Goal: Task Accomplishment & Management: Manage account settings

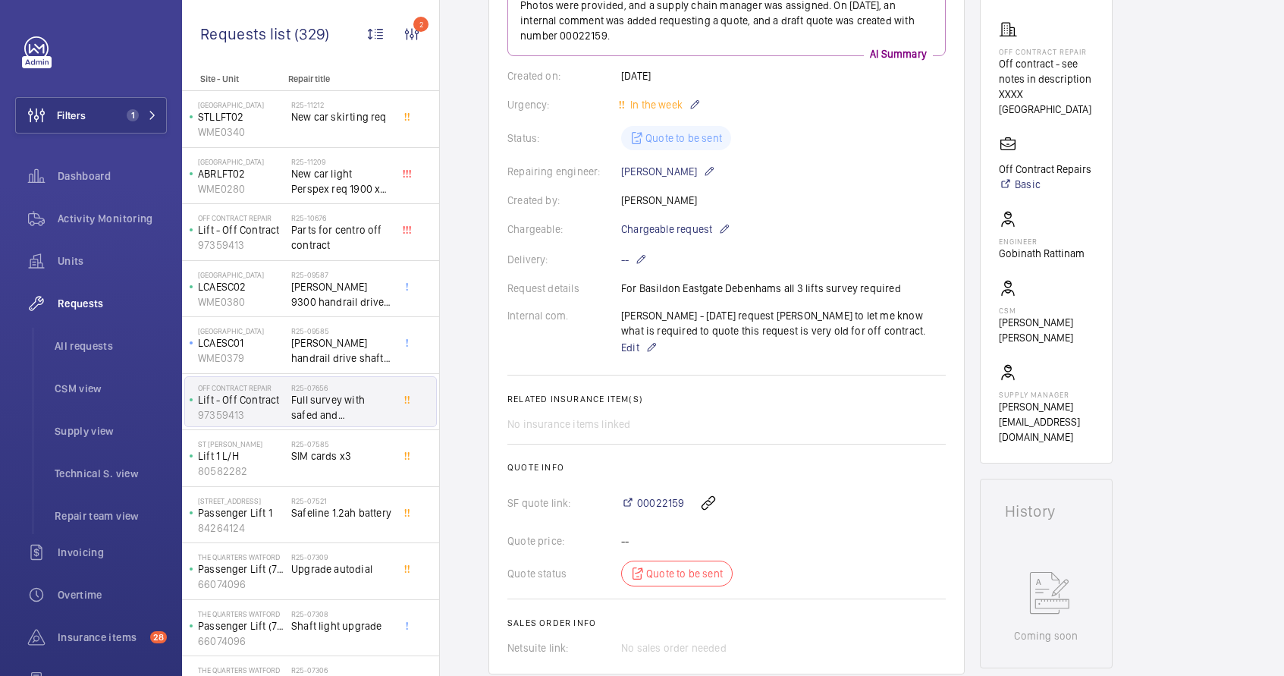
scroll to position [318, 0]
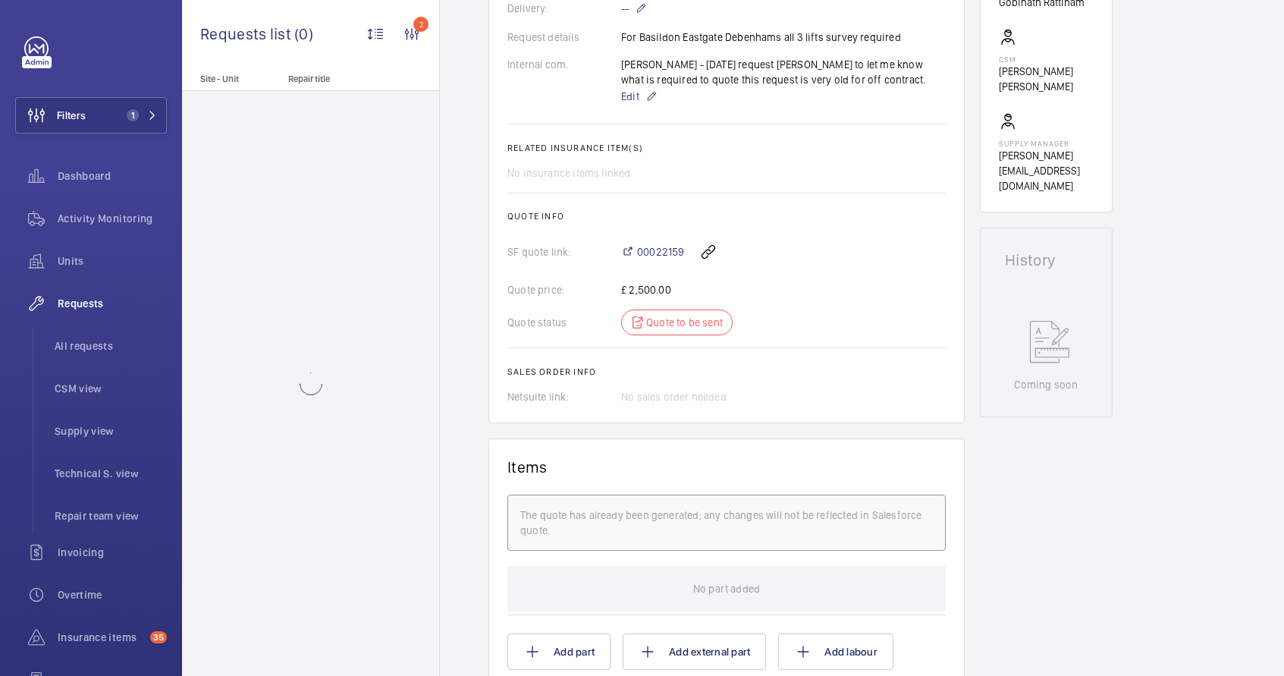
scroll to position [532, 0]
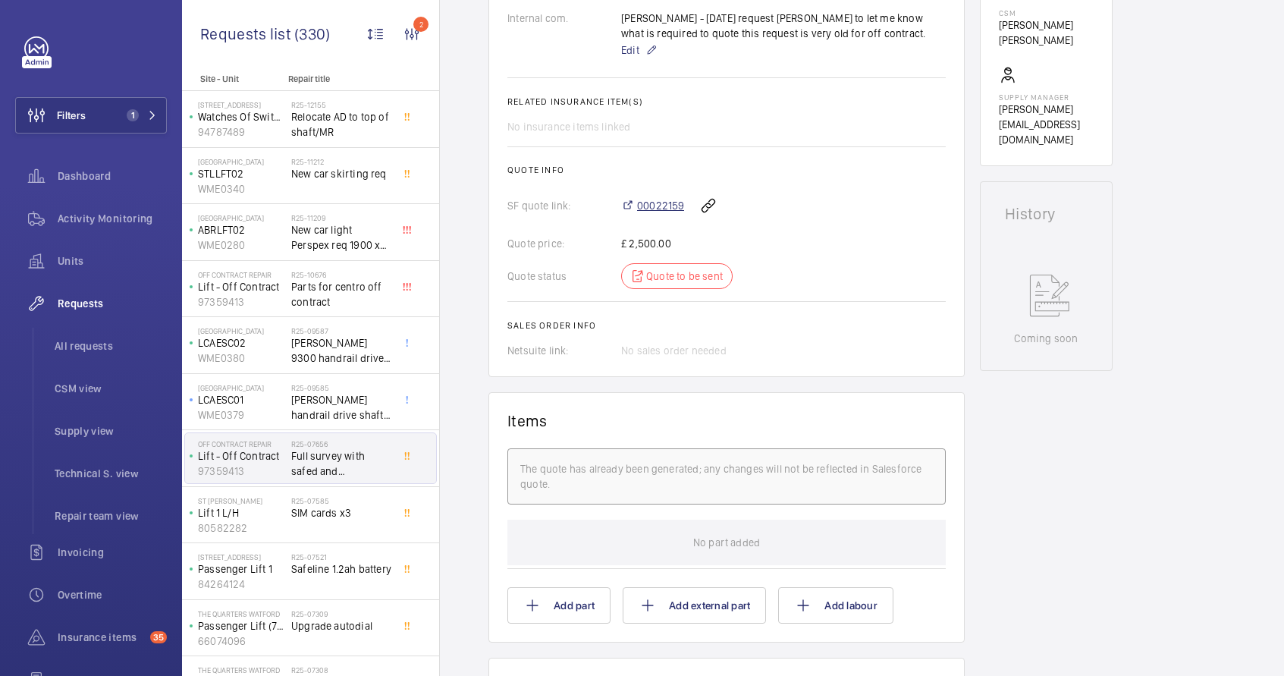
click at [658, 203] on span "00022159" at bounding box center [660, 205] width 47 height 15
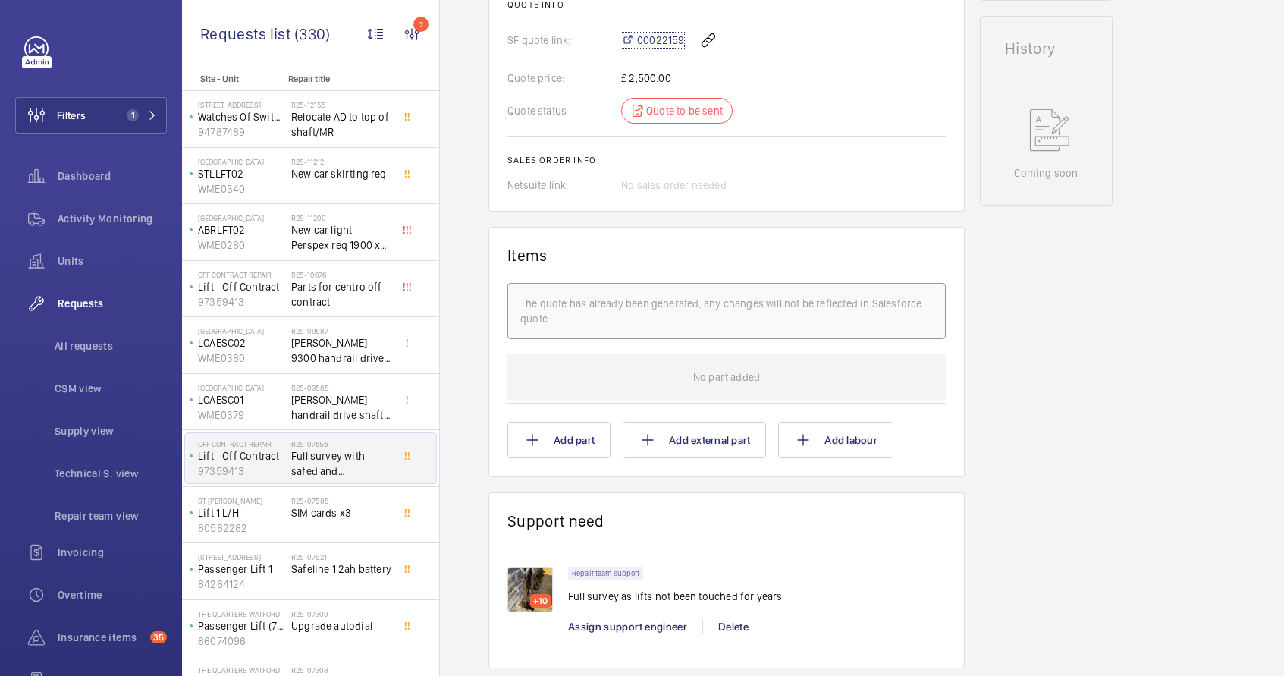
scroll to position [1098, 0]
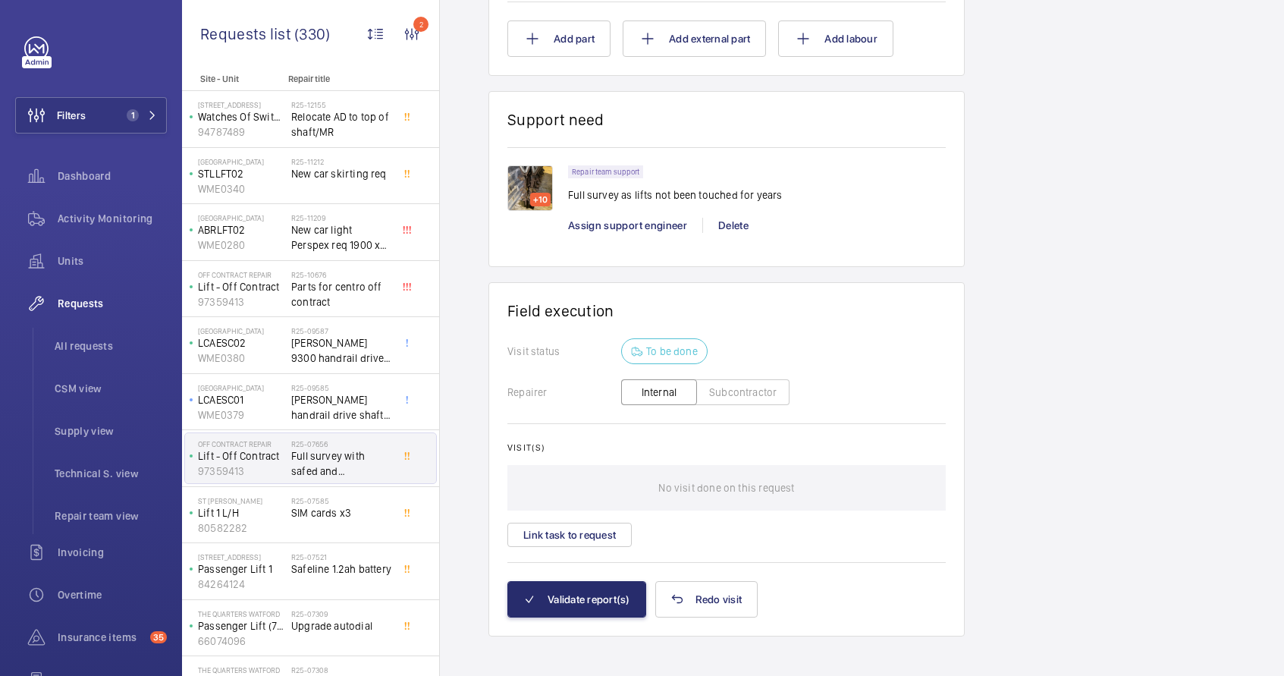
click at [539, 185] on img at bounding box center [530, 188] width 46 height 46
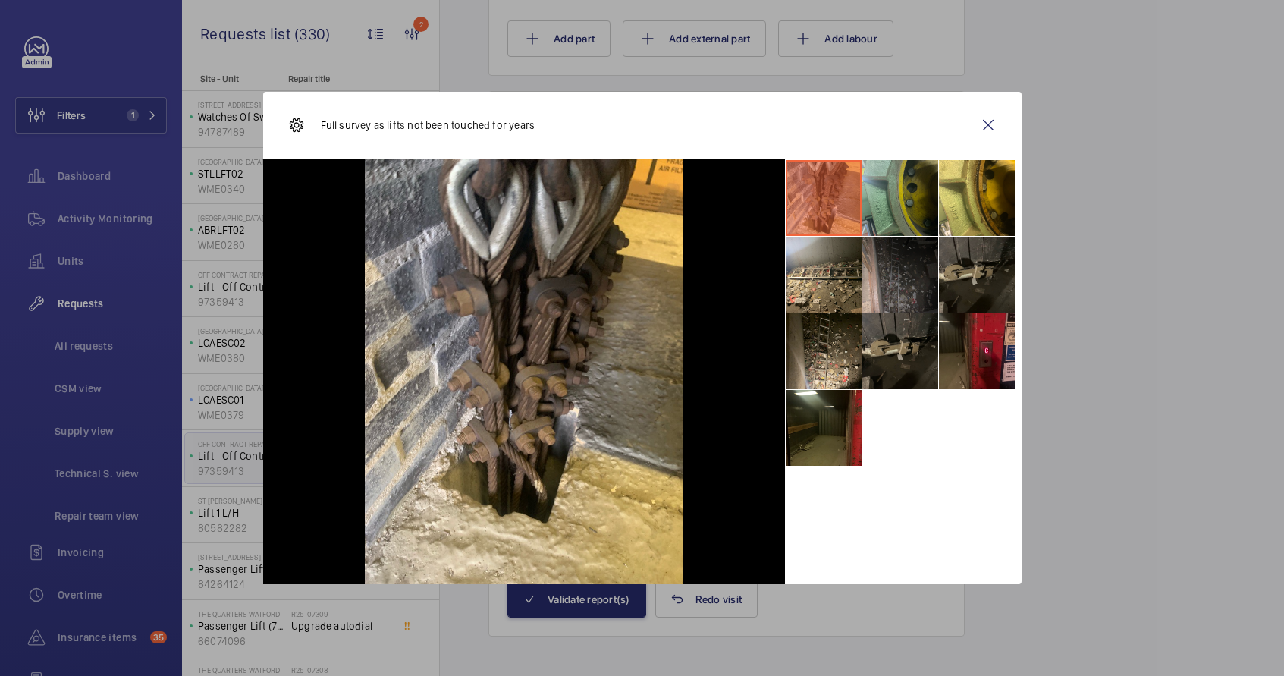
click at [925, 204] on li at bounding box center [901, 198] width 76 height 76
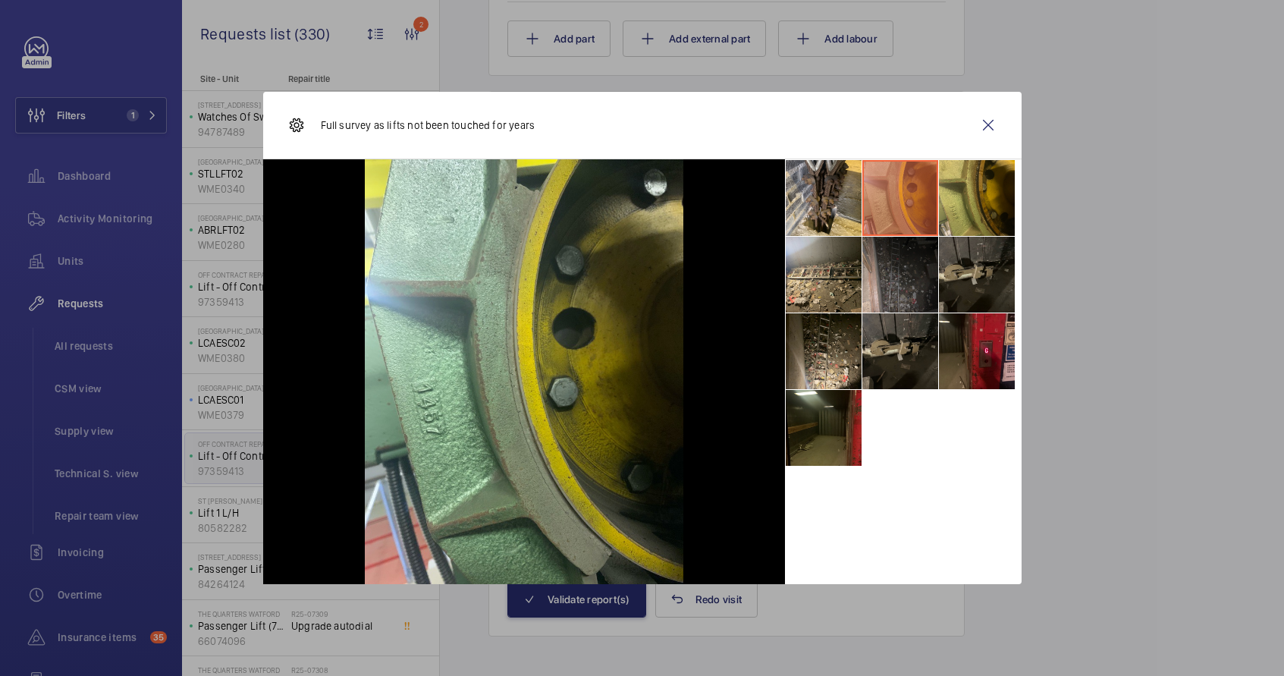
click at [976, 206] on li at bounding box center [977, 198] width 76 height 76
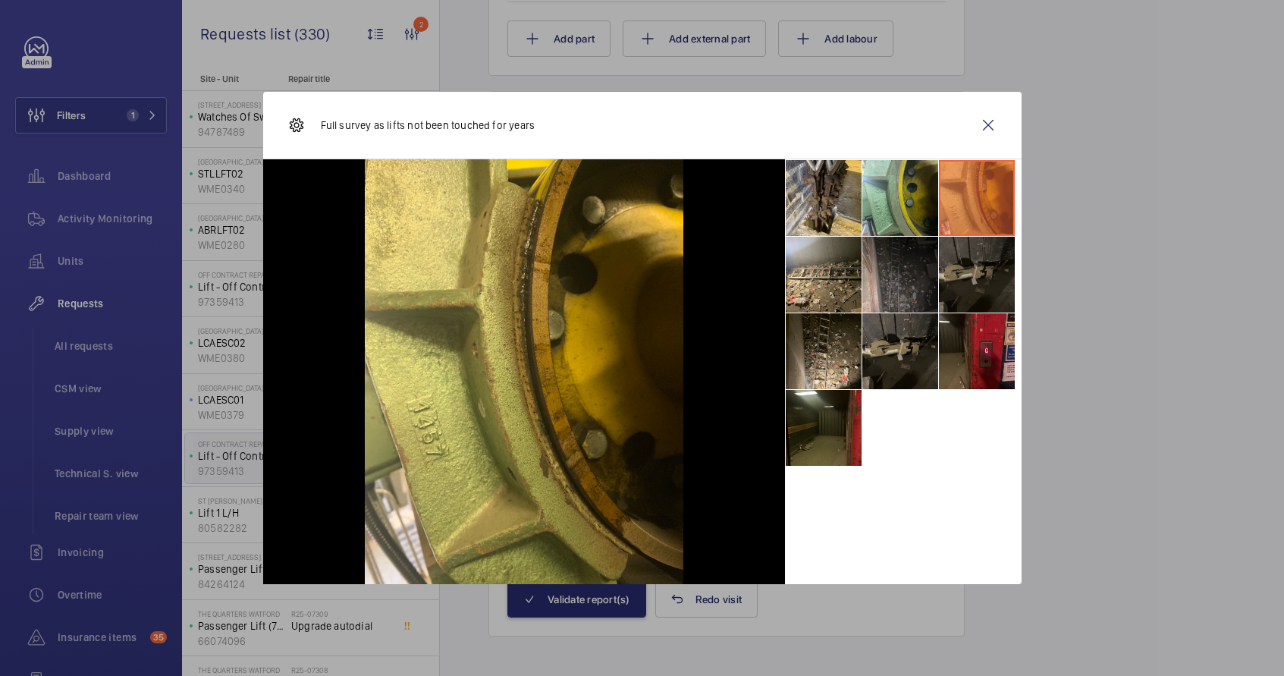
click at [954, 290] on li at bounding box center [977, 275] width 76 height 76
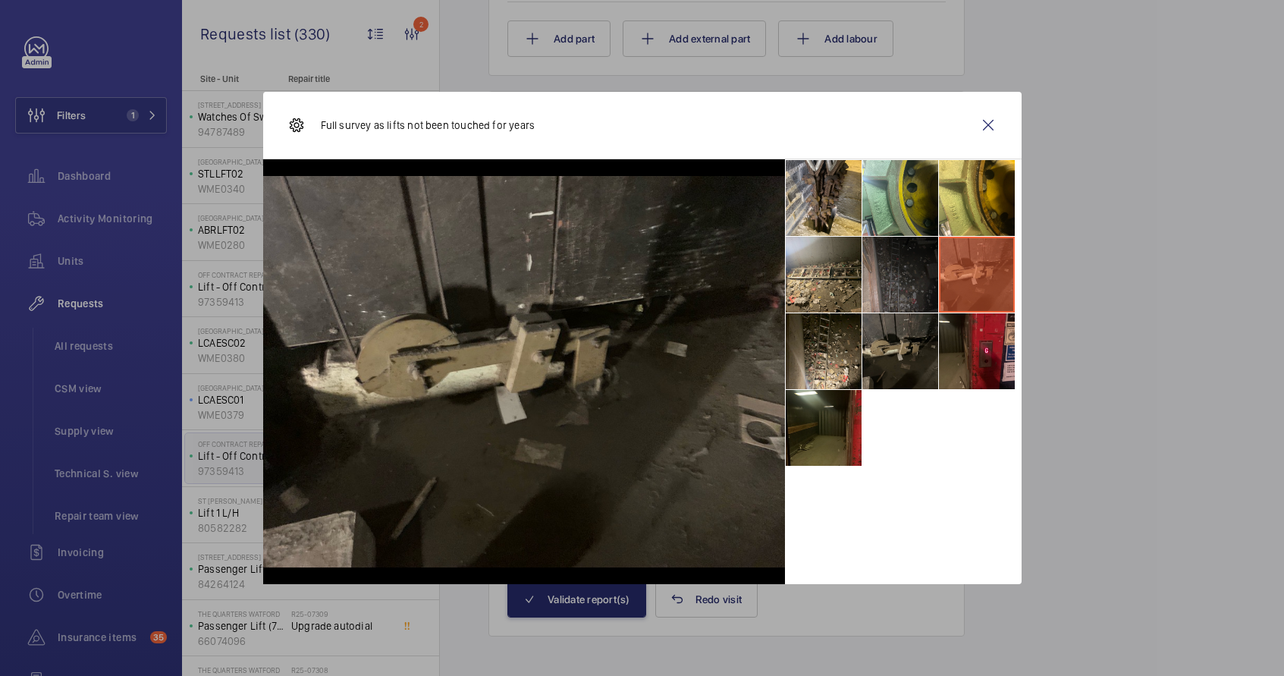
click at [897, 286] on li at bounding box center [901, 275] width 76 height 76
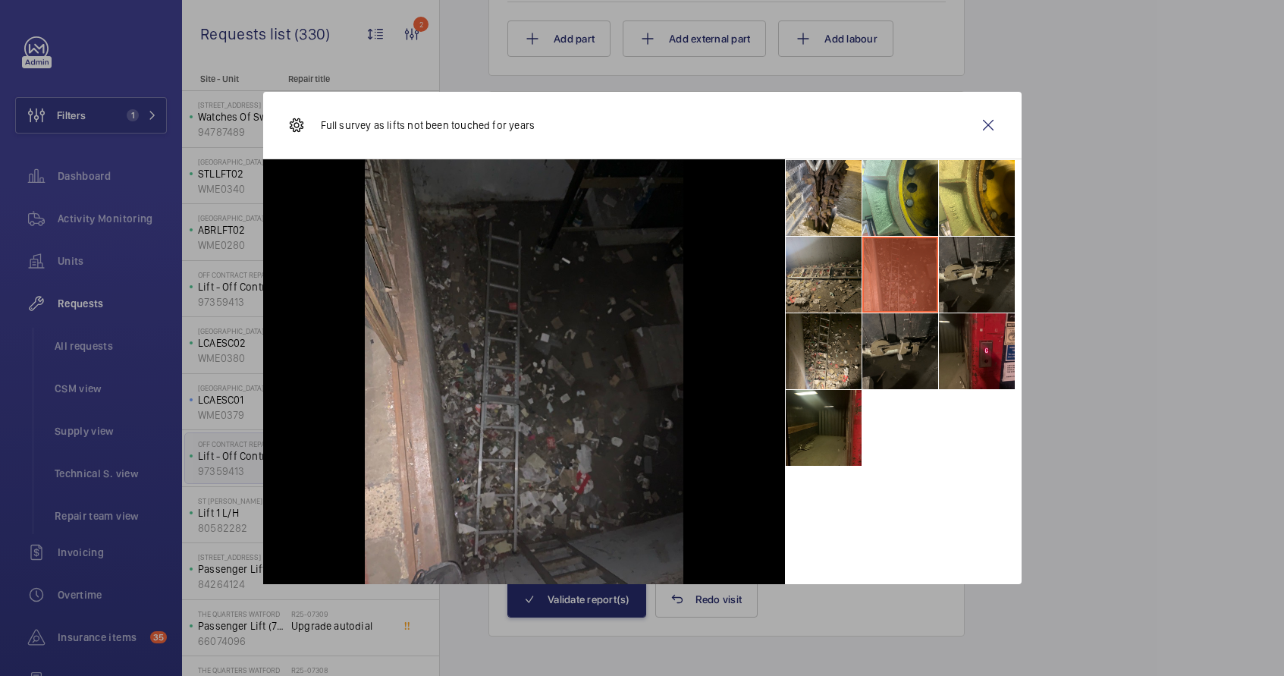
click at [817, 282] on li at bounding box center [824, 275] width 76 height 76
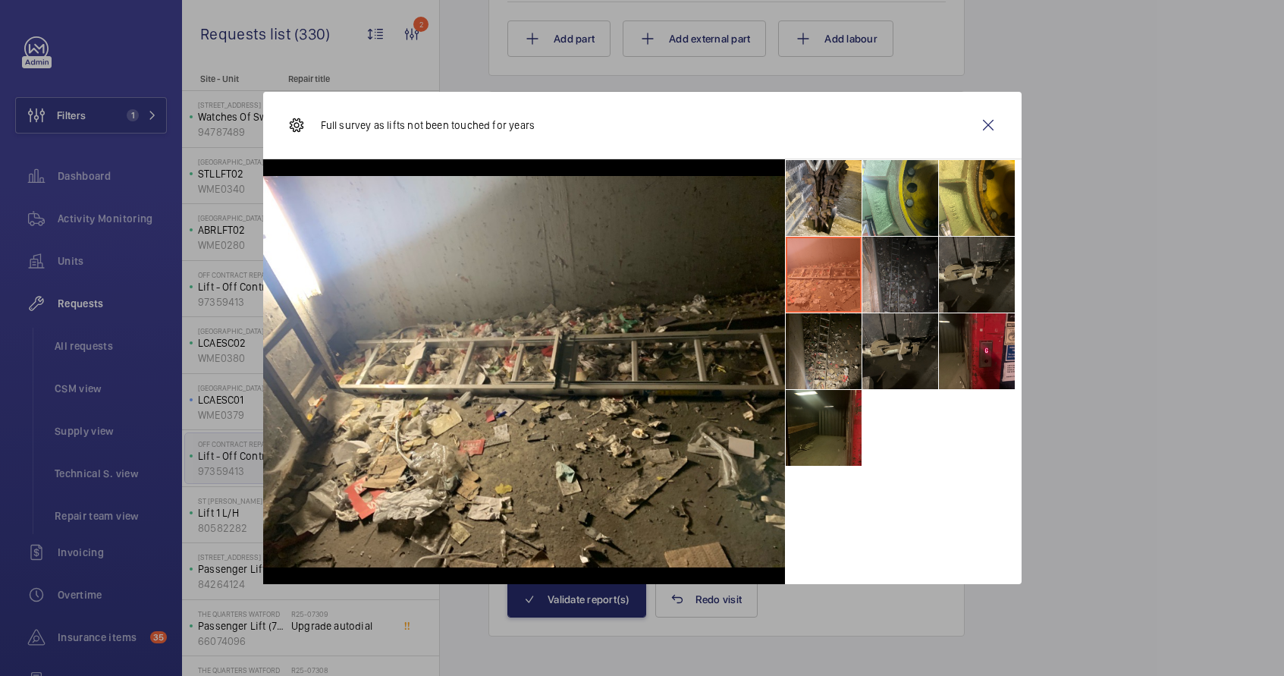
click at [824, 329] on li at bounding box center [824, 351] width 76 height 76
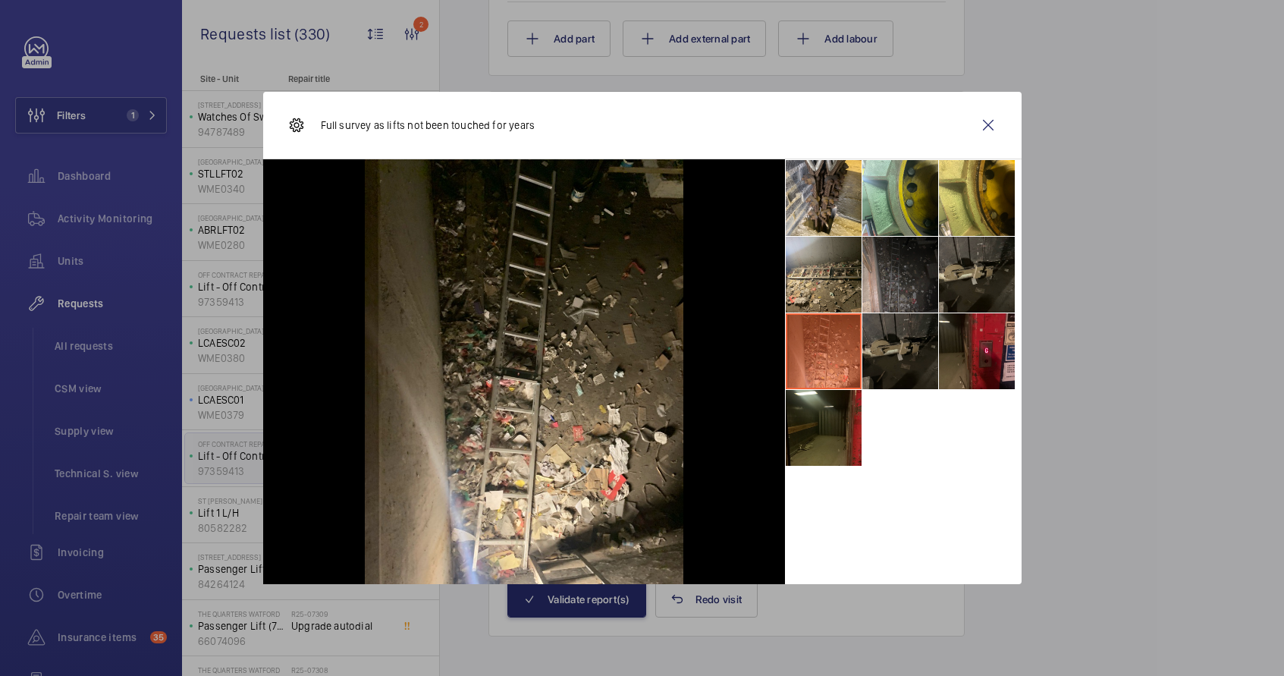
click at [908, 332] on li at bounding box center [901, 351] width 76 height 76
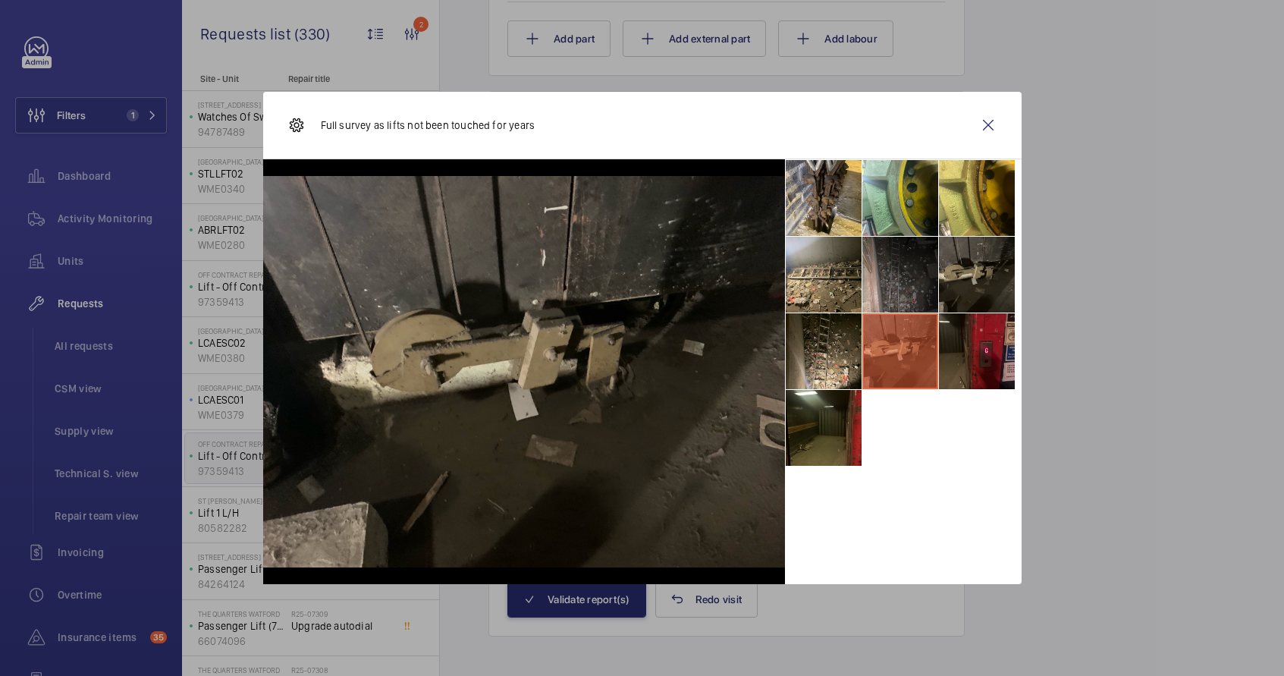
click at [988, 342] on li at bounding box center [977, 351] width 76 height 76
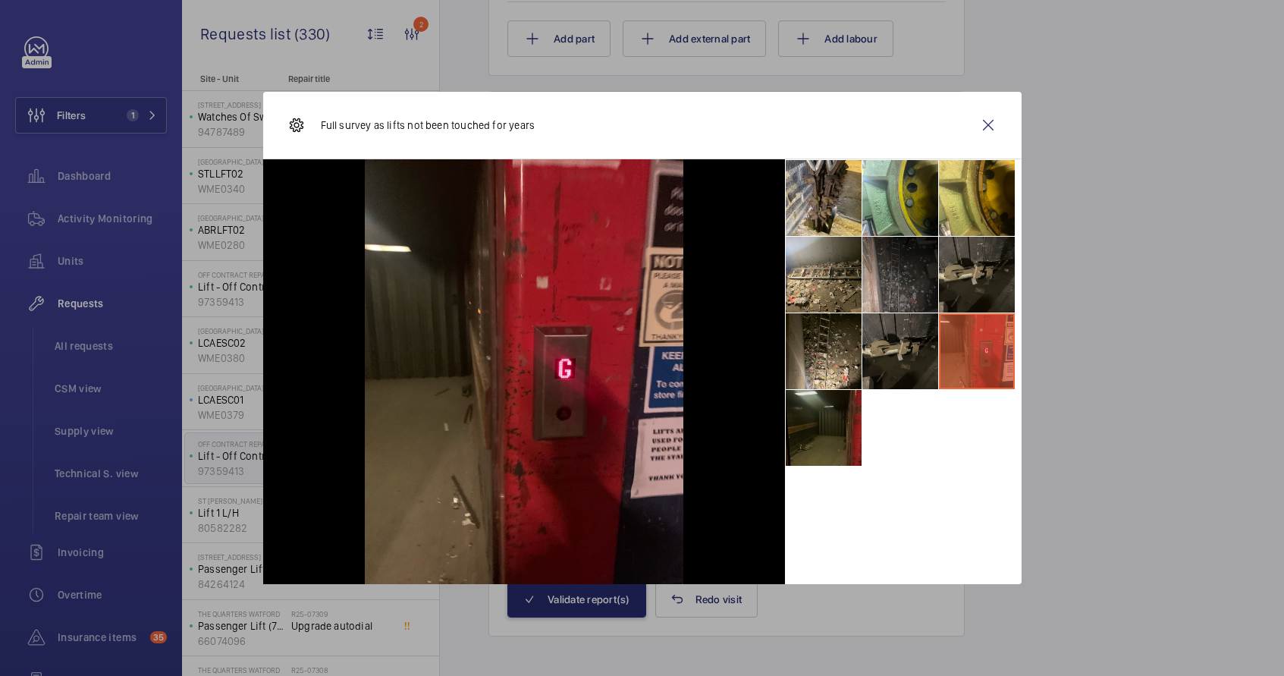
click at [830, 407] on li at bounding box center [824, 428] width 76 height 76
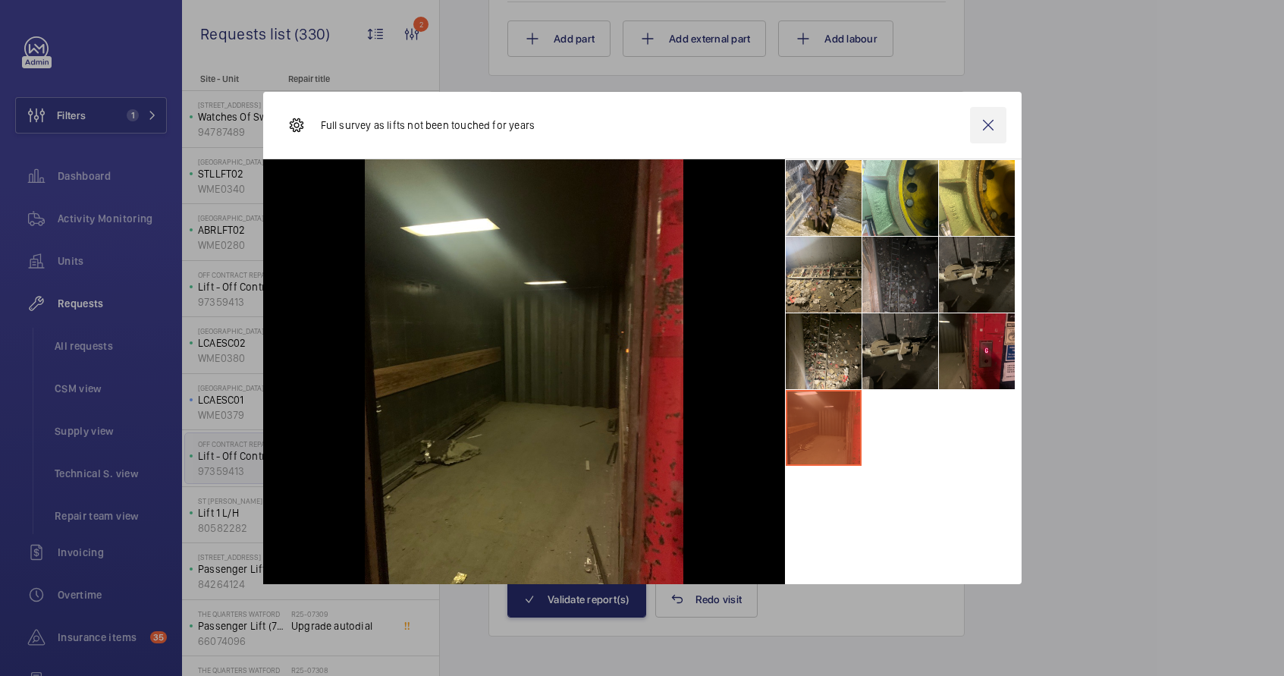
click at [990, 130] on wm-front-icon-button at bounding box center [988, 125] width 36 height 36
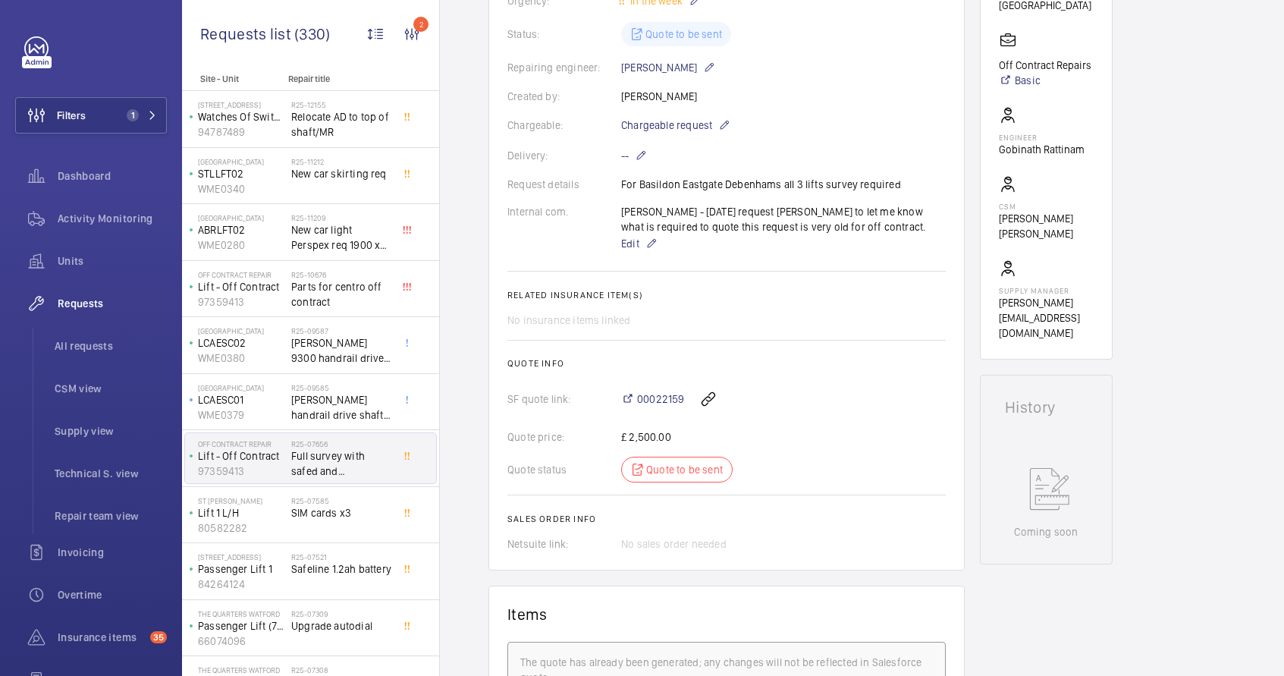
scroll to position [325, 0]
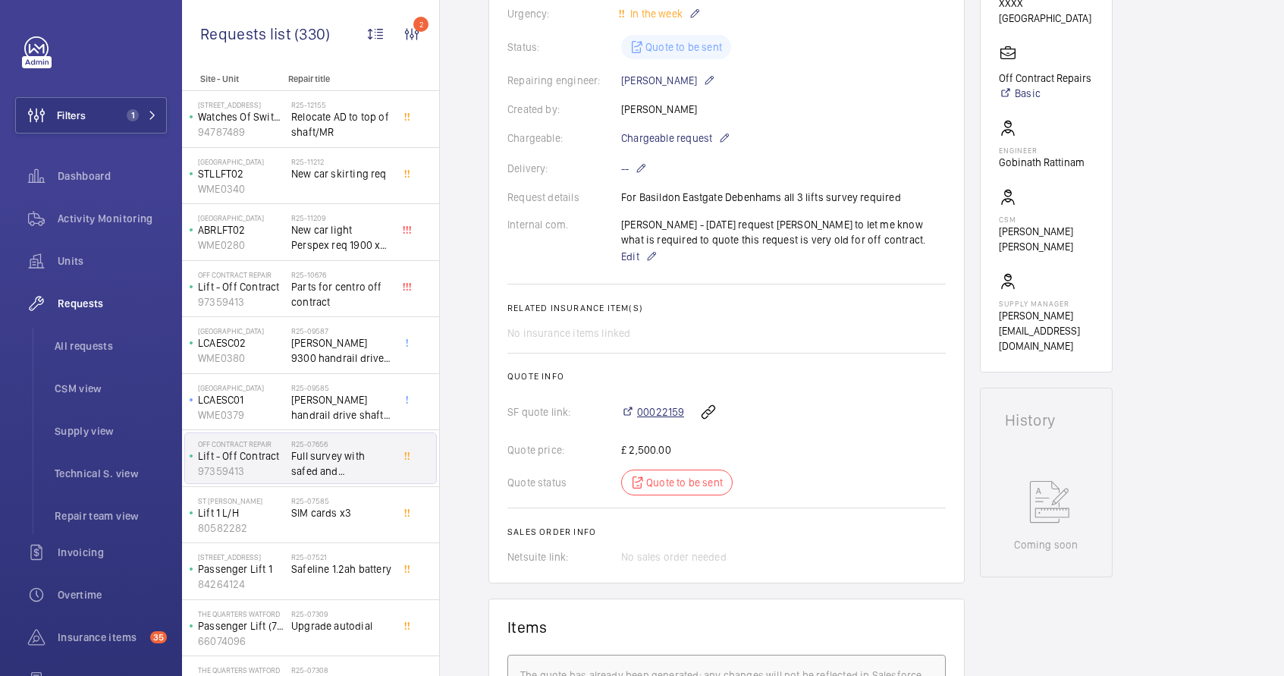
click at [671, 417] on span "00022159" at bounding box center [660, 411] width 47 height 15
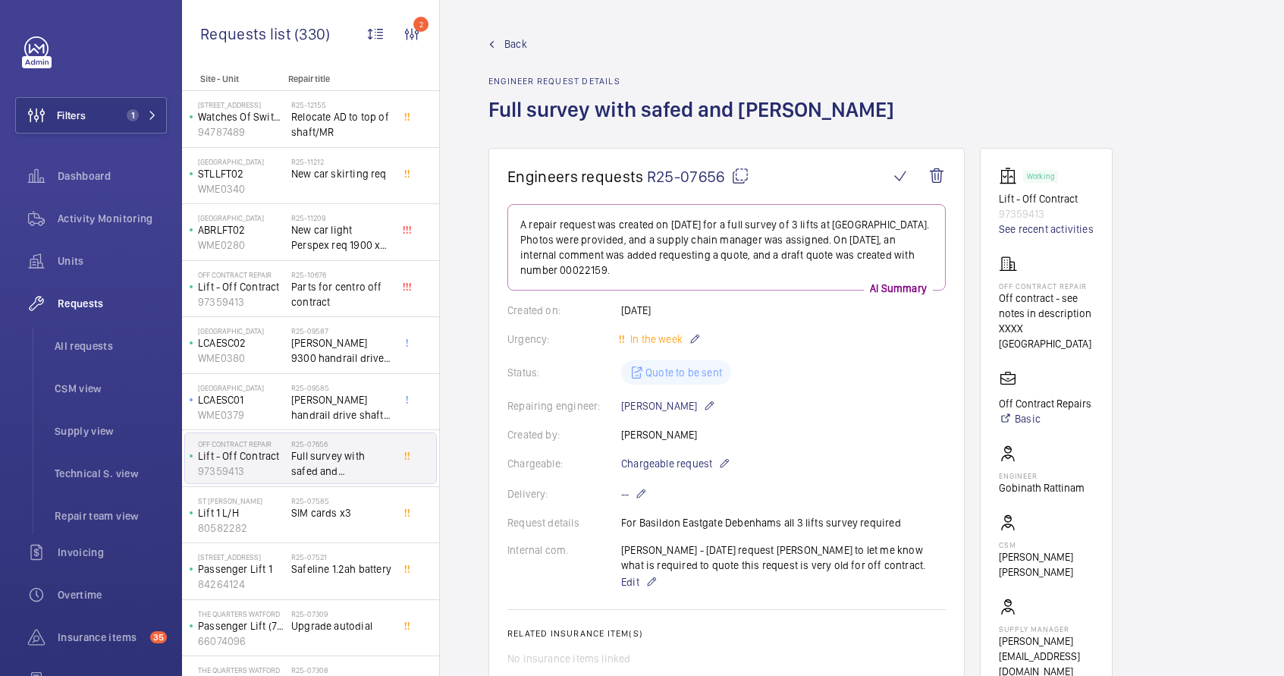
click at [743, 175] on mat-icon at bounding box center [740, 176] width 18 height 18
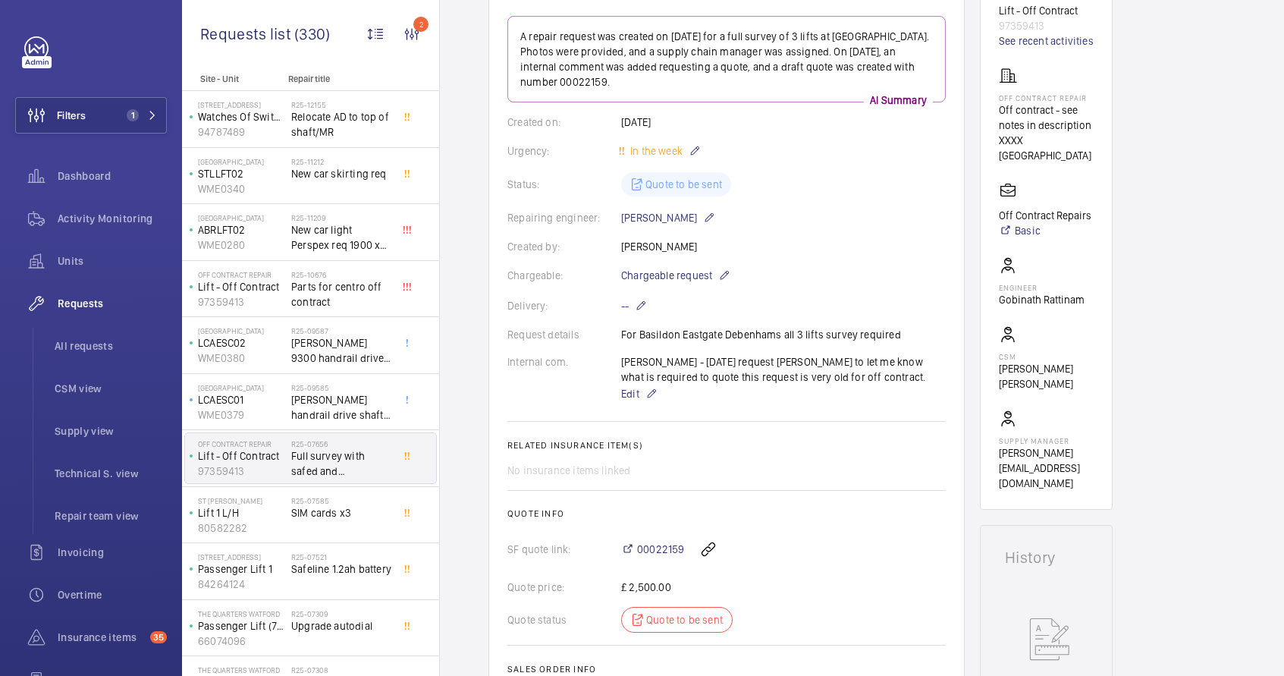
scroll to position [188, 0]
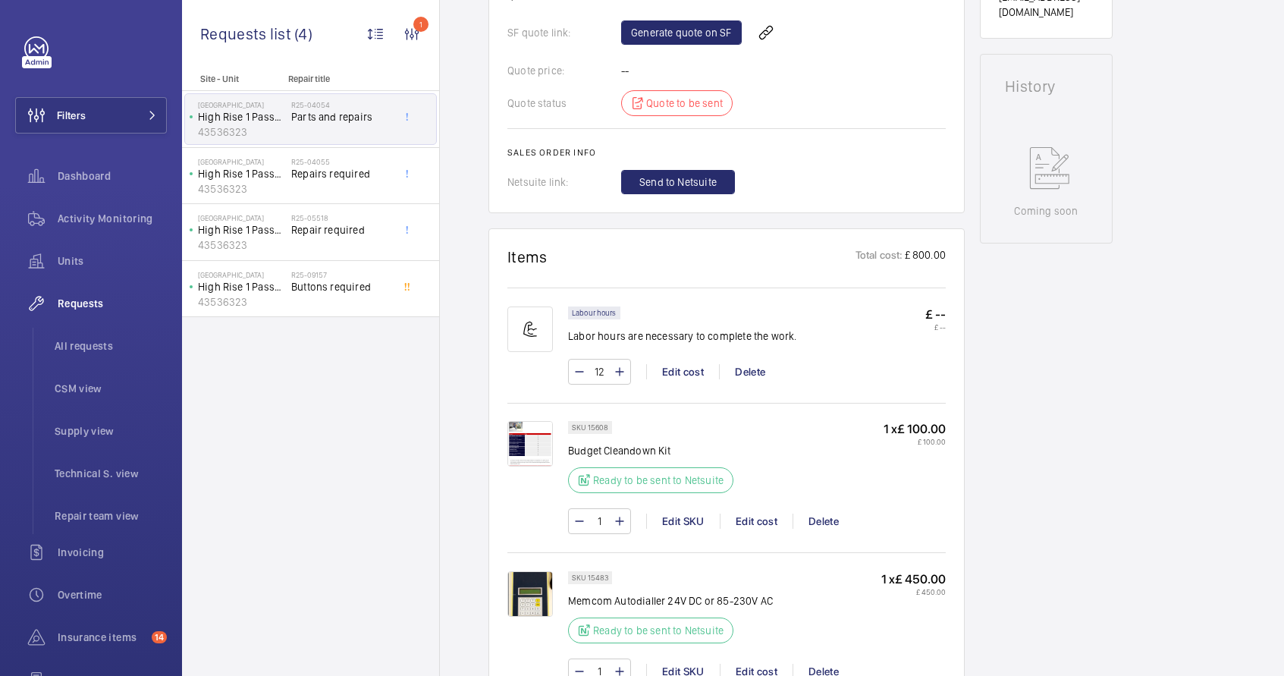
scroll to position [521, 0]
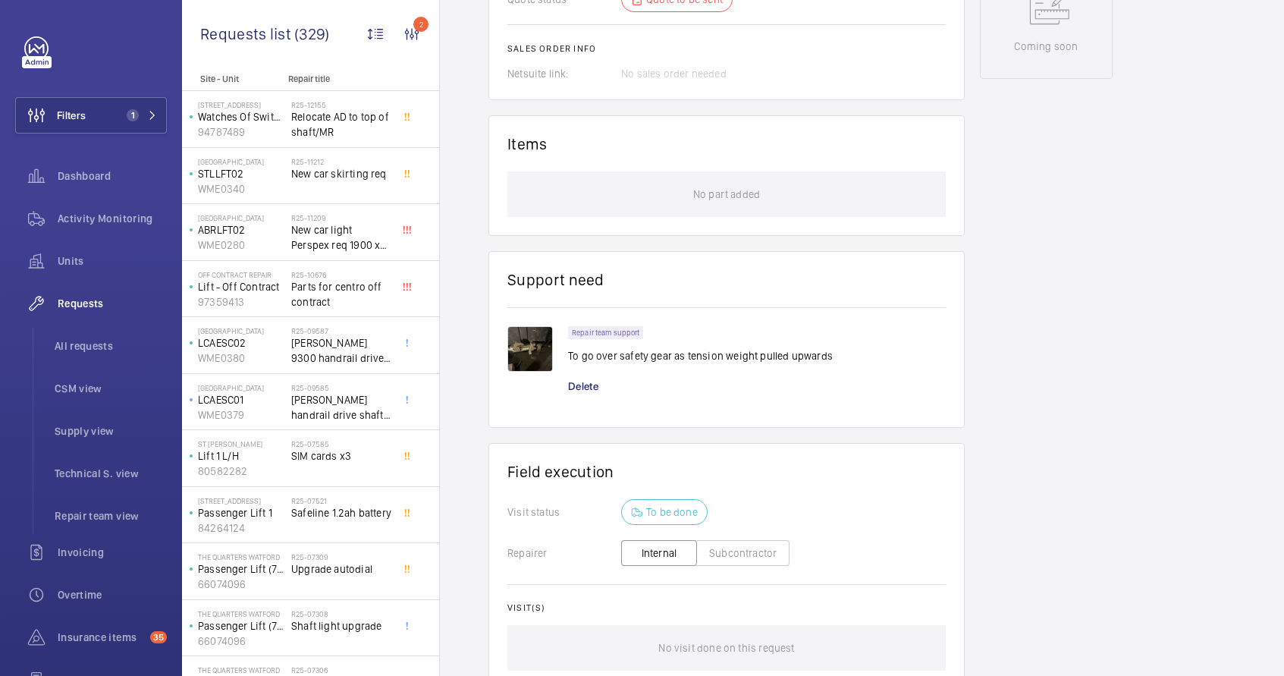
scroll to position [876, 0]
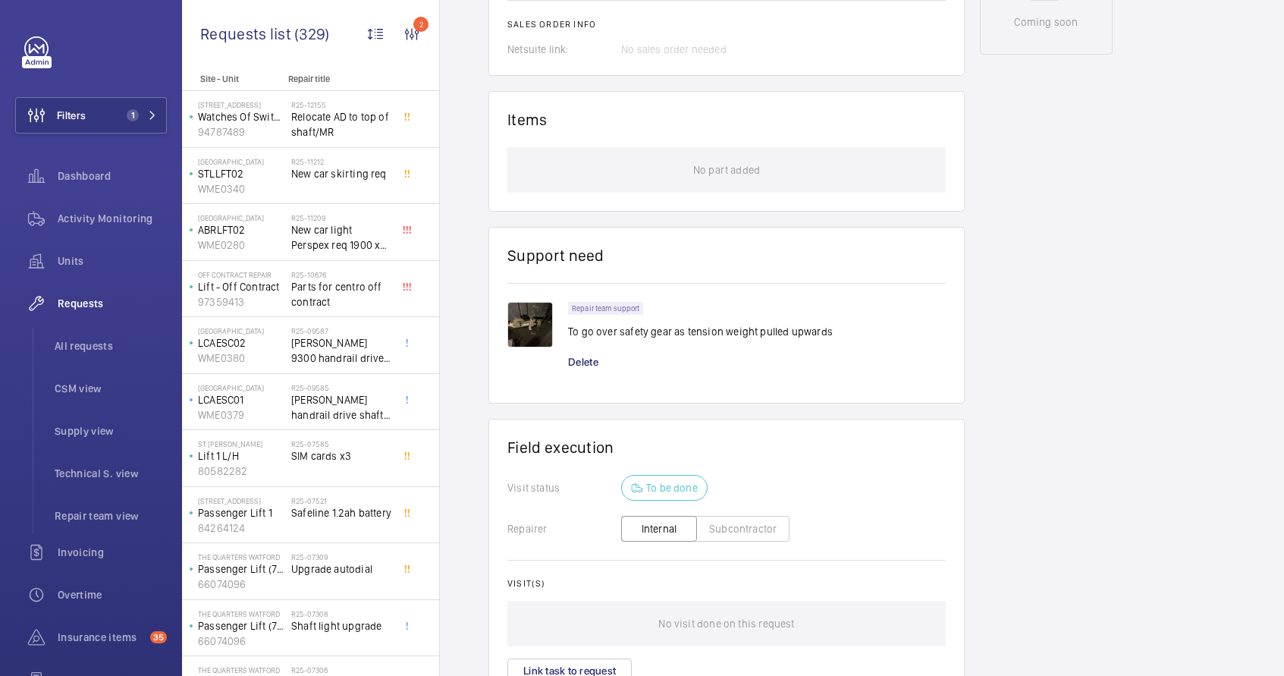
click at [545, 341] on img at bounding box center [530, 325] width 46 height 46
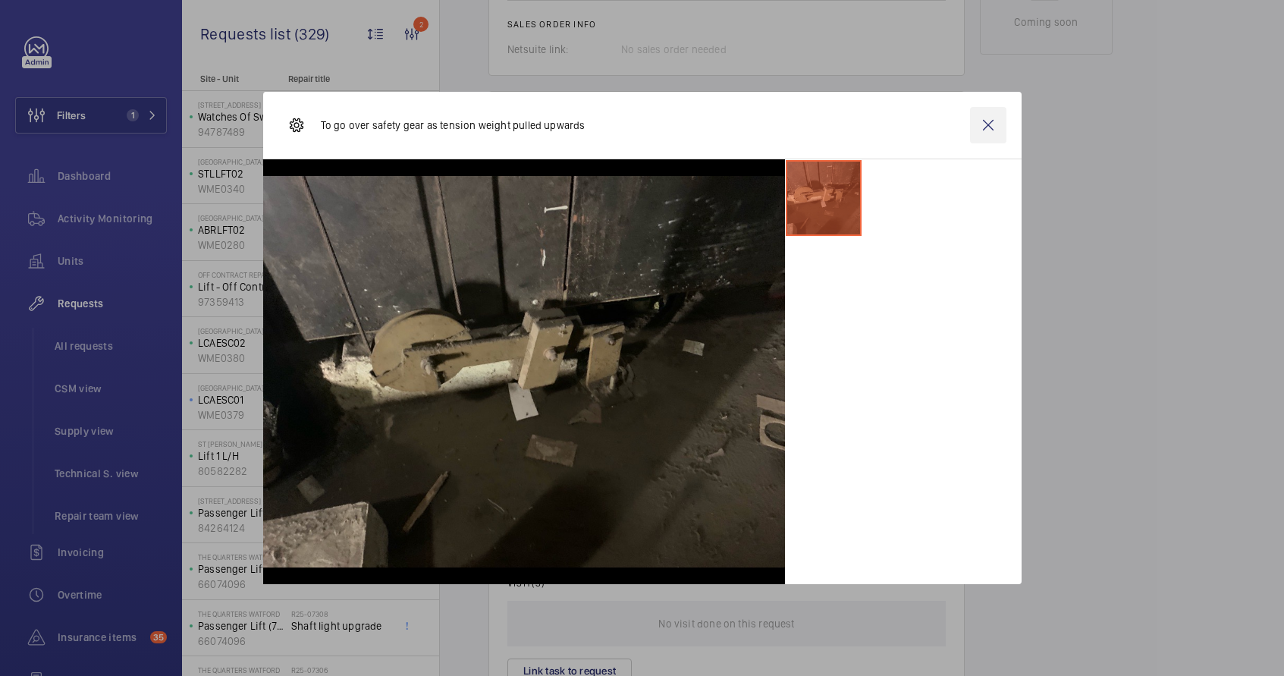
click at [987, 124] on wm-front-icon-button at bounding box center [988, 125] width 36 height 36
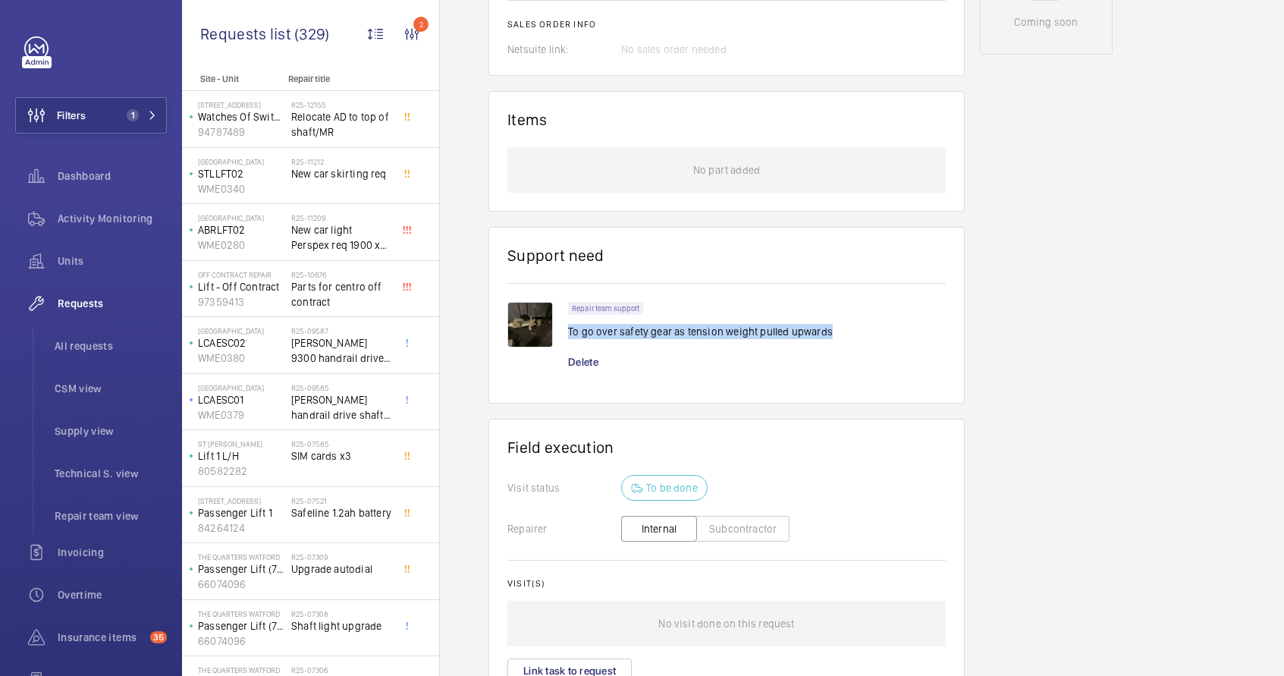
drag, startPoint x: 764, startPoint y: 347, endPoint x: 569, endPoint y: 350, distance: 195.0
click at [569, 348] on div "Repair team support To go over safety gear as tension weight pulled upwards" at bounding box center [757, 325] width 378 height 46
copy p "To go over safety gear as tension weight pulled upwards"
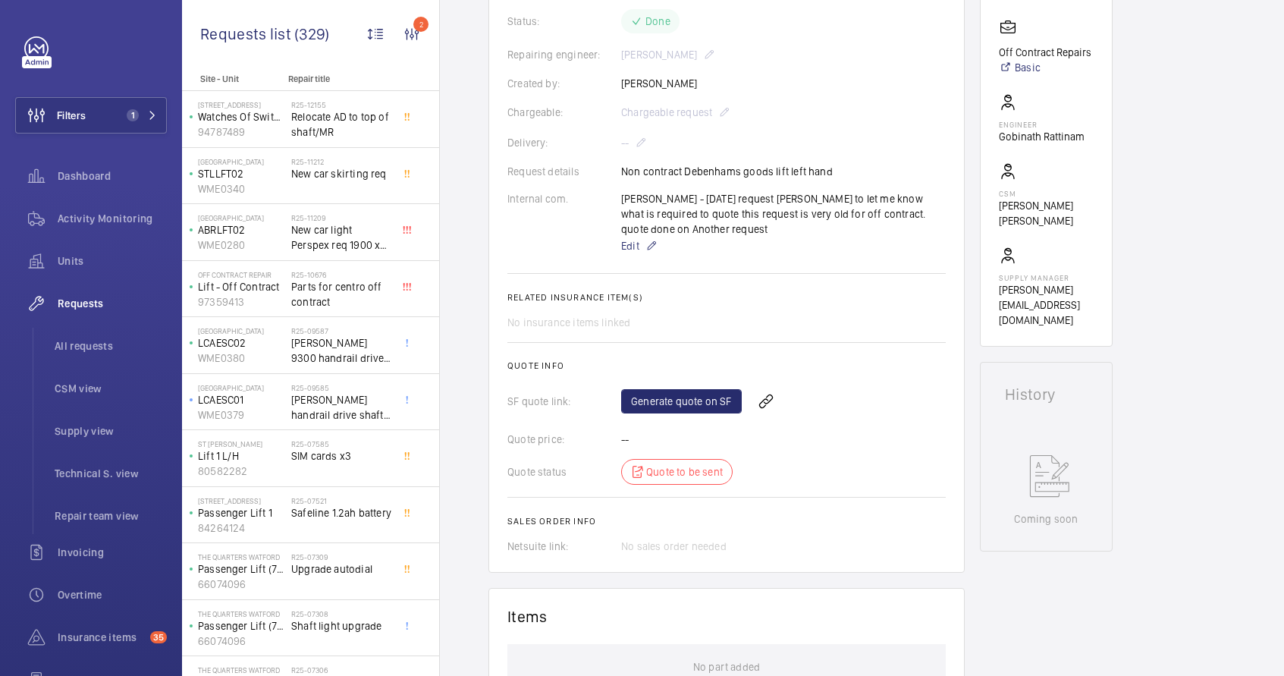
scroll to position [316, 0]
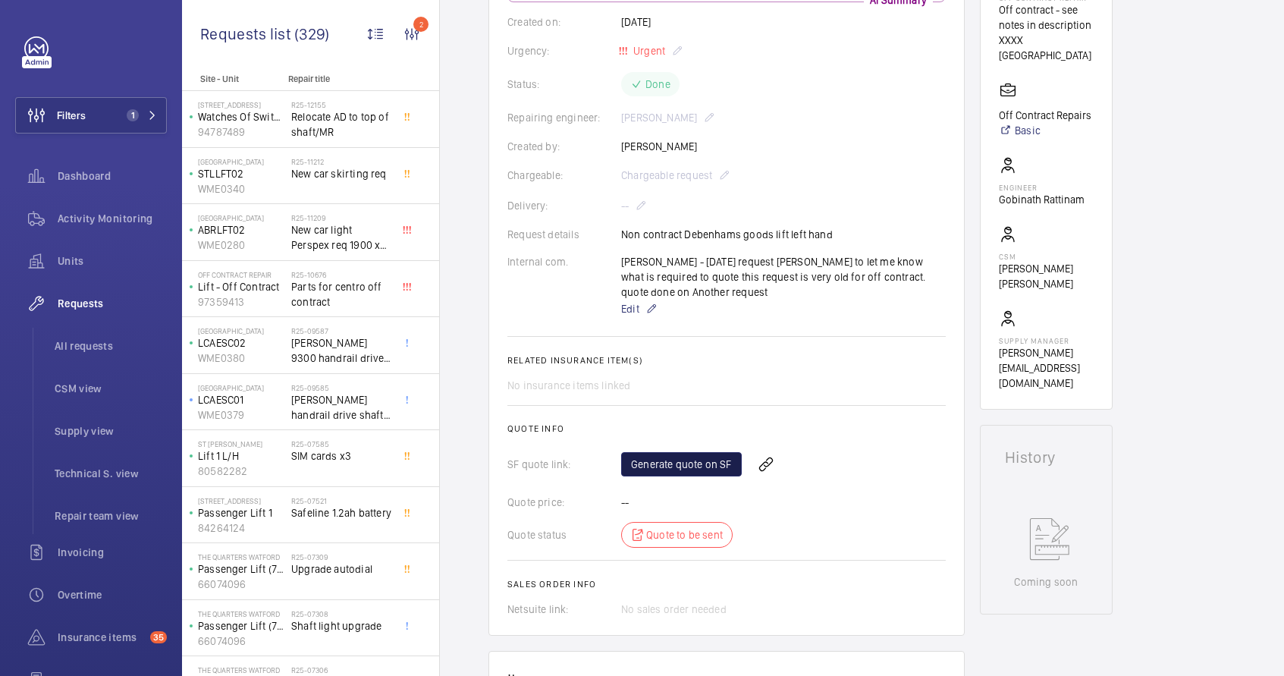
click at [663, 476] on link "Generate quote on SF" at bounding box center [681, 464] width 121 height 24
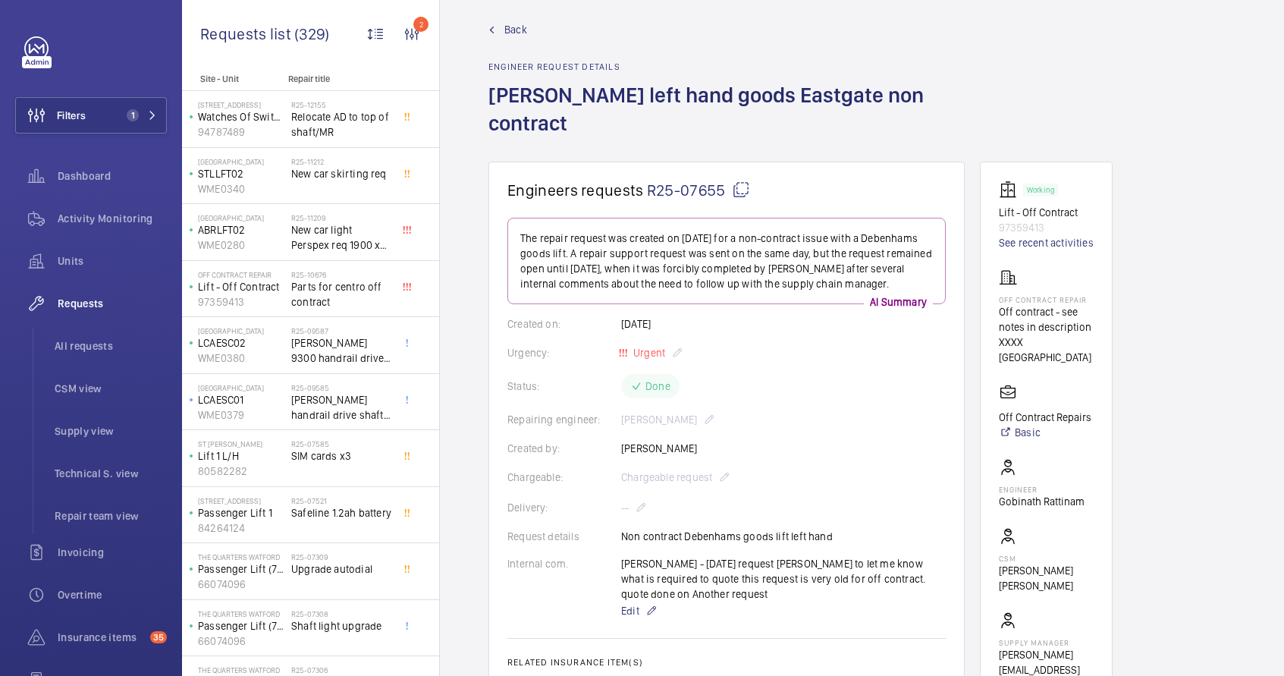
scroll to position [0, 0]
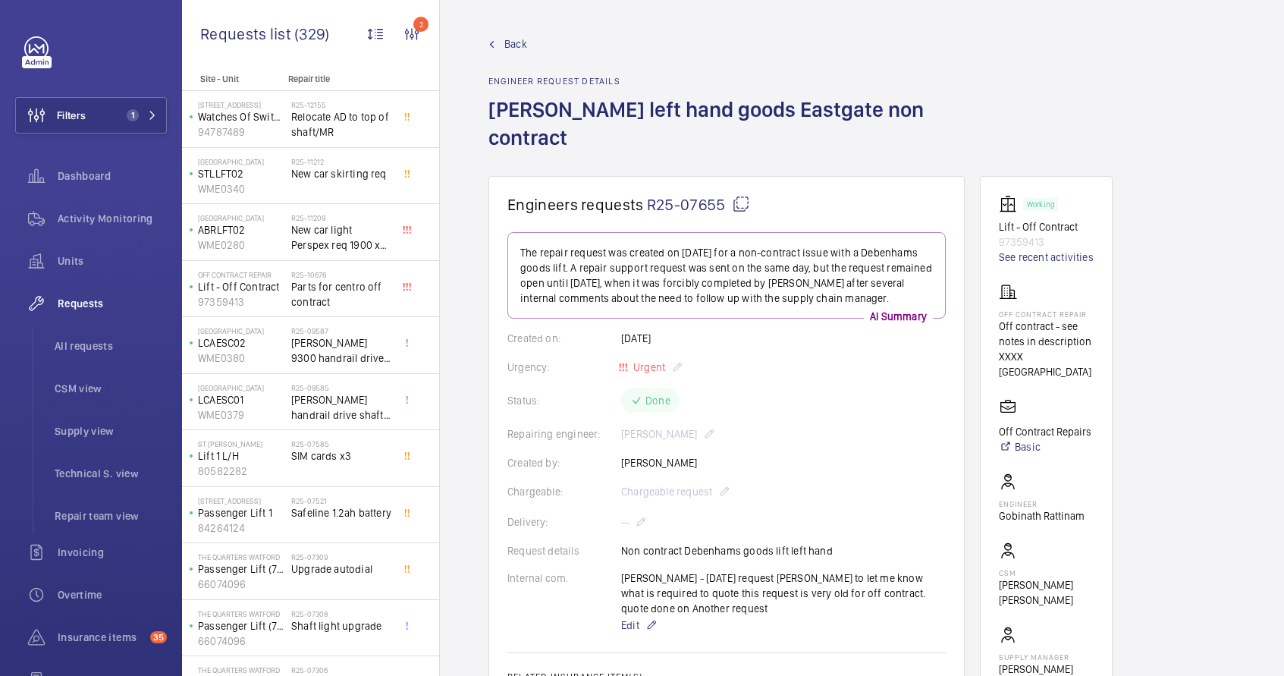
click at [732, 195] on mat-icon at bounding box center [741, 204] width 18 height 18
copy p "To go over safety gear as tension weight pulled upwards"
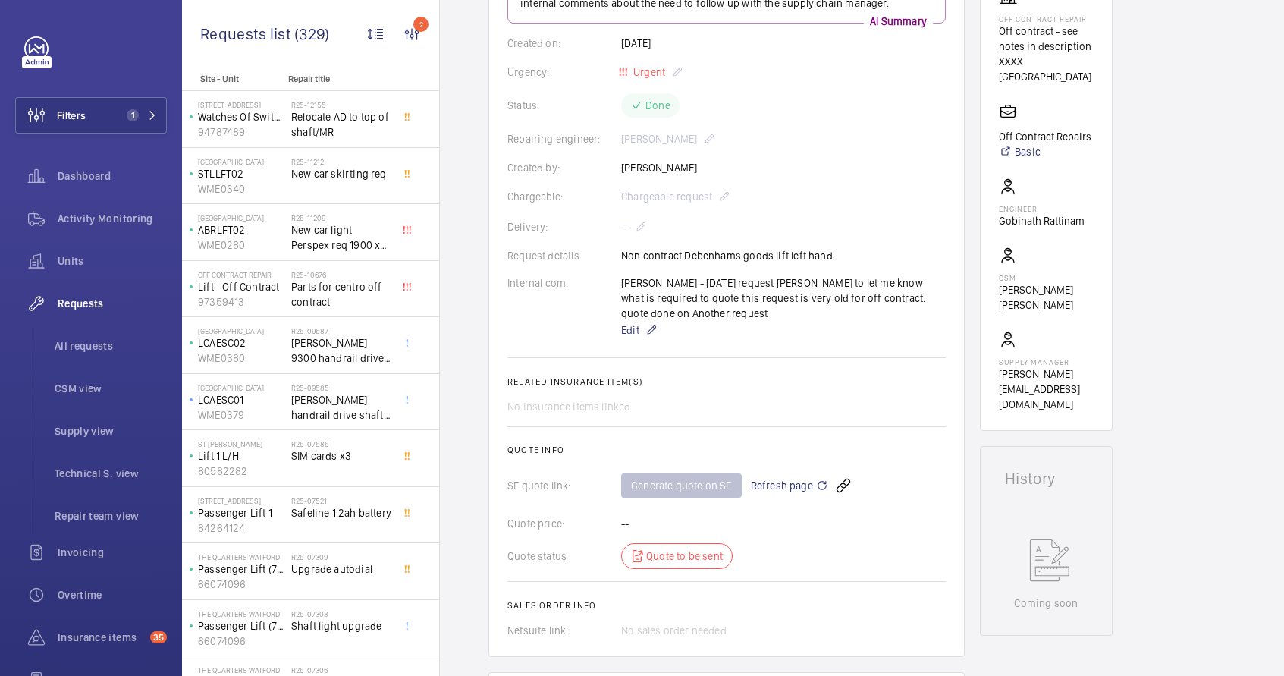
scroll to position [308, 0]
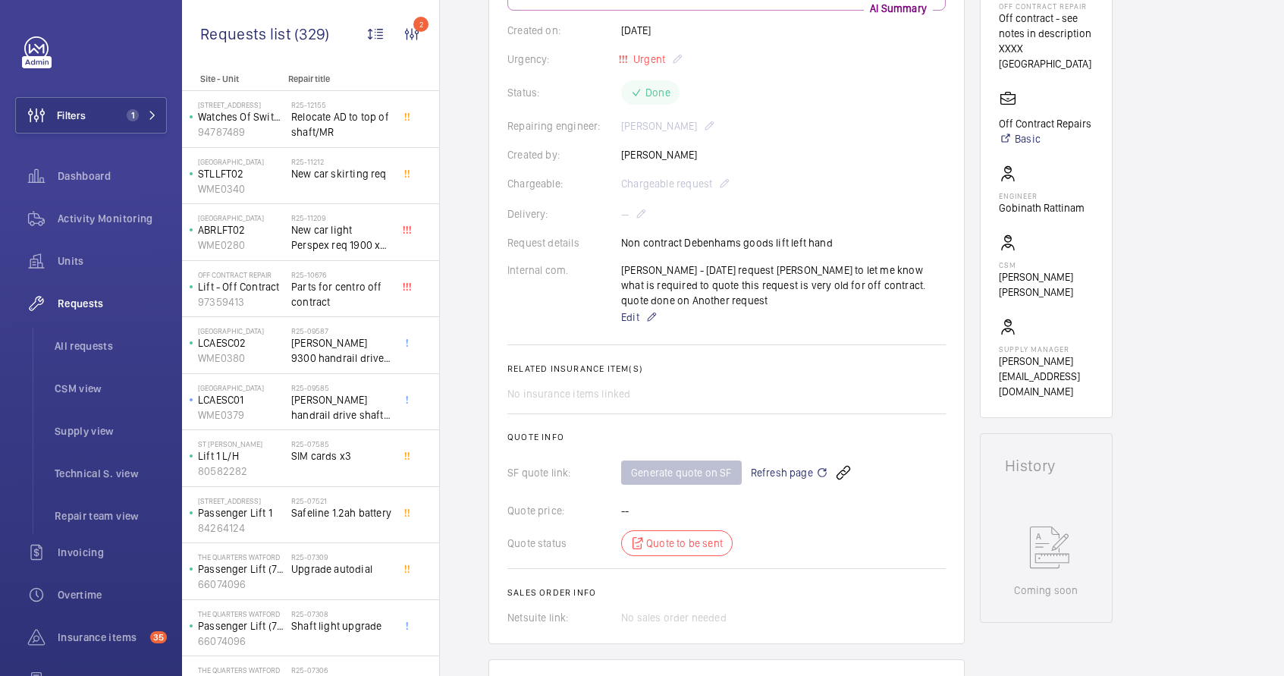
click at [784, 482] on span "Refresh page" at bounding box center [789, 472] width 77 height 18
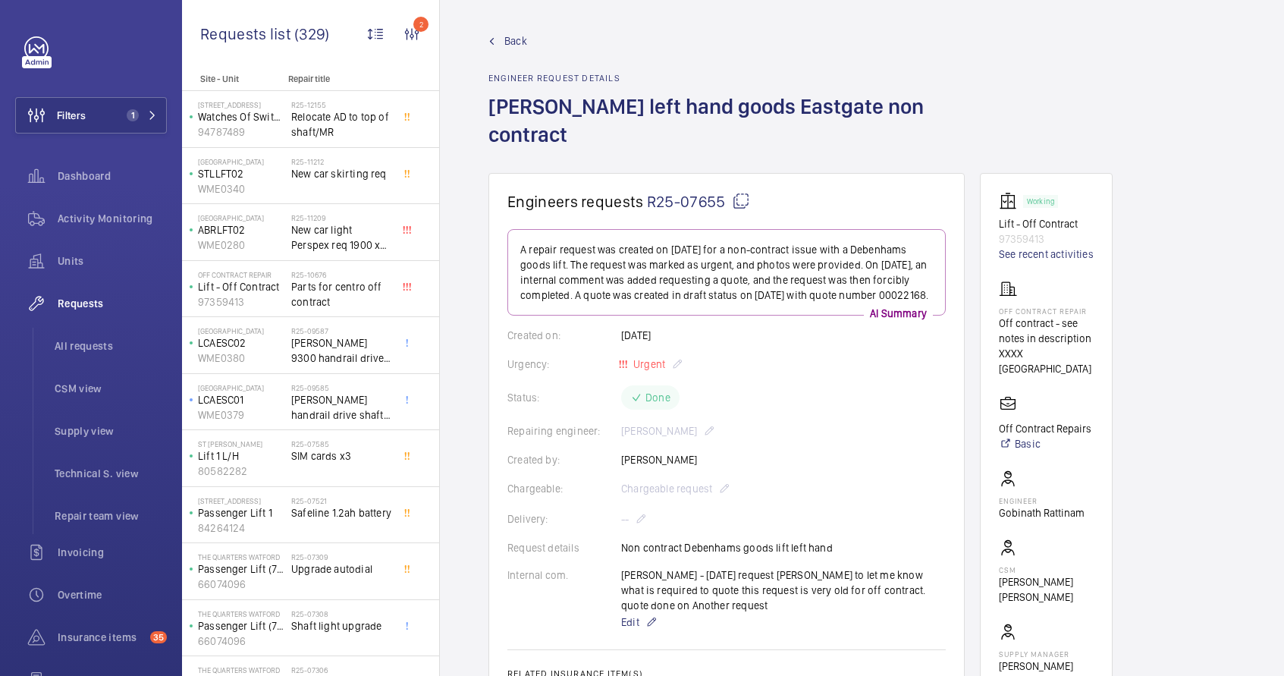
scroll to position [0, 0]
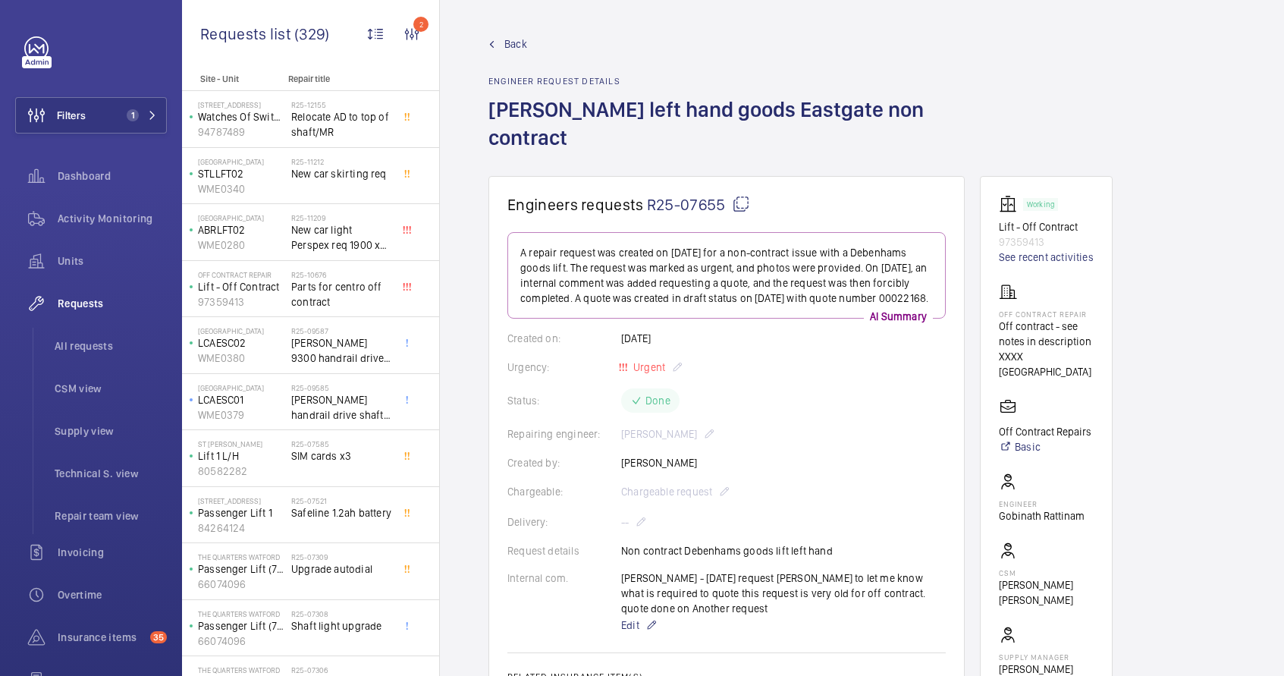
click at [742, 204] on mat-icon at bounding box center [741, 204] width 18 height 18
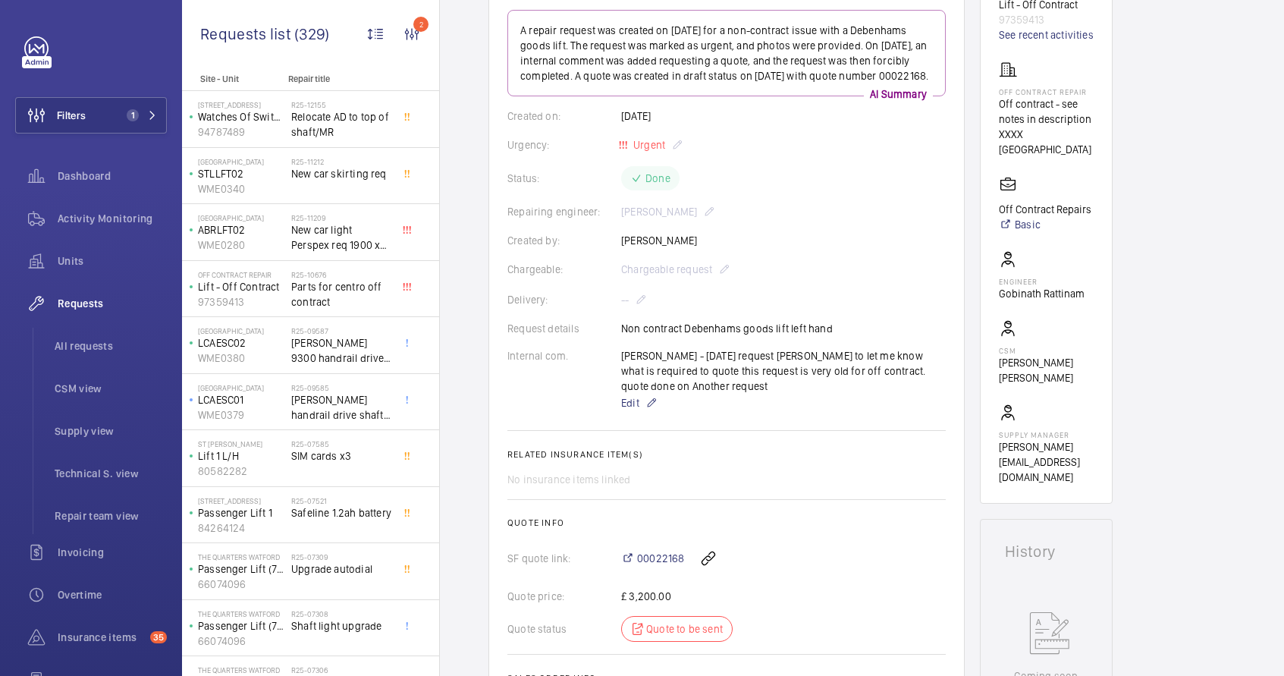
scroll to position [256, 0]
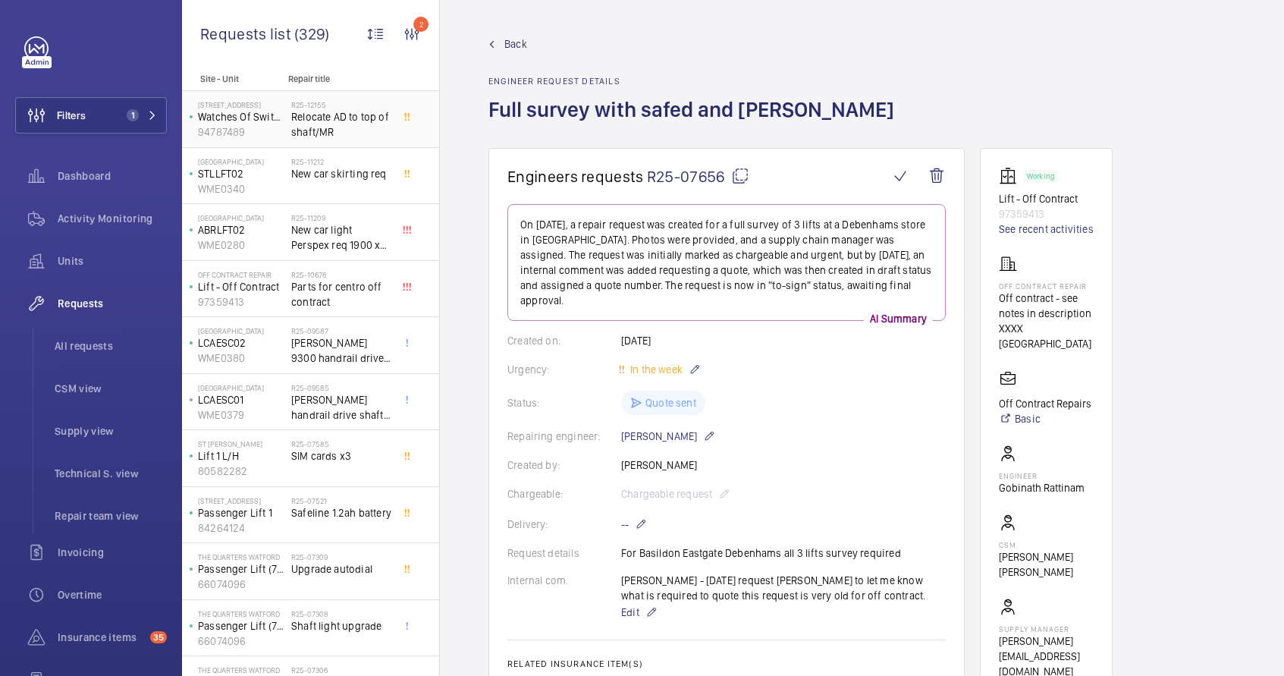
click at [331, 124] on span "Relocate AD to top of shaft/MR" at bounding box center [341, 124] width 100 height 30
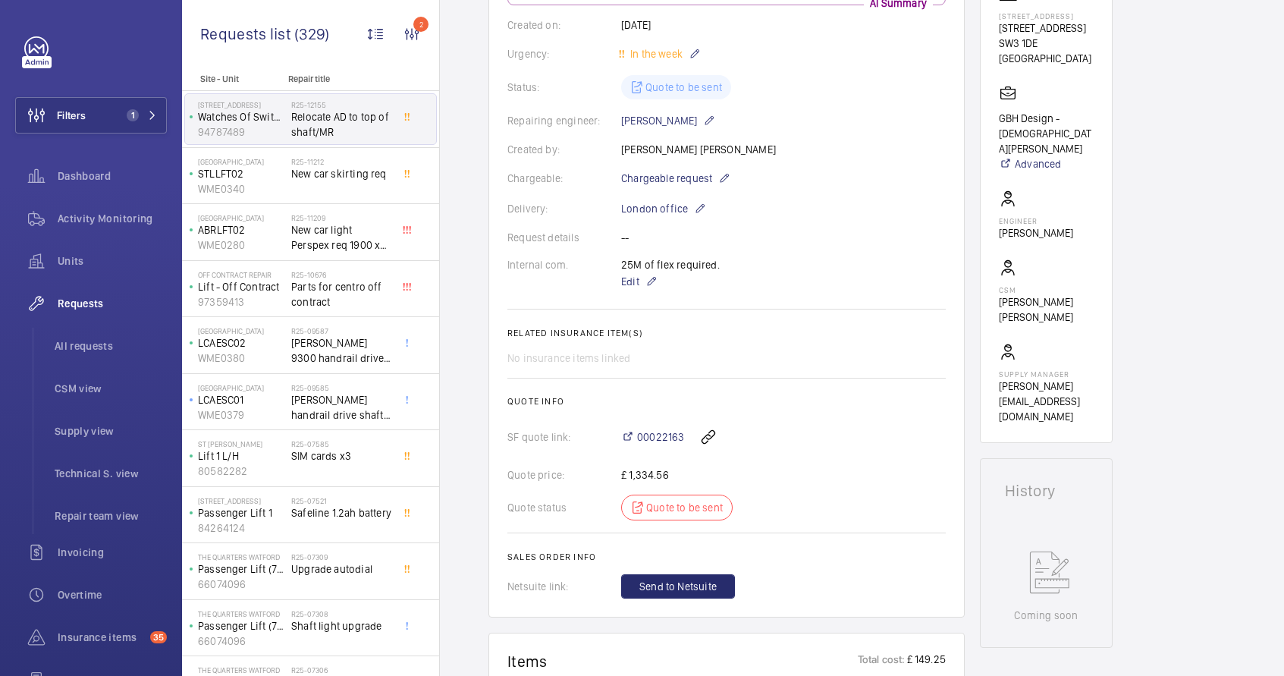
scroll to position [288, 0]
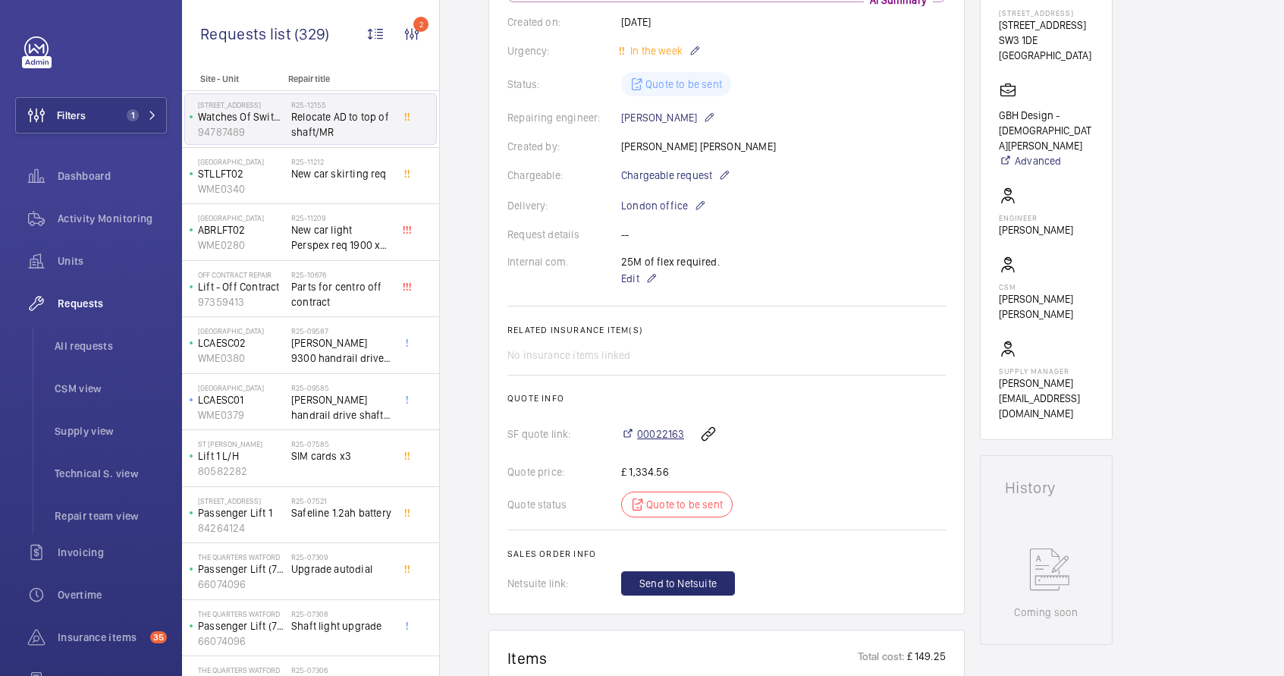
click at [653, 437] on span "00022163" at bounding box center [660, 433] width 47 height 15
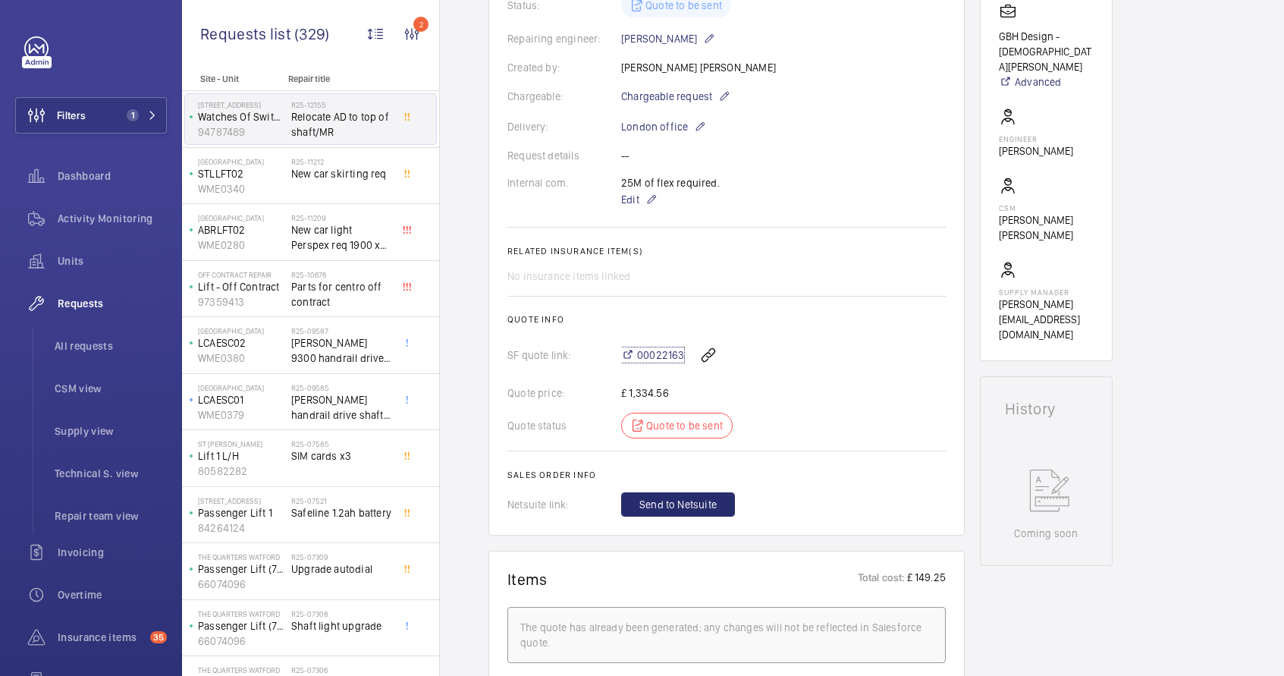
scroll to position [360, 0]
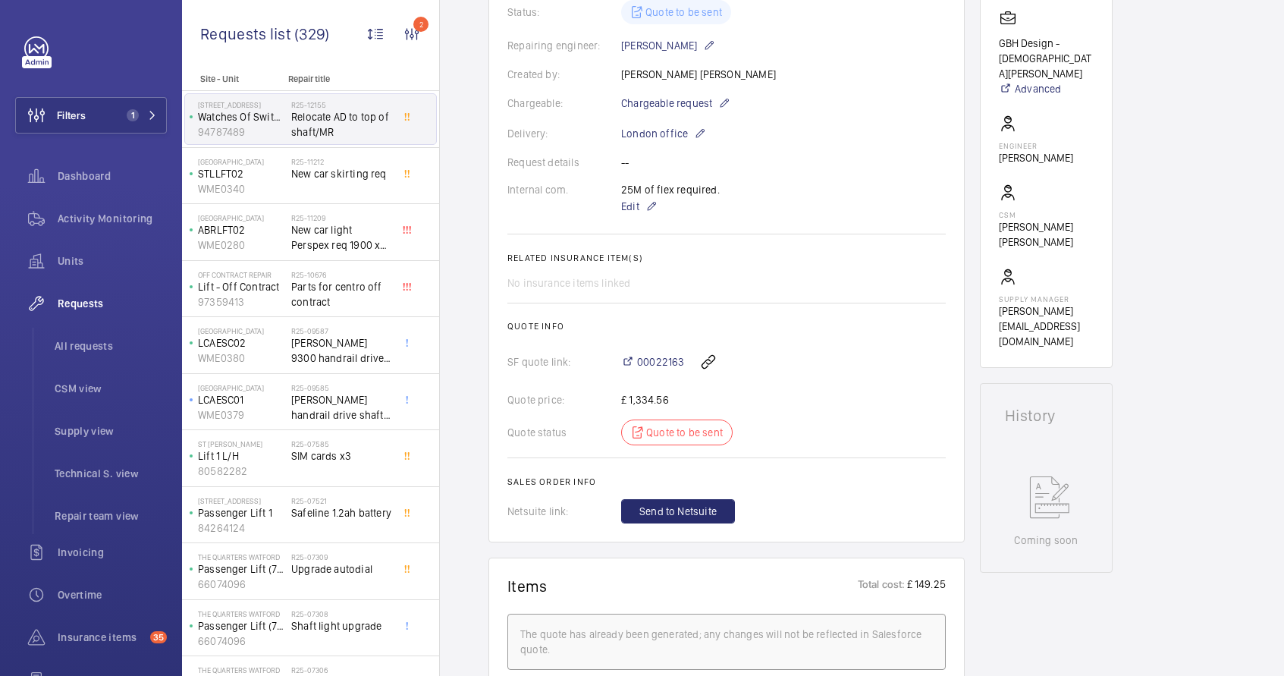
click at [326, 134] on span "Relocate AD to top of shaft/MR" at bounding box center [341, 124] width 100 height 30
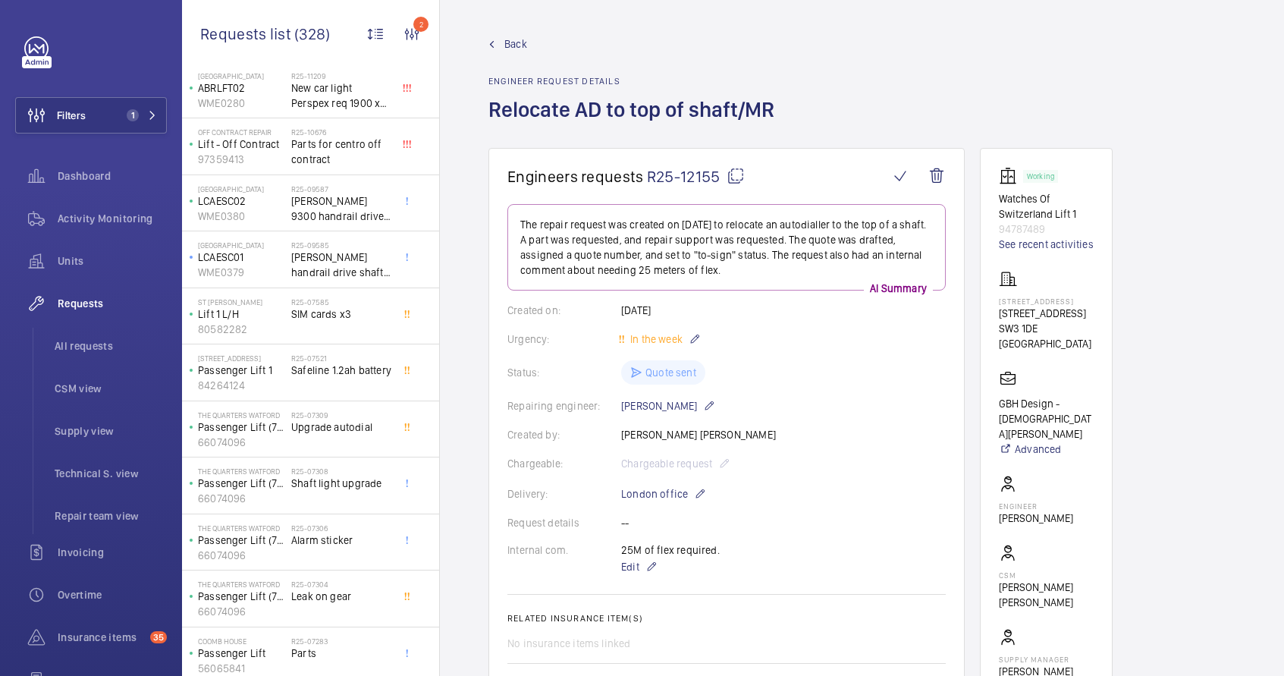
scroll to position [174, 0]
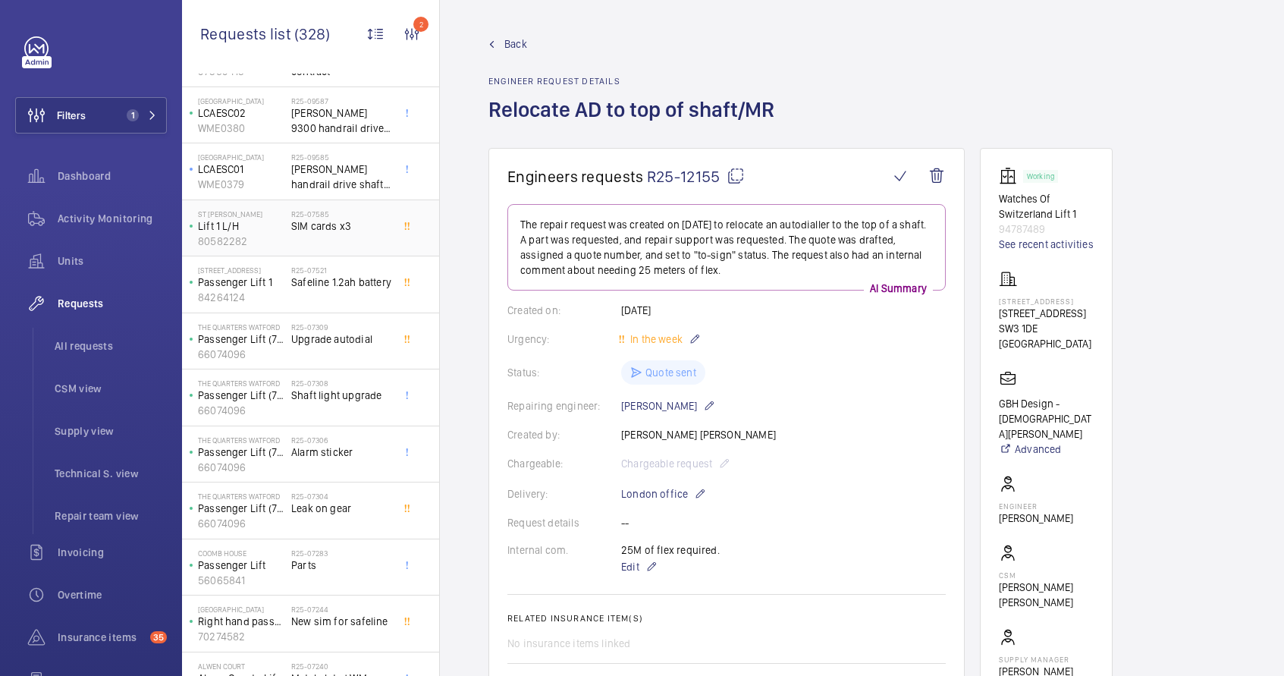
click at [329, 237] on div "R25-07585 SIM cards x3" at bounding box center [341, 231] width 100 height 44
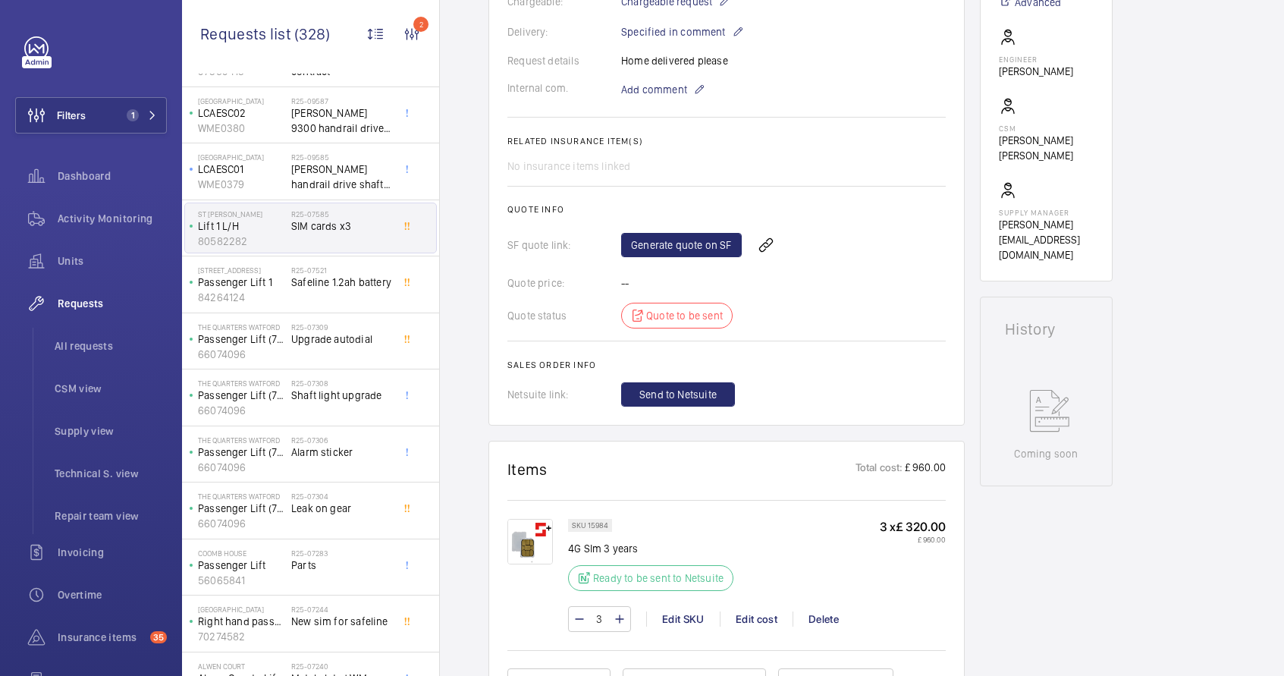
scroll to position [178, 0]
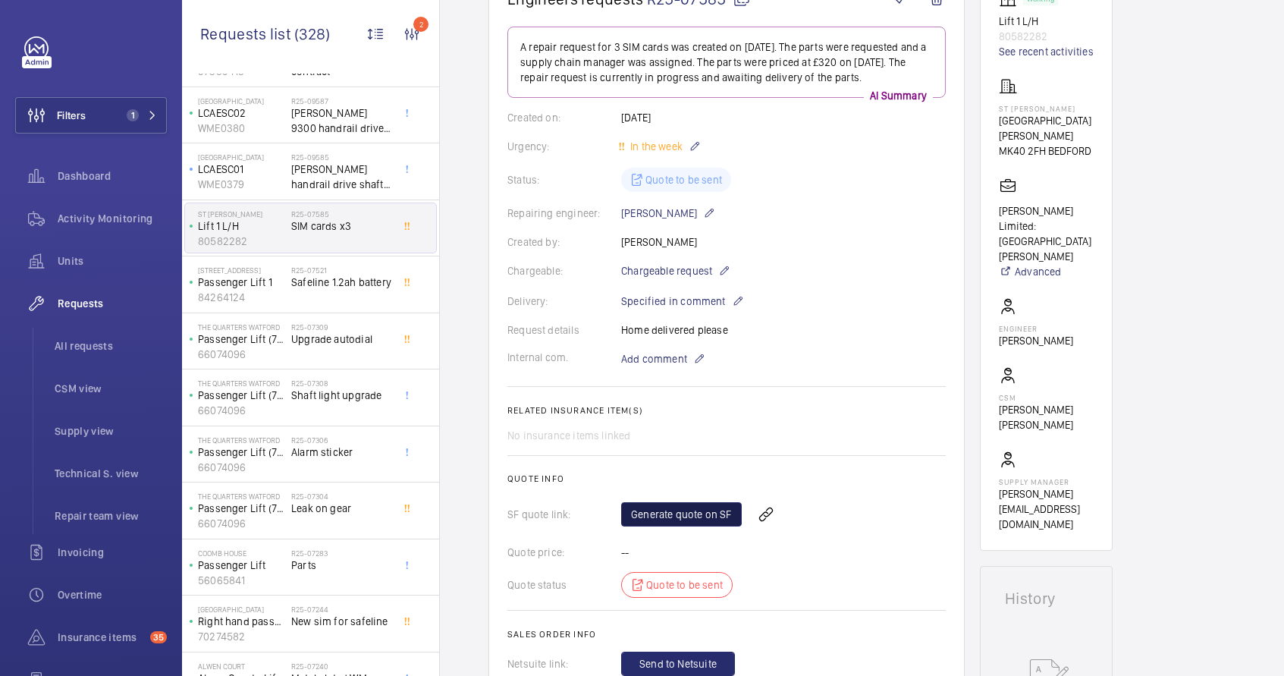
click at [690, 520] on link "Generate quote on SF" at bounding box center [681, 514] width 121 height 24
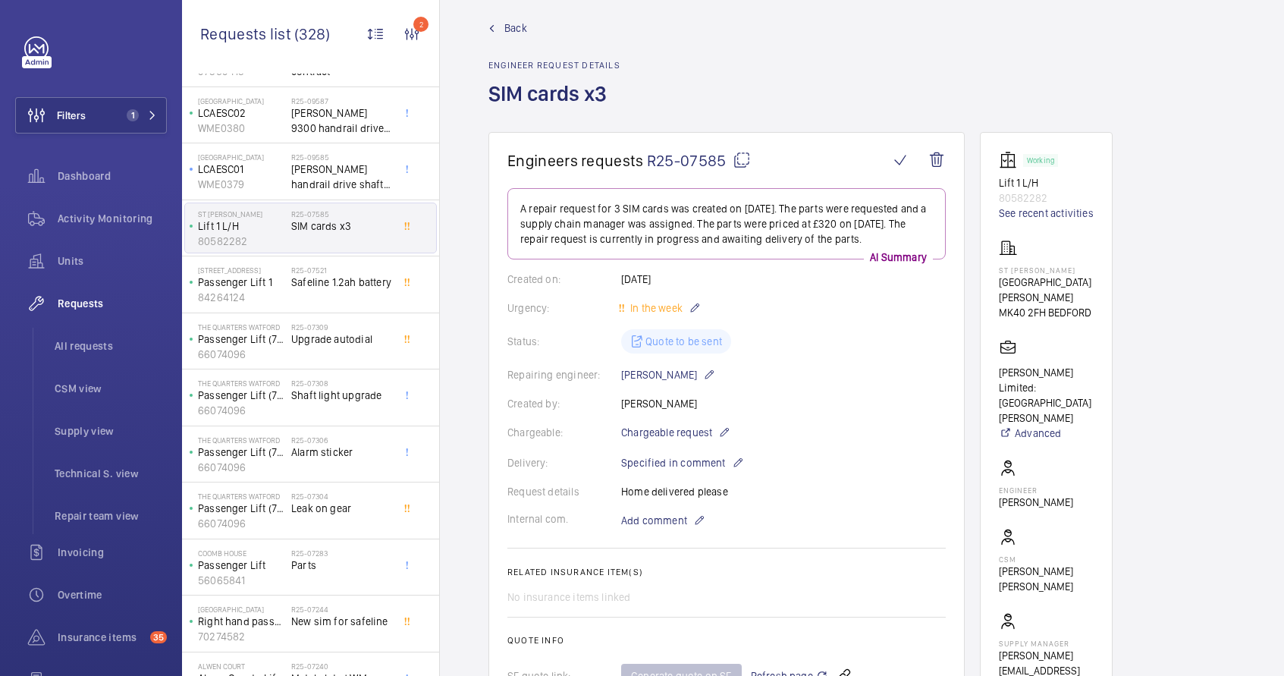
scroll to position [0, 0]
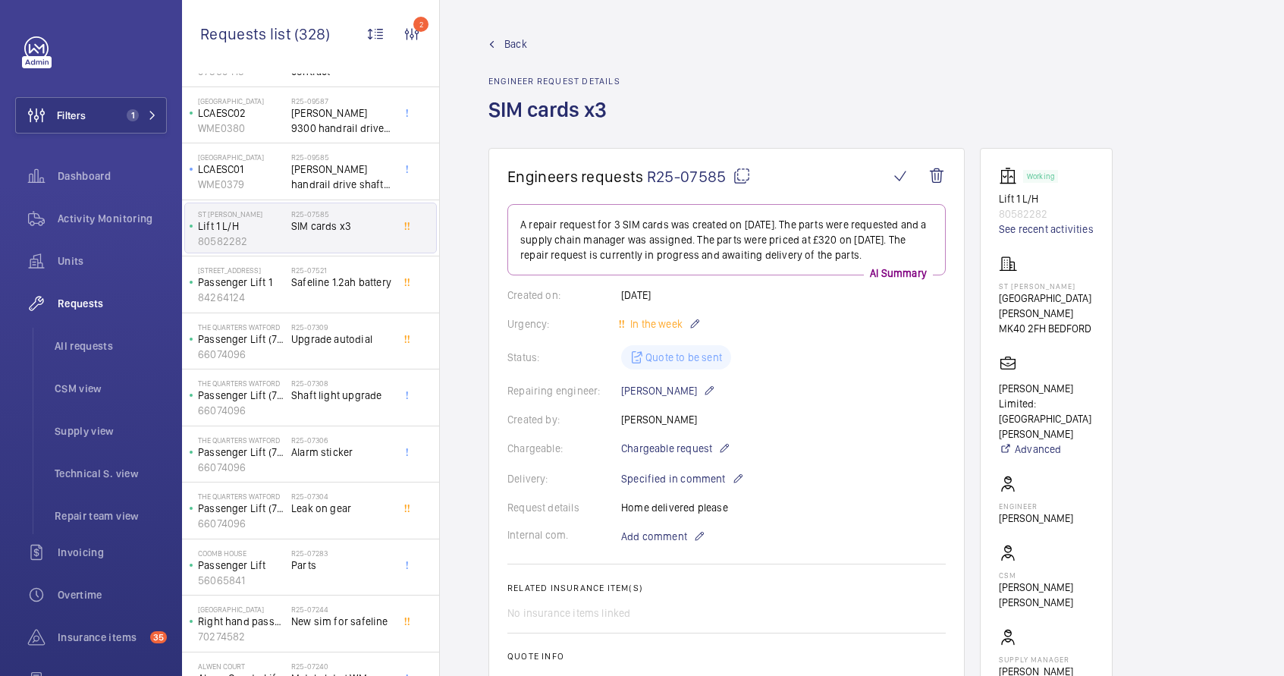
click at [743, 173] on mat-icon at bounding box center [742, 176] width 18 height 18
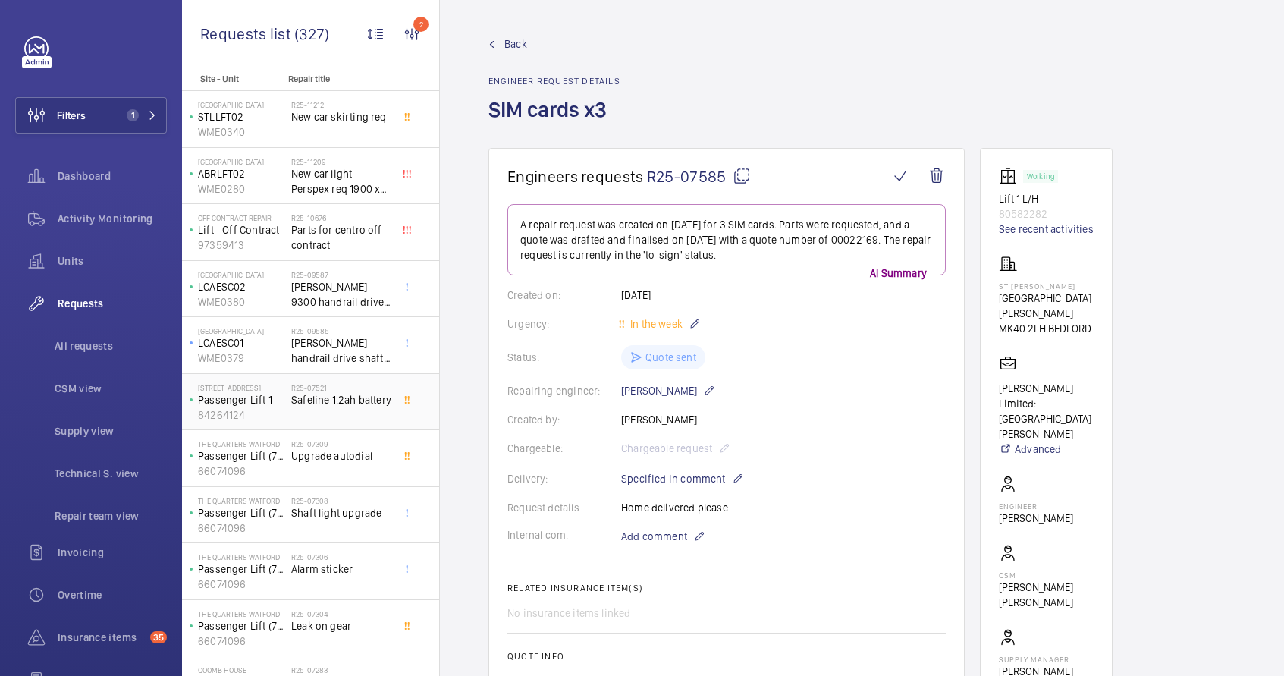
click at [362, 401] on span "Safeline 1.2ah battery" at bounding box center [341, 399] width 100 height 15
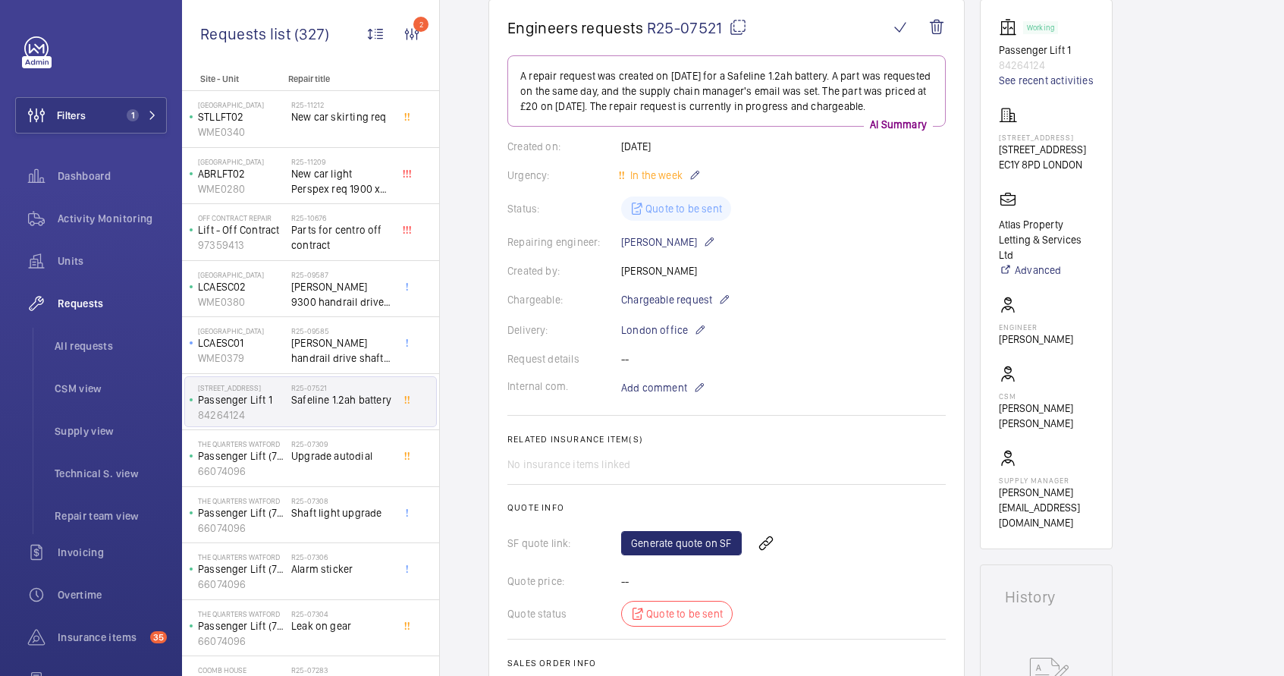
scroll to position [229, 0]
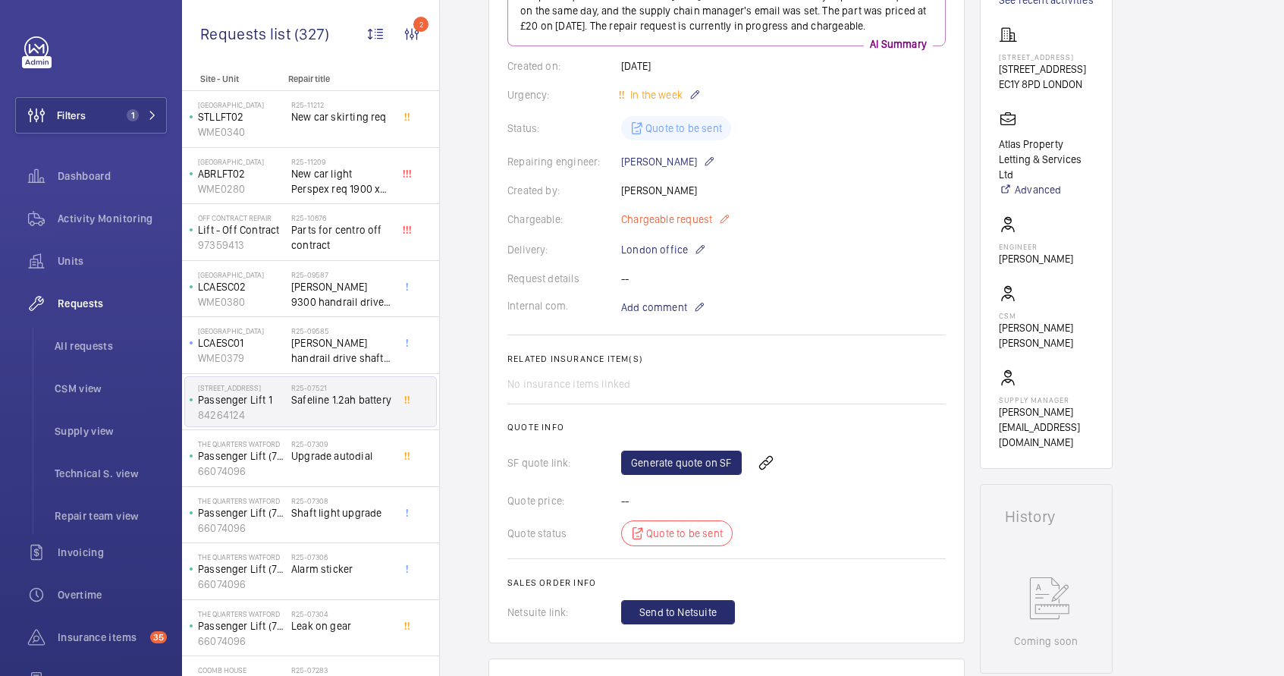
click at [724, 220] on mat-icon at bounding box center [724, 219] width 12 height 18
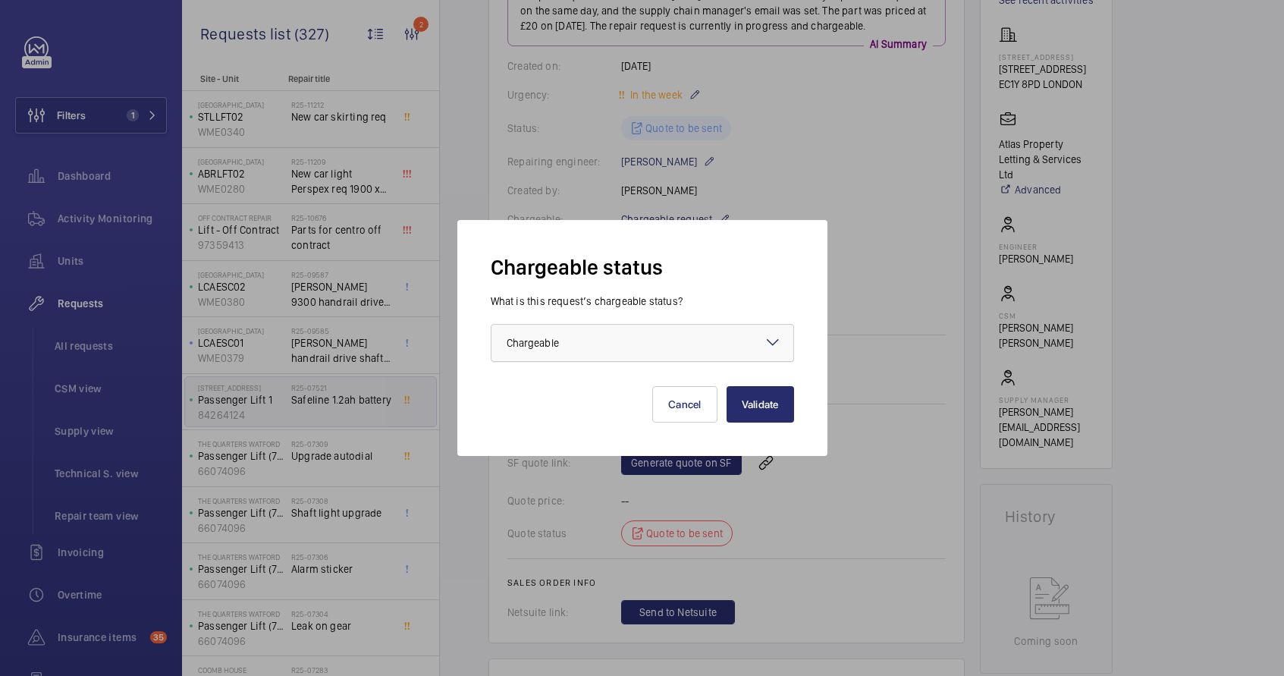
click at [691, 354] on div at bounding box center [643, 343] width 302 height 36
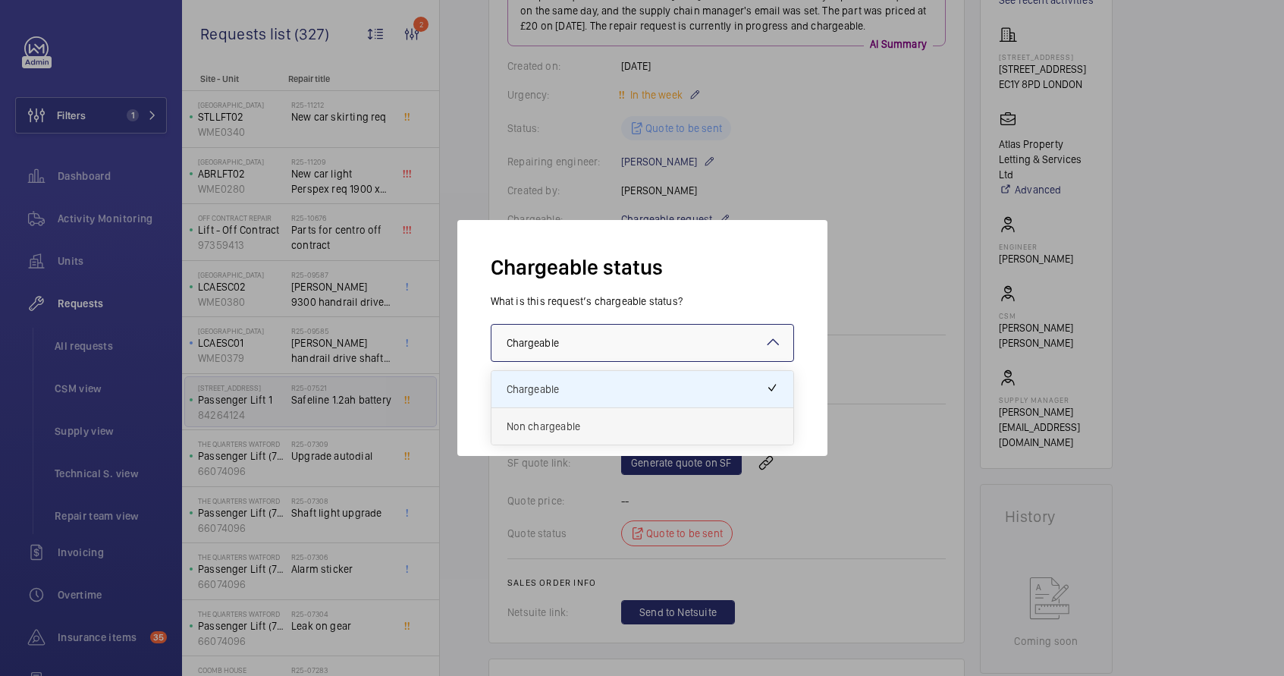
click at [541, 434] on div "Non chargeable" at bounding box center [643, 426] width 302 height 36
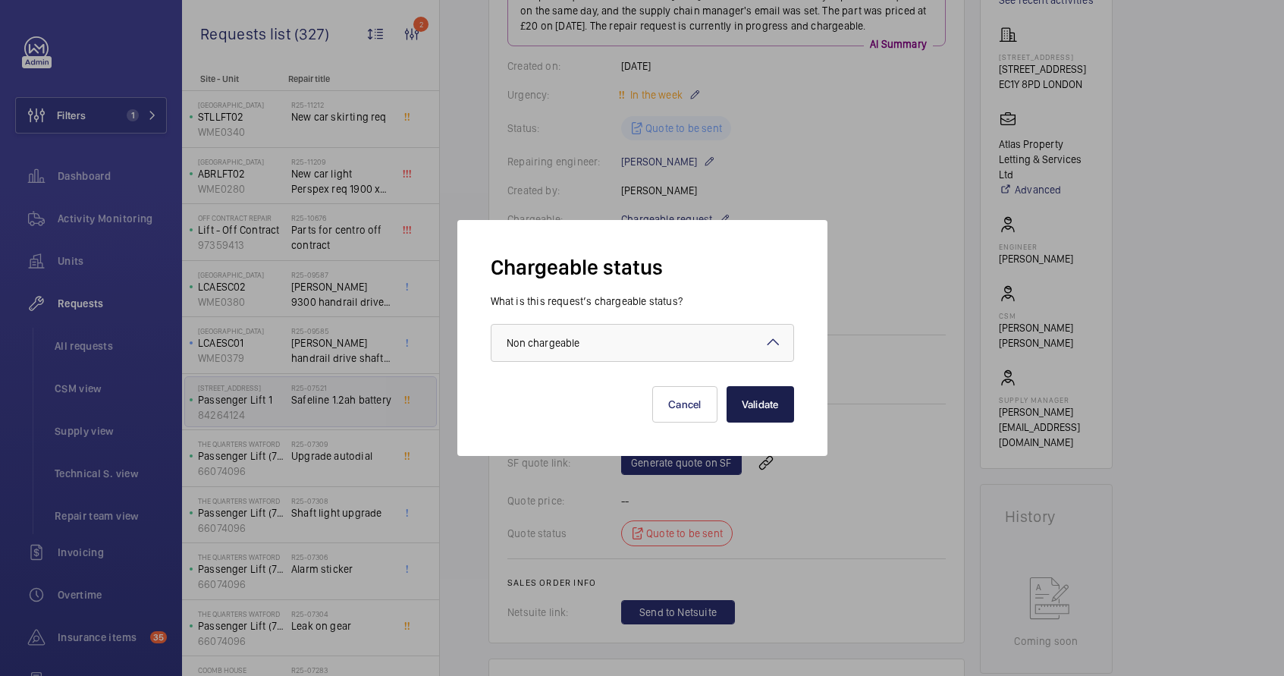
click at [767, 407] on button "Validate" at bounding box center [761, 404] width 68 height 36
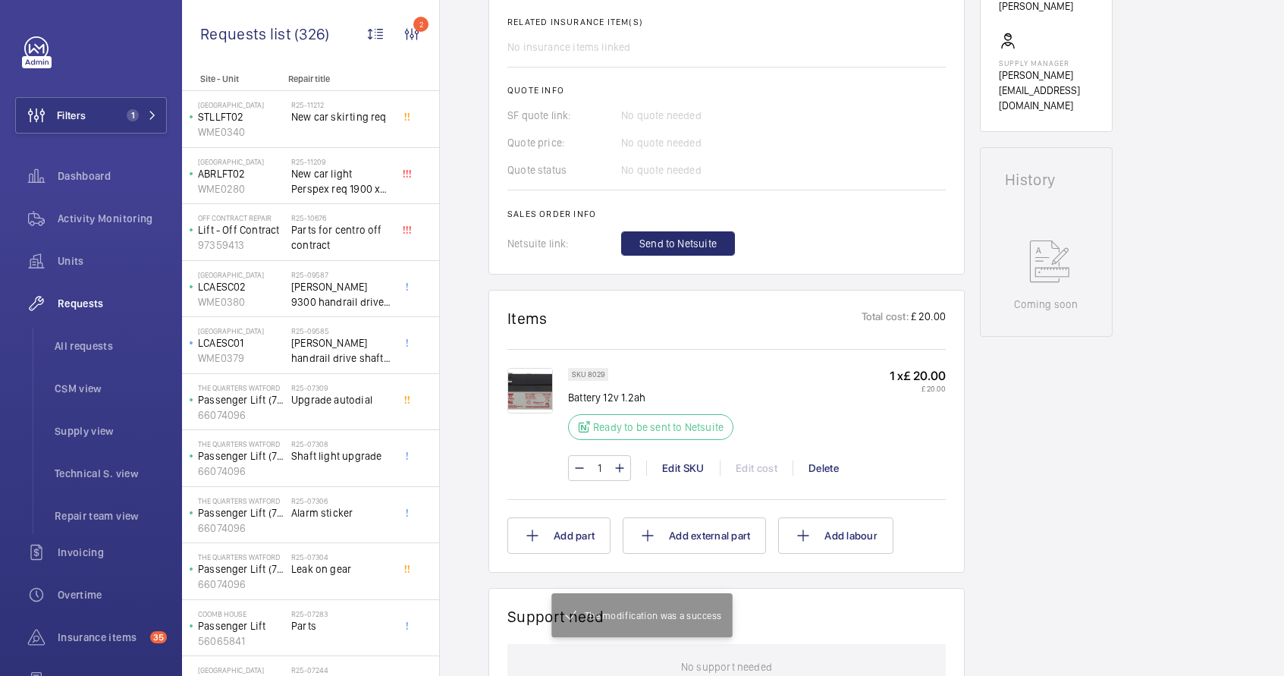
scroll to position [604, 0]
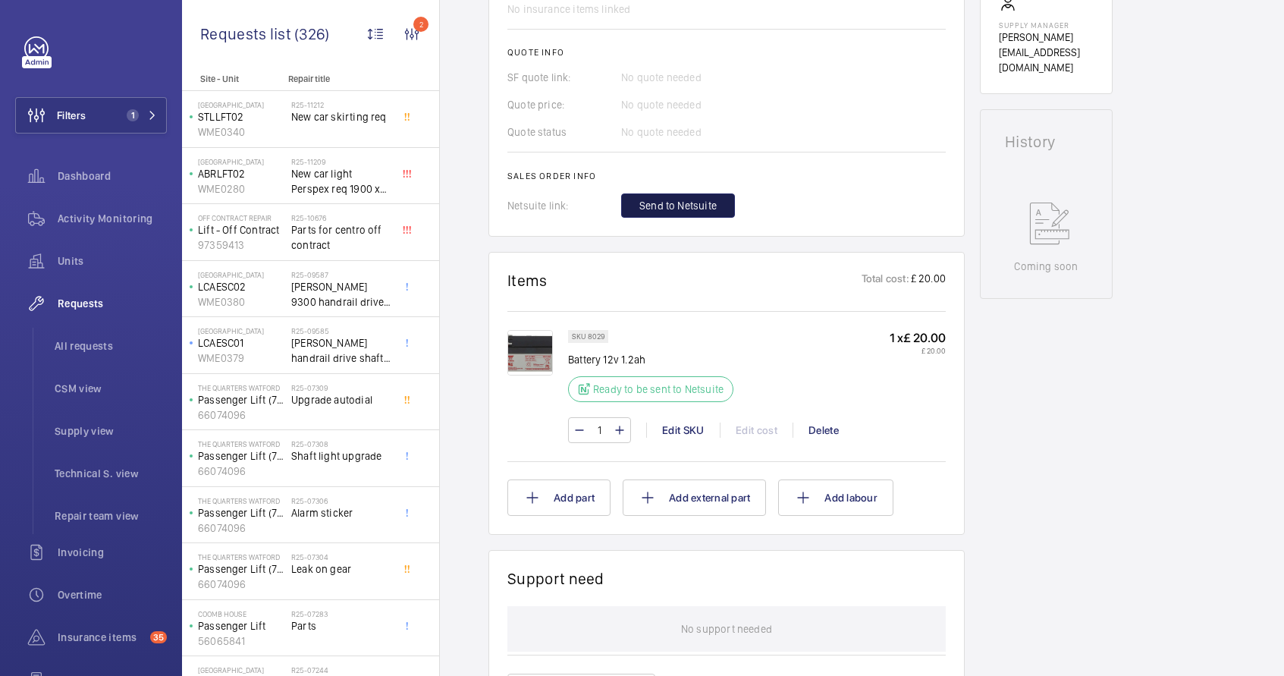
click at [678, 206] on span "Send to Netsuite" at bounding box center [677, 205] width 77 height 15
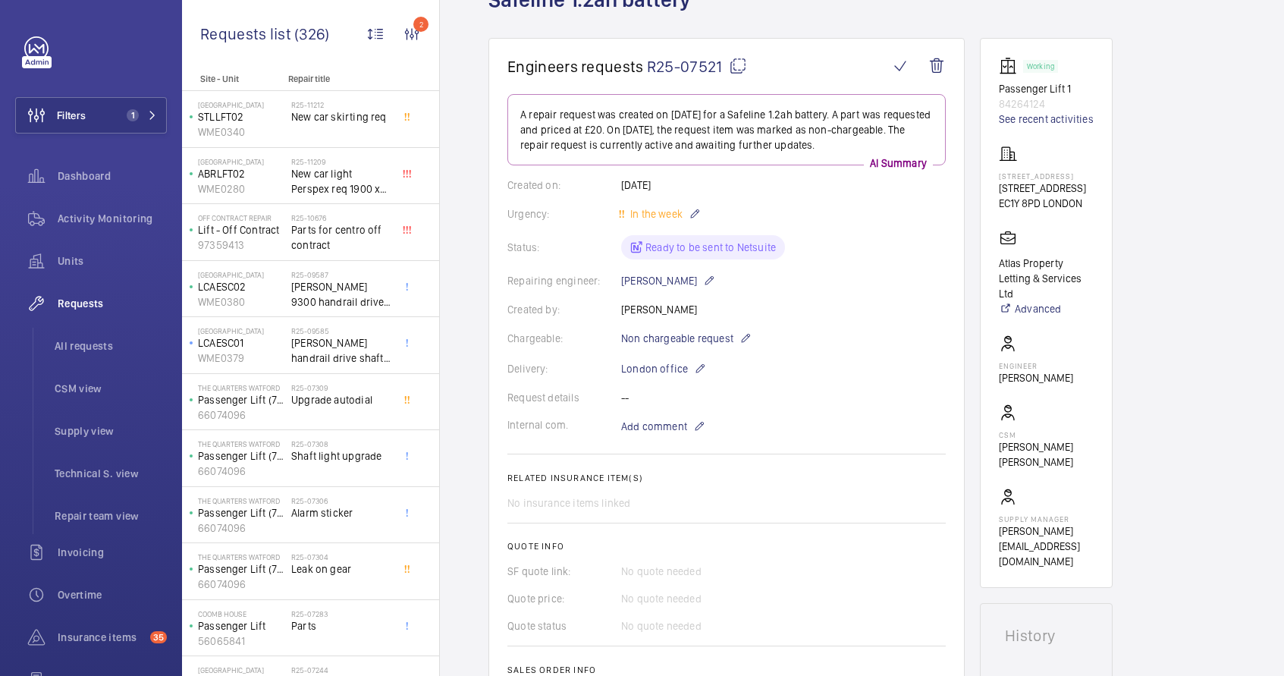
scroll to position [111, 0]
click at [825, 287] on div "Repairing engineer: Alfred Rickard" at bounding box center [726, 280] width 438 height 18
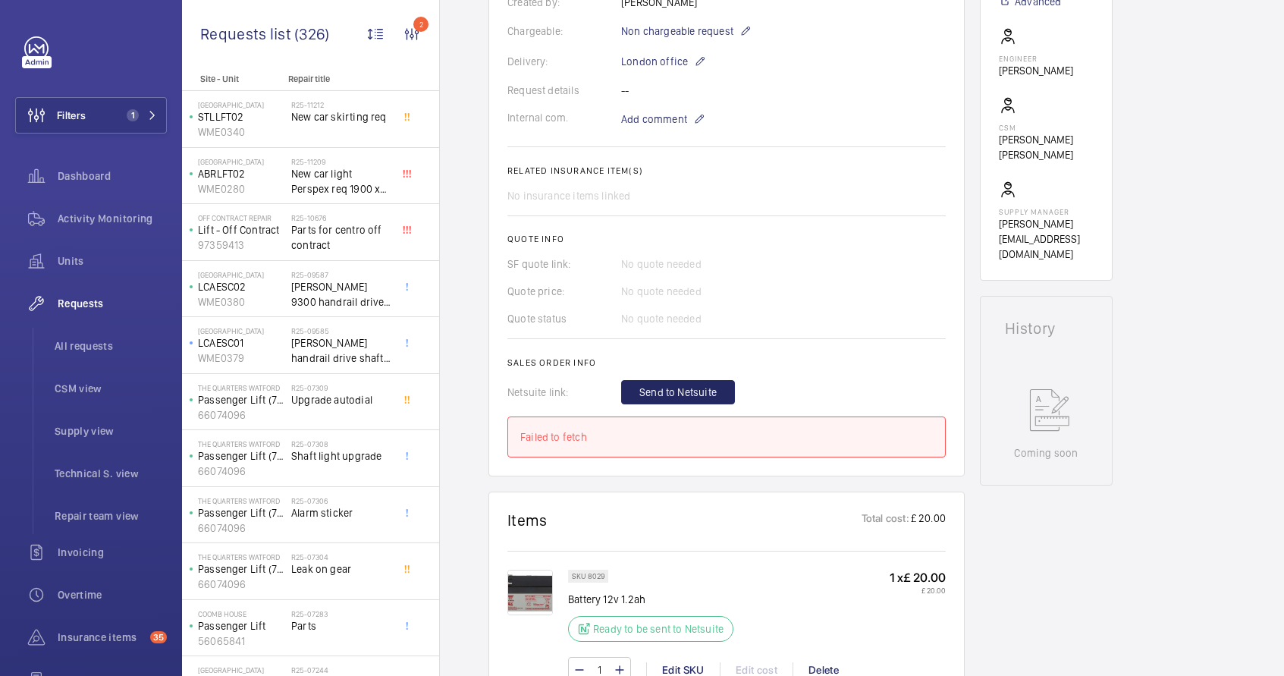
scroll to position [393, 0]
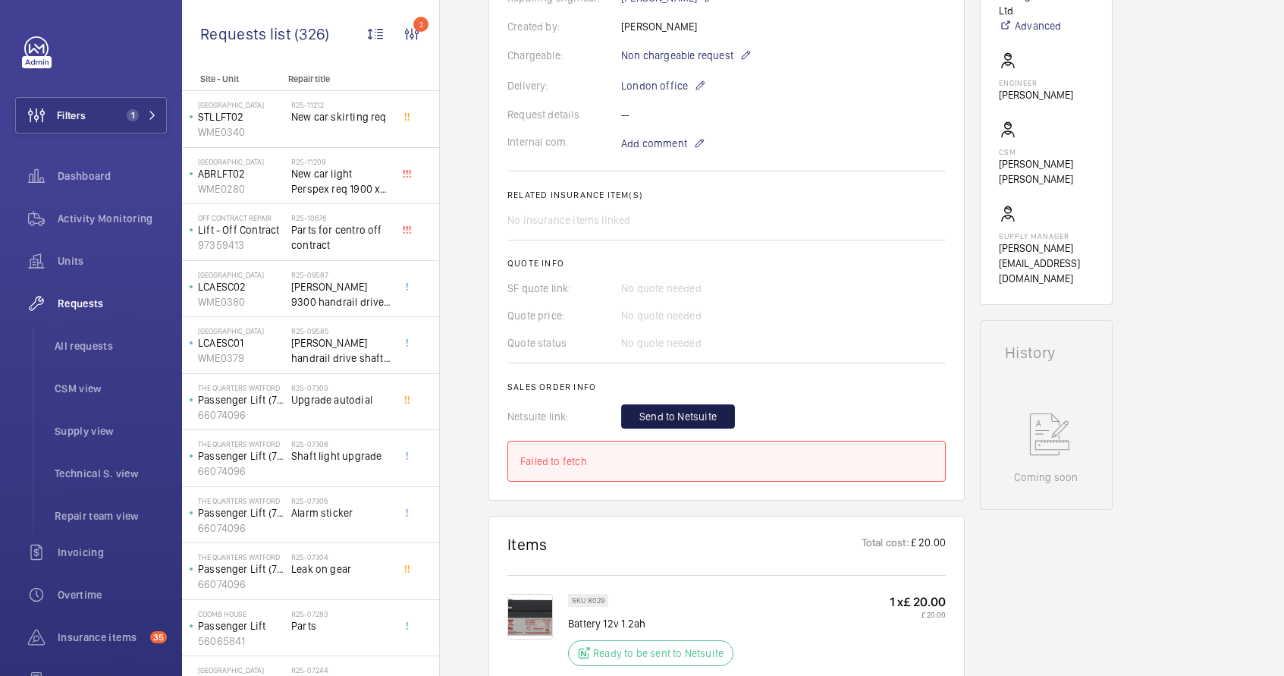
click at [686, 424] on button "Send to Netsuite" at bounding box center [678, 416] width 114 height 24
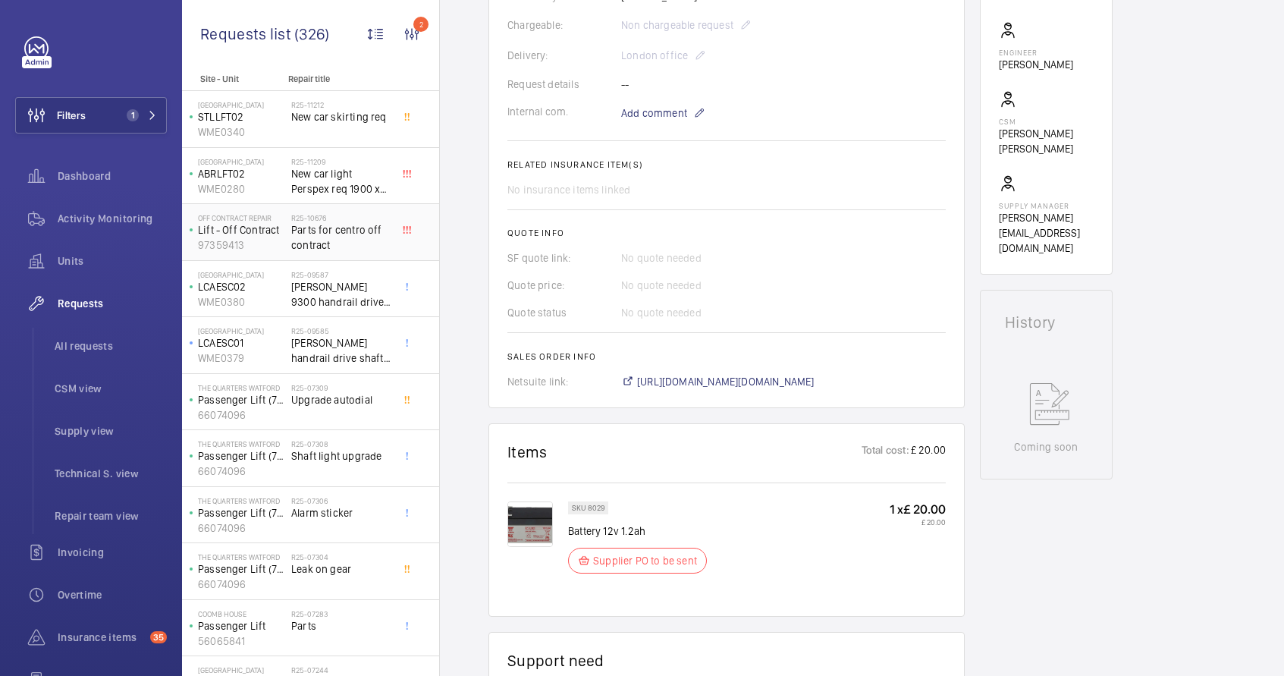
scroll to position [438, 0]
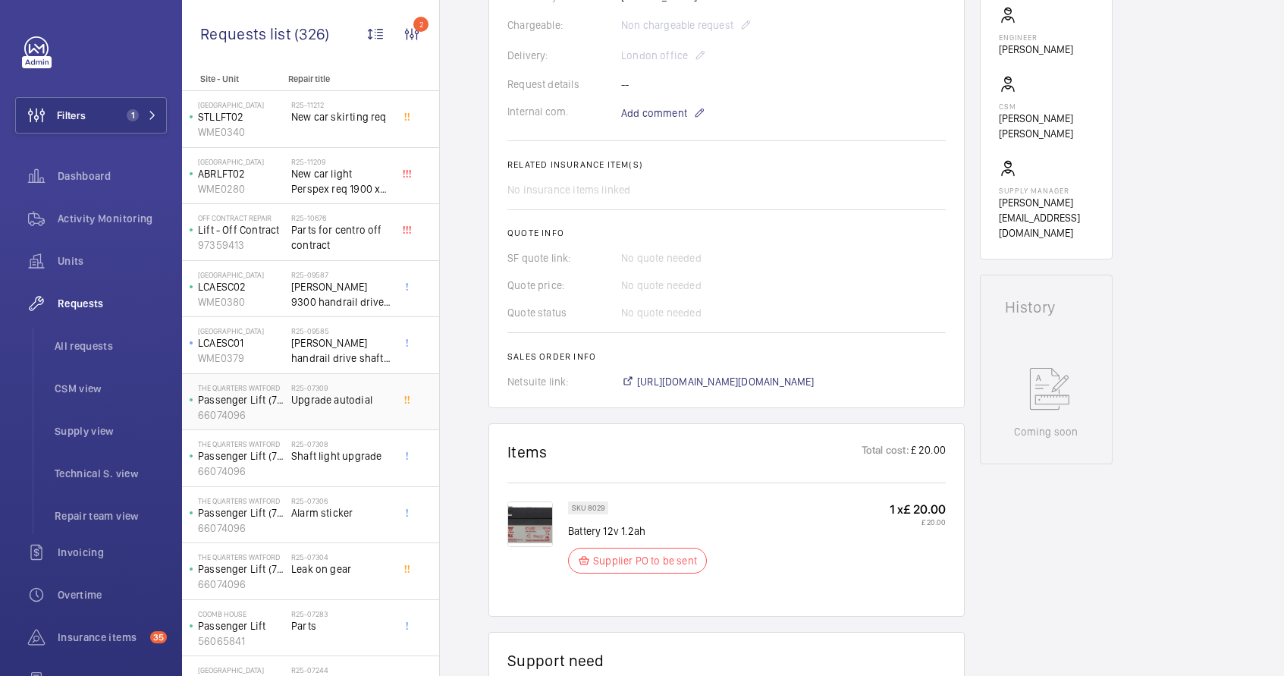
click at [348, 416] on div "R25-07309 Upgrade autodial" at bounding box center [341, 405] width 100 height 44
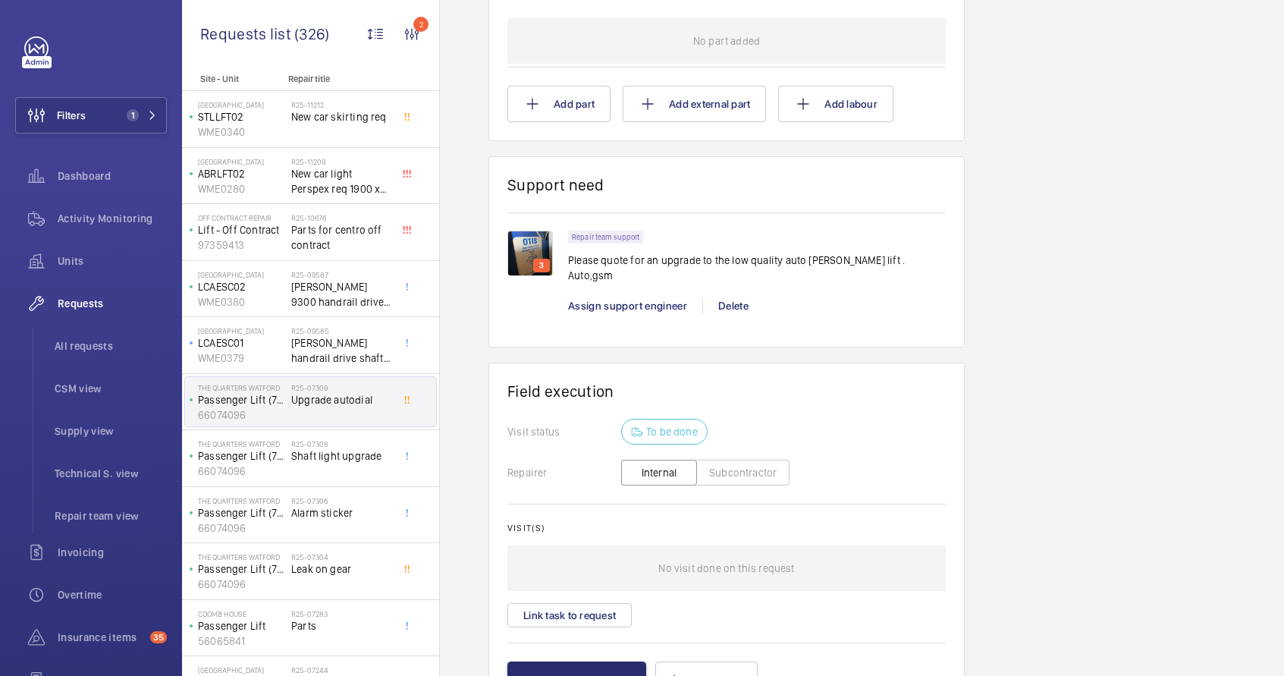
scroll to position [902, 0]
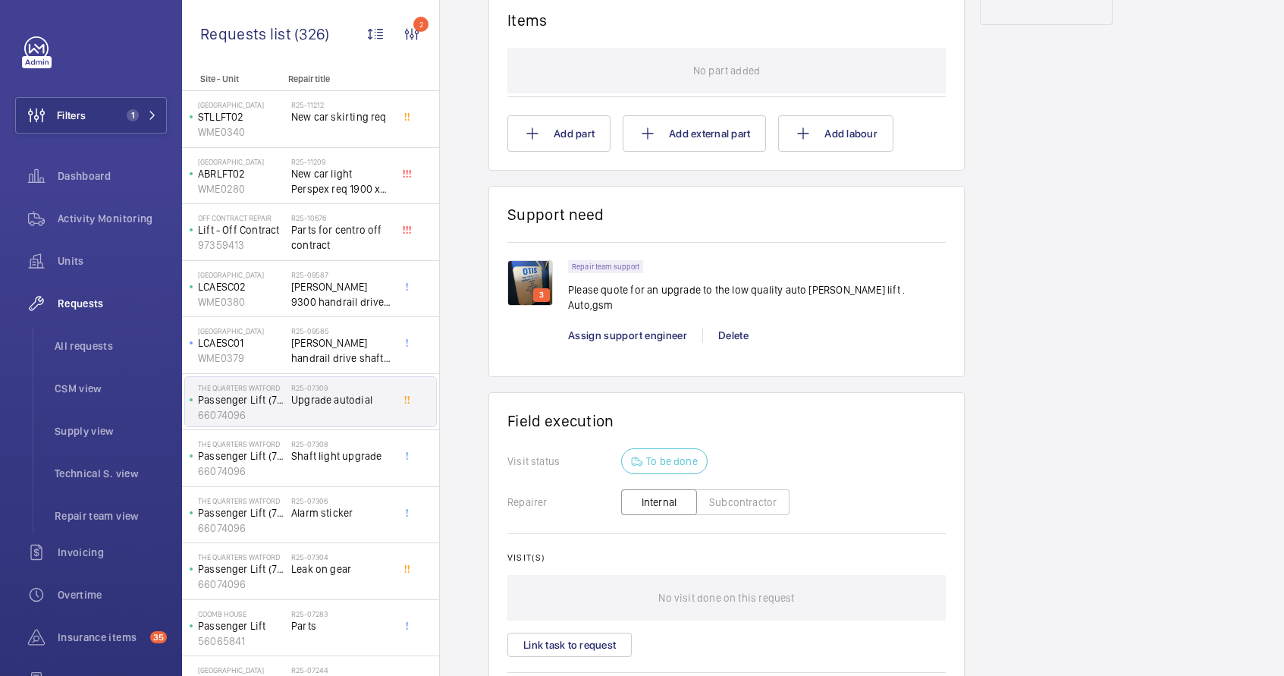
click at [525, 277] on img at bounding box center [530, 283] width 46 height 46
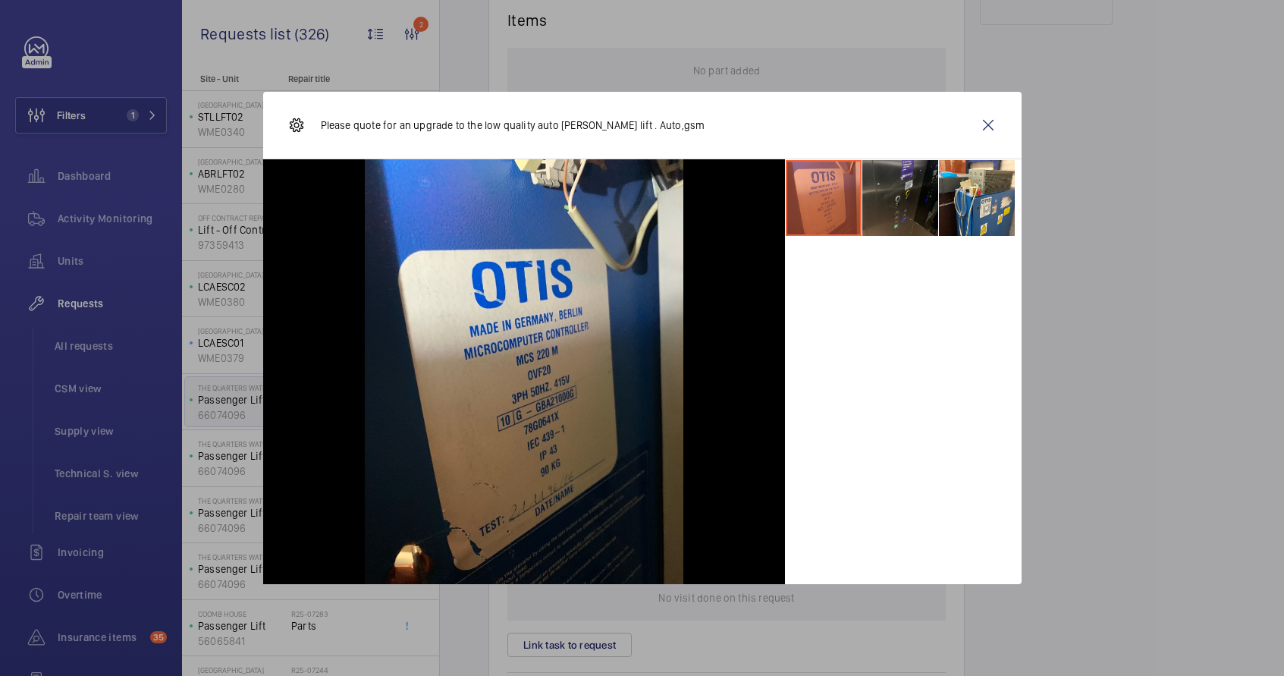
click at [897, 207] on li at bounding box center [901, 198] width 76 height 76
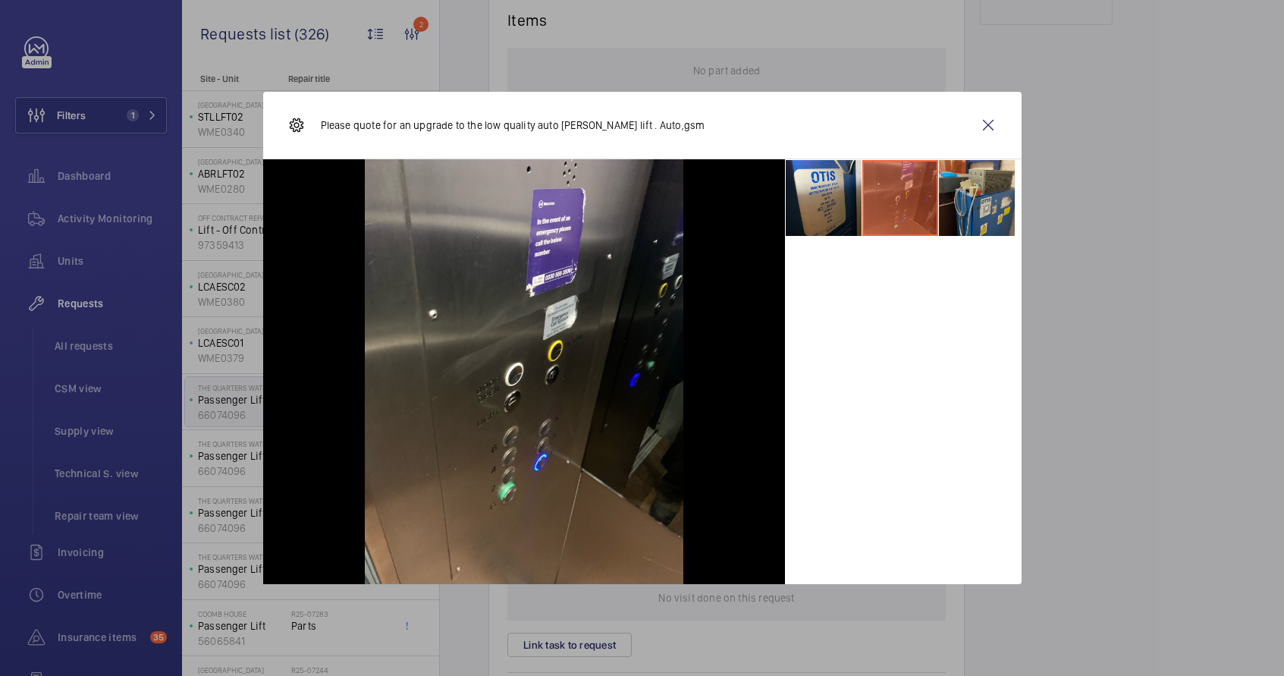
click at [965, 196] on li at bounding box center [977, 198] width 76 height 76
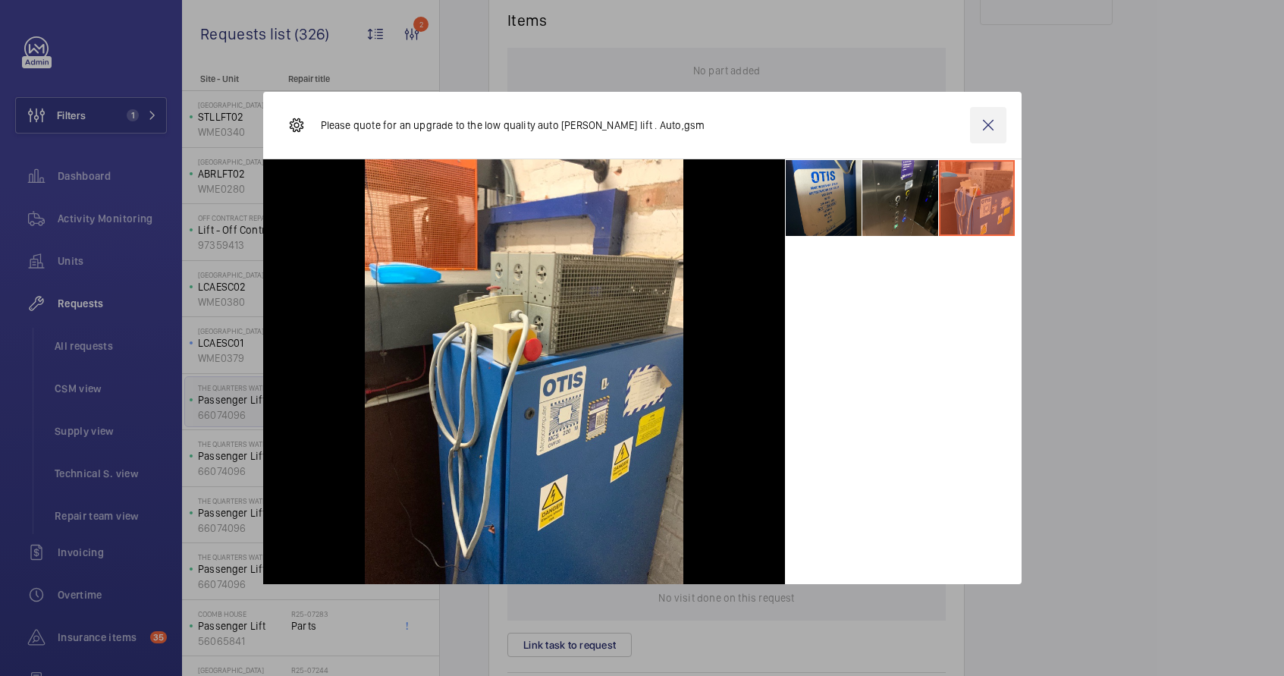
click at [989, 126] on wm-front-icon-button at bounding box center [988, 125] width 36 height 36
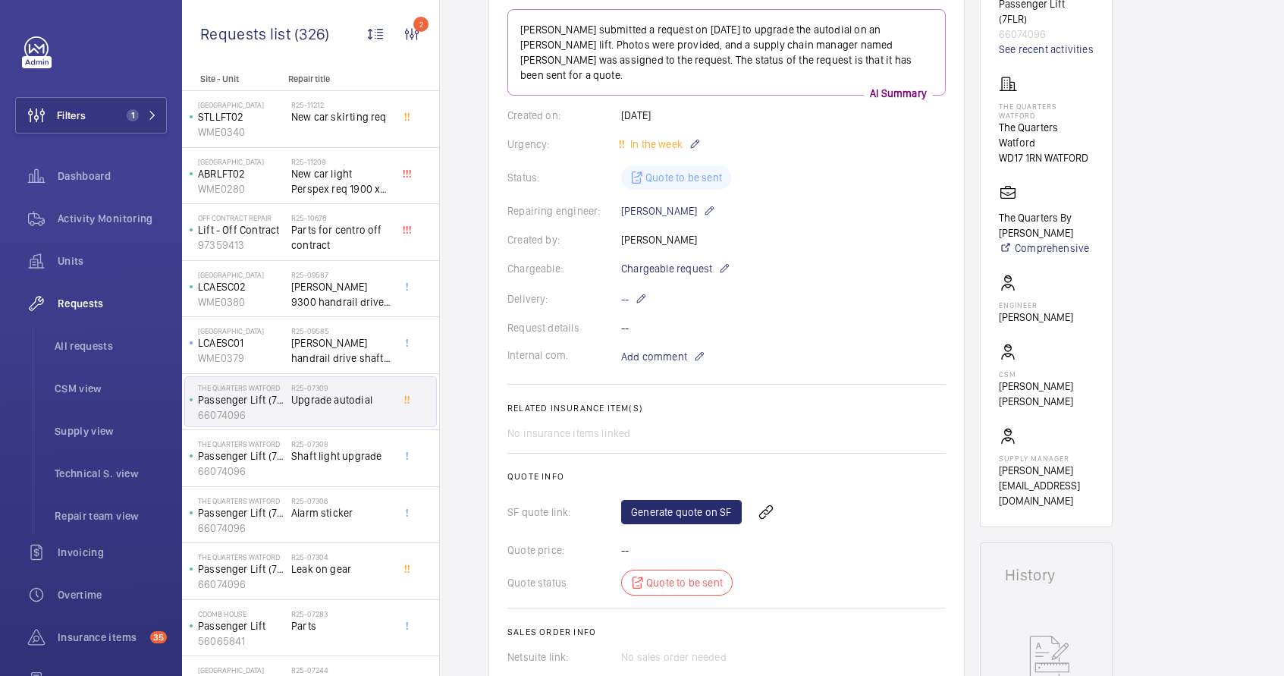
scroll to position [187, 0]
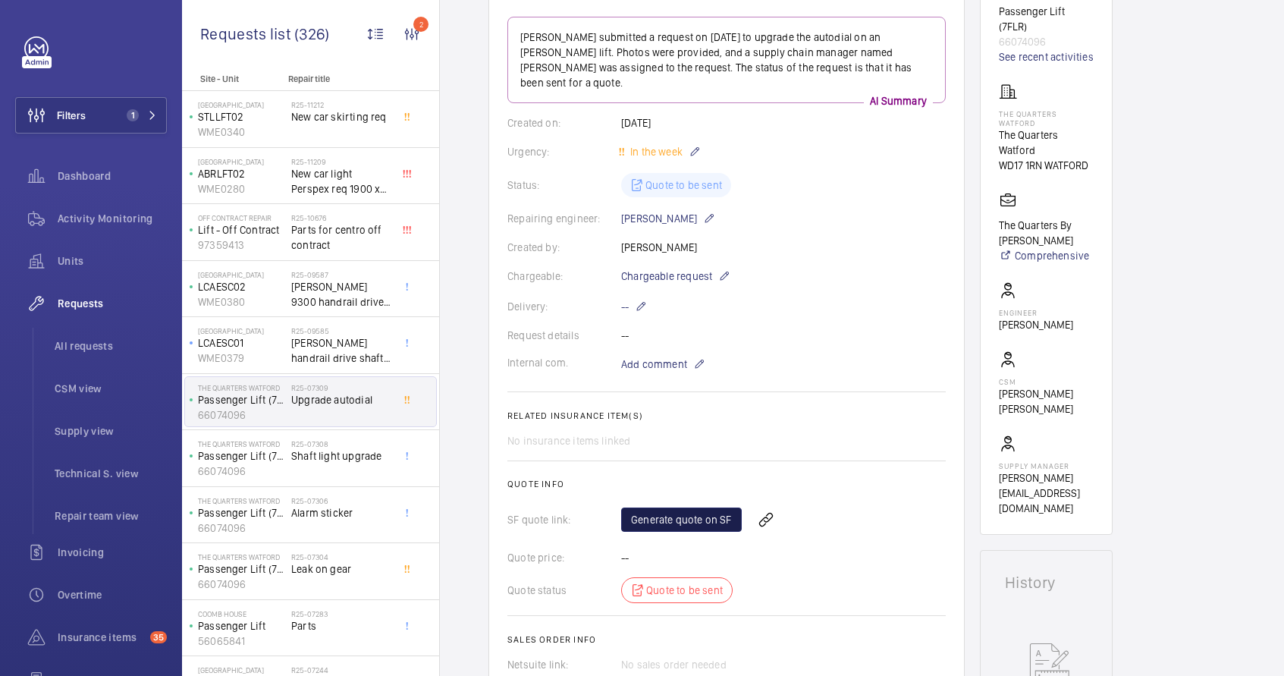
click at [675, 507] on link "Generate quote on SF" at bounding box center [681, 519] width 121 height 24
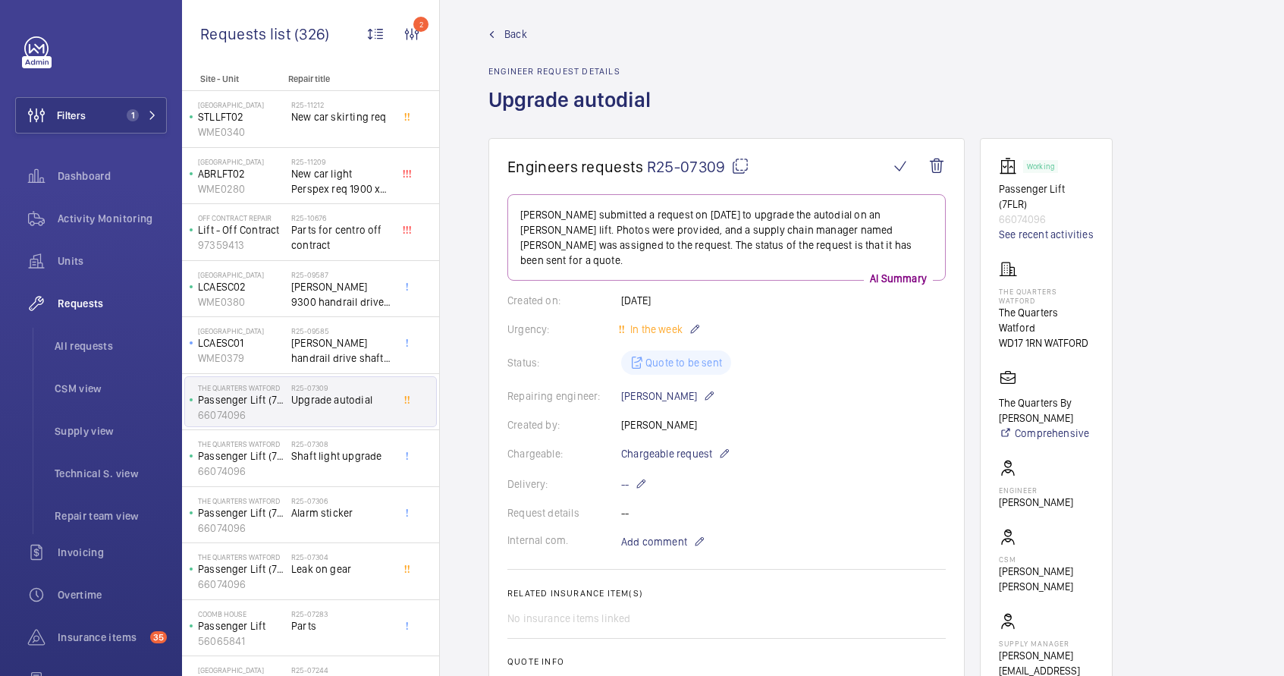
scroll to position [0, 0]
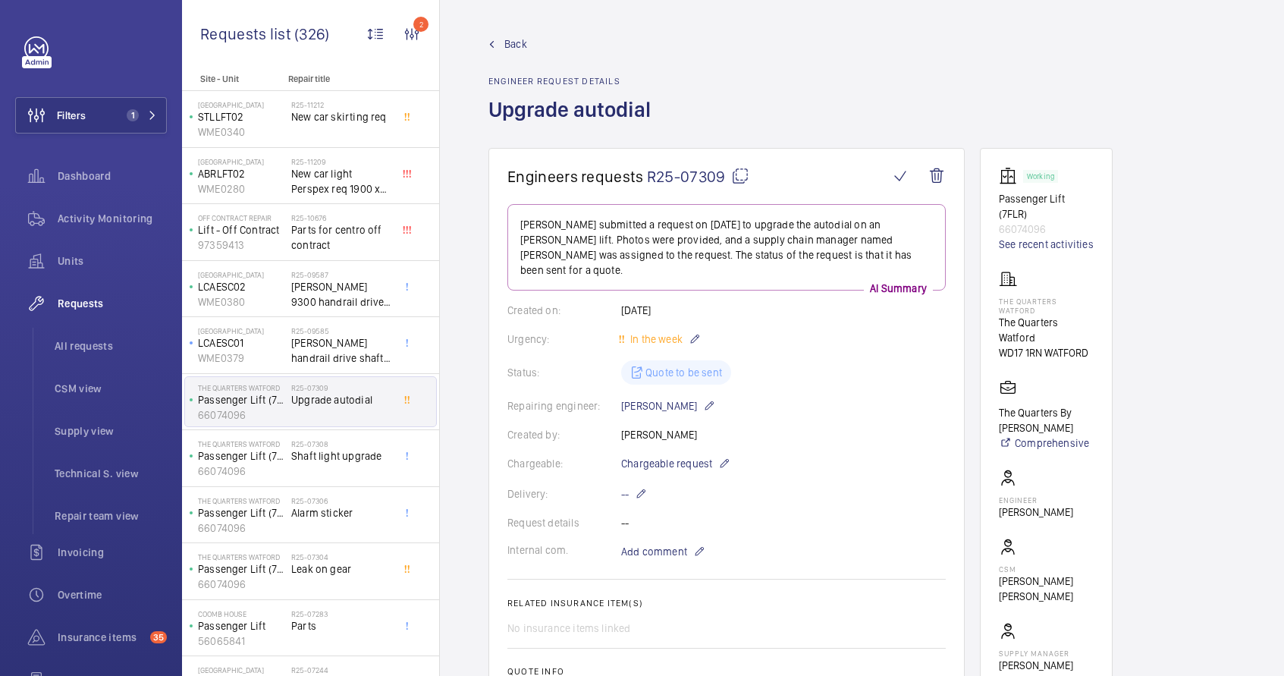
click at [739, 176] on mat-icon at bounding box center [740, 176] width 18 height 18
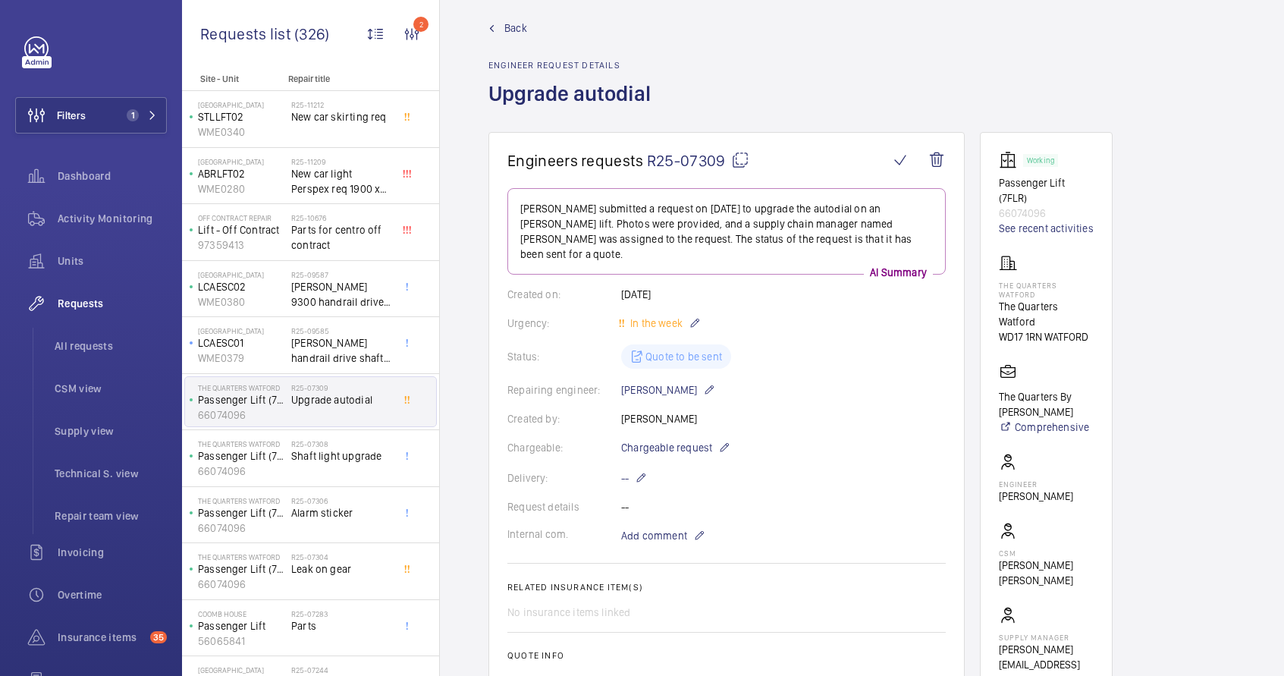
scroll to position [18, 0]
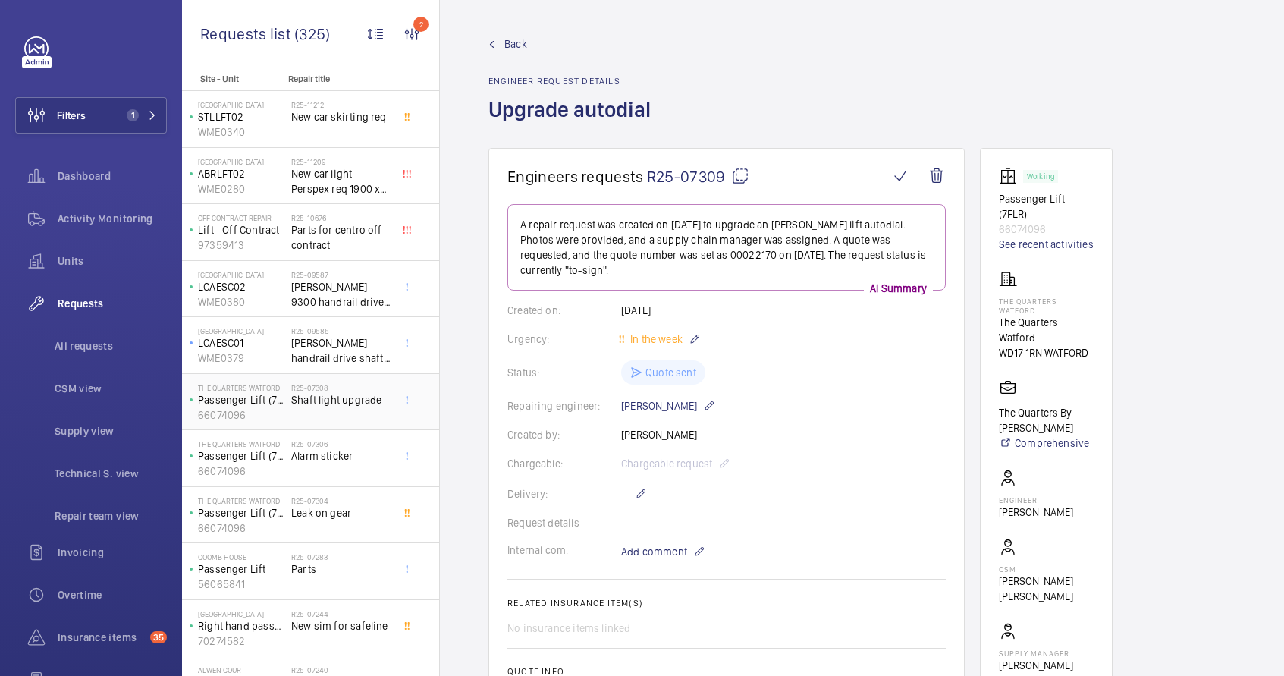
click at [314, 419] on div "R25-07308 Shaft light upgrade" at bounding box center [341, 405] width 100 height 44
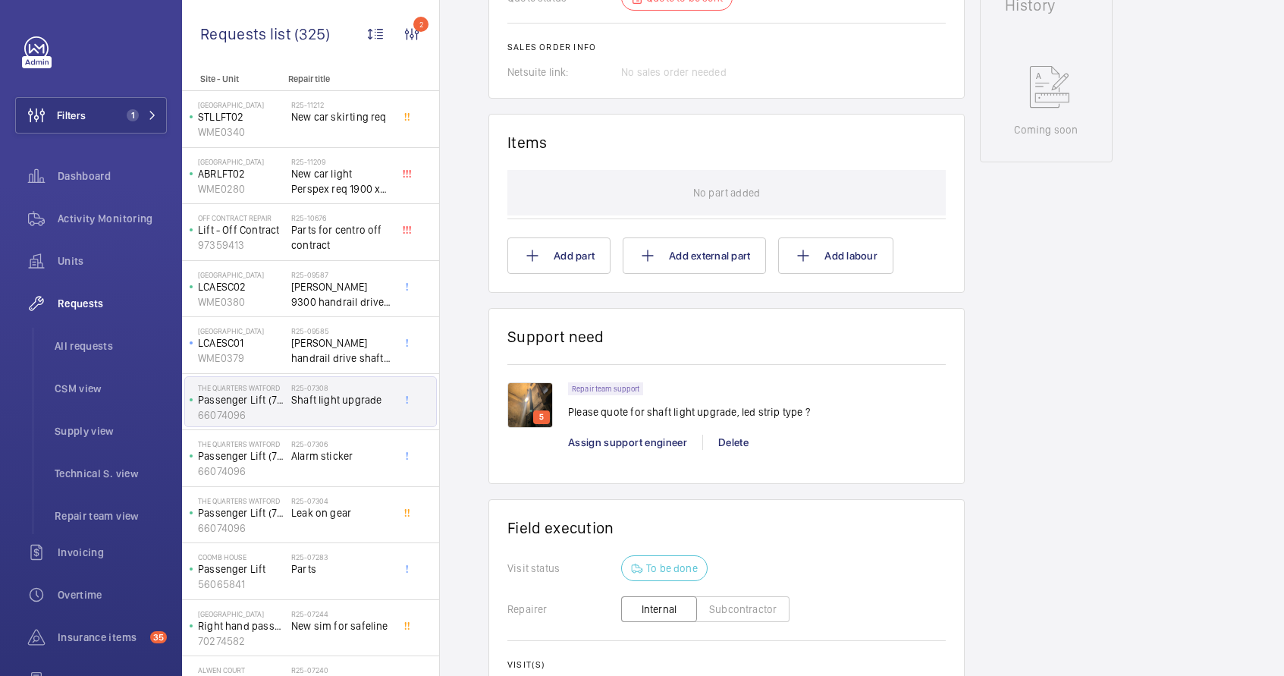
scroll to position [781, 0]
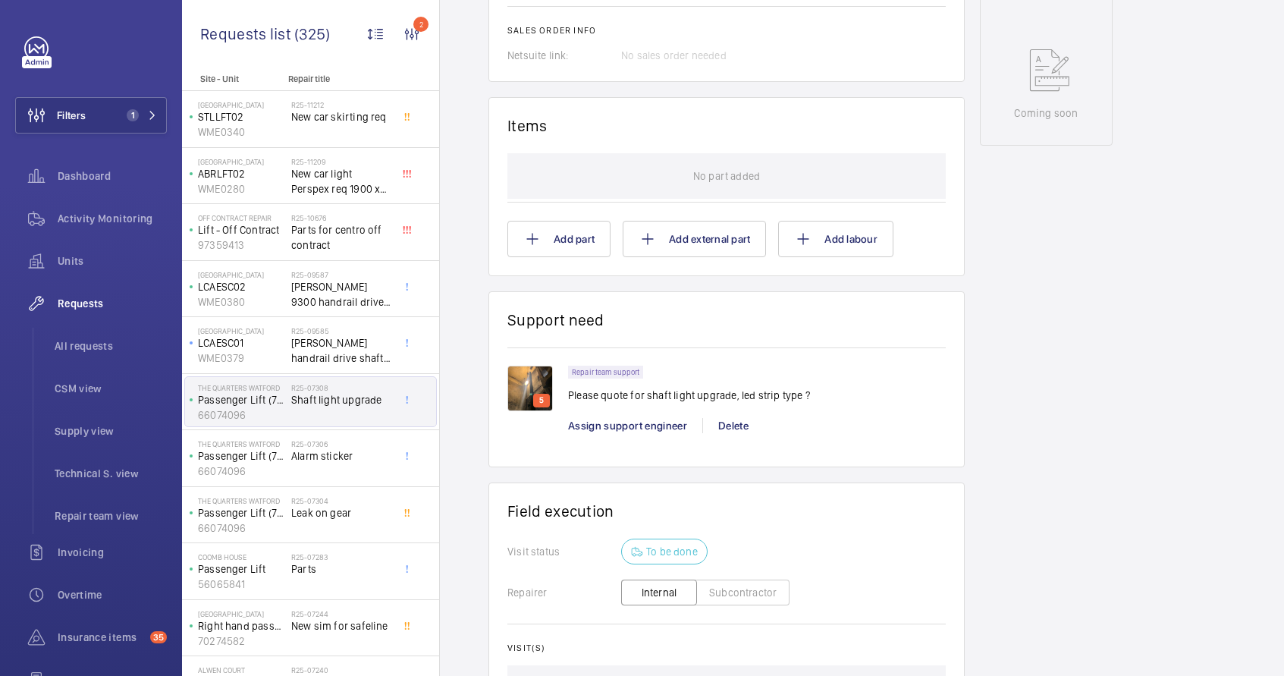
click at [526, 391] on img at bounding box center [530, 389] width 46 height 46
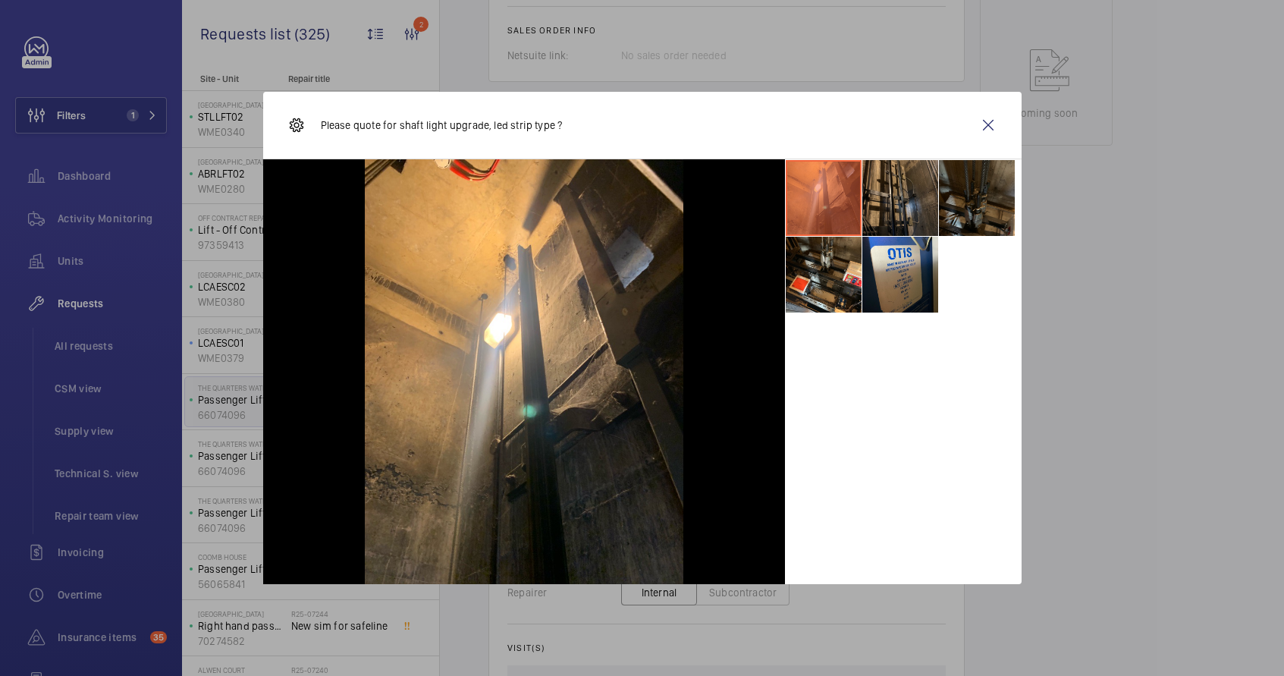
click at [910, 217] on li at bounding box center [901, 198] width 76 height 76
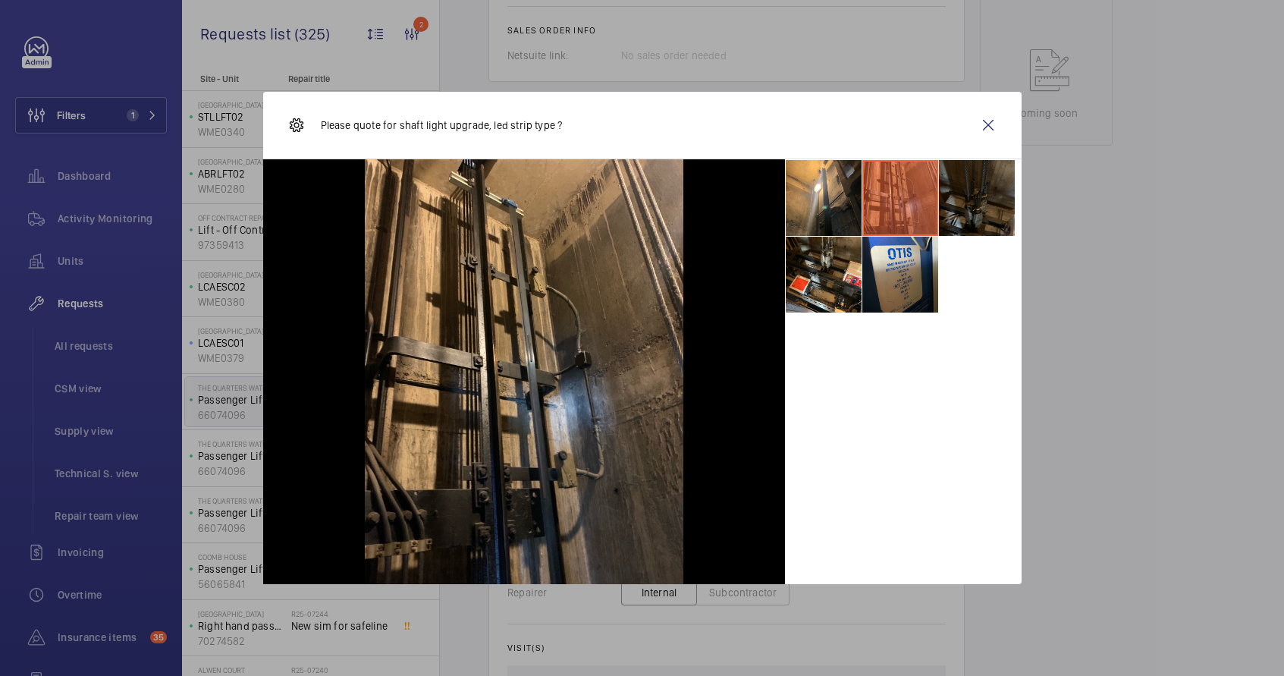
drag, startPoint x: 1006, startPoint y: 203, endPoint x: 997, endPoint y: 206, distance: 9.6
click at [1005, 203] on li at bounding box center [977, 198] width 76 height 76
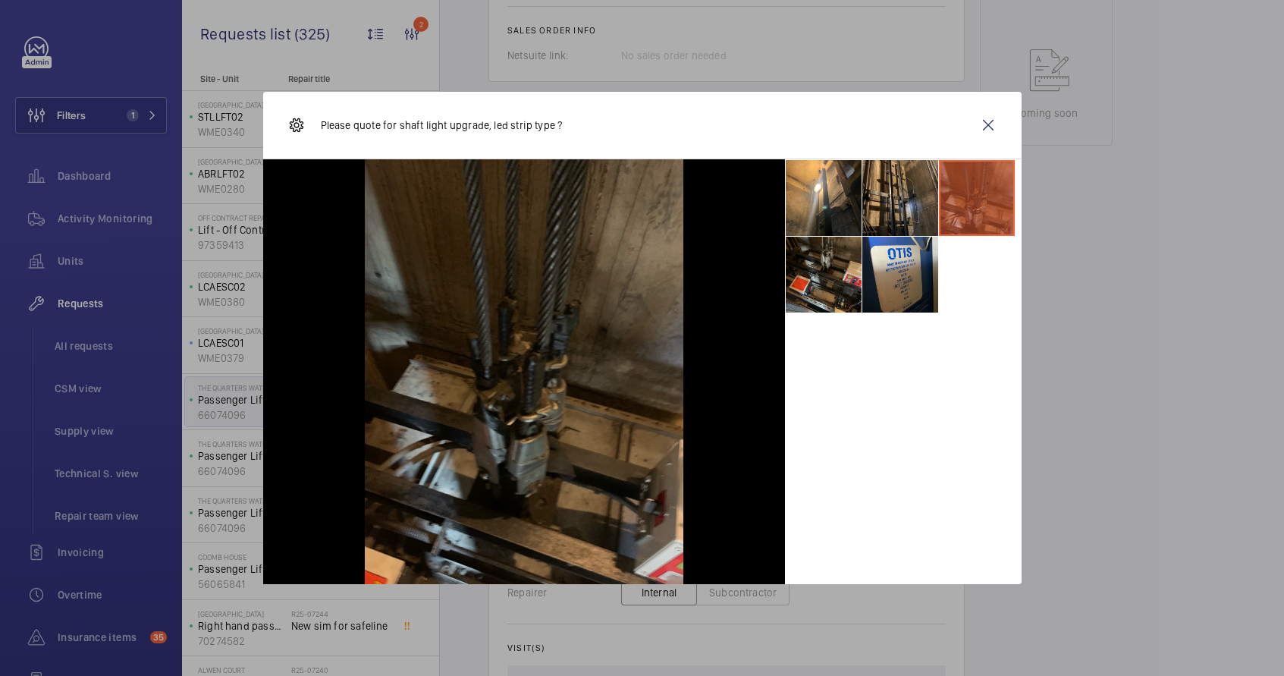
click at [829, 268] on li at bounding box center [824, 275] width 76 height 76
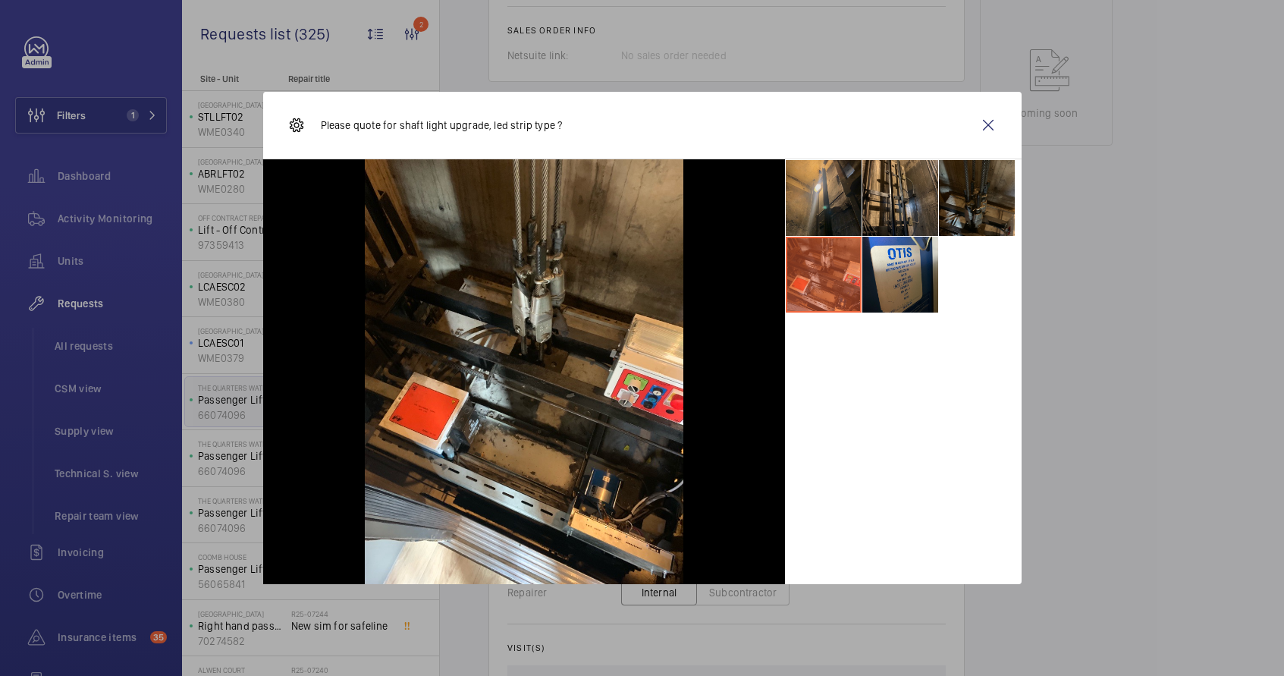
click at [831, 210] on li at bounding box center [824, 198] width 76 height 76
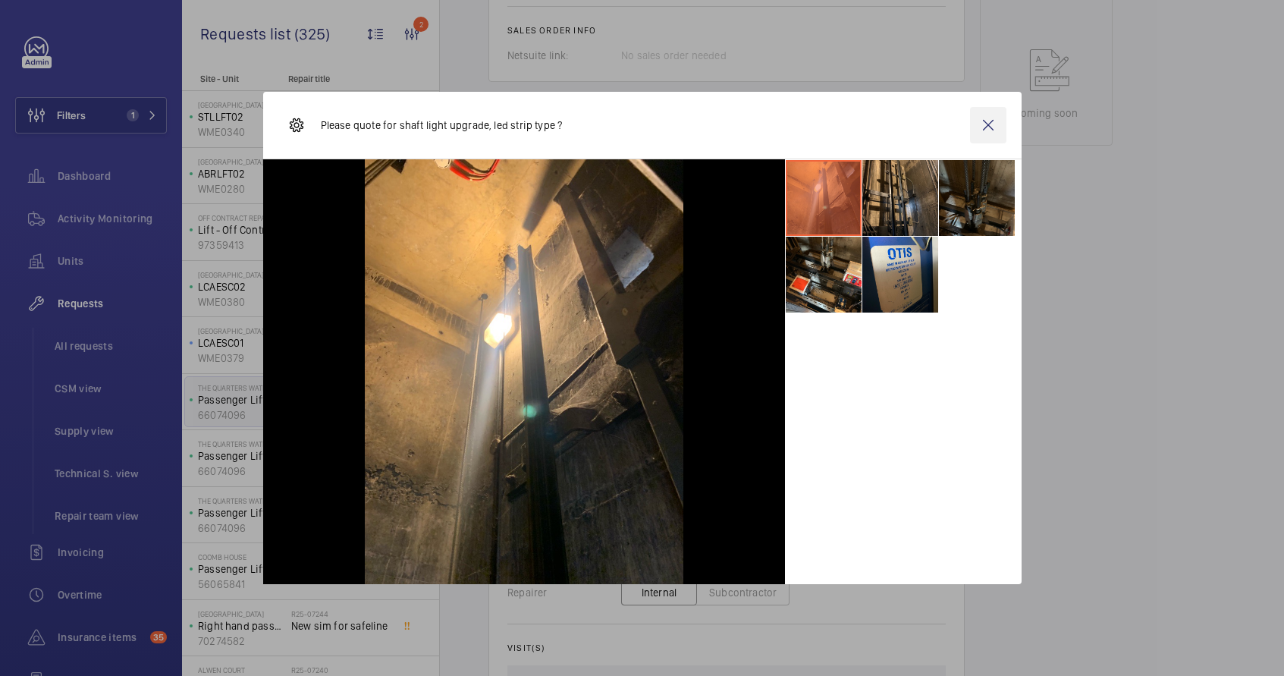
click at [1002, 129] on wm-front-icon-button at bounding box center [988, 125] width 36 height 36
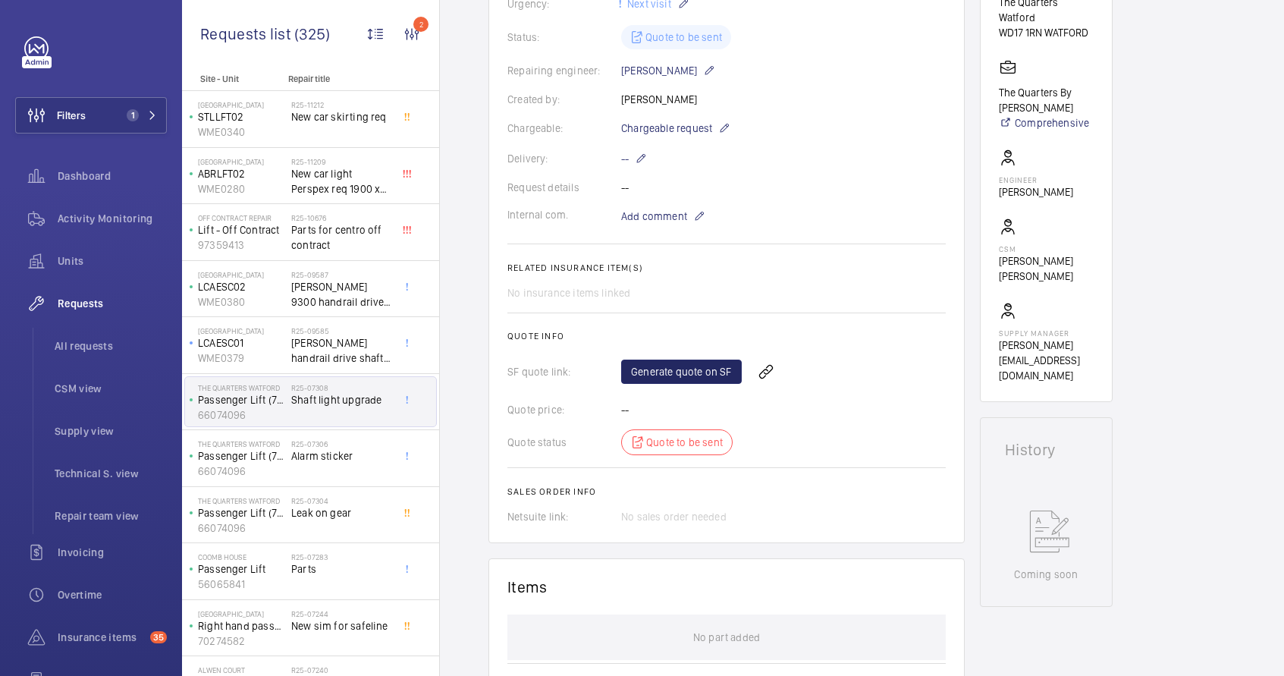
scroll to position [323, 0]
click at [695, 371] on link "Generate quote on SF" at bounding box center [681, 369] width 121 height 24
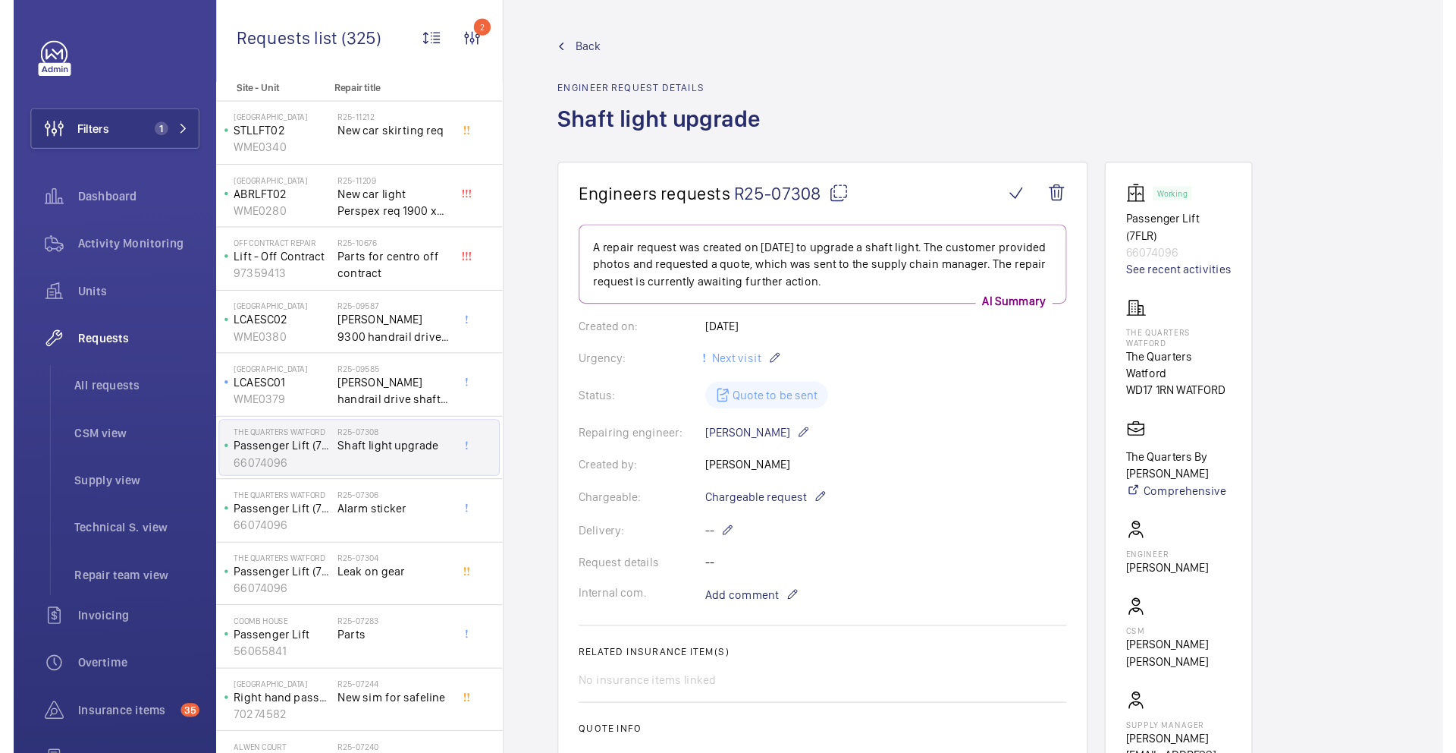
scroll to position [0, 0]
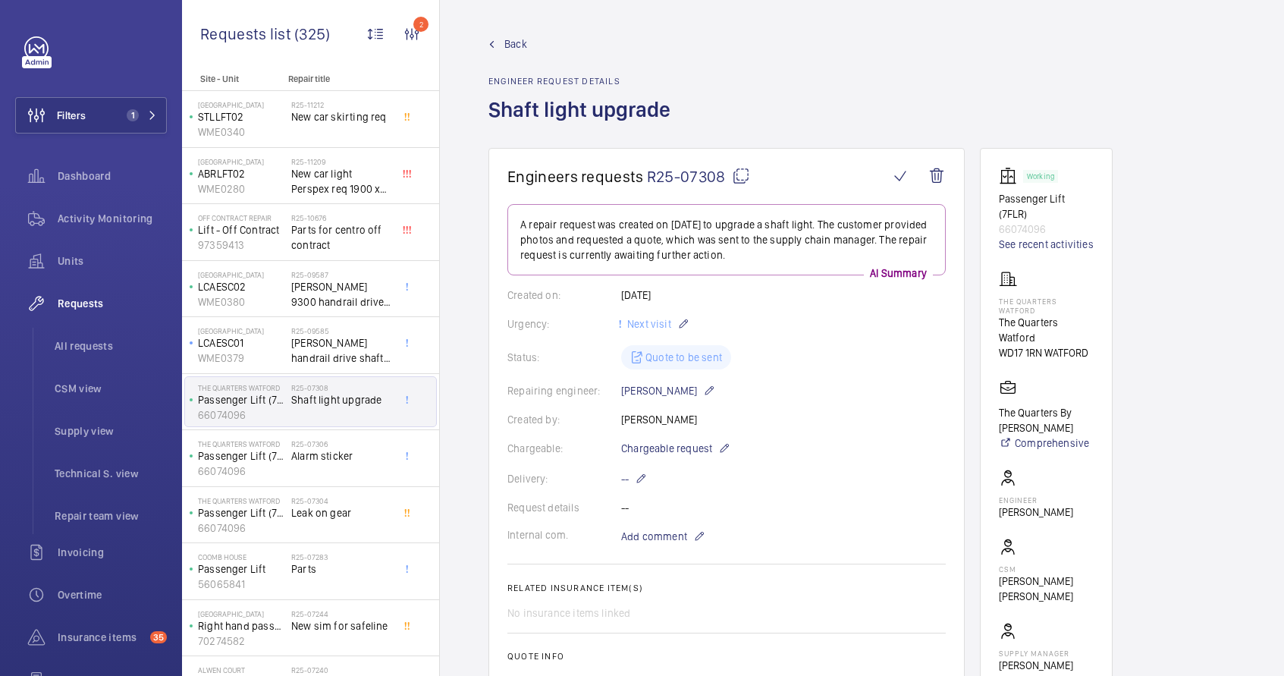
click at [746, 174] on mat-icon at bounding box center [741, 176] width 18 height 18
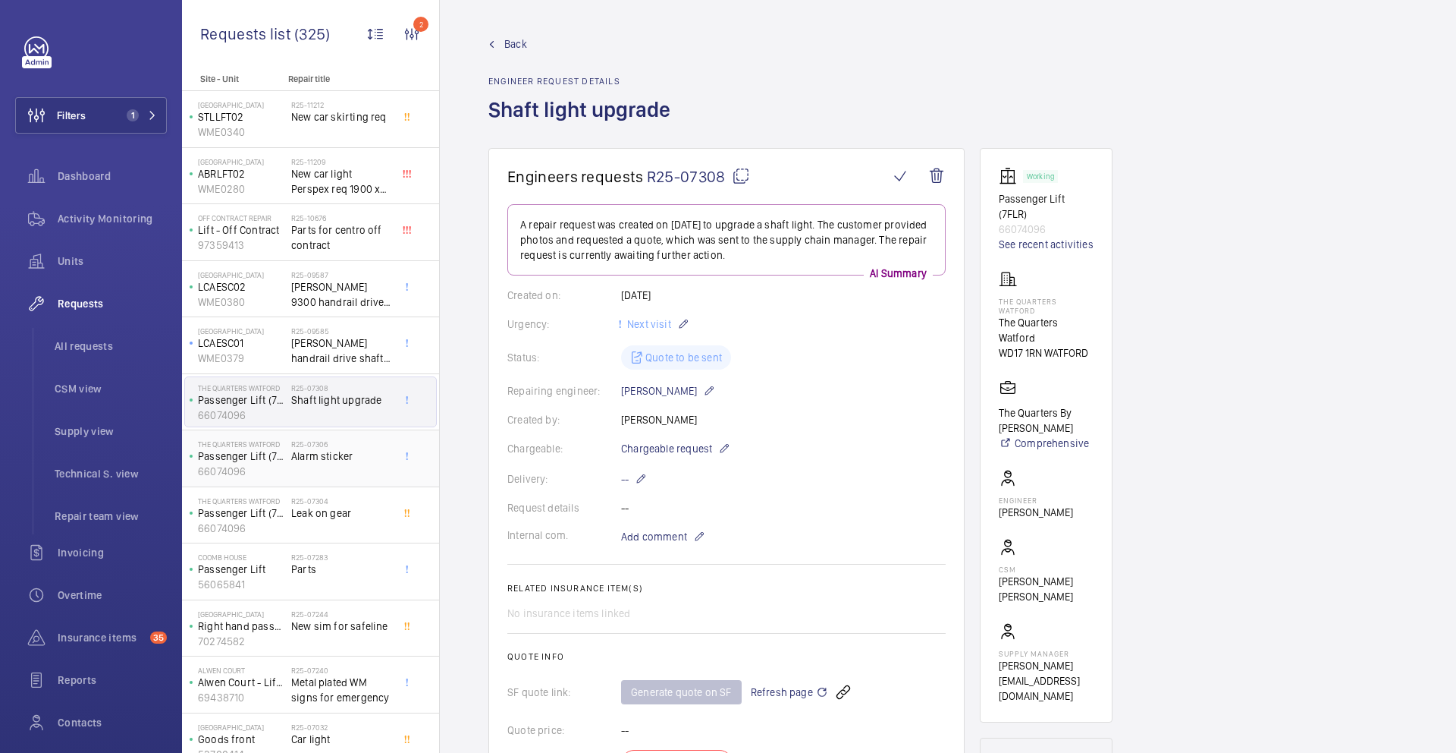
click at [316, 451] on span "Alarm sticker" at bounding box center [341, 455] width 100 height 15
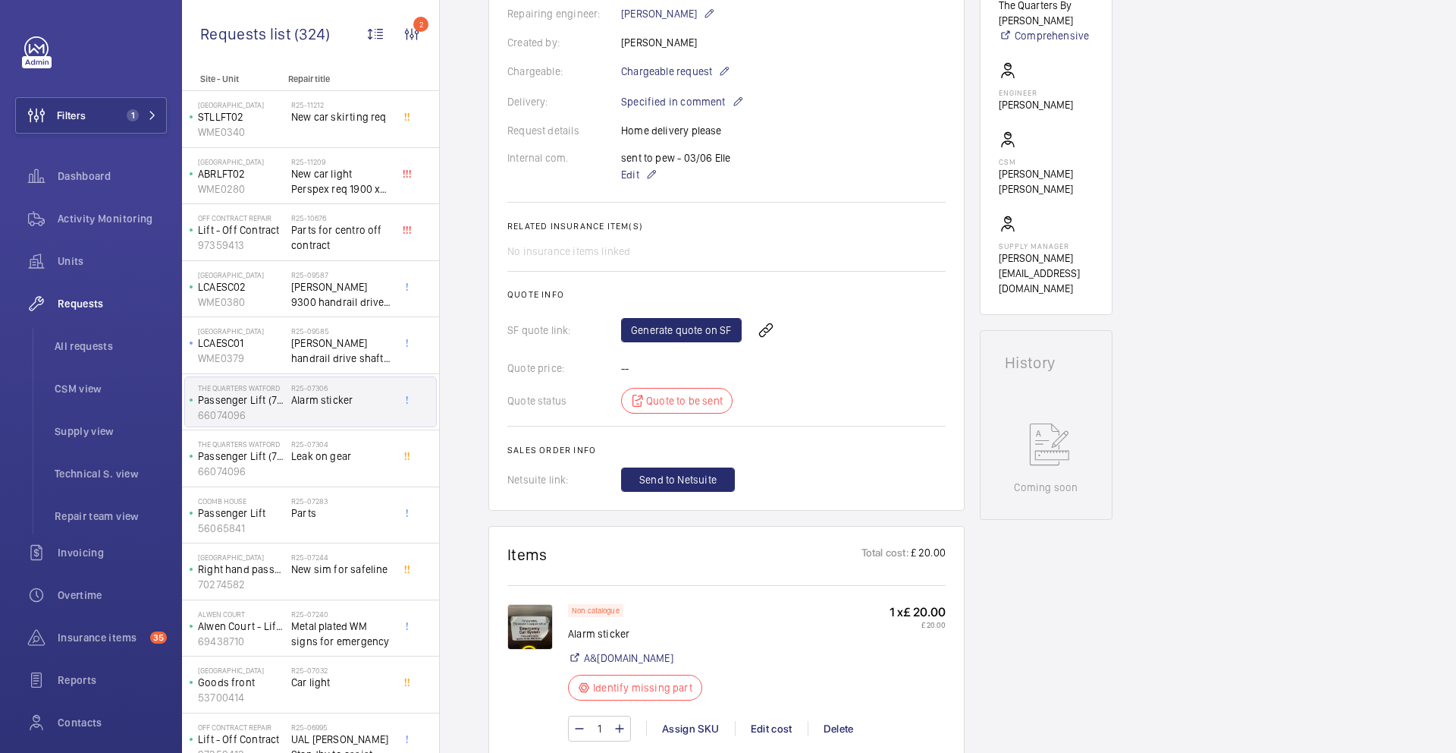
scroll to position [197, 0]
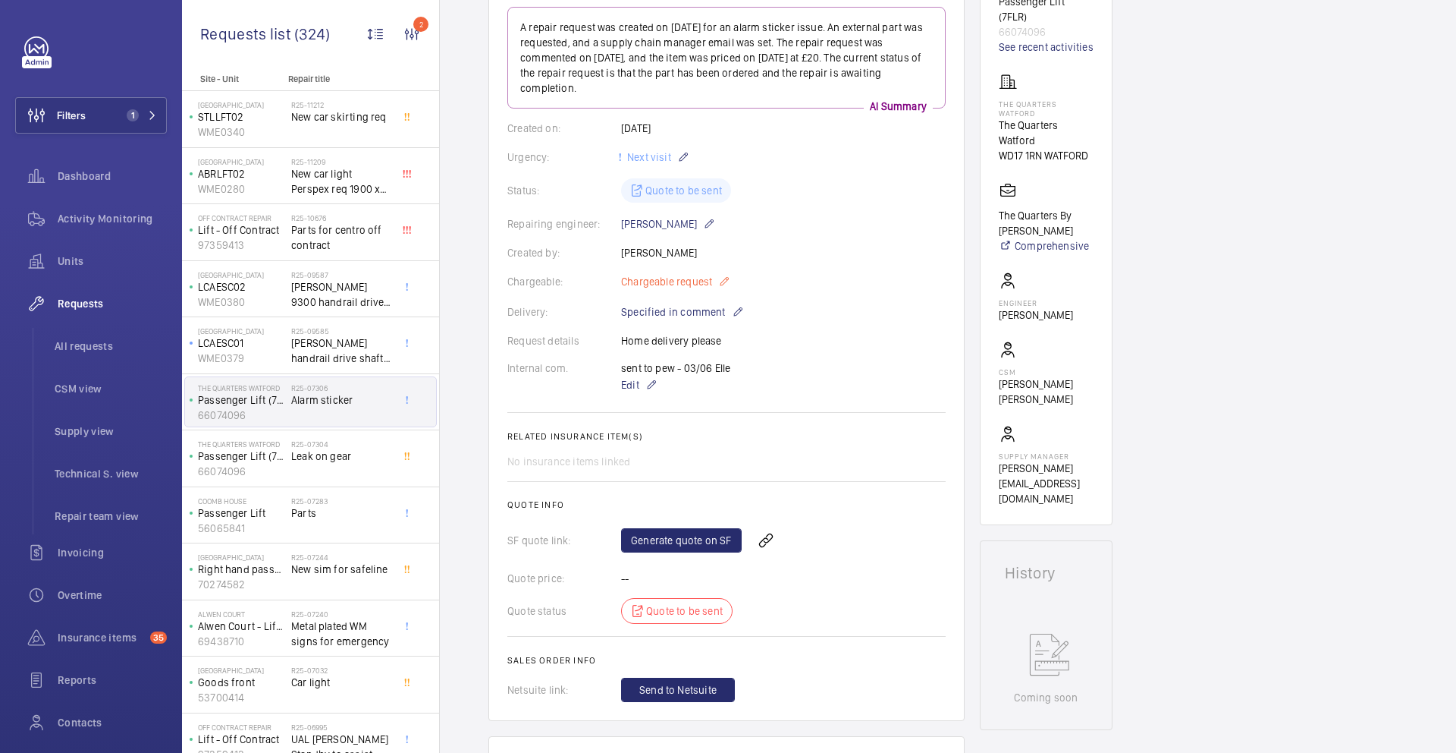
click at [724, 284] on mat-icon at bounding box center [724, 281] width 12 height 18
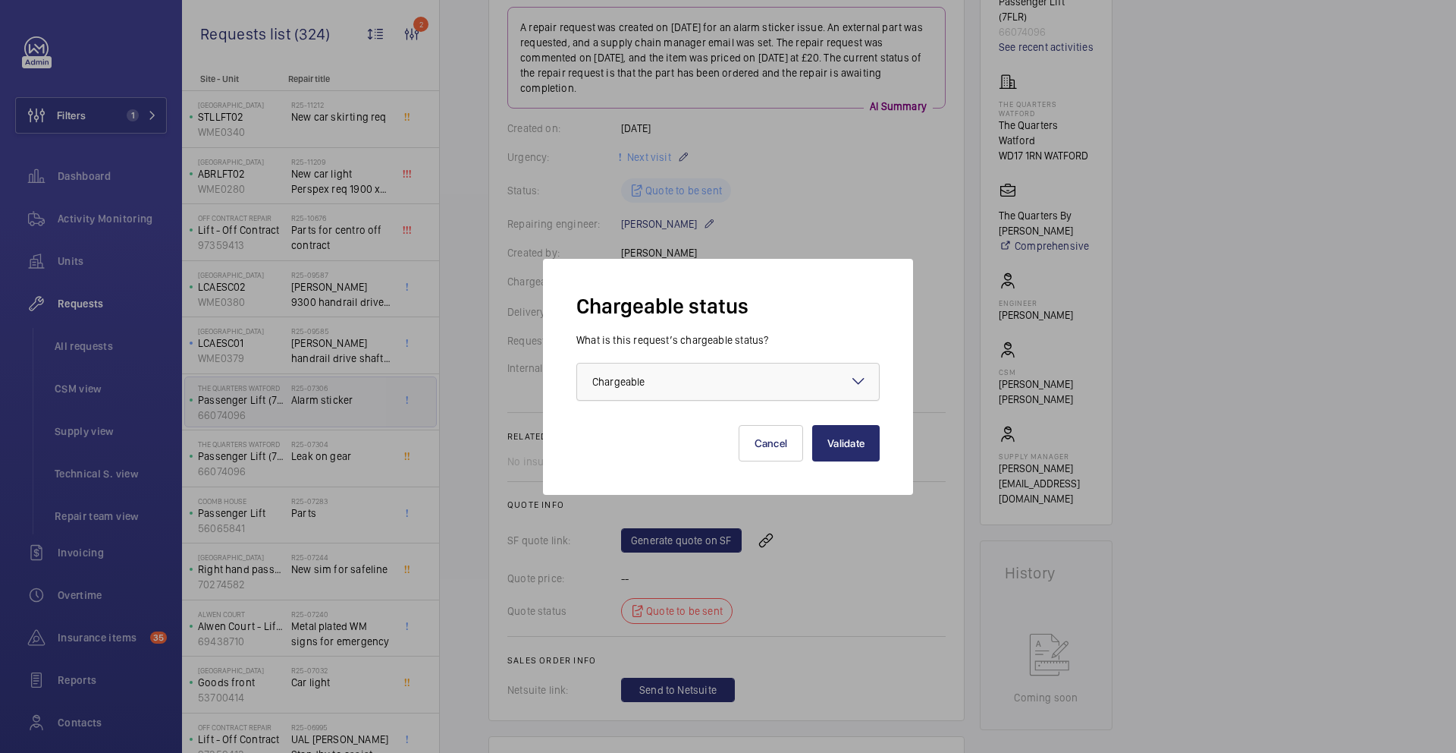
click at [744, 380] on div at bounding box center [728, 381] width 302 height 36
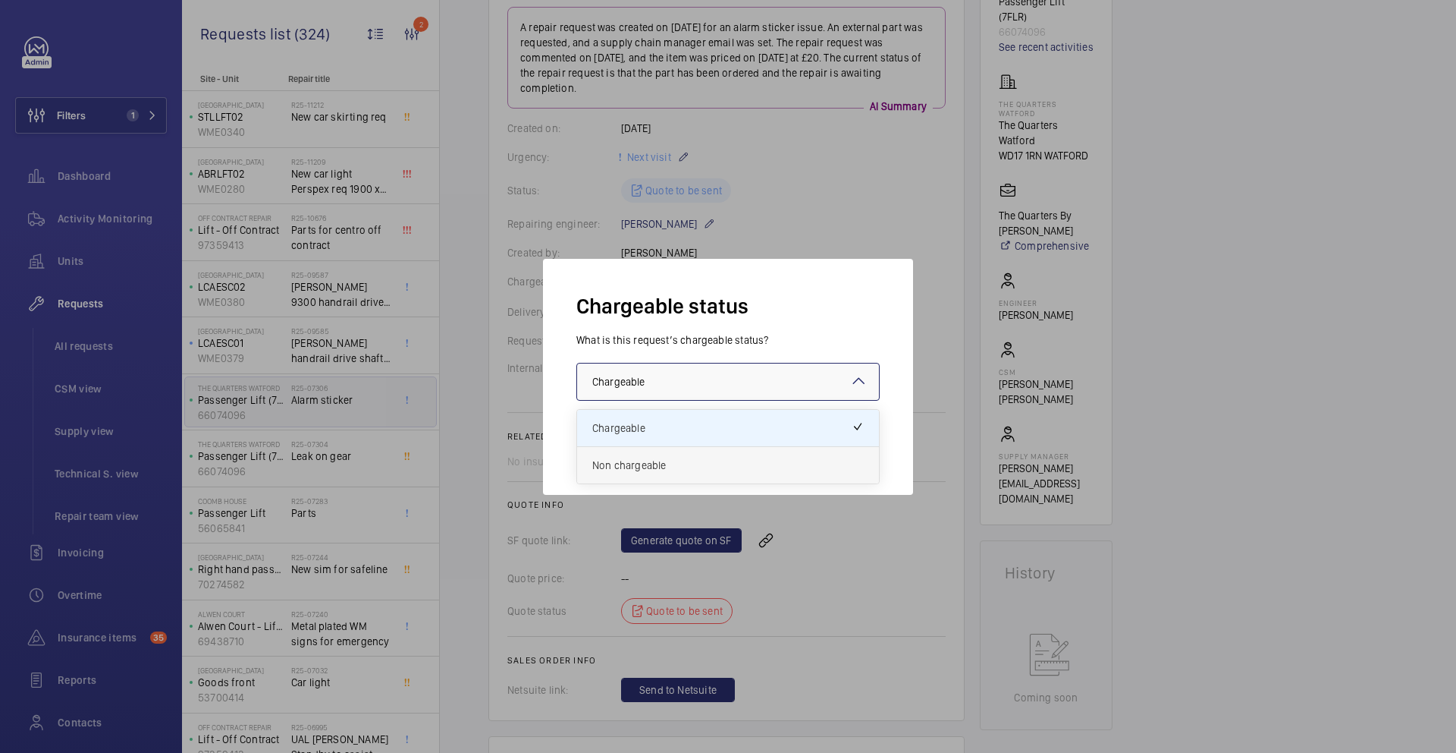
click at [695, 463] on span "Non chargeable" at bounding box center [728, 464] width 272 height 15
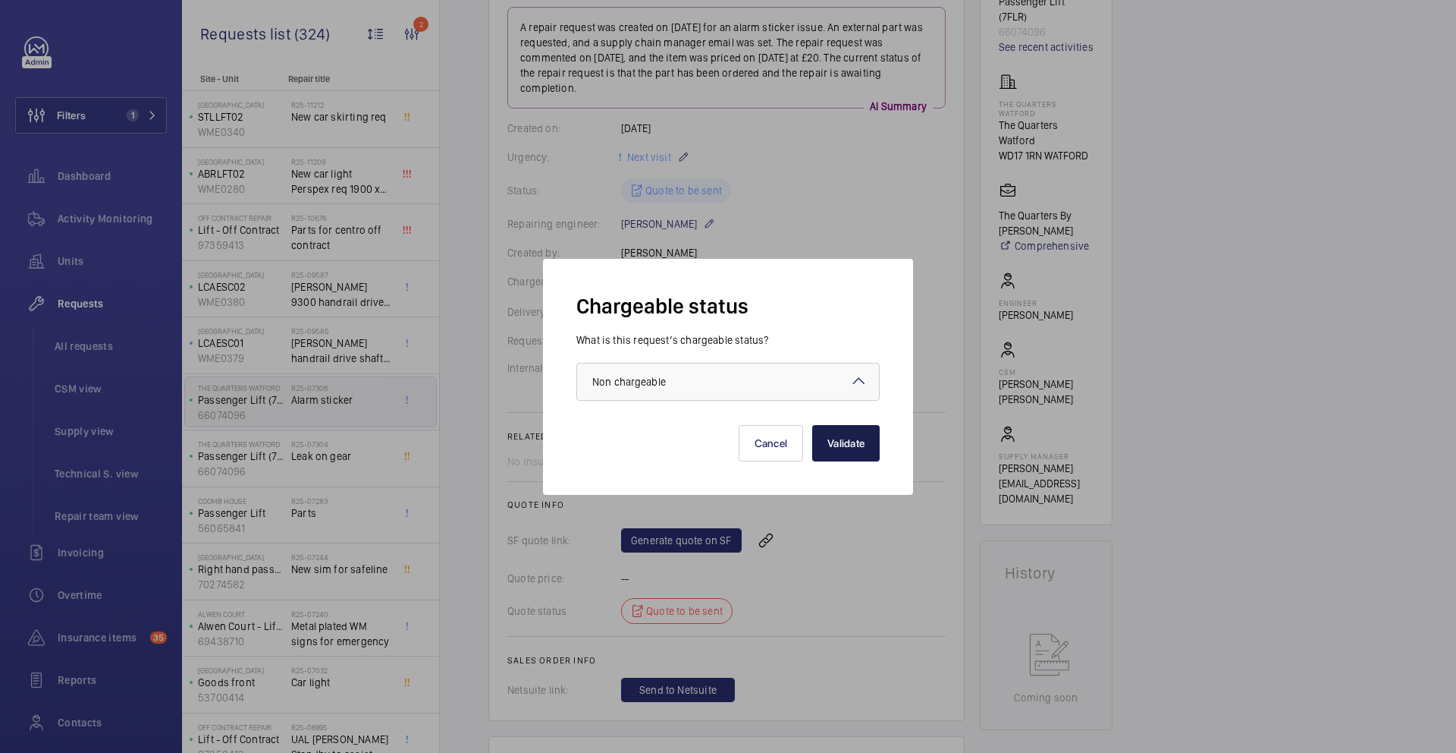
click at [850, 452] on button "Validate" at bounding box center [846, 443] width 68 height 36
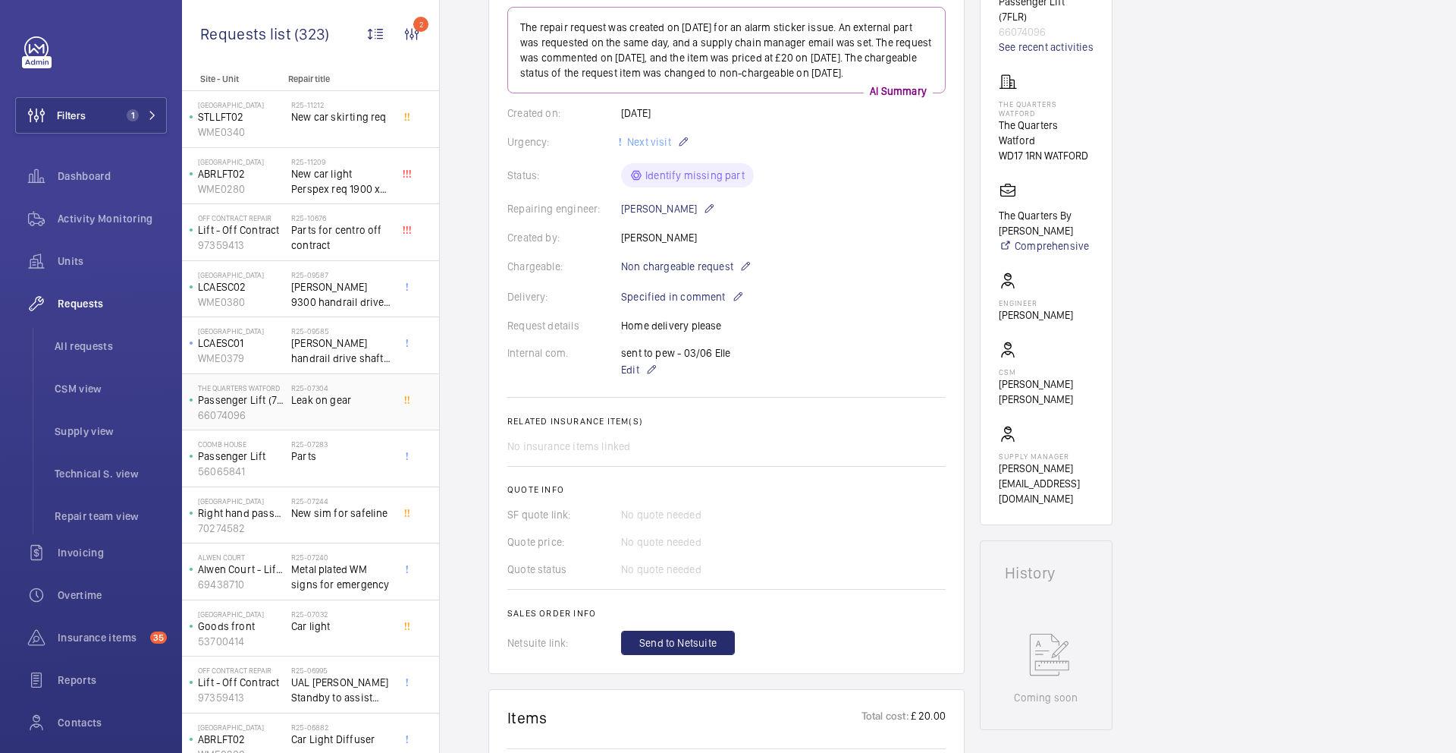
click at [339, 415] on div "R25-07304 Leak on gear" at bounding box center [341, 405] width 100 height 44
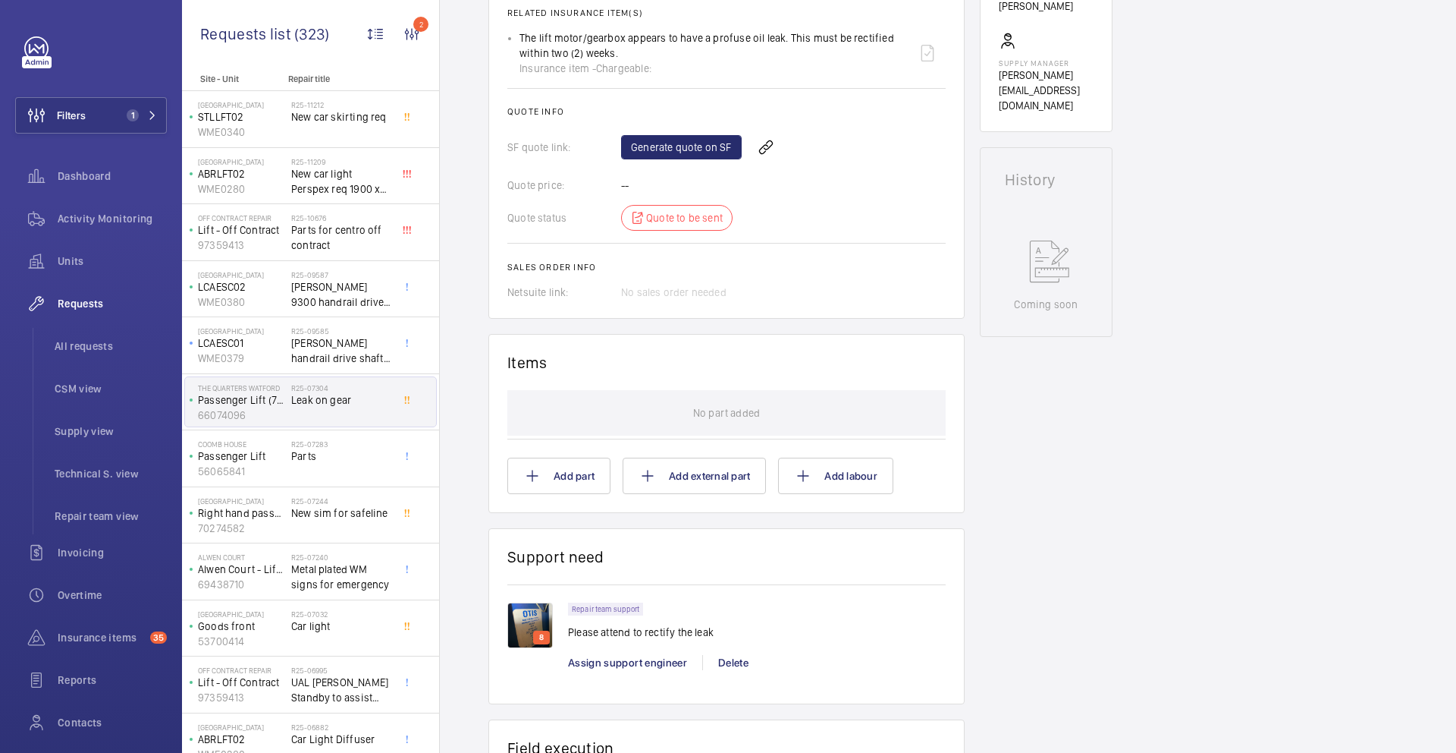
scroll to position [737, 0]
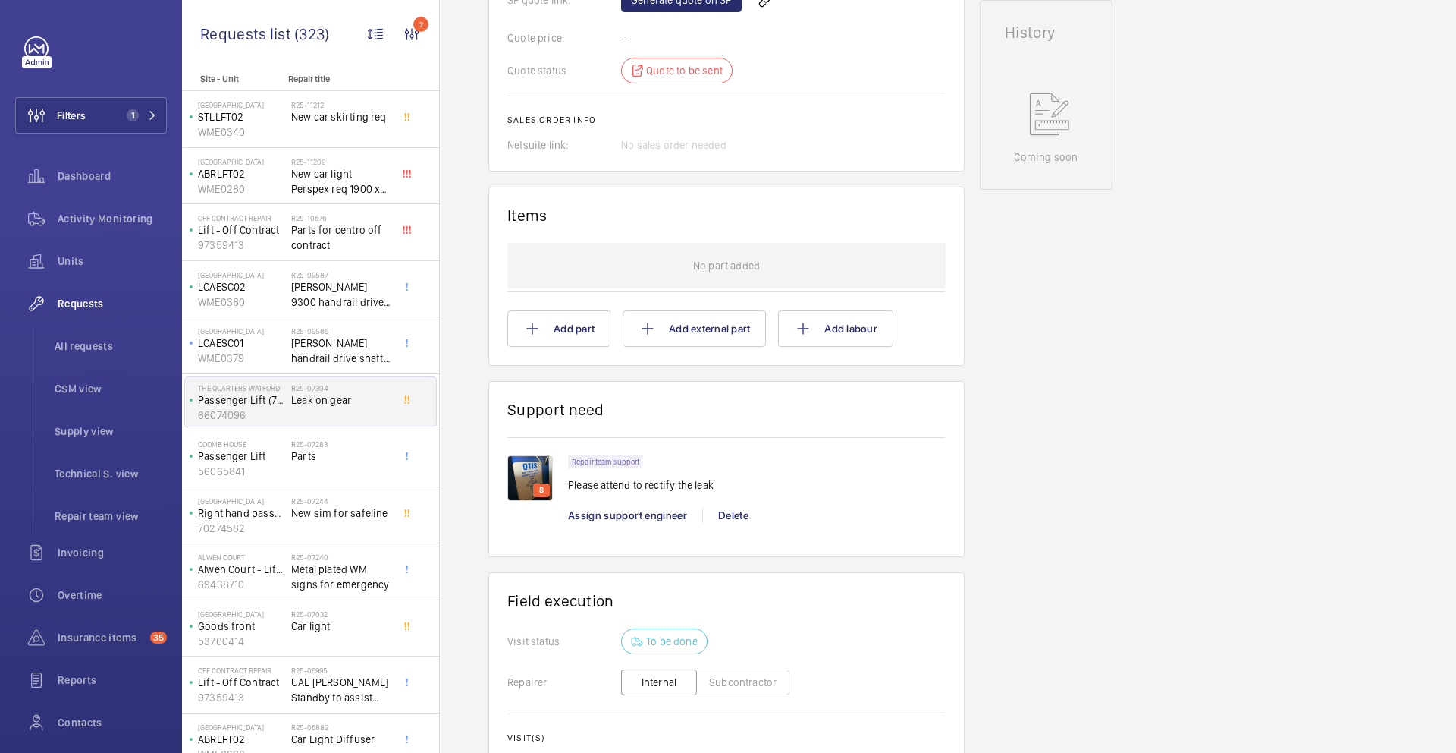
click at [527, 461] on img at bounding box center [530, 478] width 46 height 46
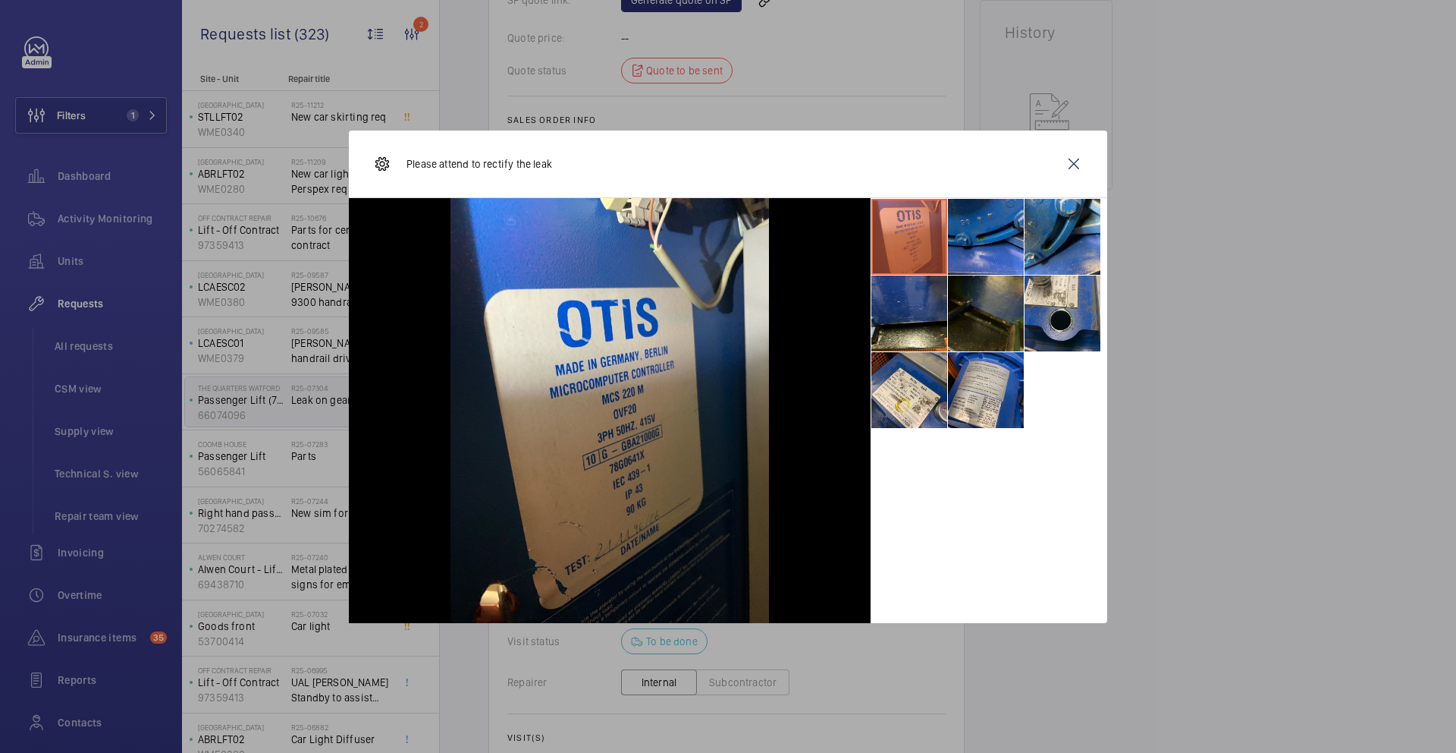
click at [982, 250] on li at bounding box center [986, 237] width 76 height 76
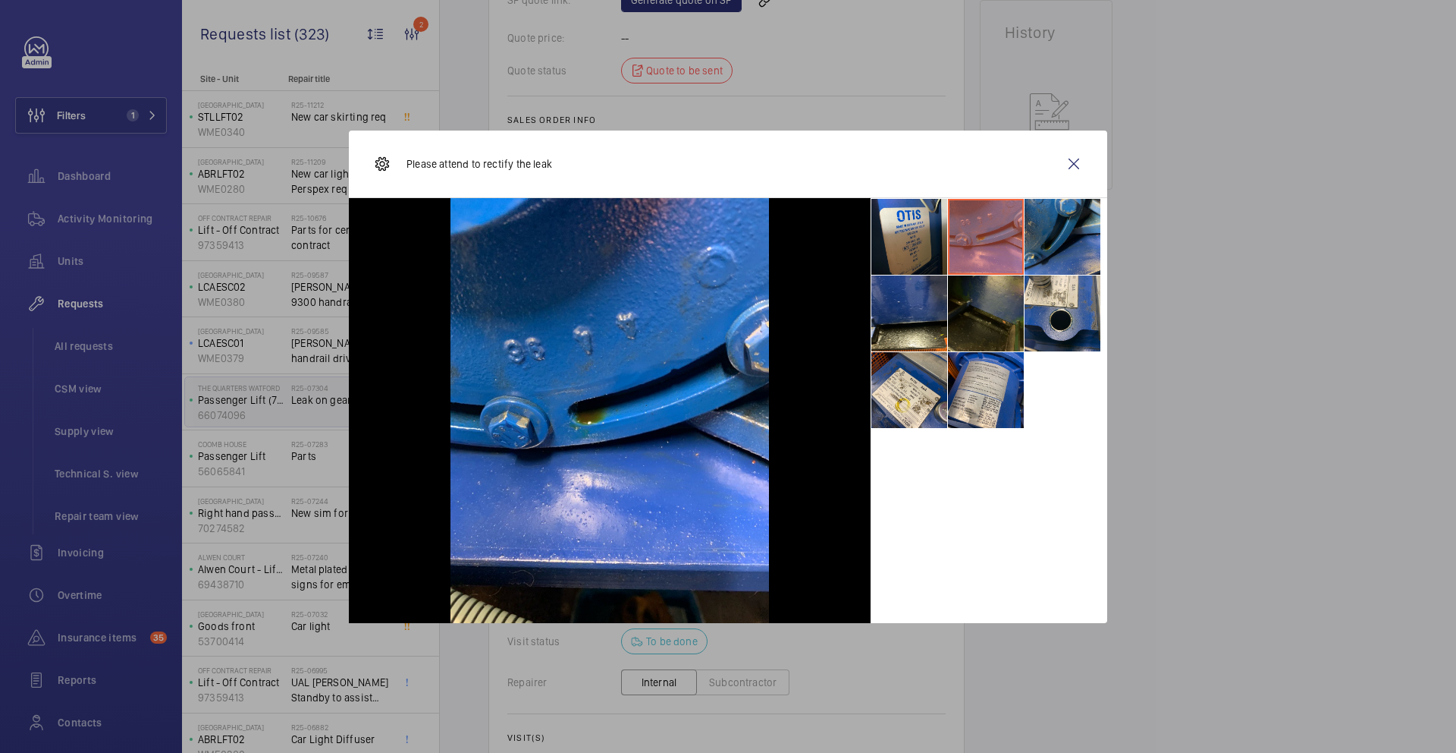
click at [1054, 250] on li at bounding box center [1063, 237] width 76 height 76
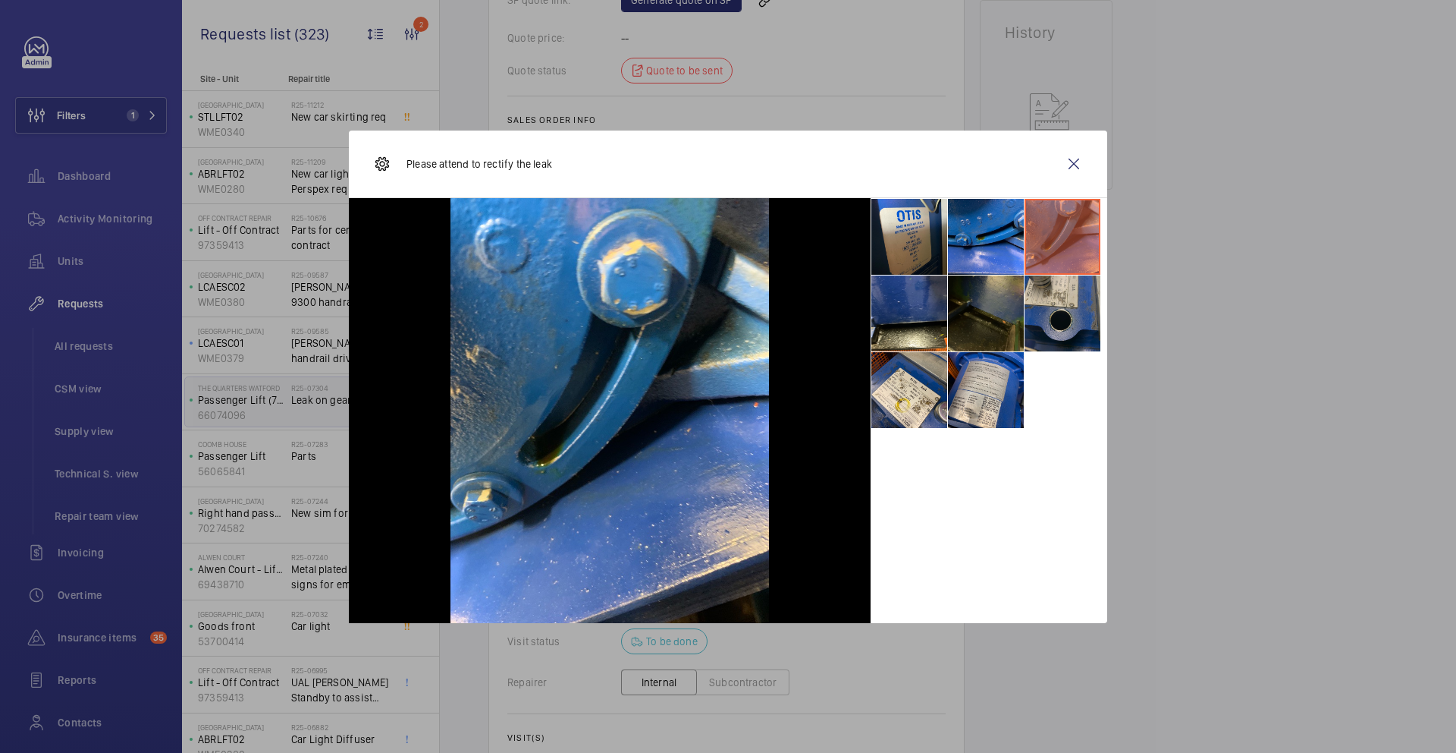
click at [1063, 313] on li at bounding box center [1063, 313] width 76 height 76
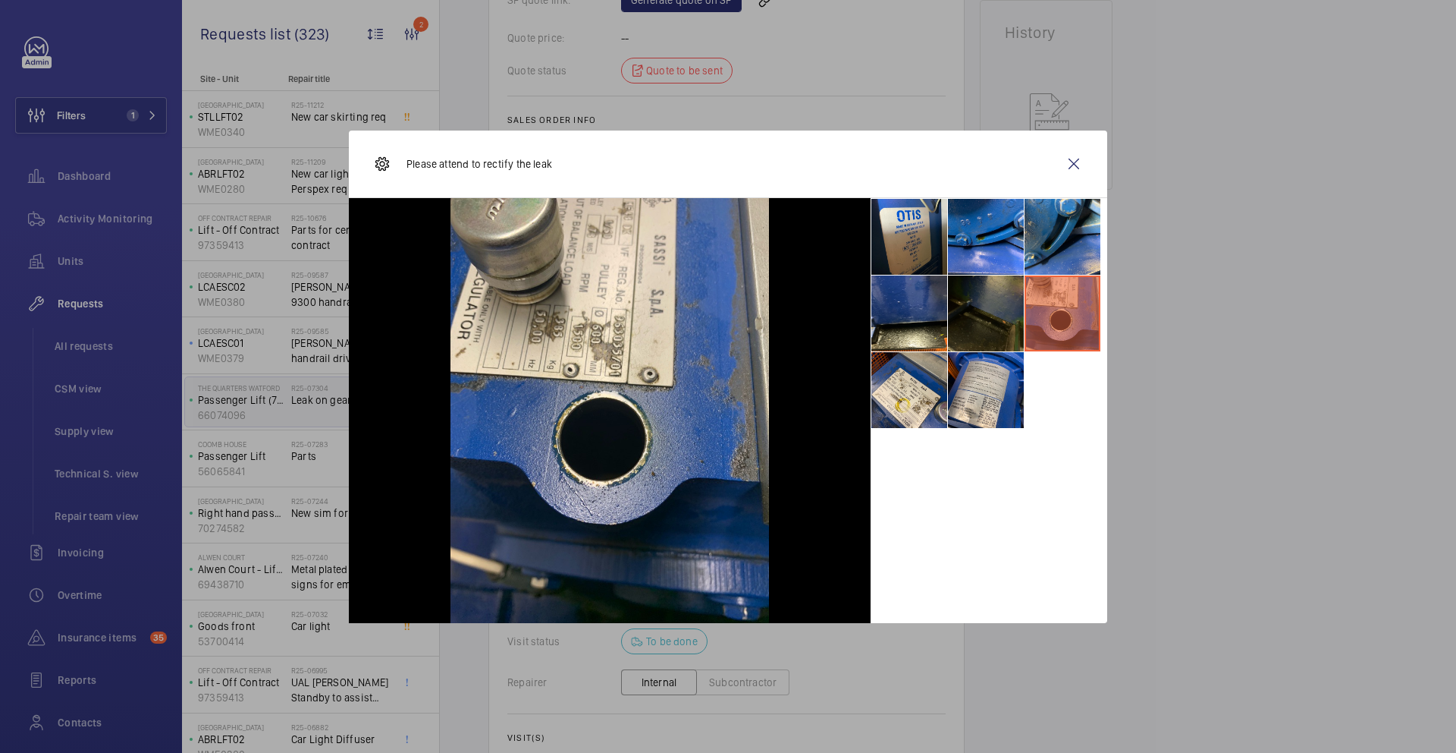
click at [995, 324] on li at bounding box center [986, 313] width 76 height 76
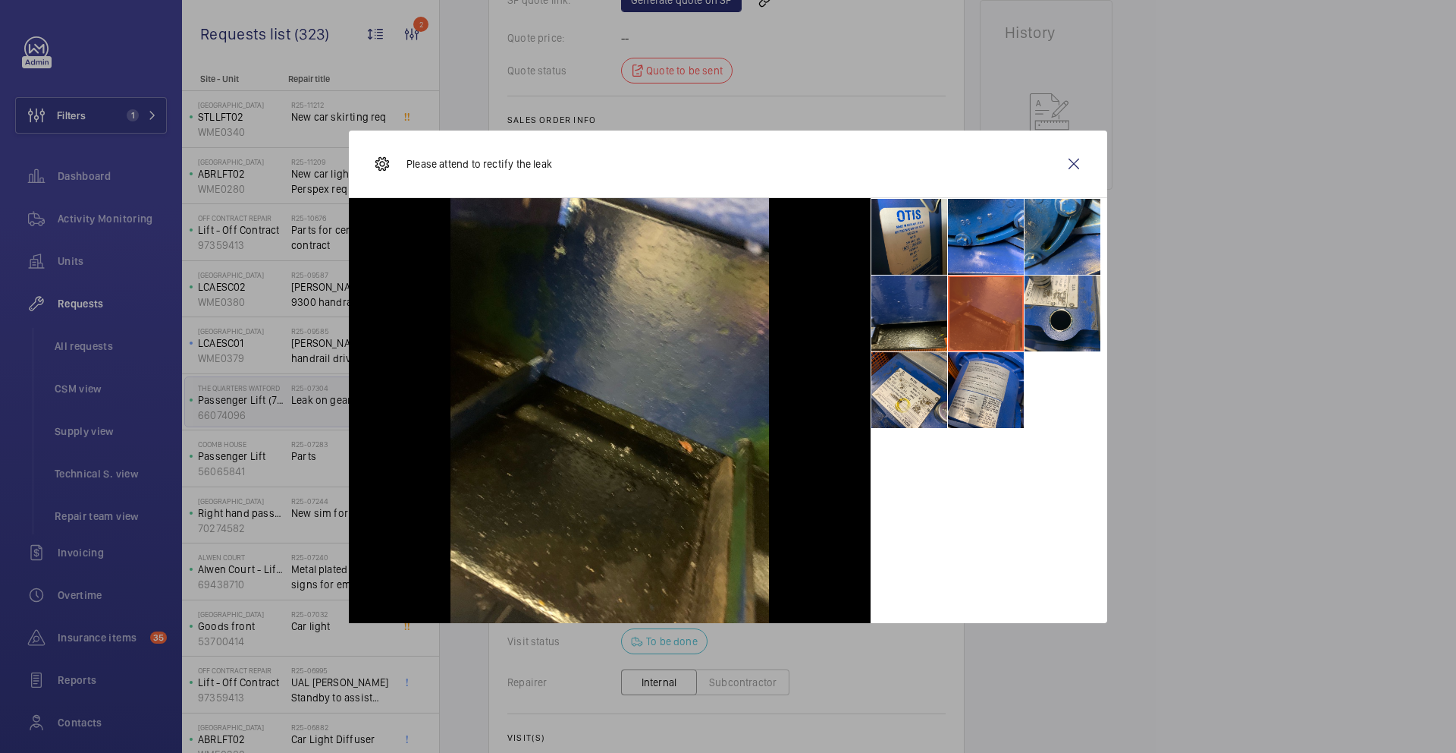
click at [929, 332] on li at bounding box center [910, 313] width 76 height 76
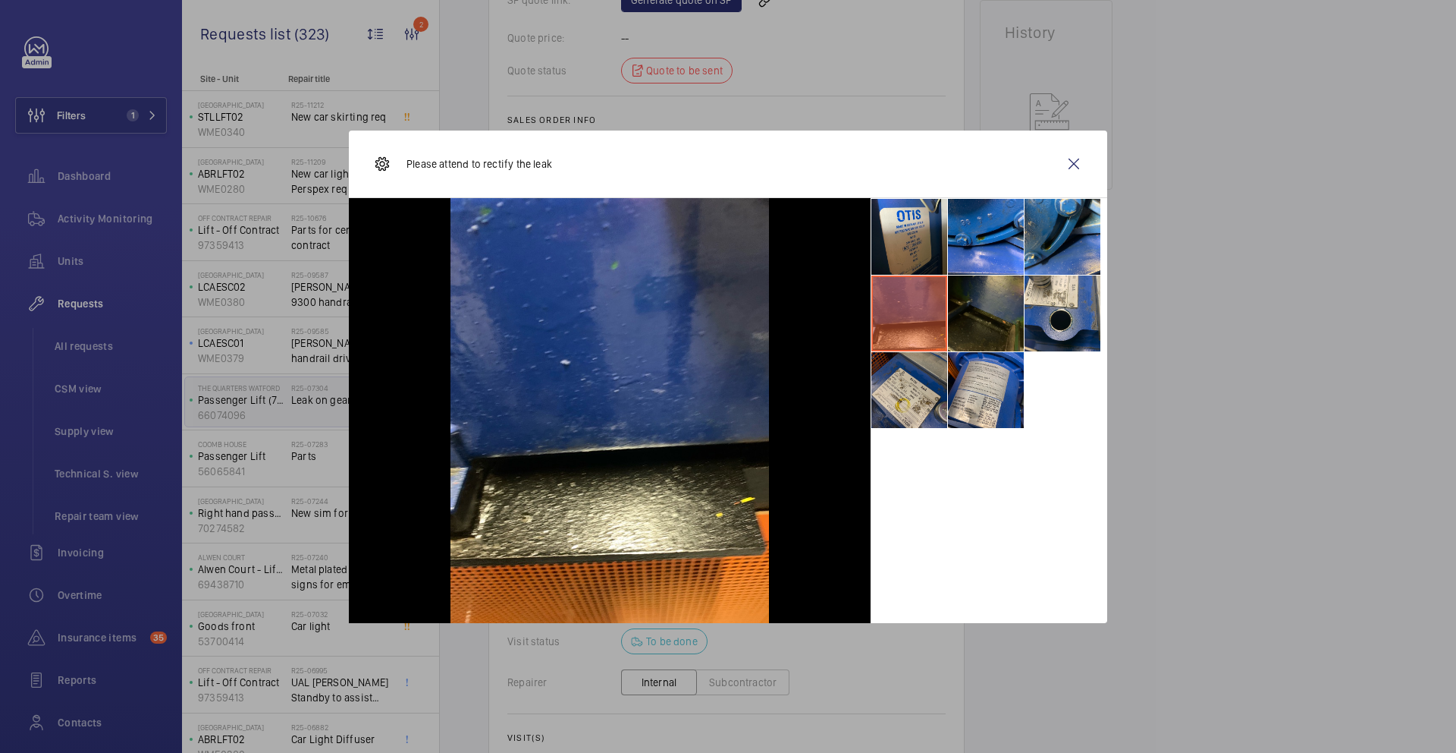
click at [925, 404] on li at bounding box center [910, 390] width 76 height 76
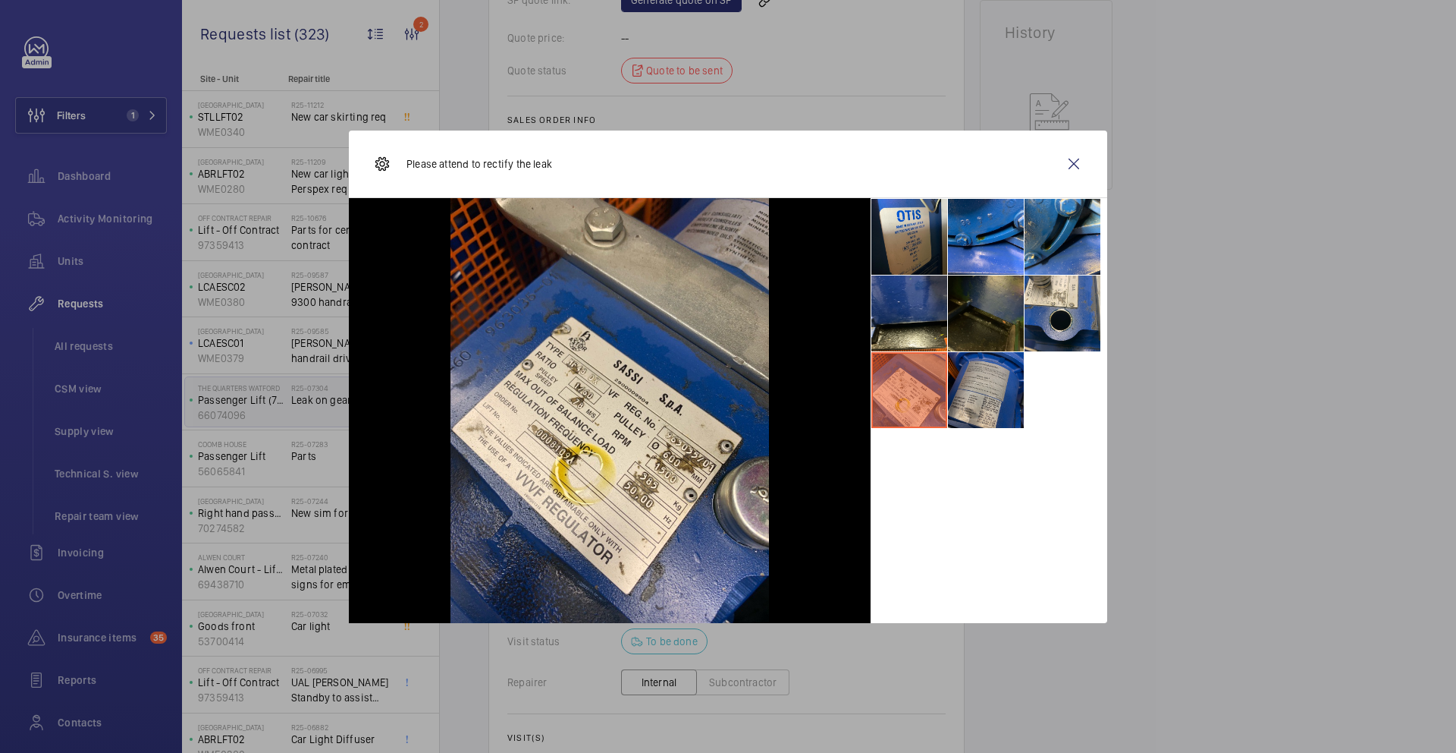
click at [962, 403] on li at bounding box center [986, 390] width 76 height 76
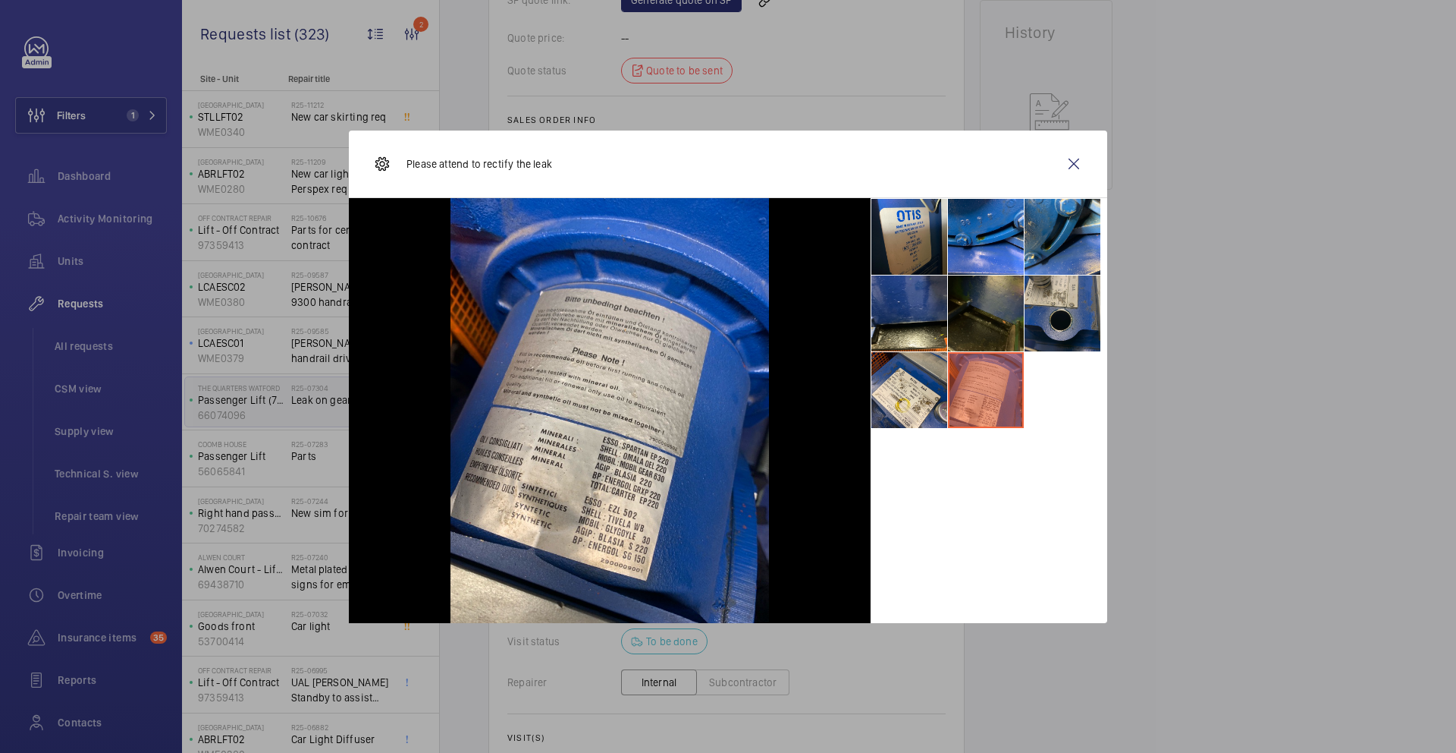
click at [1066, 288] on li at bounding box center [1063, 313] width 76 height 76
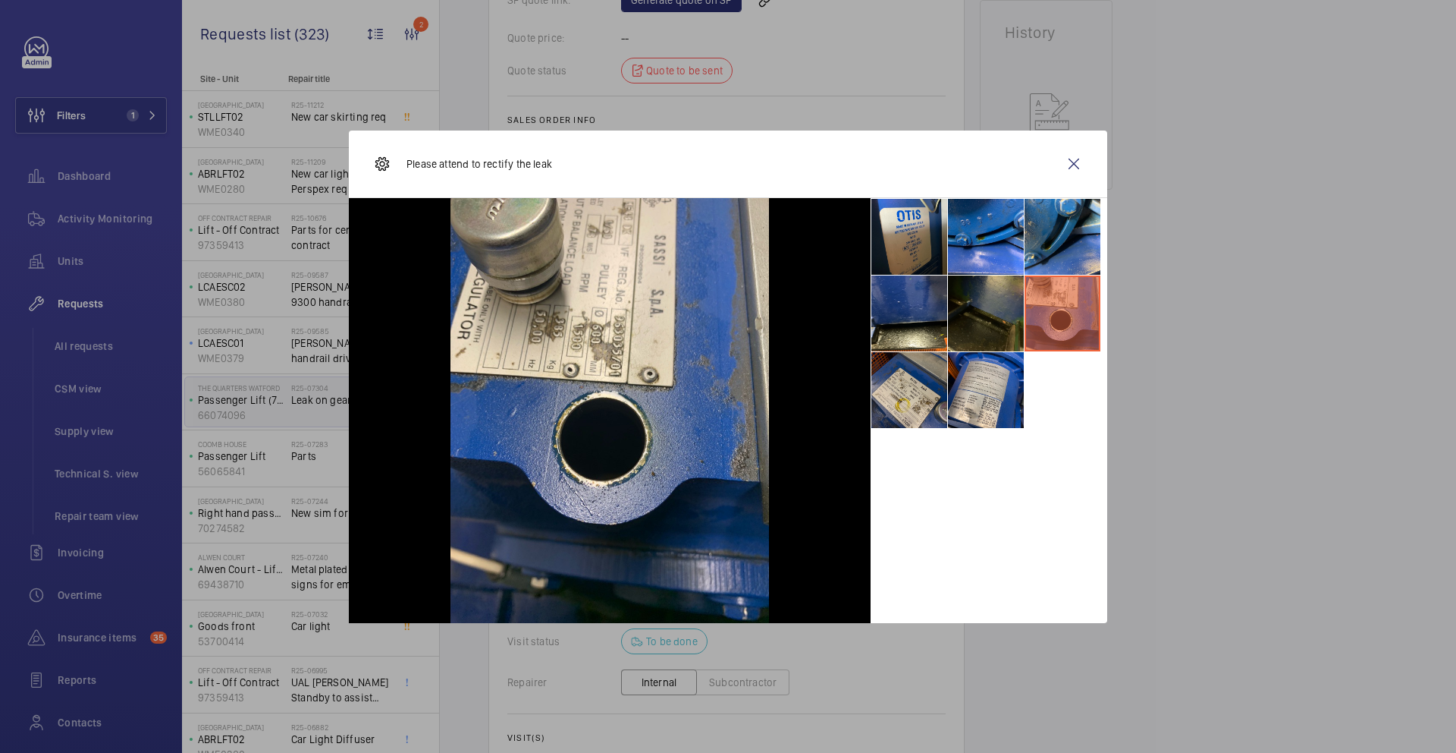
click at [919, 400] on li at bounding box center [910, 390] width 76 height 76
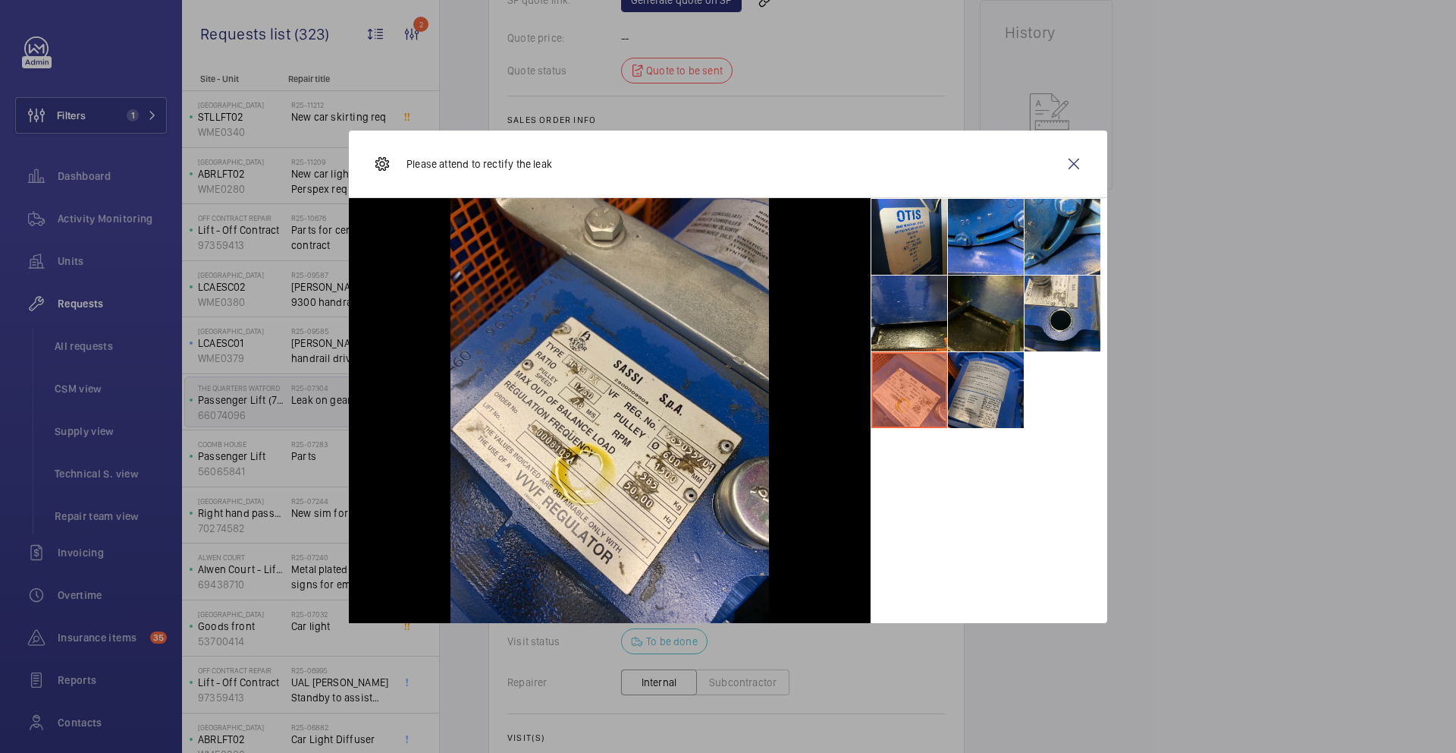
click at [994, 385] on li at bounding box center [986, 390] width 76 height 76
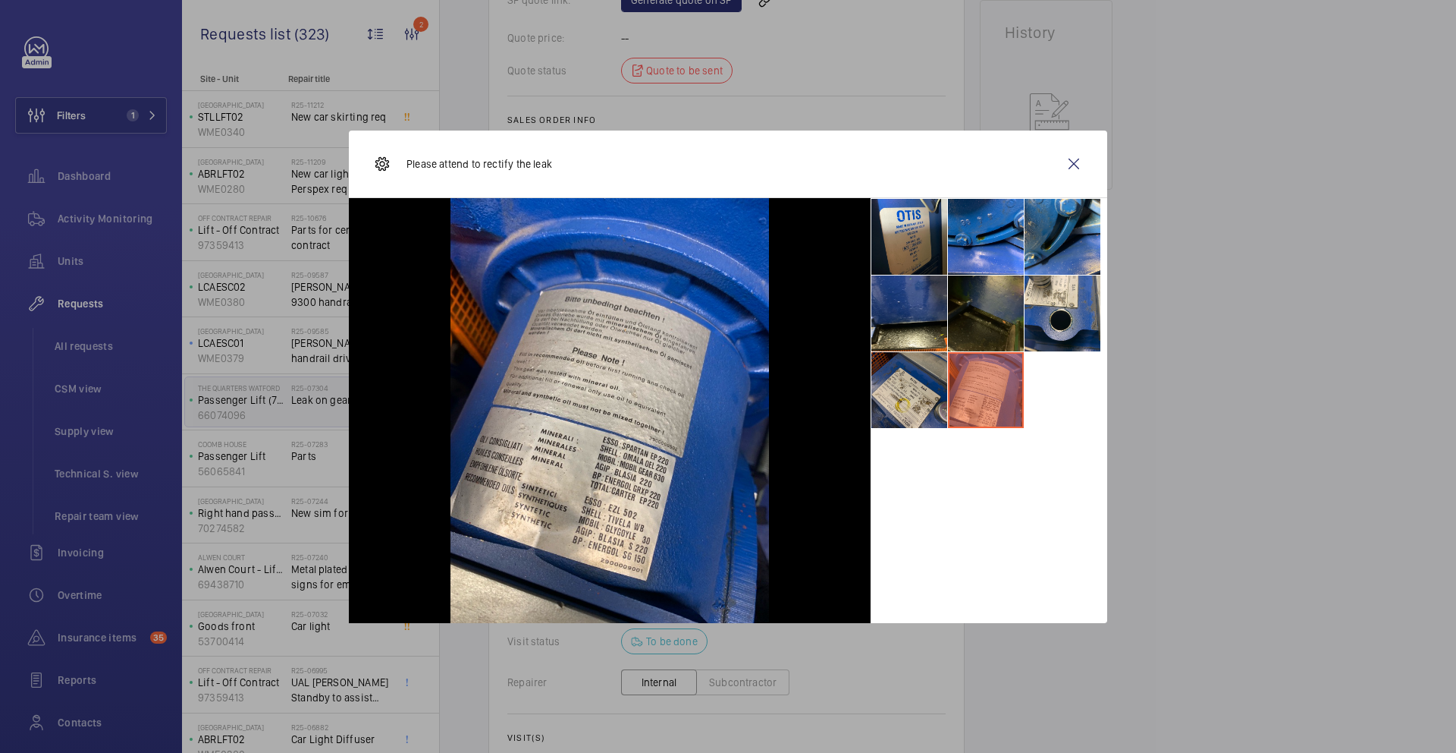
click at [937, 407] on li at bounding box center [910, 390] width 76 height 76
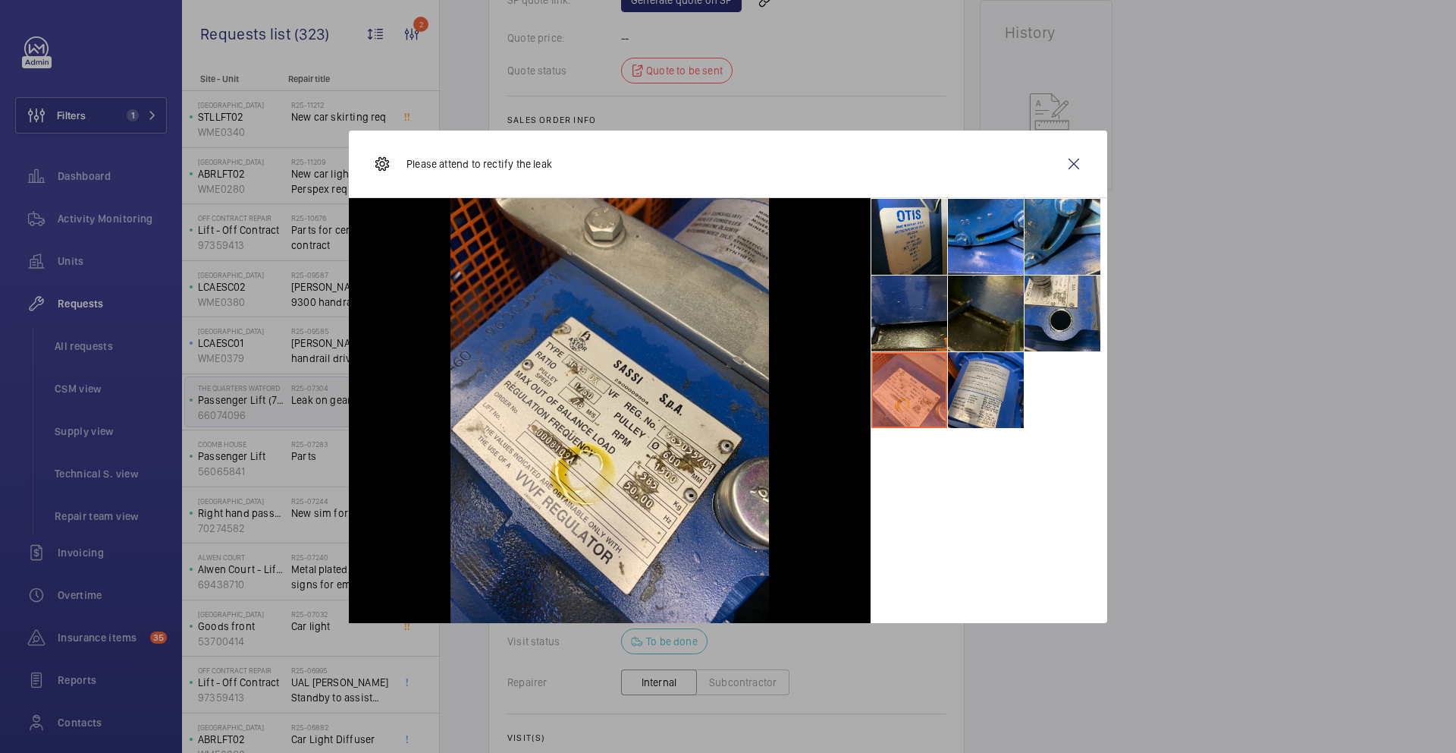
click at [913, 319] on li at bounding box center [910, 313] width 76 height 76
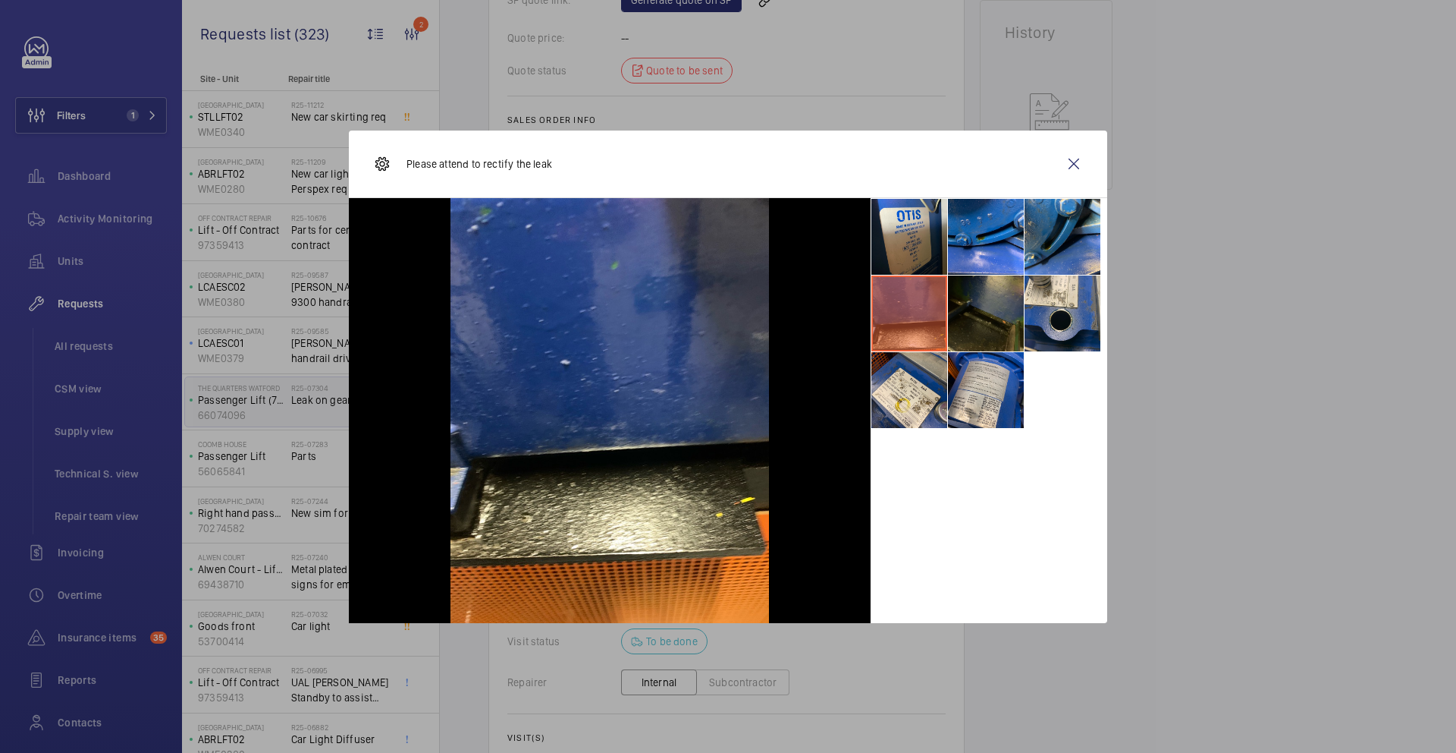
click at [934, 325] on li at bounding box center [910, 313] width 76 height 76
click at [959, 321] on li at bounding box center [986, 313] width 76 height 76
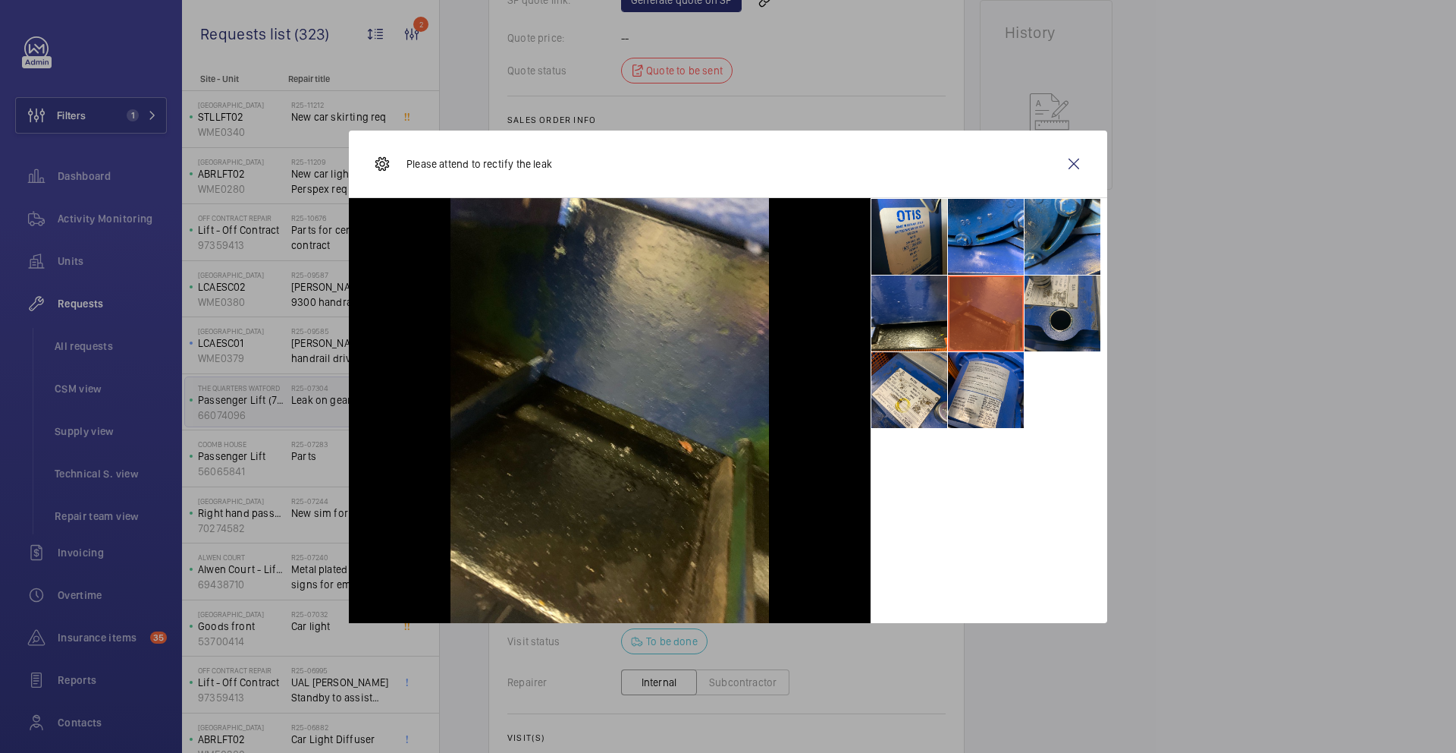
click at [1027, 319] on li at bounding box center [1063, 313] width 76 height 76
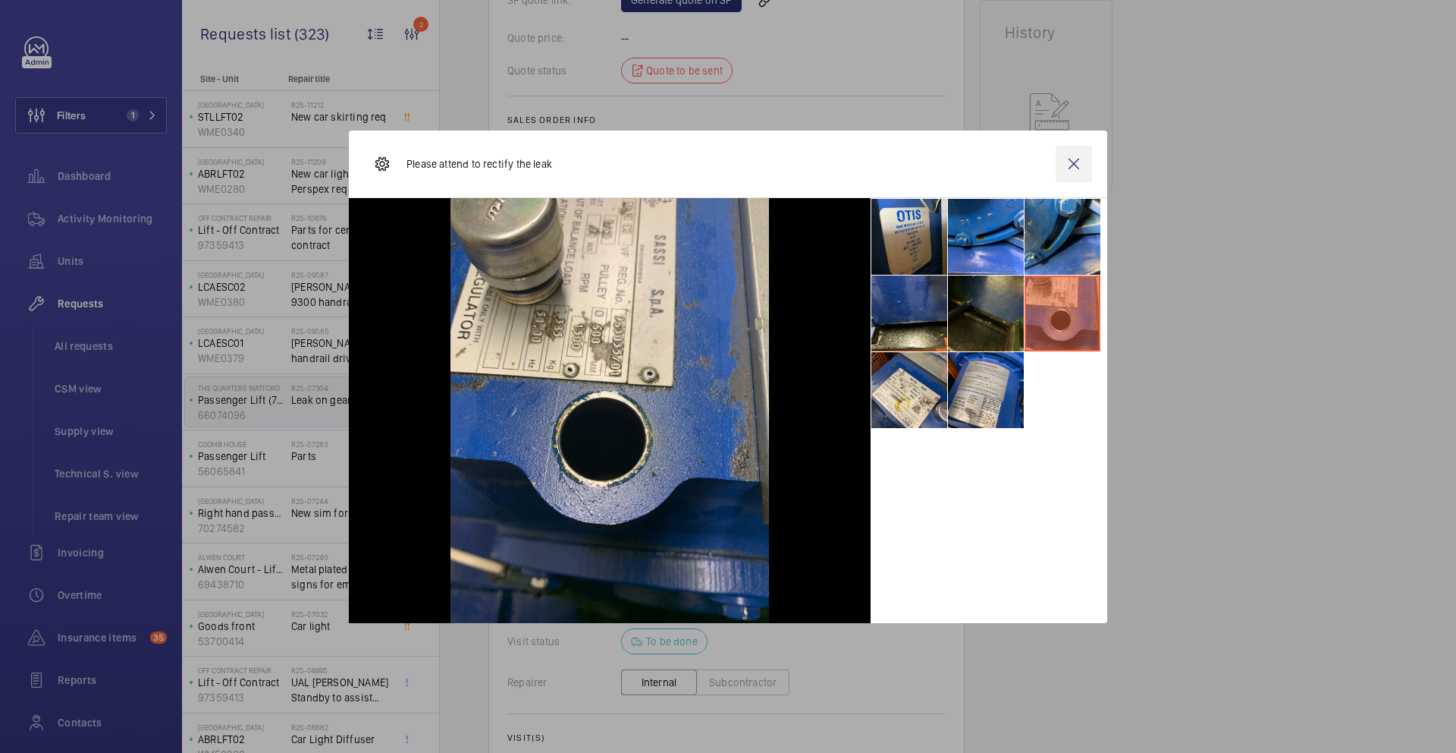
click at [1073, 168] on wm-front-icon-button at bounding box center [1074, 164] width 36 height 36
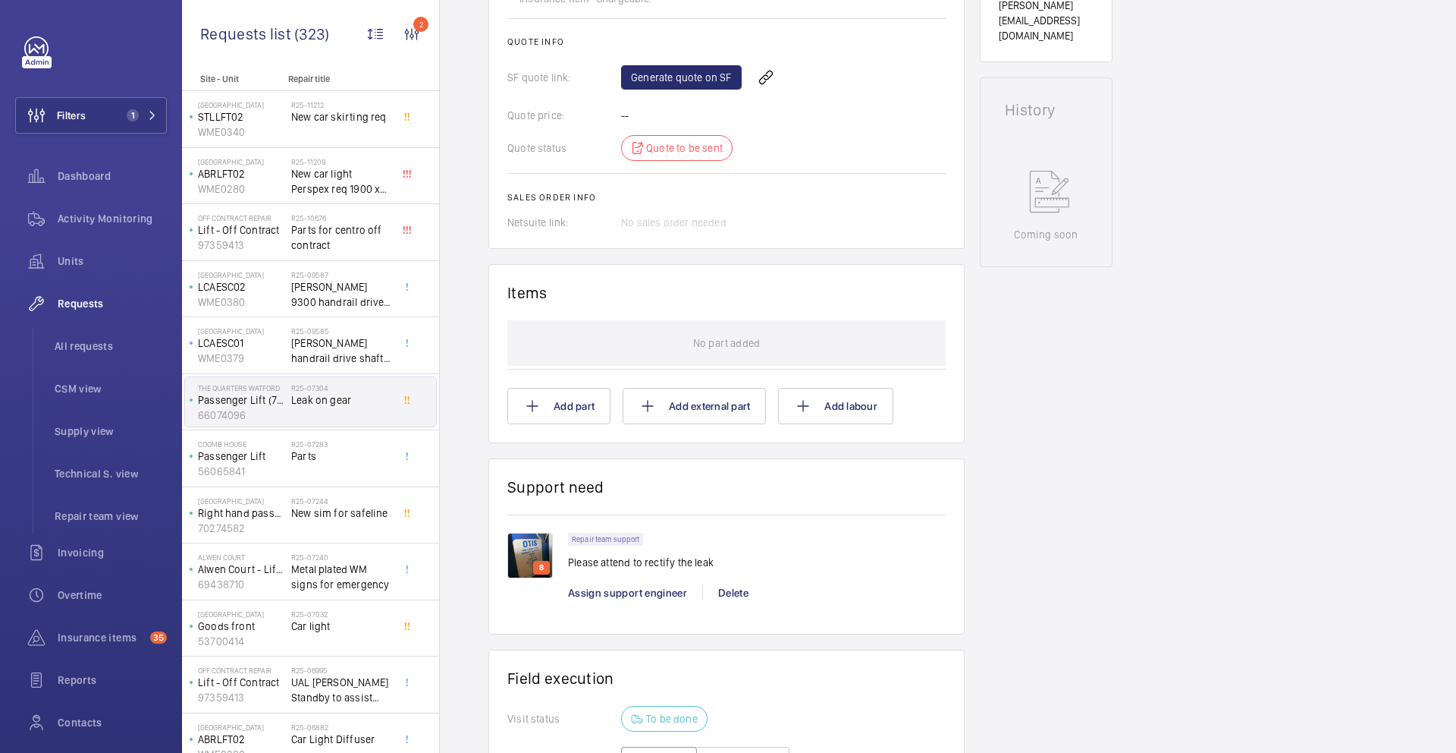
scroll to position [778, 0]
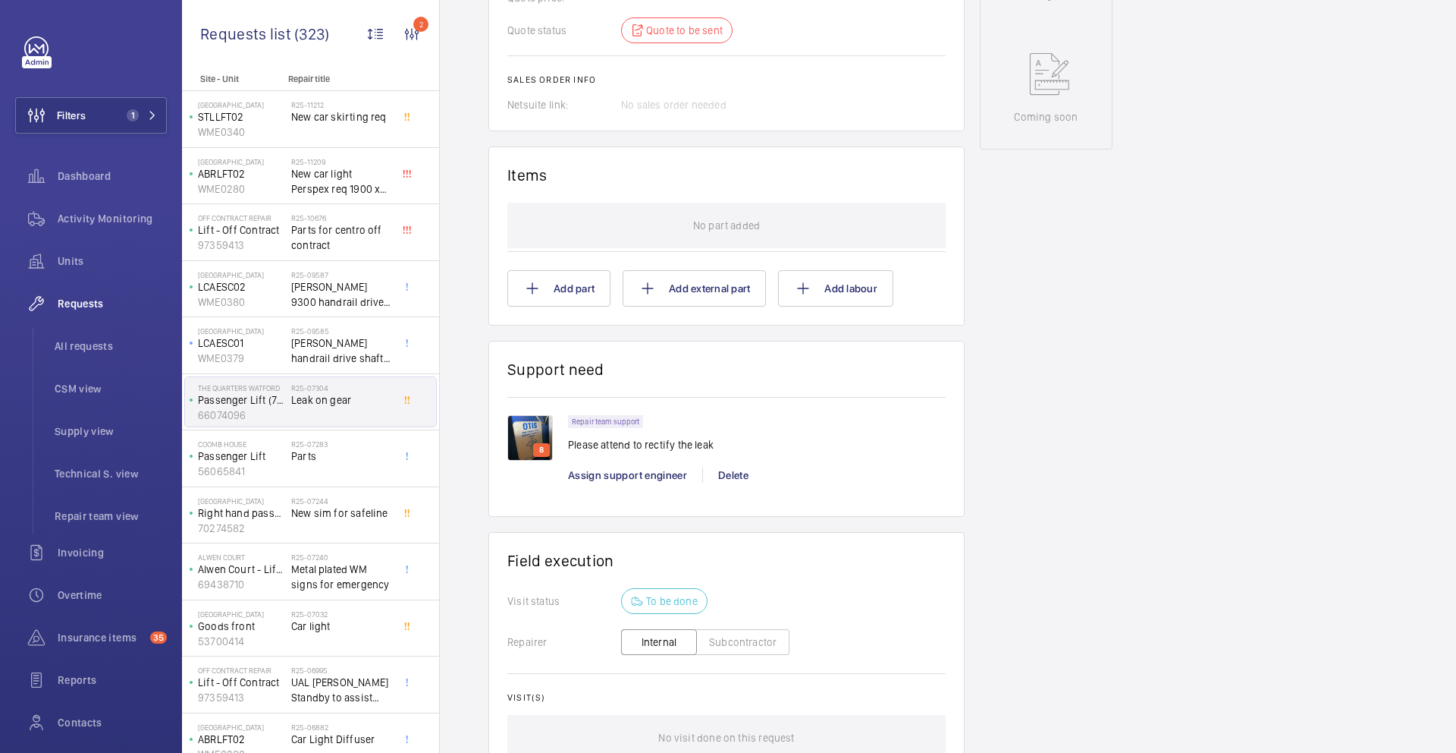
click at [536, 443] on p "8" at bounding box center [541, 450] width 11 height 14
click at [531, 426] on img at bounding box center [530, 438] width 46 height 46
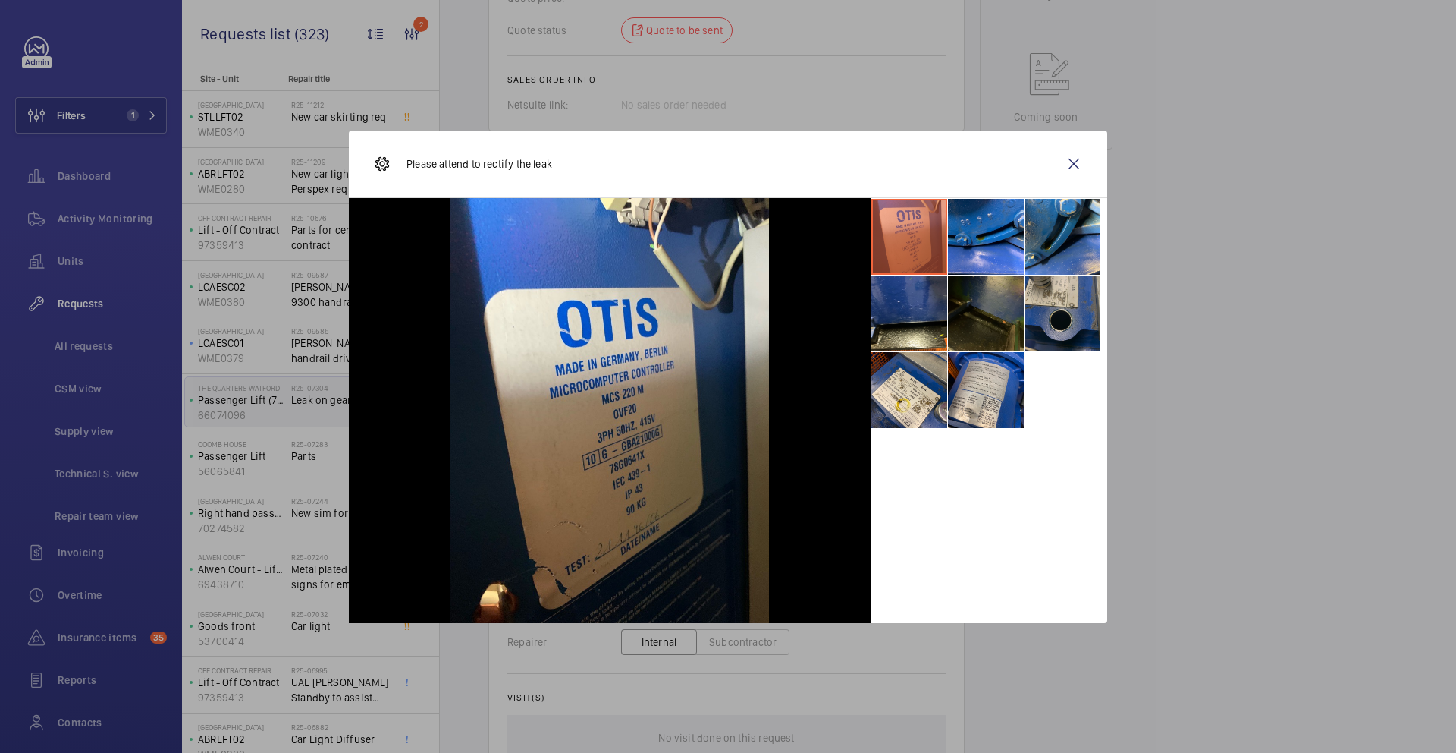
click at [1045, 309] on li at bounding box center [1063, 313] width 76 height 76
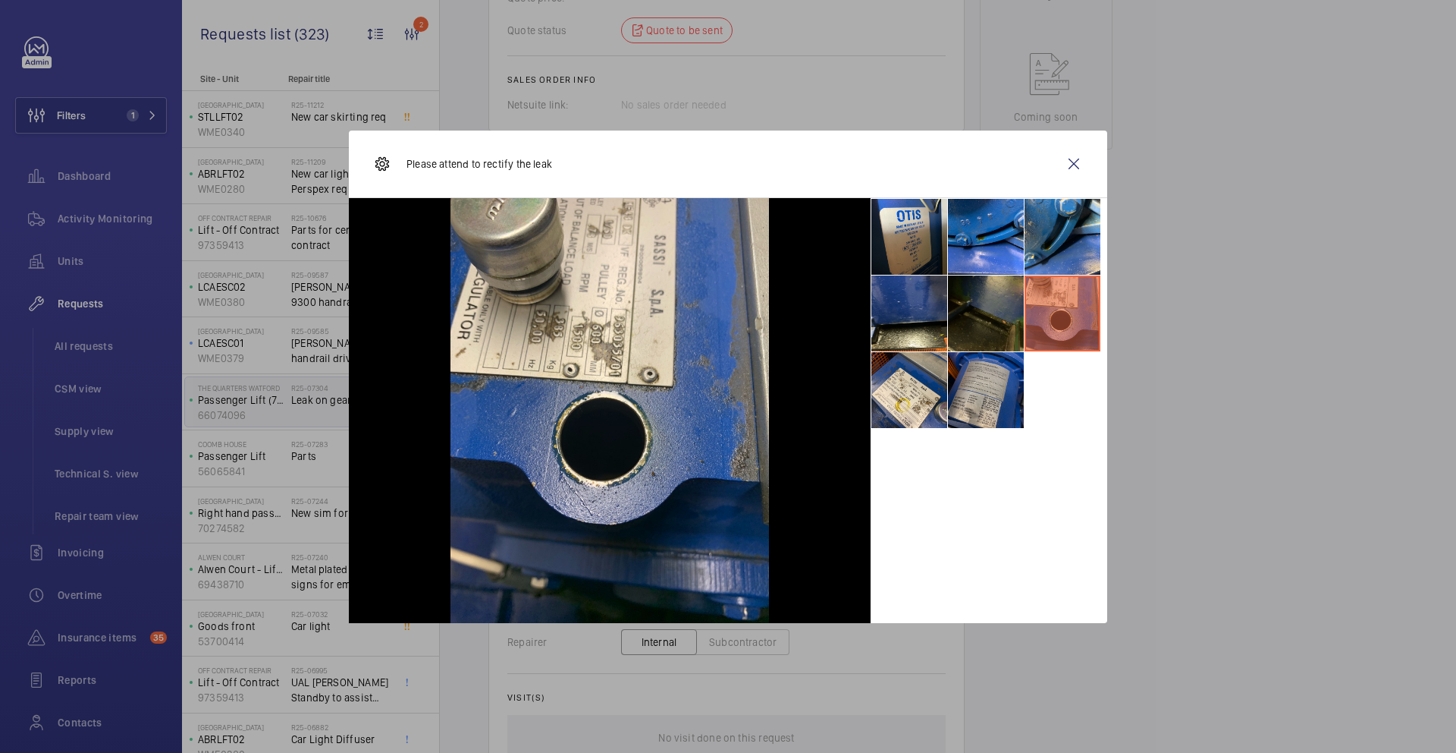
click at [988, 375] on li at bounding box center [986, 390] width 76 height 76
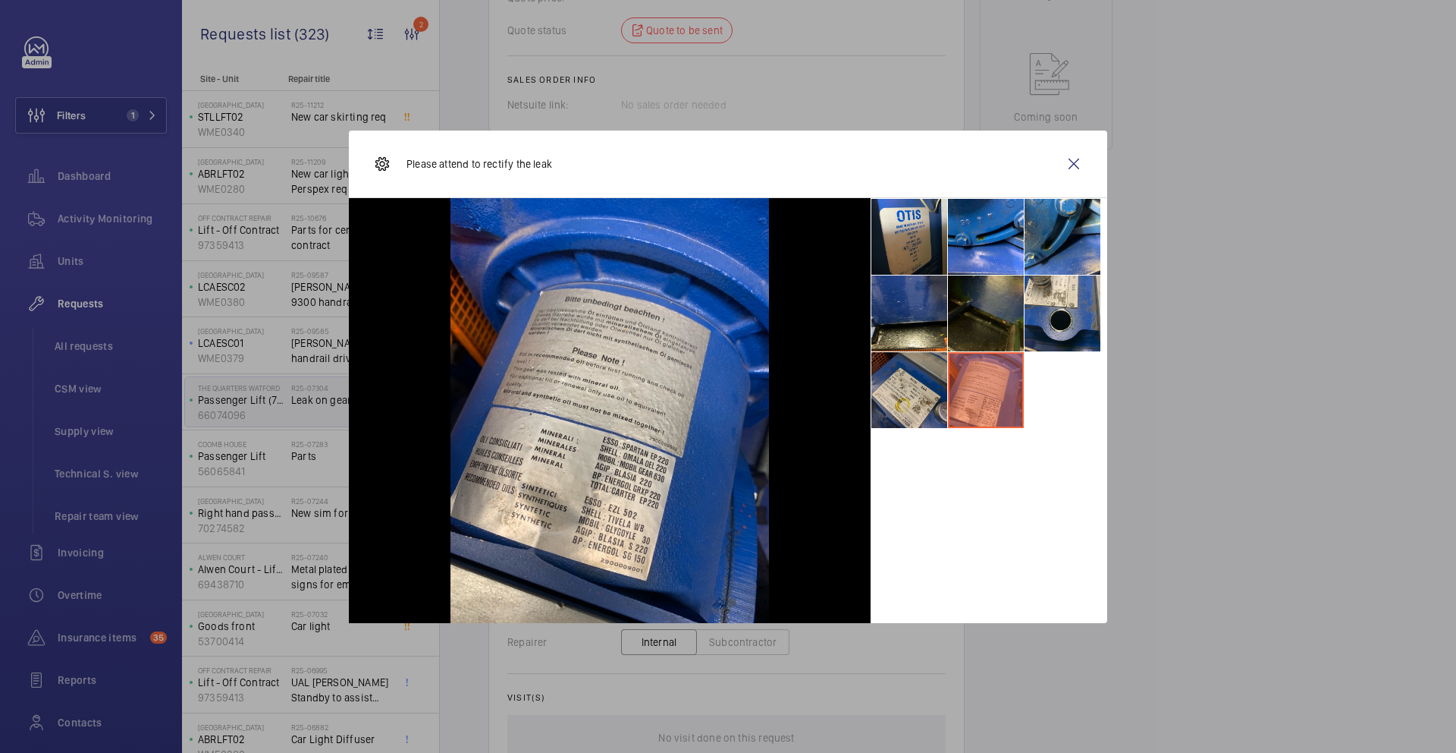
click at [898, 410] on li at bounding box center [910, 390] width 76 height 76
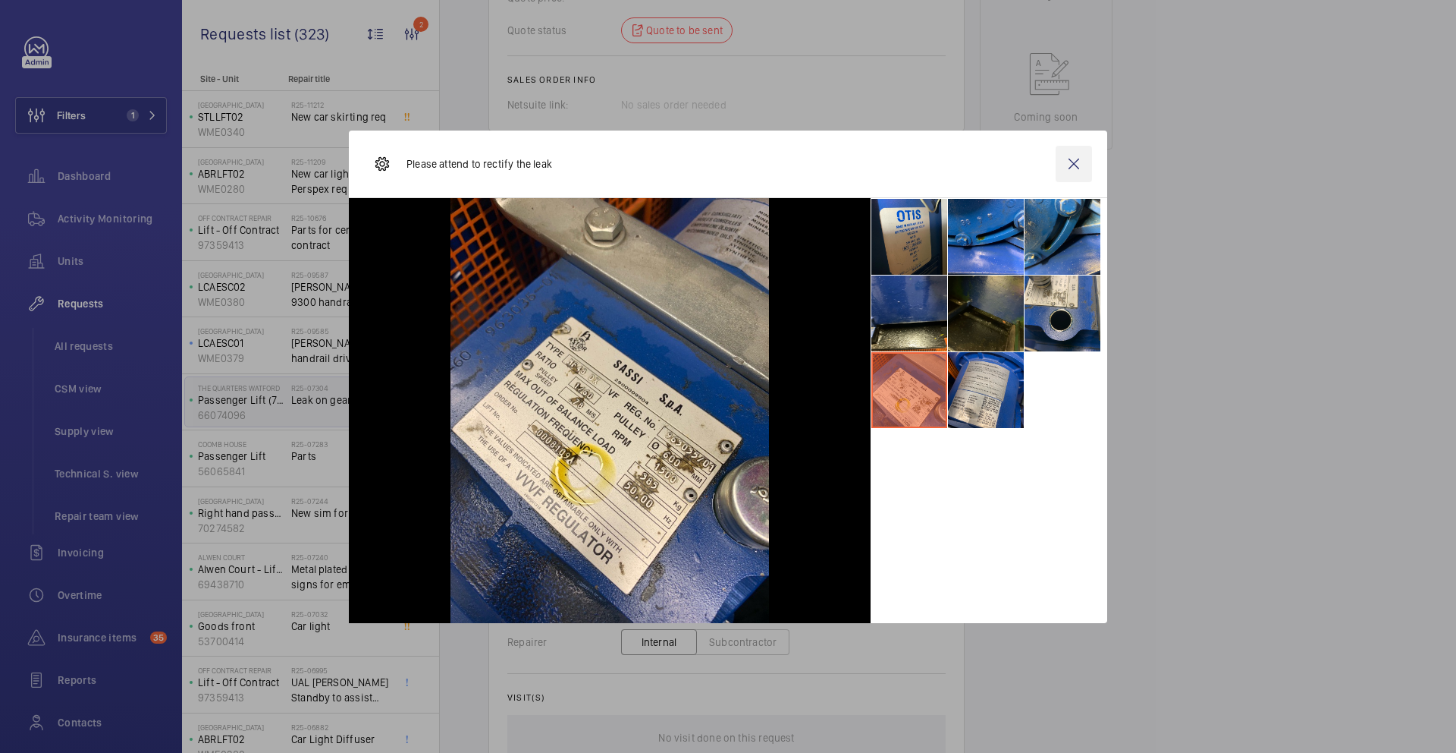
click at [1073, 164] on wm-front-icon-button at bounding box center [1074, 164] width 36 height 36
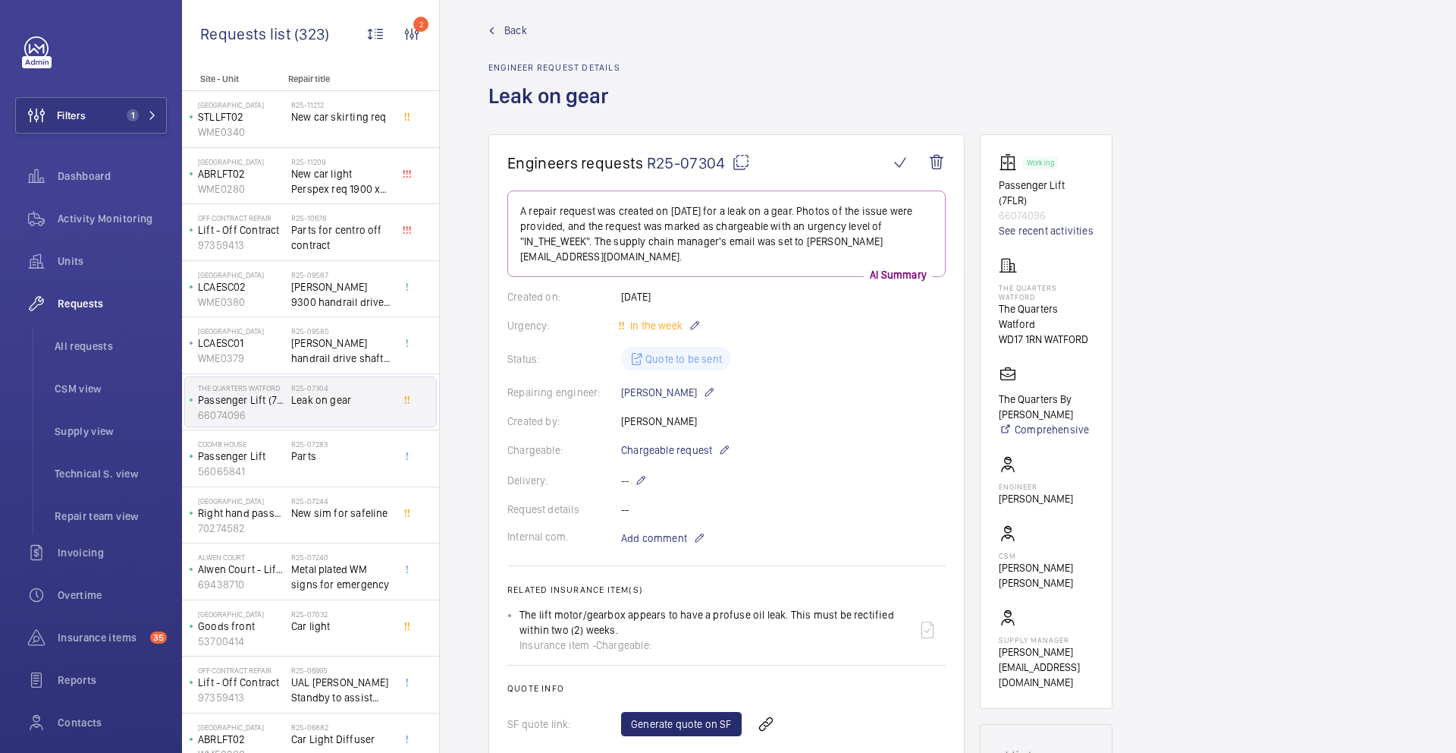
scroll to position [0, 0]
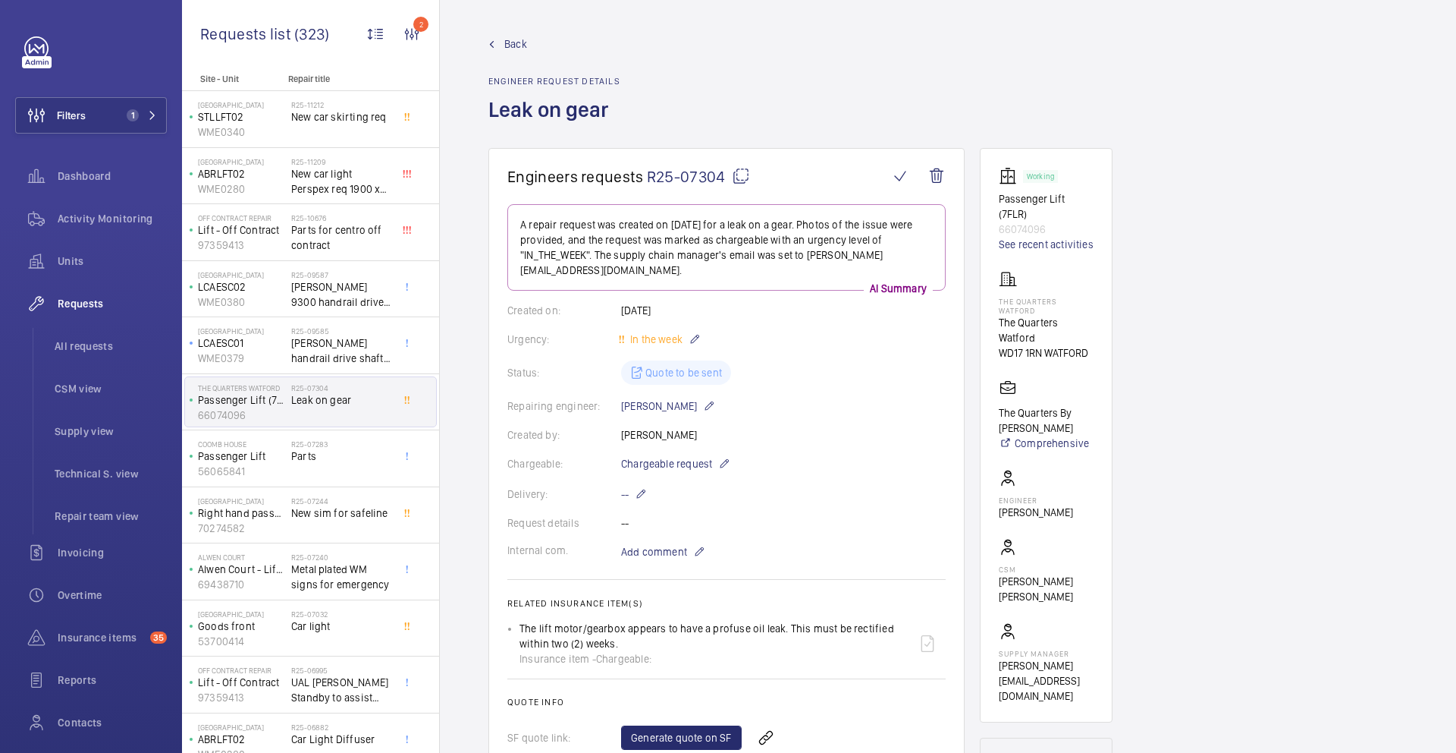
click at [743, 172] on mat-icon at bounding box center [741, 176] width 18 height 18
click at [695, 542] on mat-icon at bounding box center [699, 551] width 12 height 18
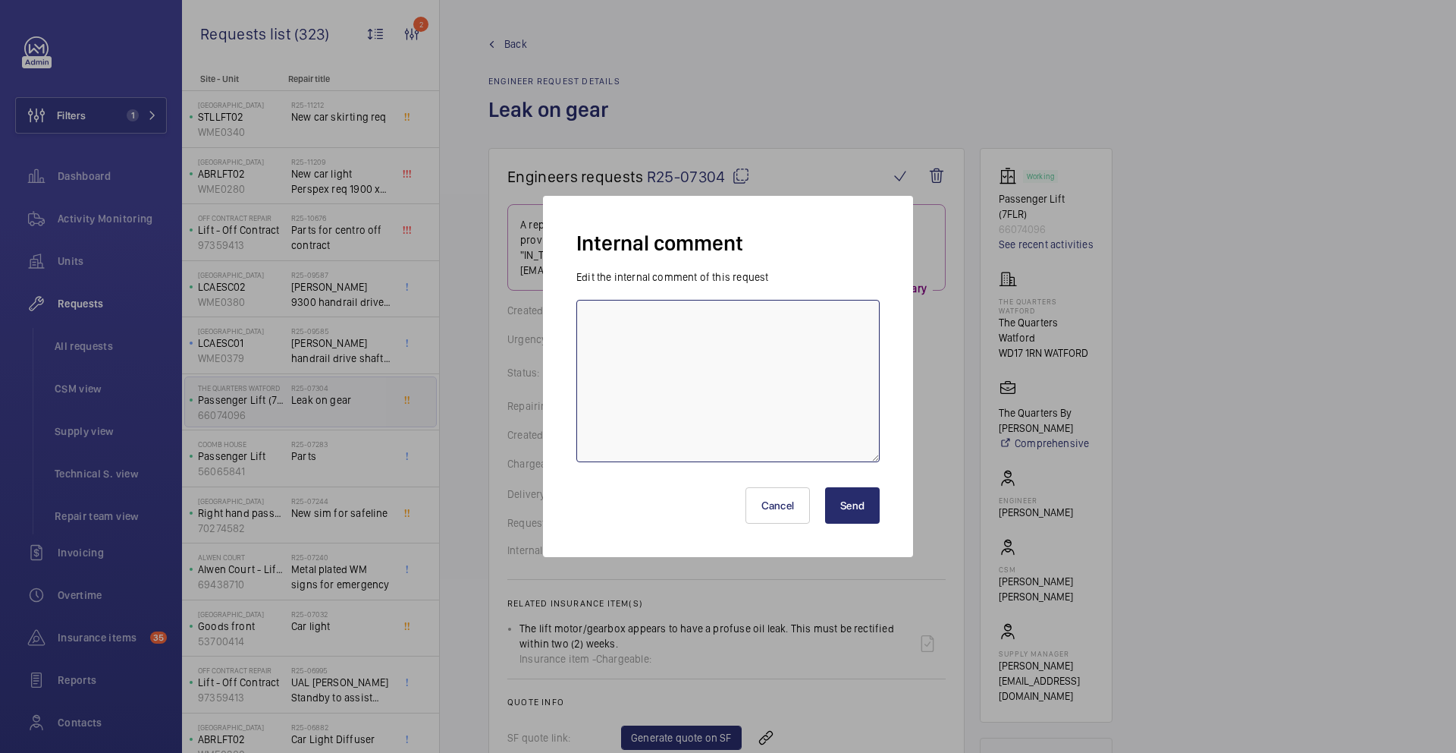
click at [670, 381] on textarea at bounding box center [728, 381] width 303 height 162
click at [589, 319] on textarea "request price for new machine sassi" at bounding box center [728, 381] width 303 height 162
type textarea "Ricardo - 12/09/2025 - request price for new machine sassi"
click at [848, 511] on button "Send" at bounding box center [852, 505] width 55 height 36
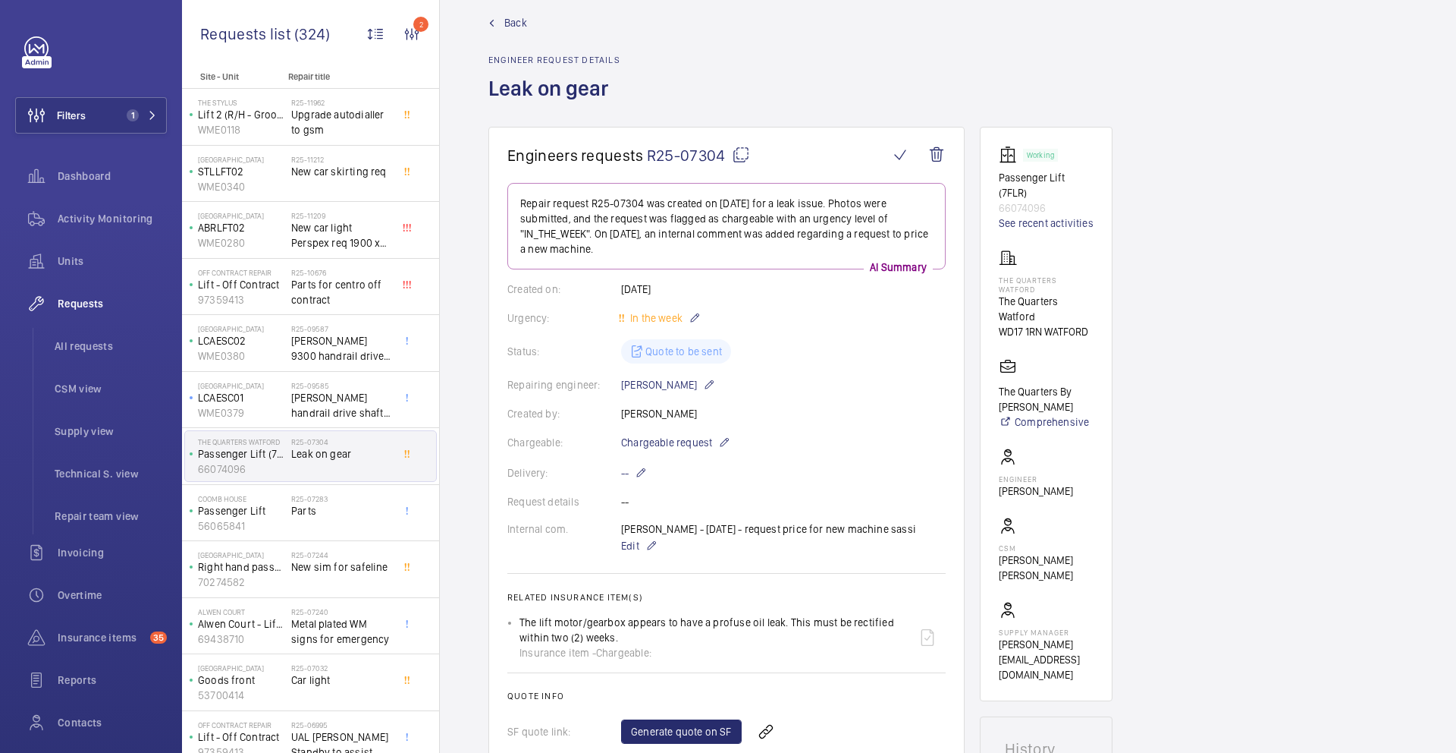
scroll to position [3, 0]
click at [311, 511] on span "Parts" at bounding box center [341, 509] width 100 height 15
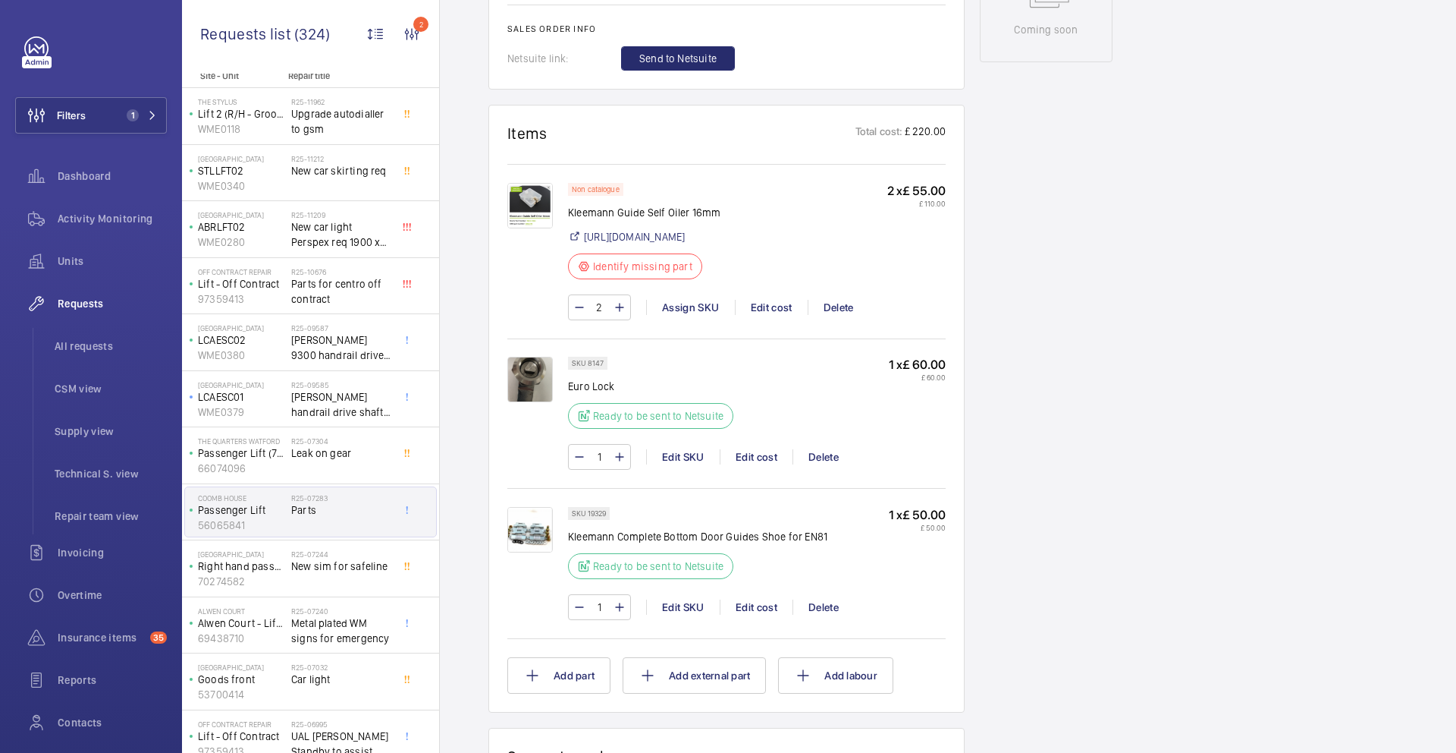
scroll to position [988, 0]
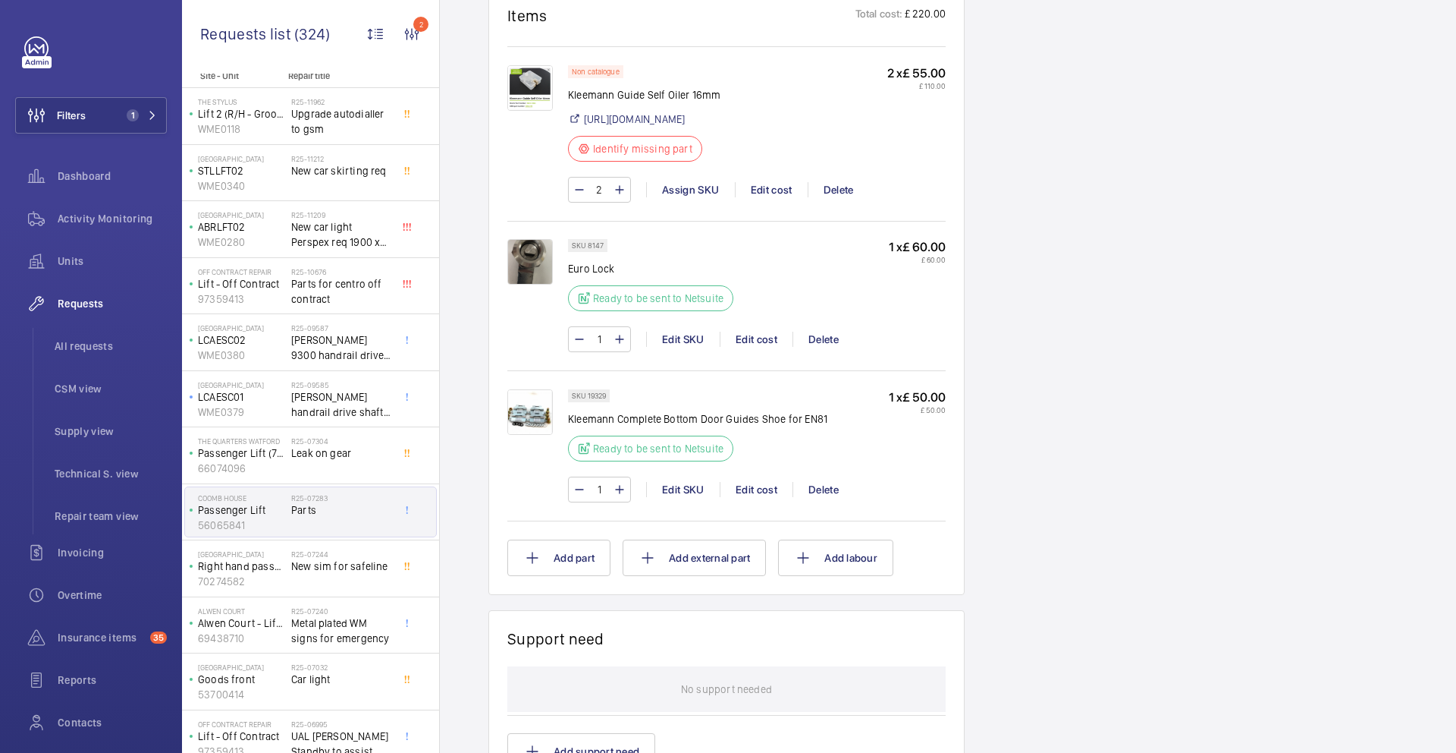
click at [538, 435] on img at bounding box center [530, 412] width 46 height 46
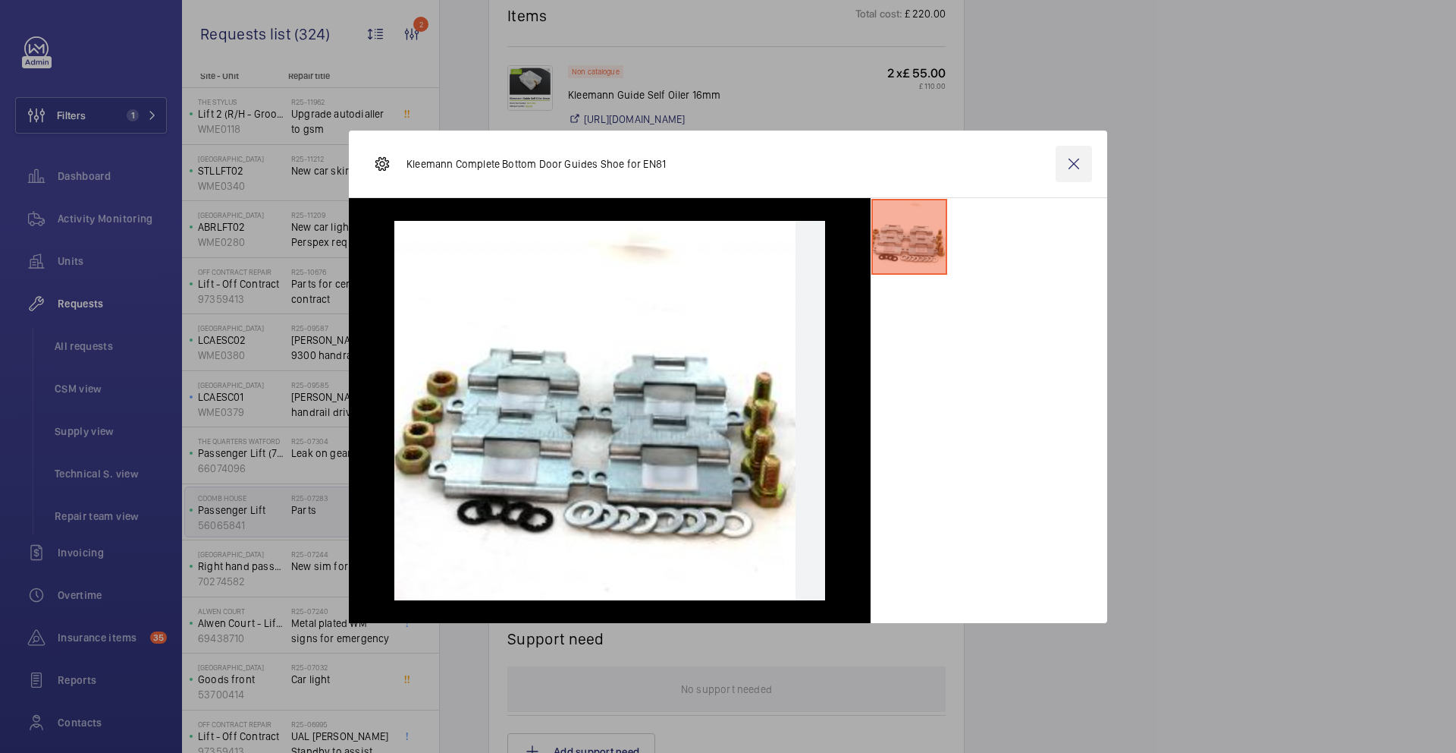
click at [1061, 171] on wm-front-icon-button at bounding box center [1074, 164] width 36 height 36
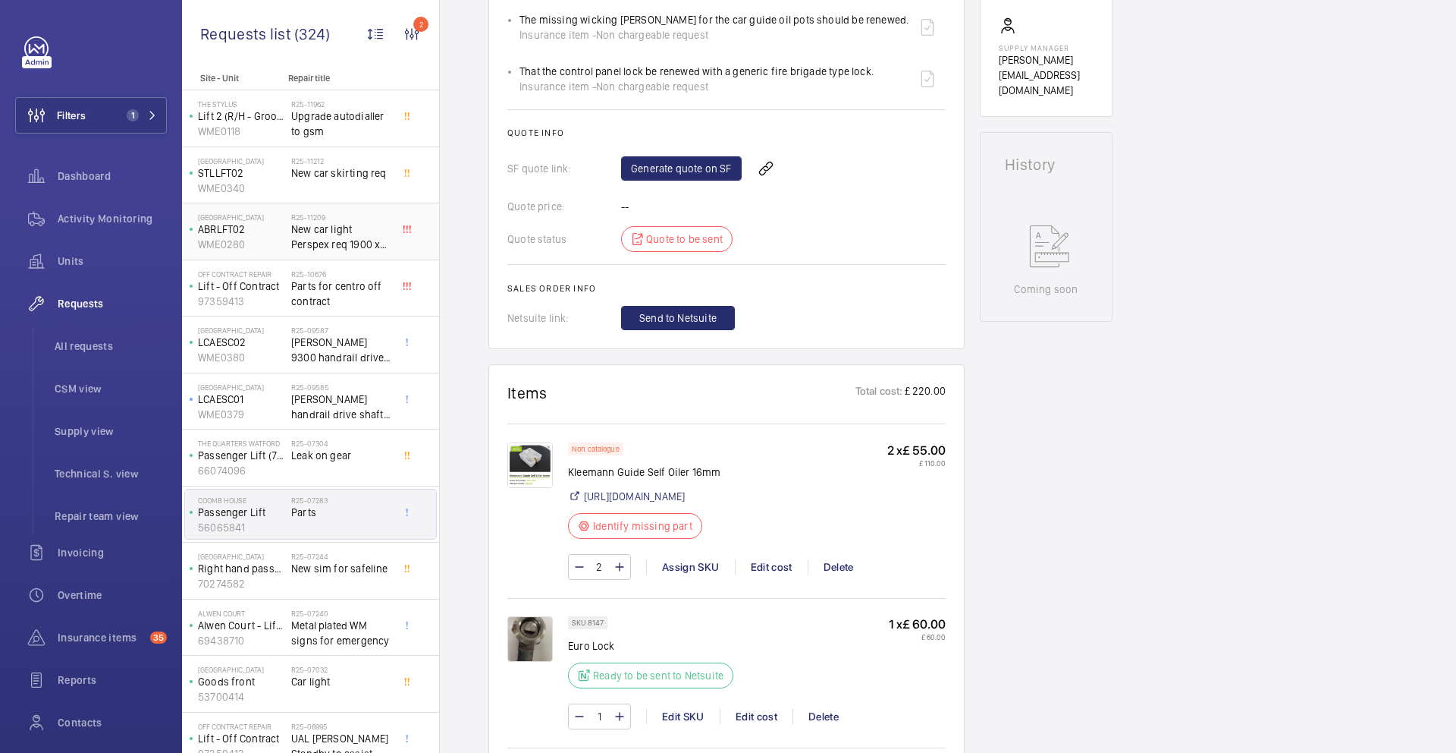
scroll to position [0, 0]
click at [681, 160] on link "Generate quote on SF" at bounding box center [681, 168] width 121 height 24
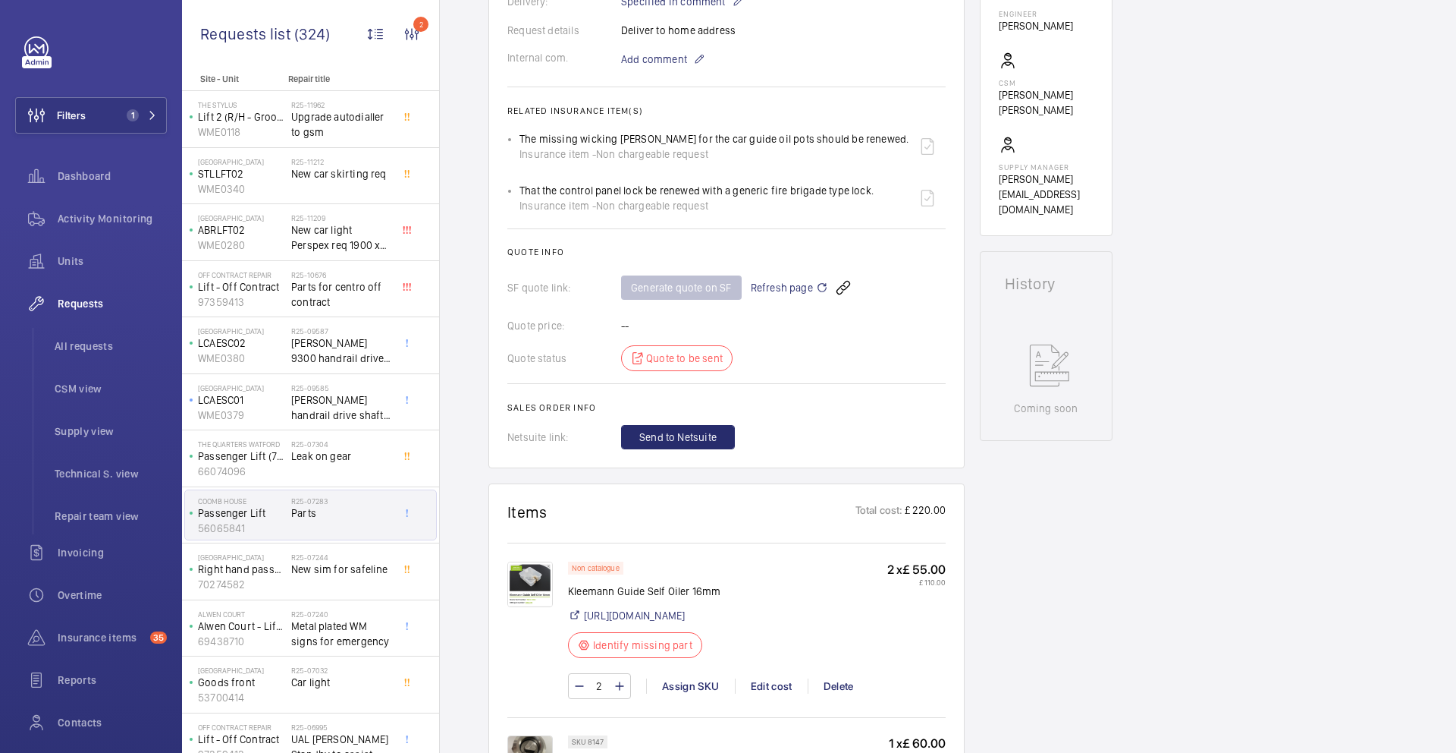
scroll to position [603, 0]
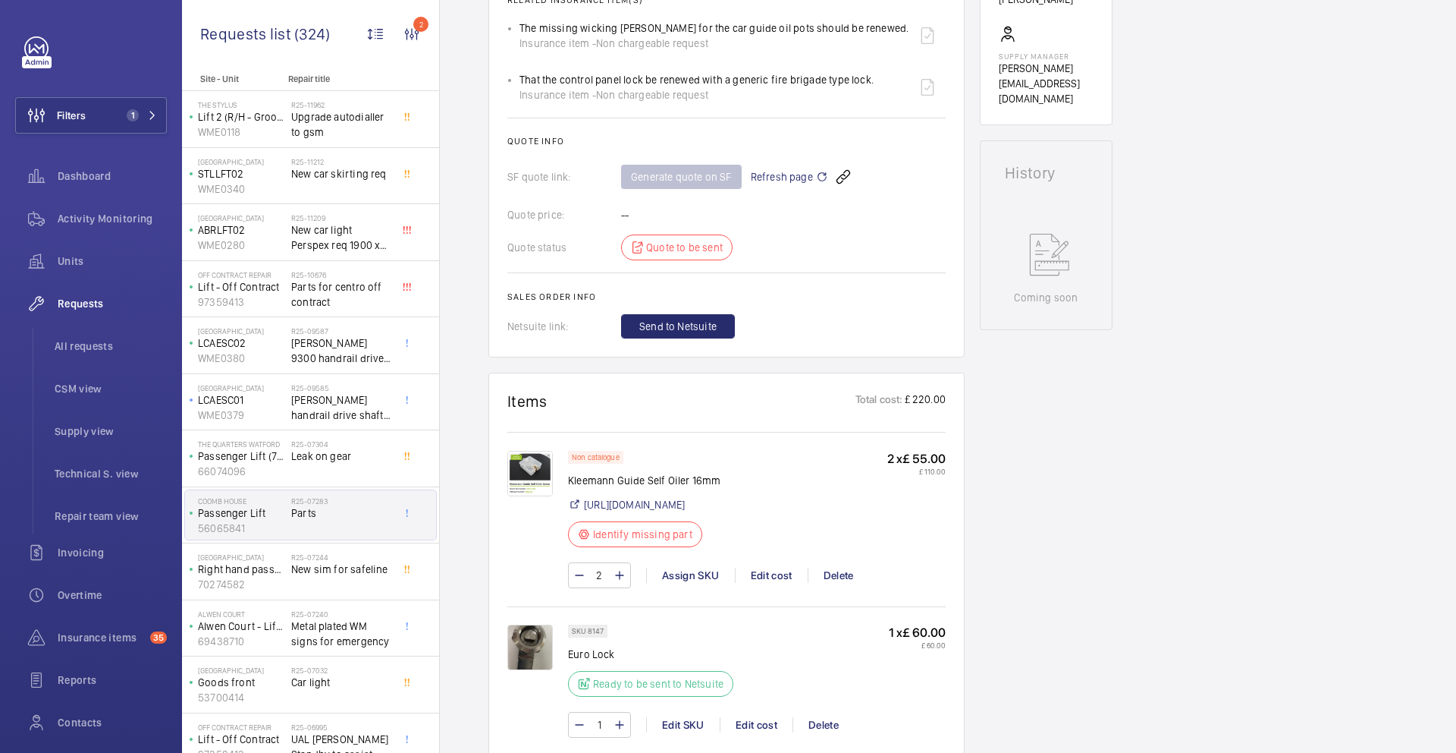
click at [756, 182] on span "Refresh page" at bounding box center [789, 177] width 77 height 18
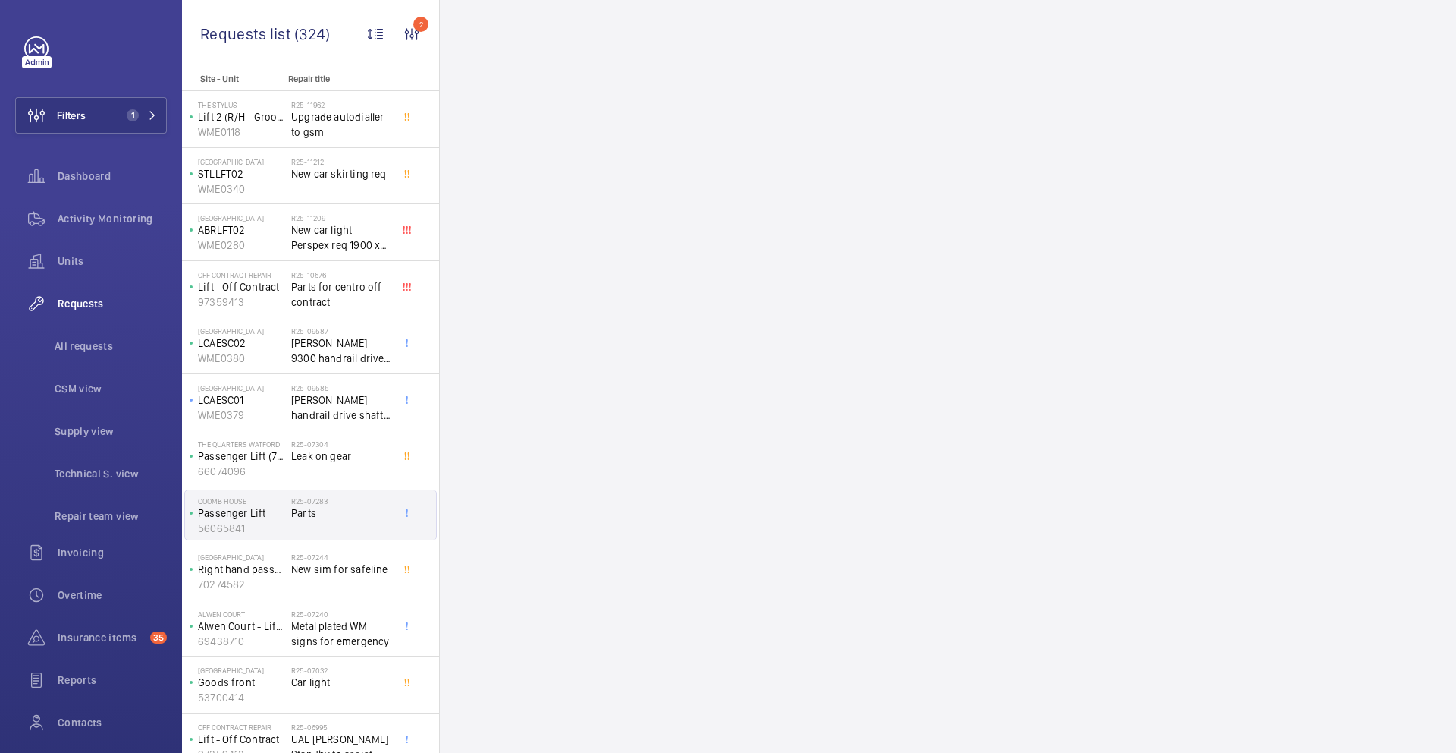
click at [321, 514] on span "Parts" at bounding box center [341, 512] width 100 height 15
click at [327, 511] on span "Parts" at bounding box center [341, 512] width 100 height 15
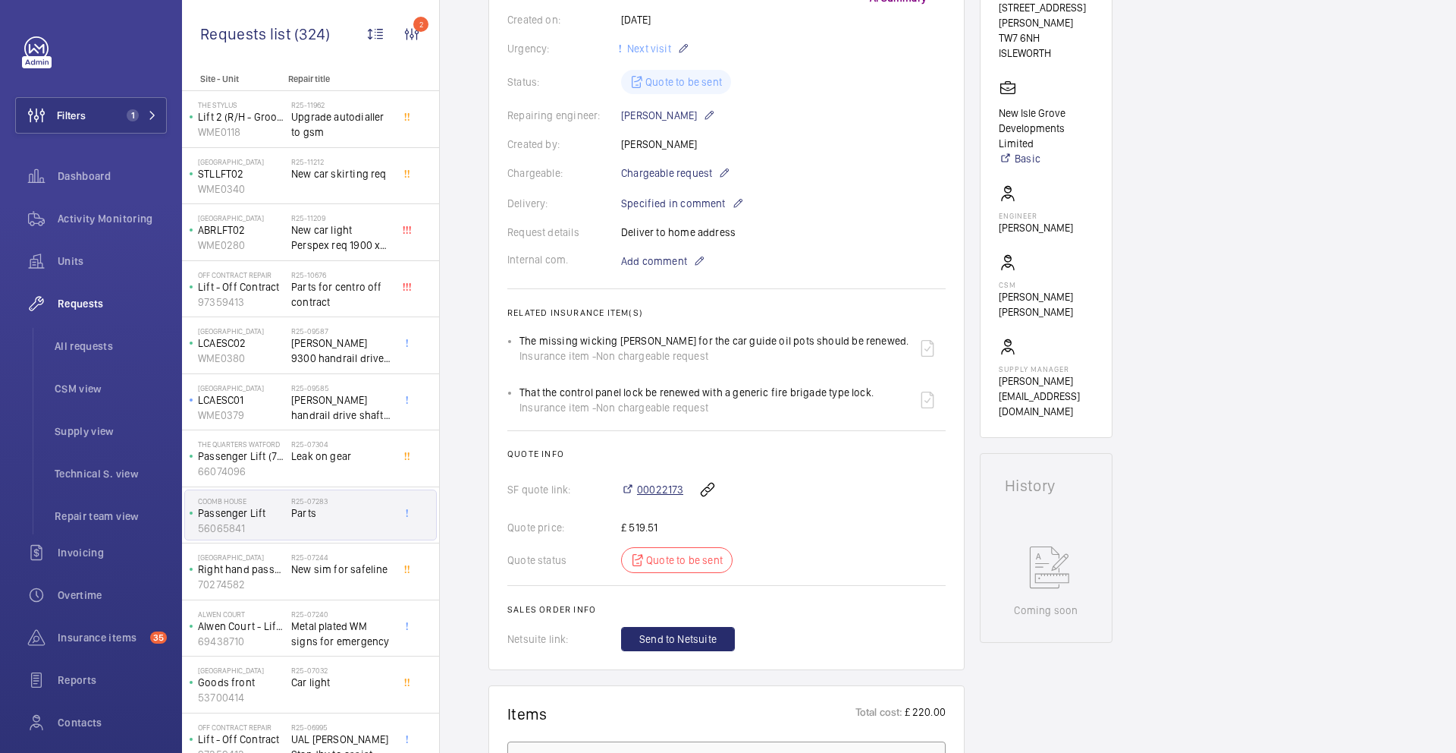
scroll to position [306, 0]
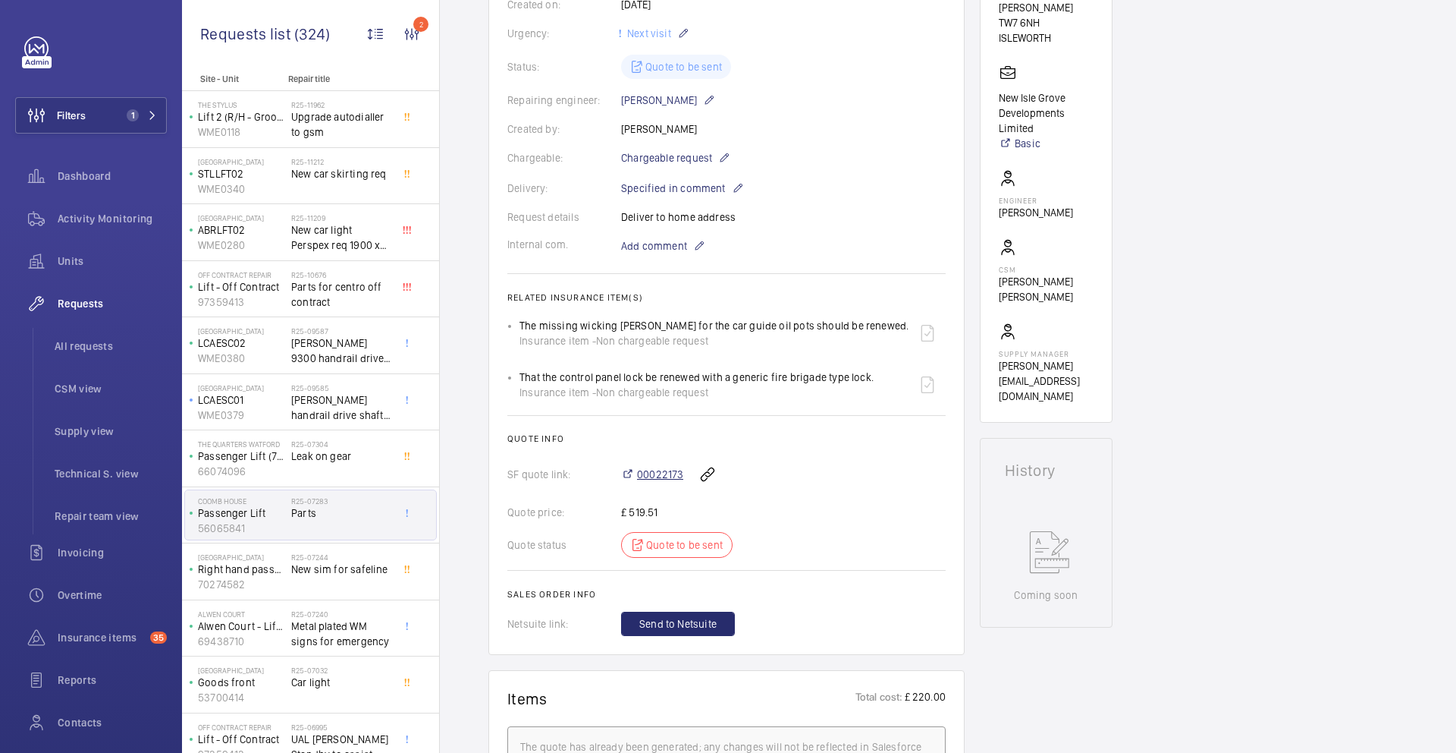
click at [663, 475] on span "00022173" at bounding box center [660, 474] width 46 height 15
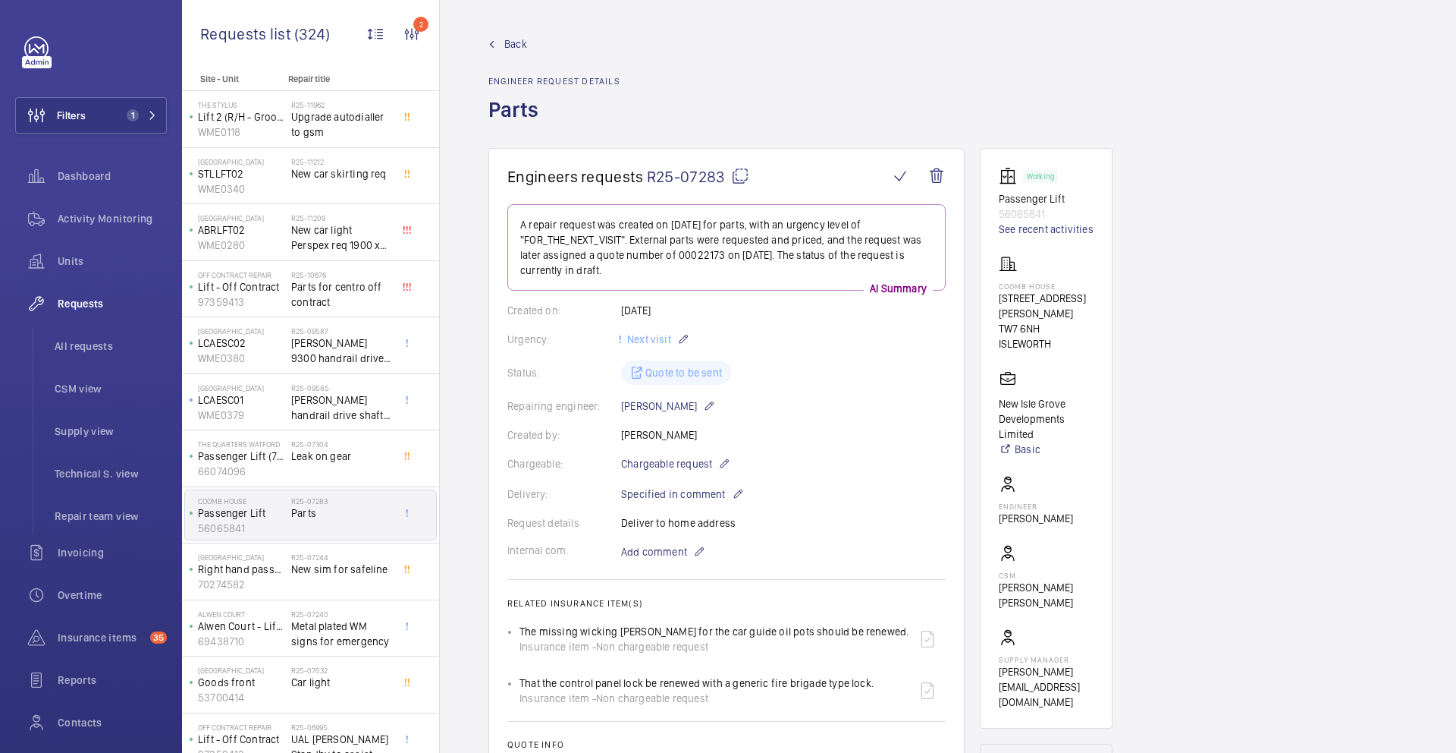
click at [742, 177] on mat-icon at bounding box center [740, 176] width 18 height 18
click at [337, 451] on span "Leak on gear" at bounding box center [341, 455] width 100 height 15
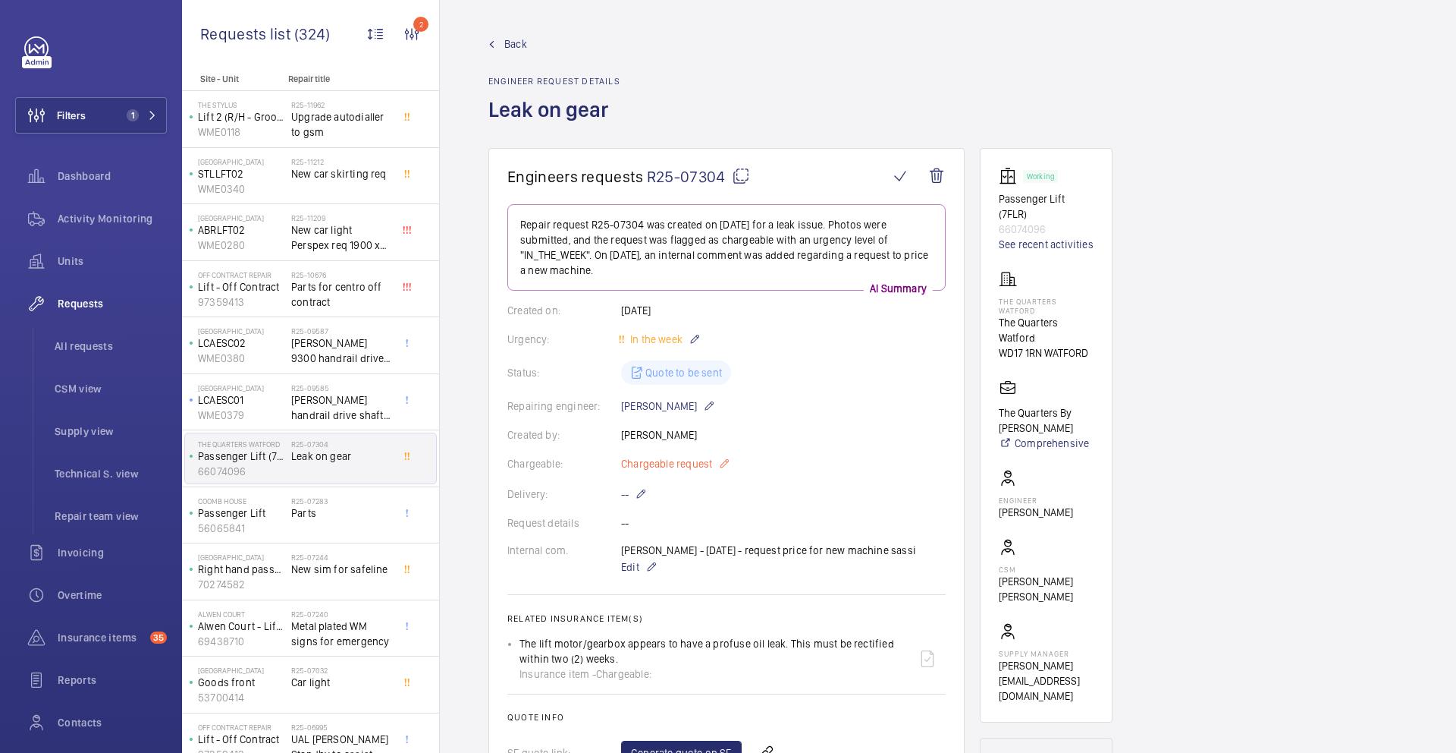
click at [724, 466] on mat-icon at bounding box center [724, 463] width 12 height 18
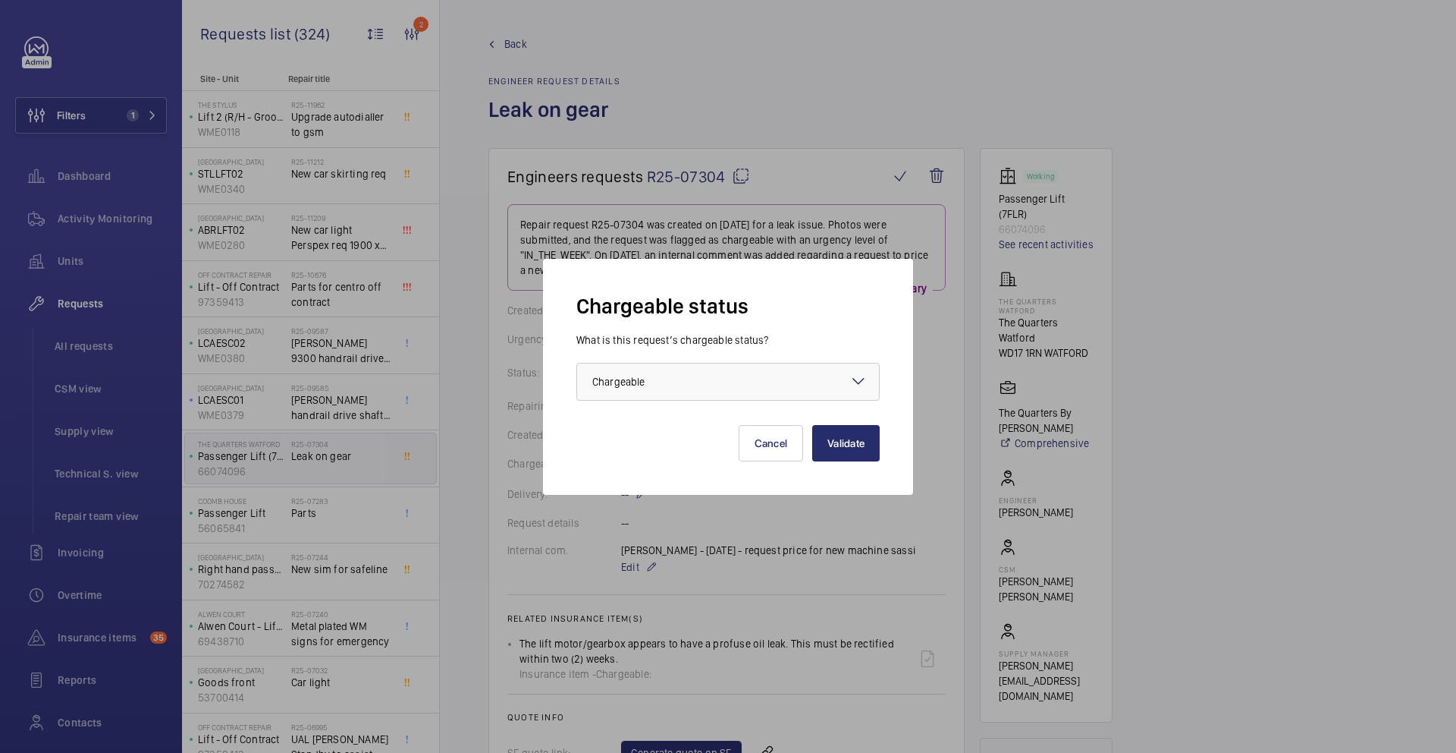
click at [760, 404] on div "Validate Cancel" at bounding box center [728, 431] width 303 height 61
click at [710, 390] on div at bounding box center [728, 381] width 302 height 36
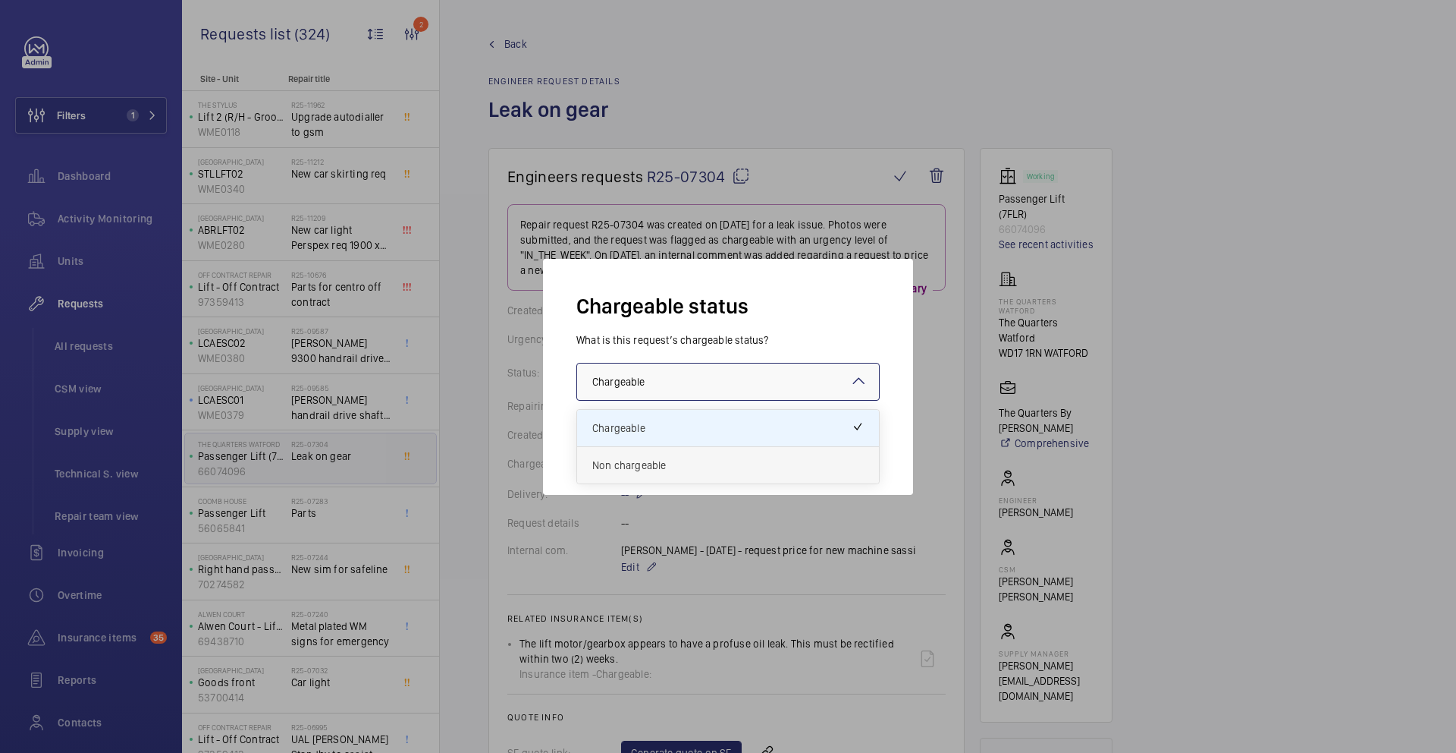
click at [646, 465] on span "Non chargeable" at bounding box center [728, 464] width 272 height 15
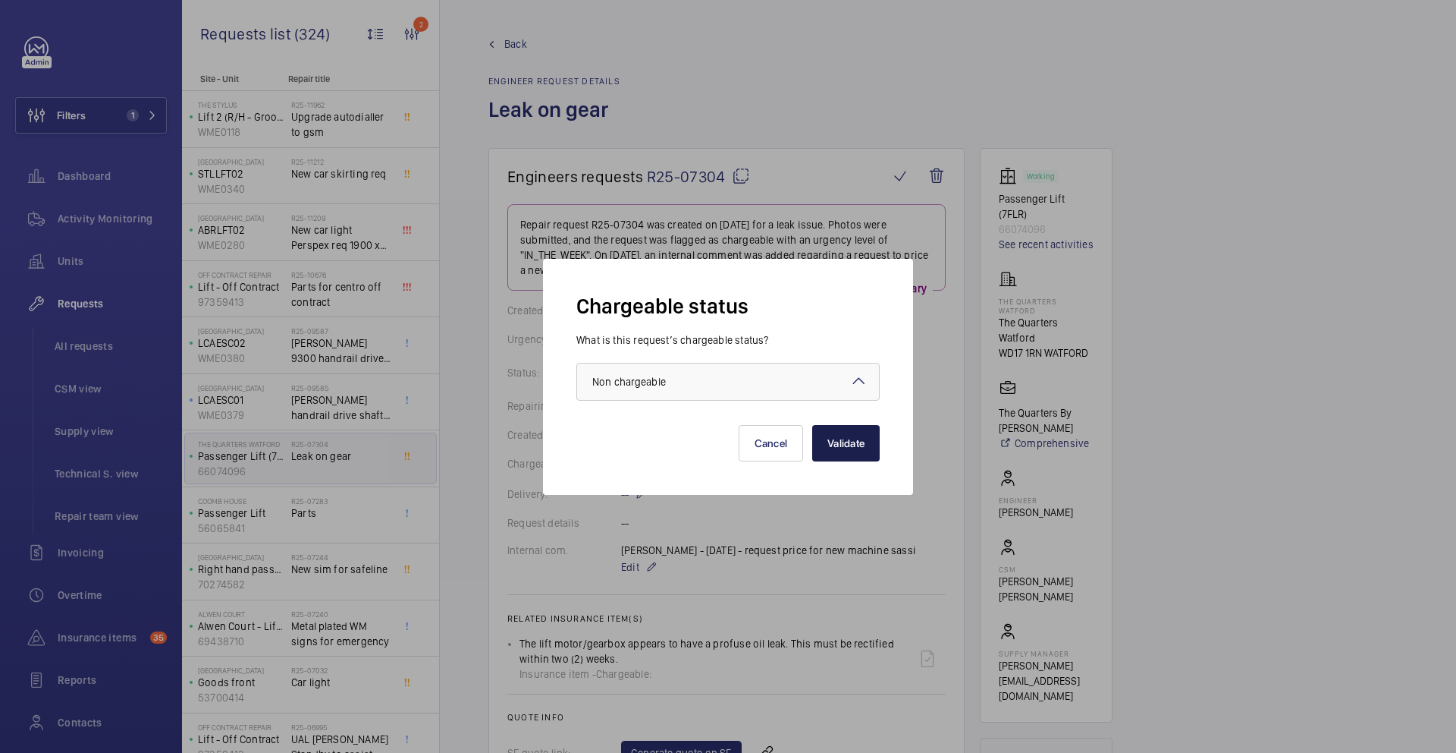
click at [853, 444] on button "Validate" at bounding box center [846, 443] width 68 height 36
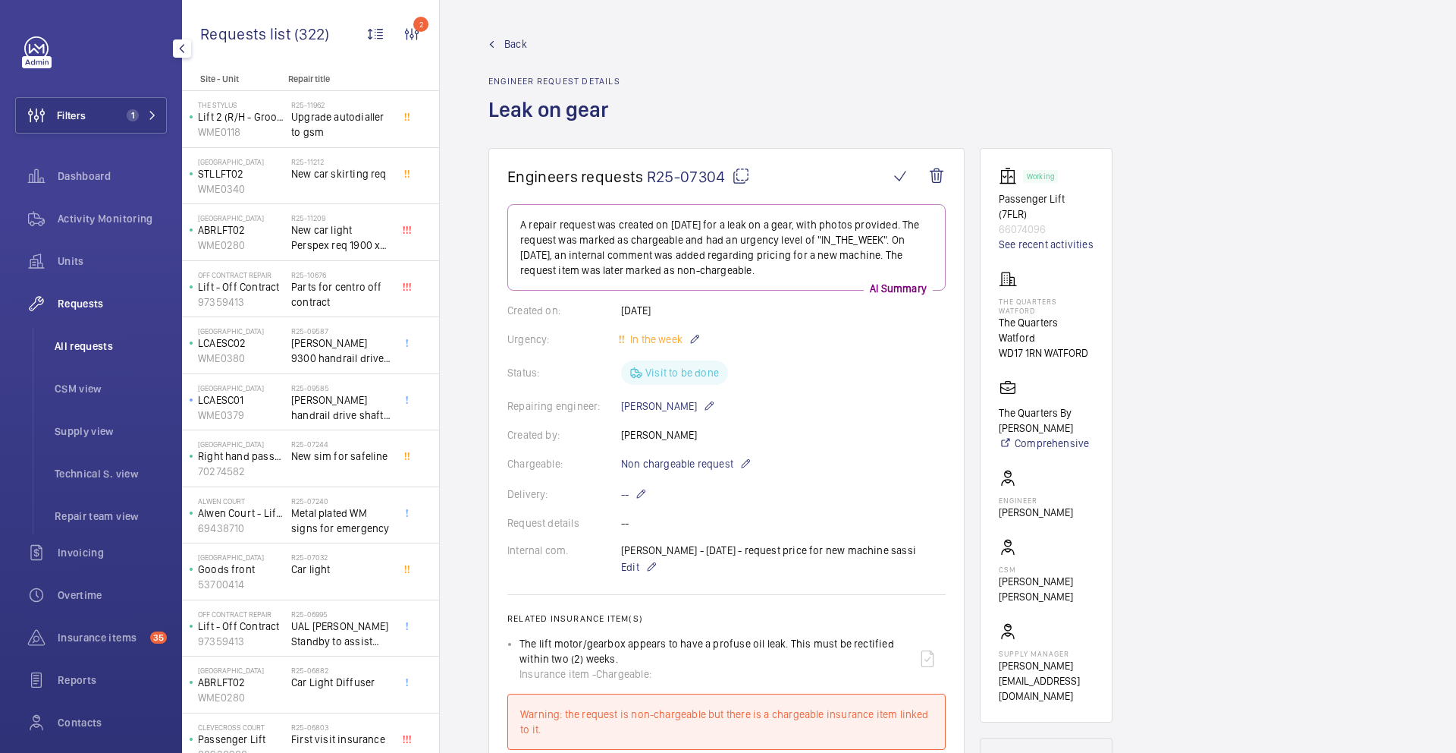
click at [105, 342] on span "All requests" at bounding box center [111, 345] width 112 height 15
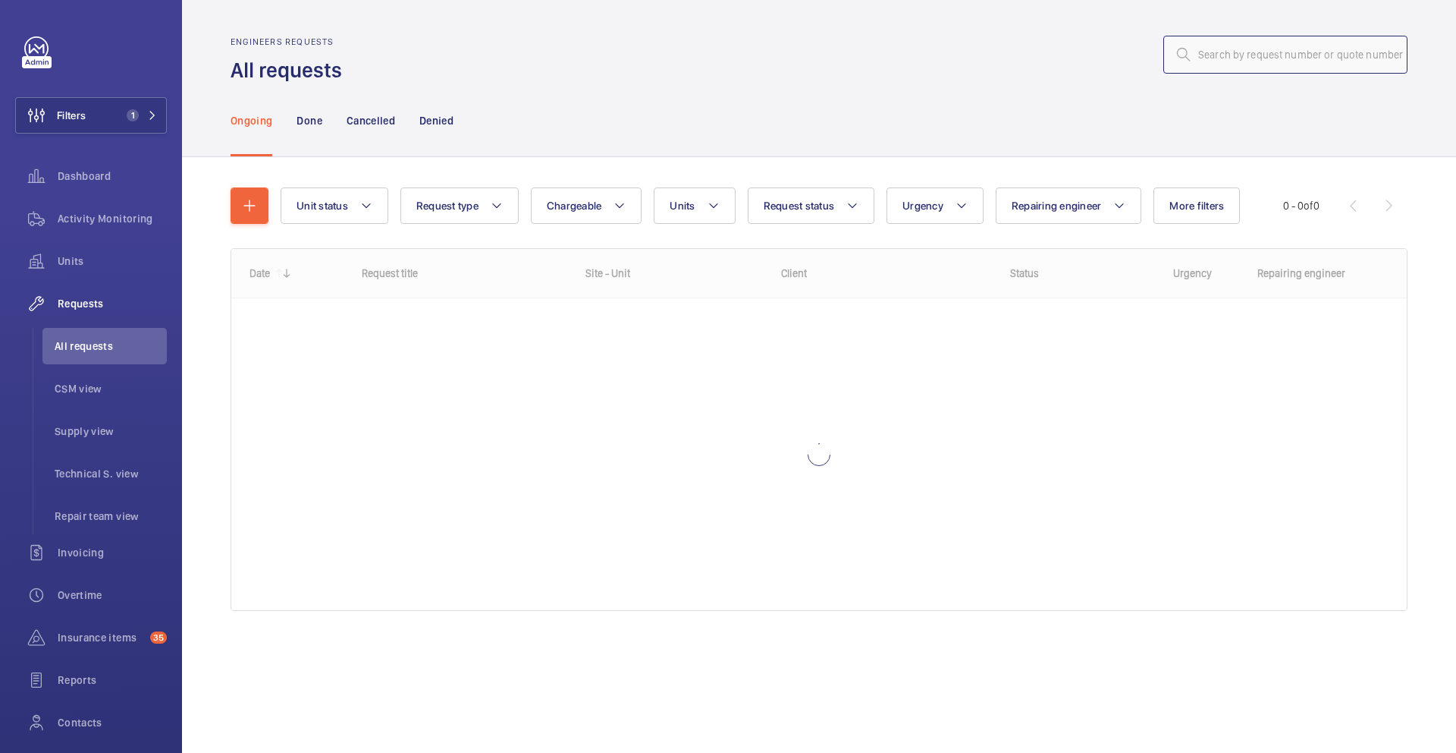
click at [1230, 42] on input "text" at bounding box center [1286, 55] width 244 height 38
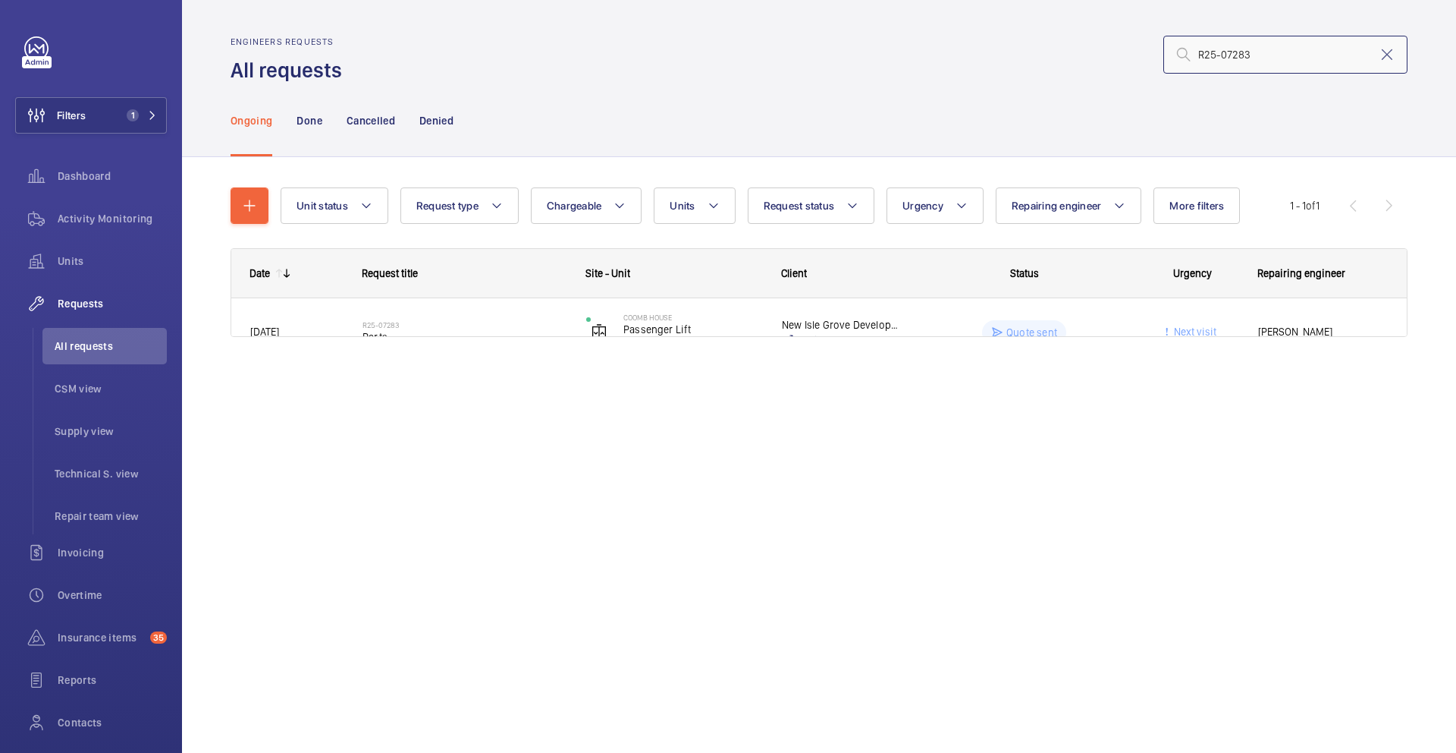
type input "R25-07283"
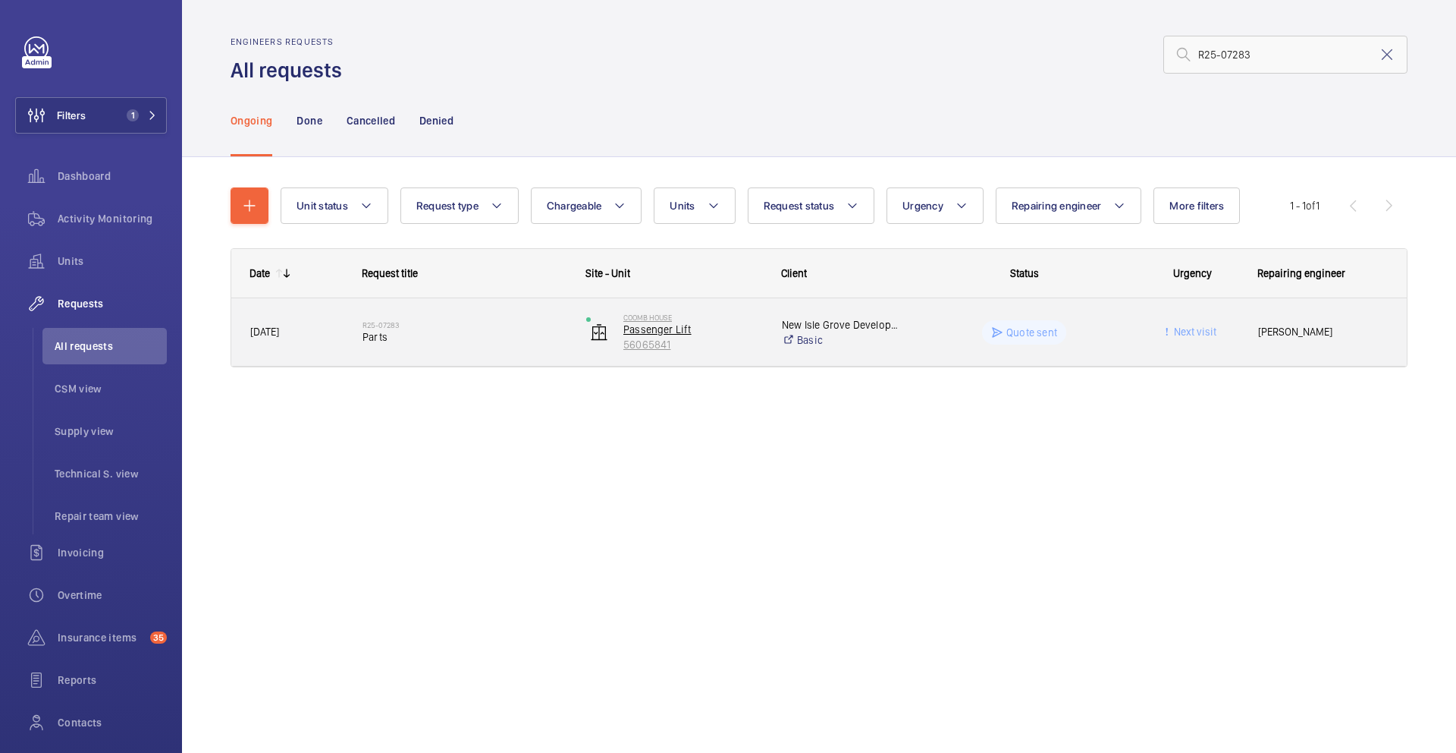
click at [736, 334] on p "Passenger Lift" at bounding box center [693, 329] width 139 height 15
click at [444, 344] on div "R25-07283 Parts" at bounding box center [465, 332] width 204 height 44
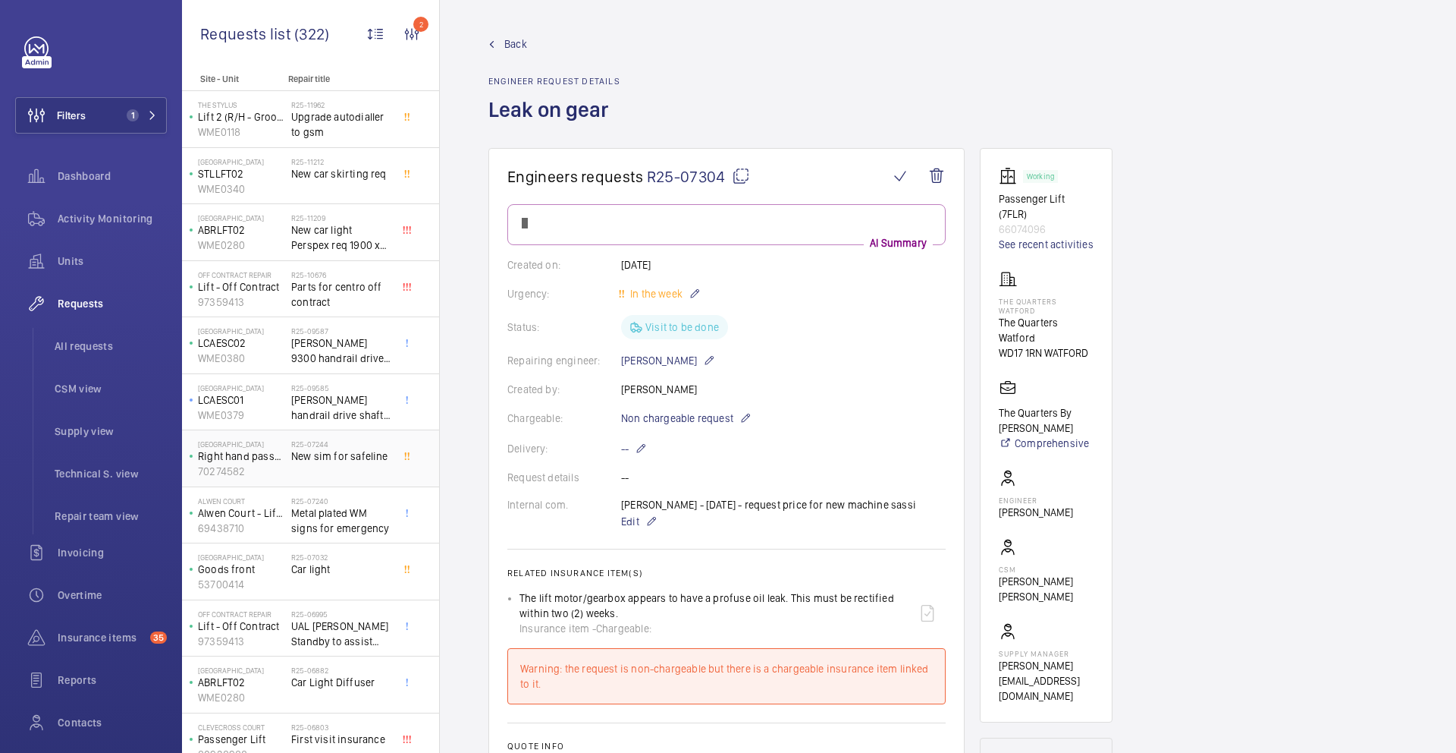
click at [322, 473] on div "R25-07244 New sim for safeline" at bounding box center [341, 461] width 100 height 44
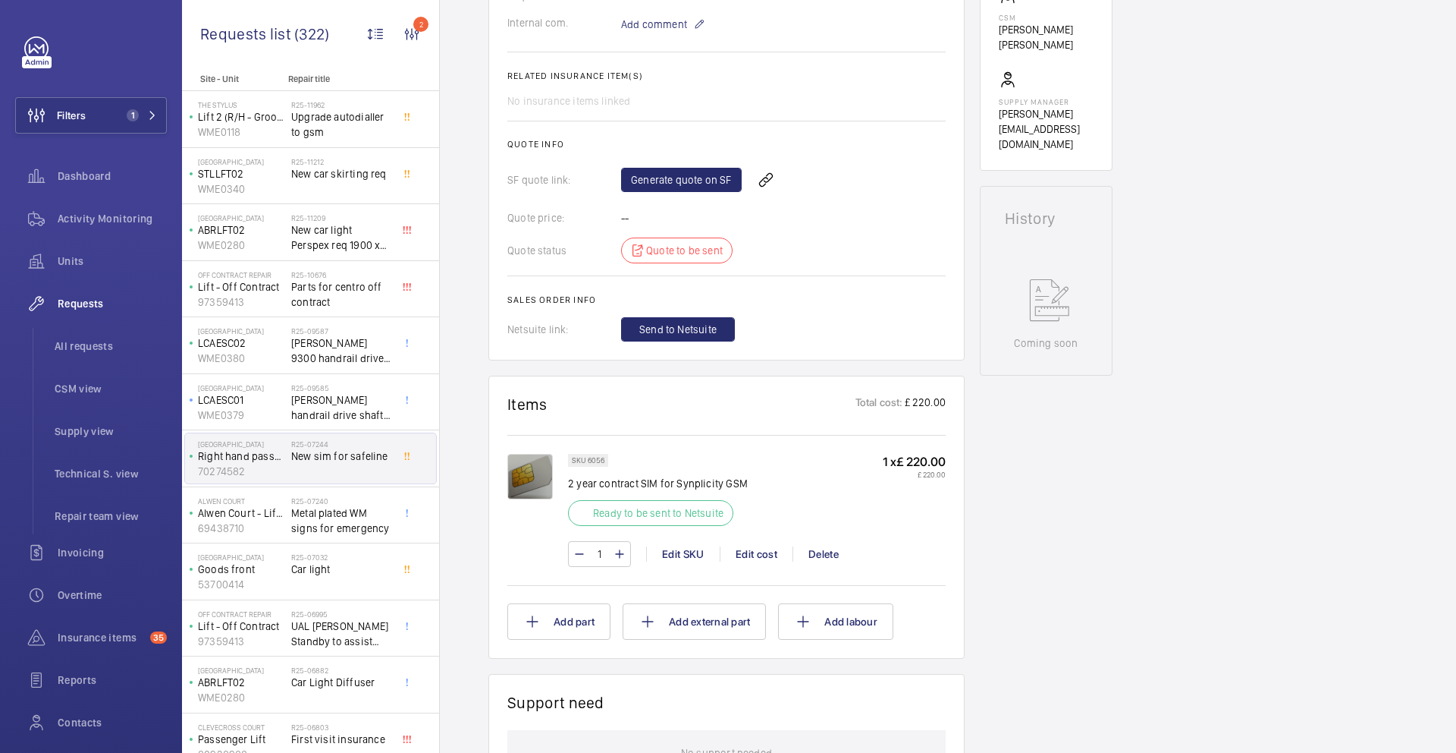
scroll to position [511, 0]
click at [753, 555] on div "Edit cost" at bounding box center [756, 554] width 73 height 15
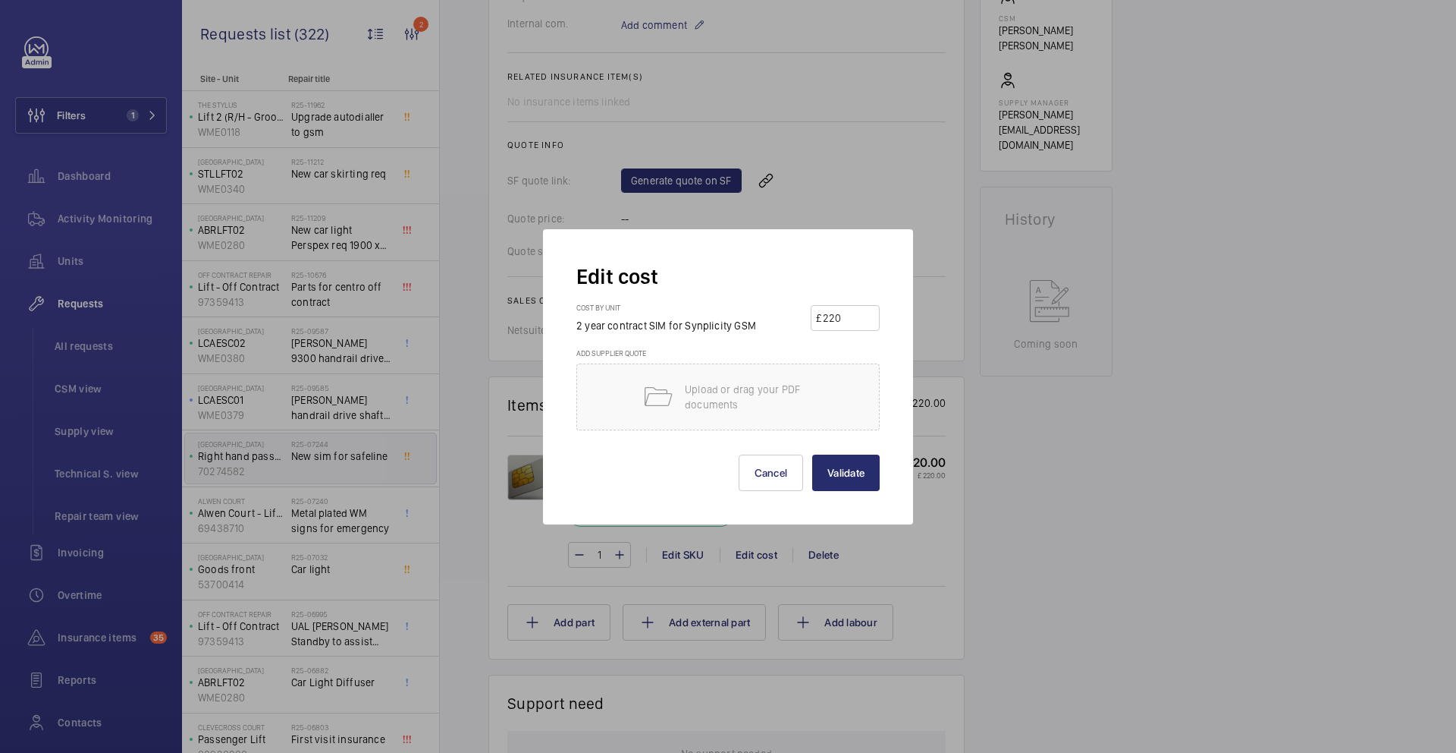
click at [859, 313] on input "220" at bounding box center [848, 318] width 53 height 24
click at [872, 460] on button "Validate" at bounding box center [846, 472] width 68 height 36
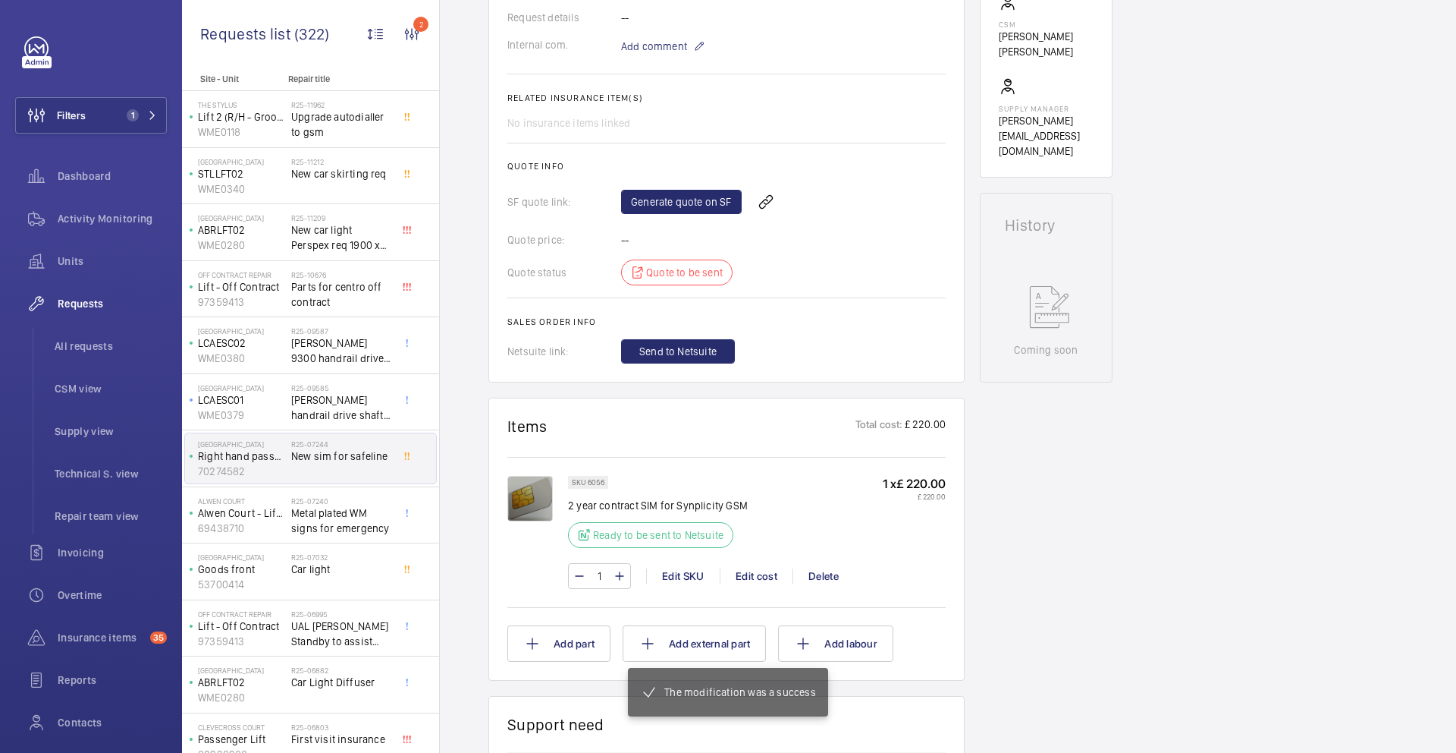
scroll to position [526, 0]
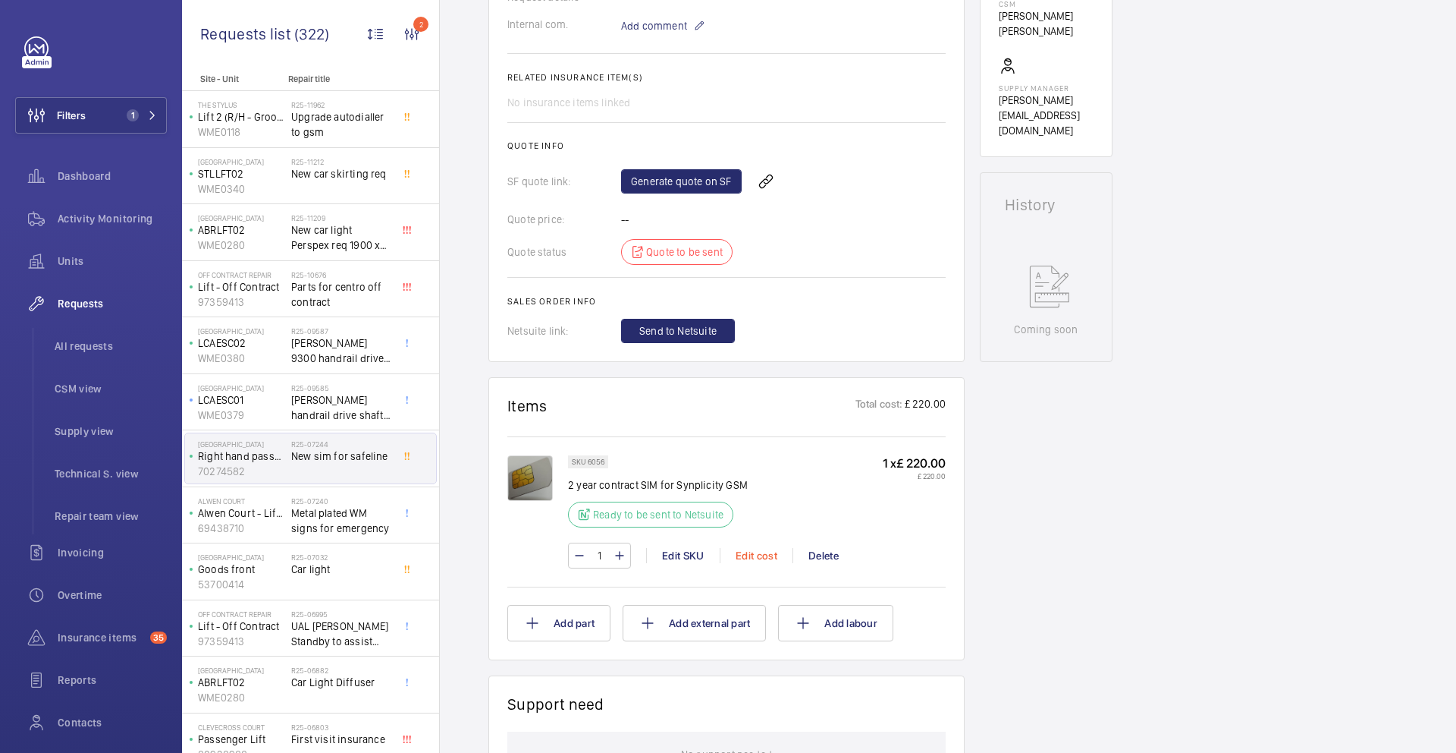
click at [763, 557] on div "Edit cost" at bounding box center [756, 555] width 73 height 15
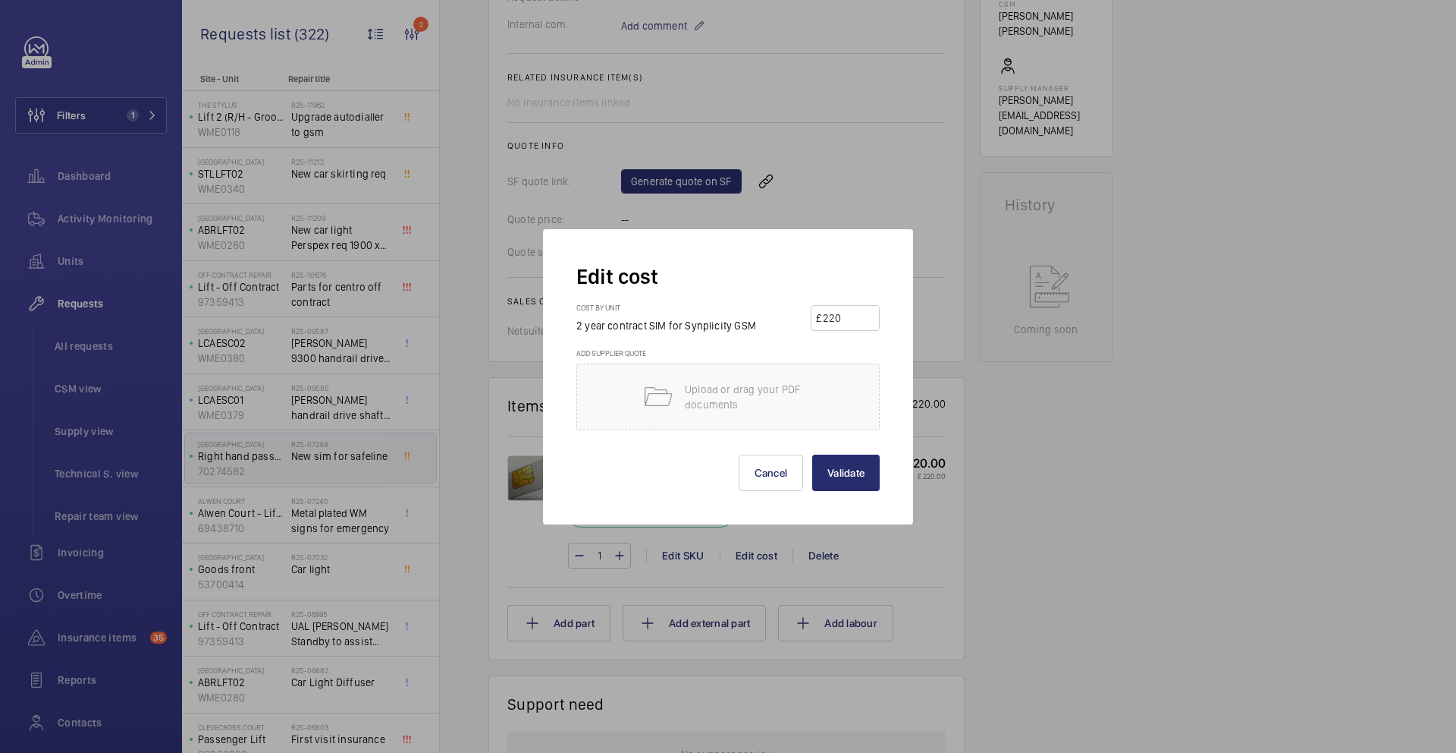
click at [837, 320] on input "220" at bounding box center [848, 318] width 53 height 24
click at [839, 319] on input "220" at bounding box center [848, 318] width 53 height 24
click at [839, 318] on input "220" at bounding box center [848, 318] width 53 height 24
type input "300"
click at [879, 467] on div "Edit cost Cost by unit 2 year contract SIM for Synplicity GSM £ 300 Add supplie…" at bounding box center [728, 376] width 370 height 295
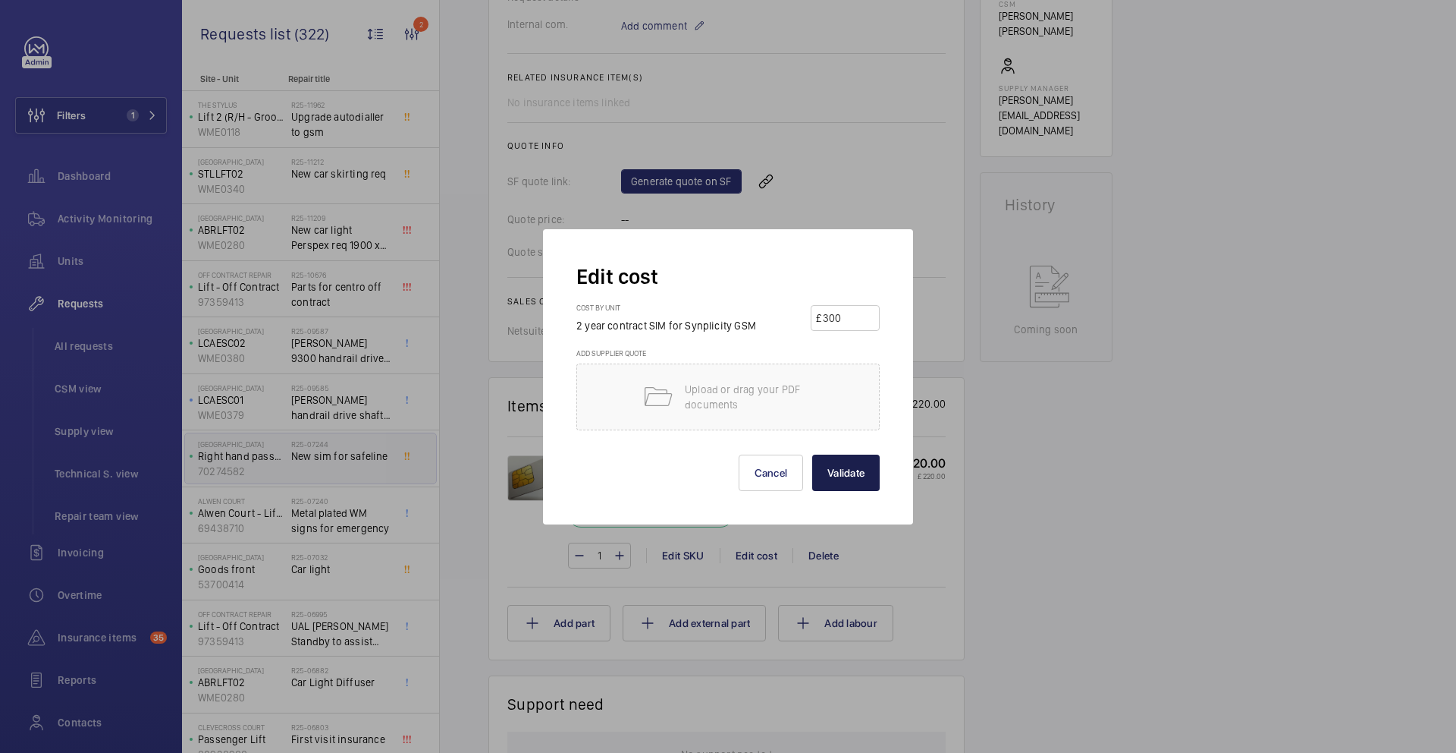
click at [874, 470] on button "Validate" at bounding box center [846, 472] width 68 height 36
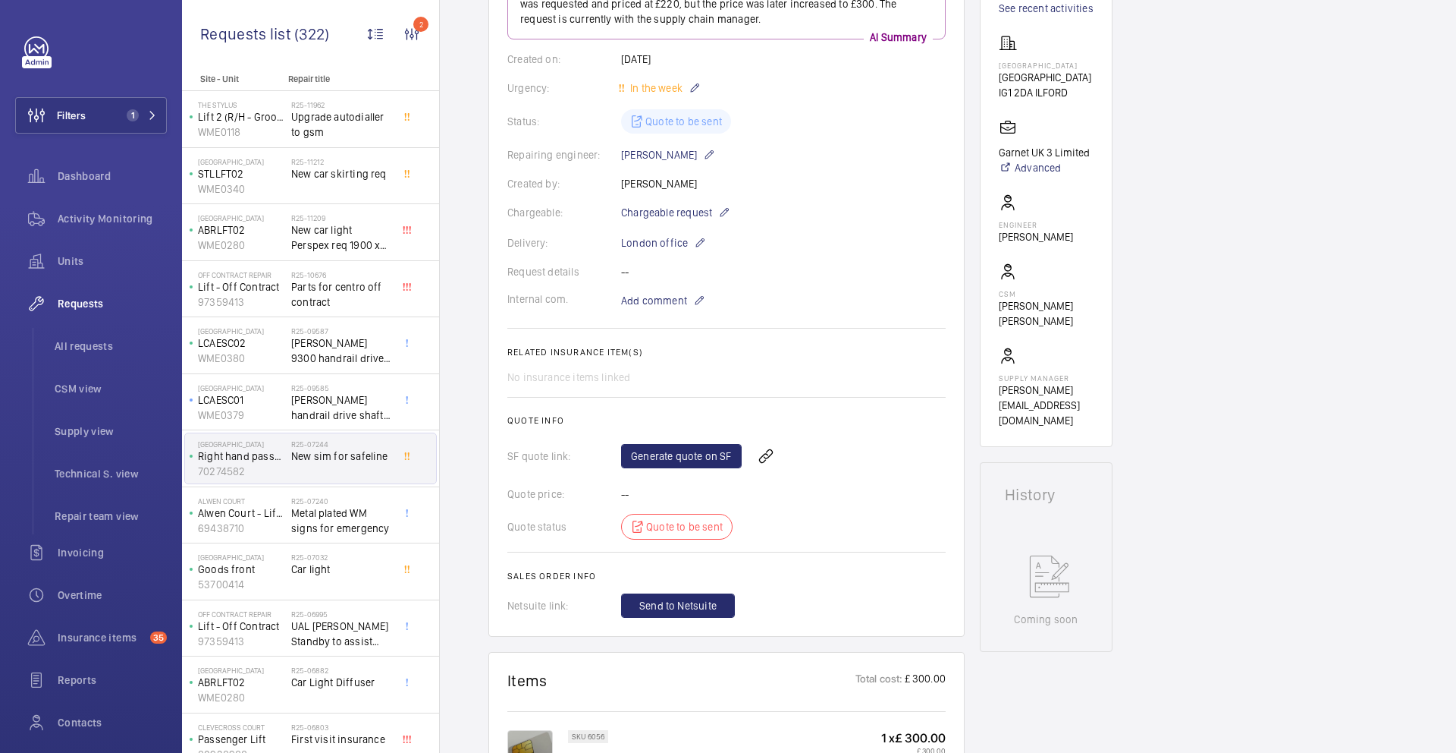
scroll to position [232, 0]
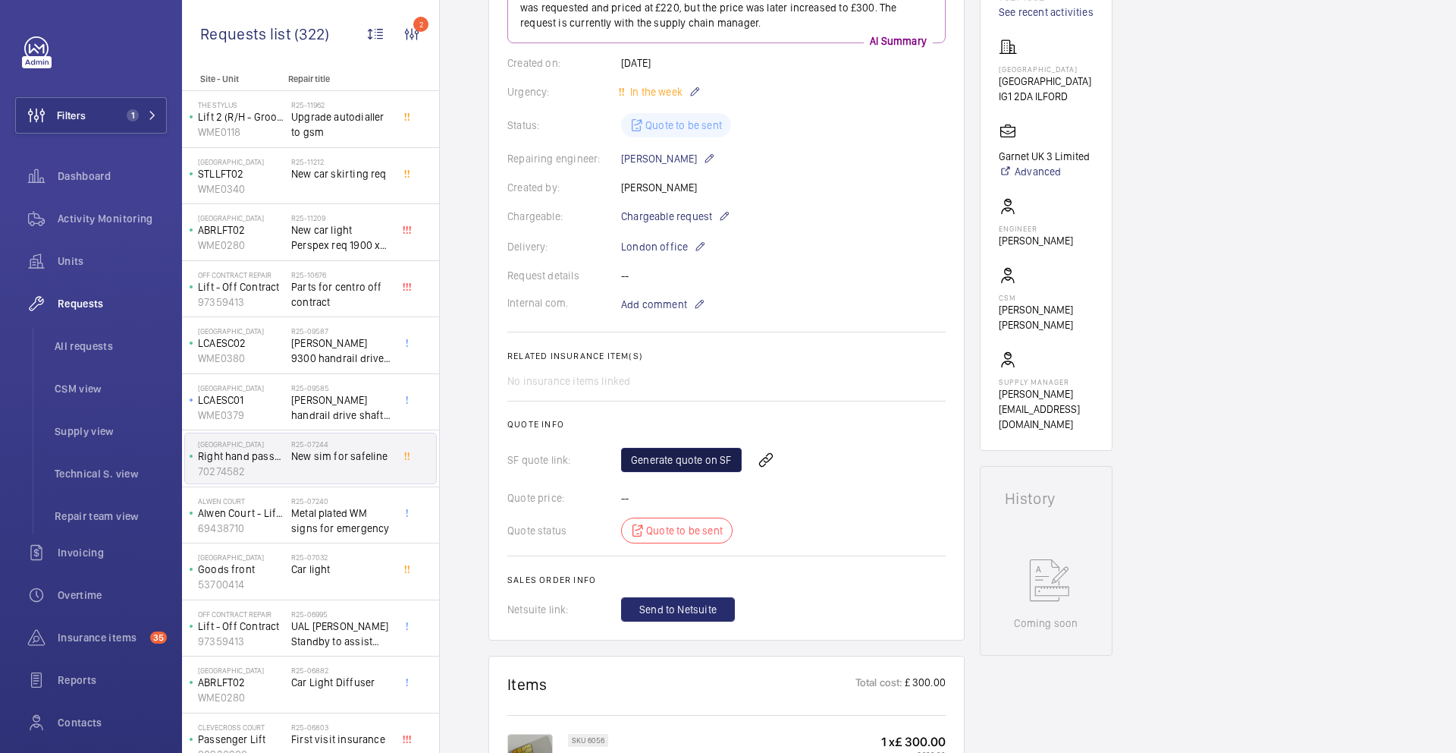
click at [654, 463] on link "Generate quote on SF" at bounding box center [681, 460] width 121 height 24
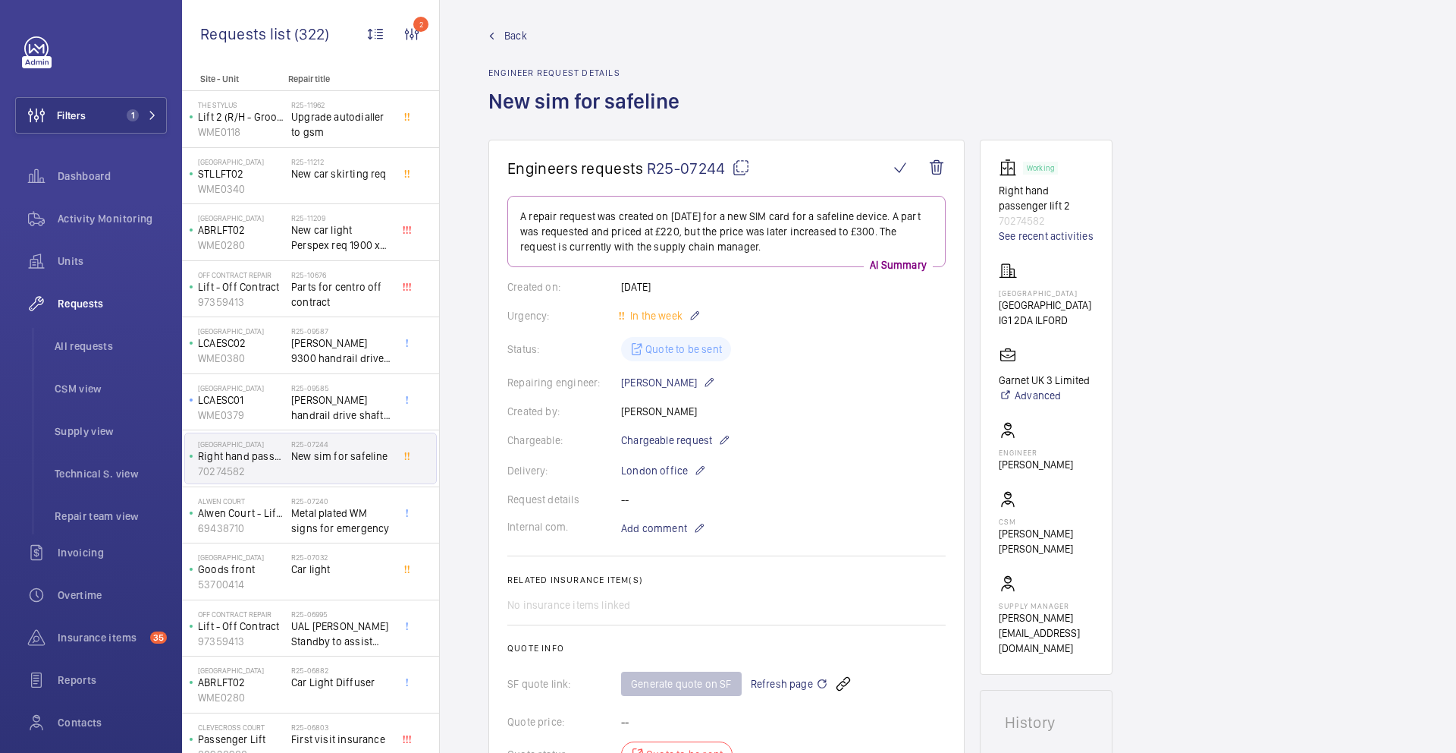
scroll to position [0, 0]
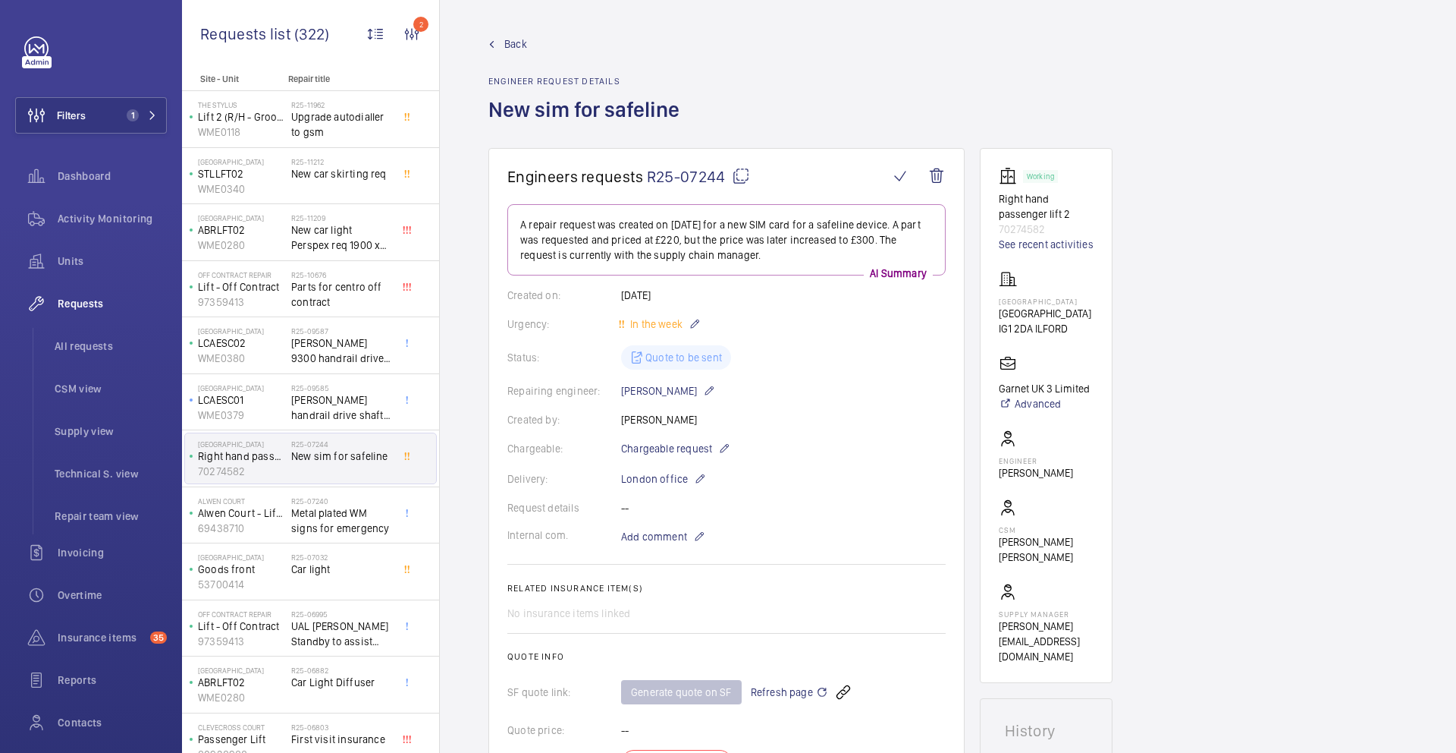
click at [739, 177] on mat-icon at bounding box center [741, 176] width 18 height 18
click at [382, 450] on span "New sim for safeline" at bounding box center [341, 455] width 100 height 15
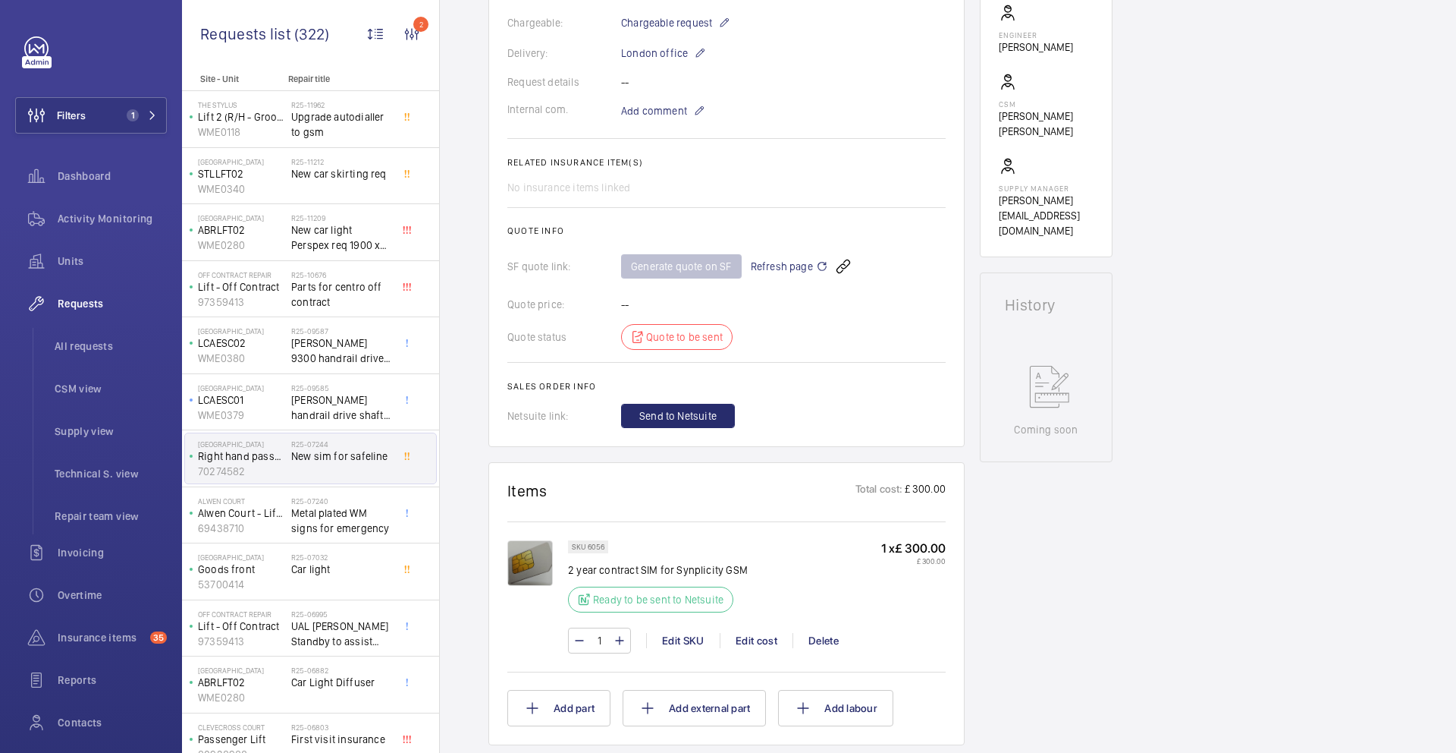
scroll to position [531, 0]
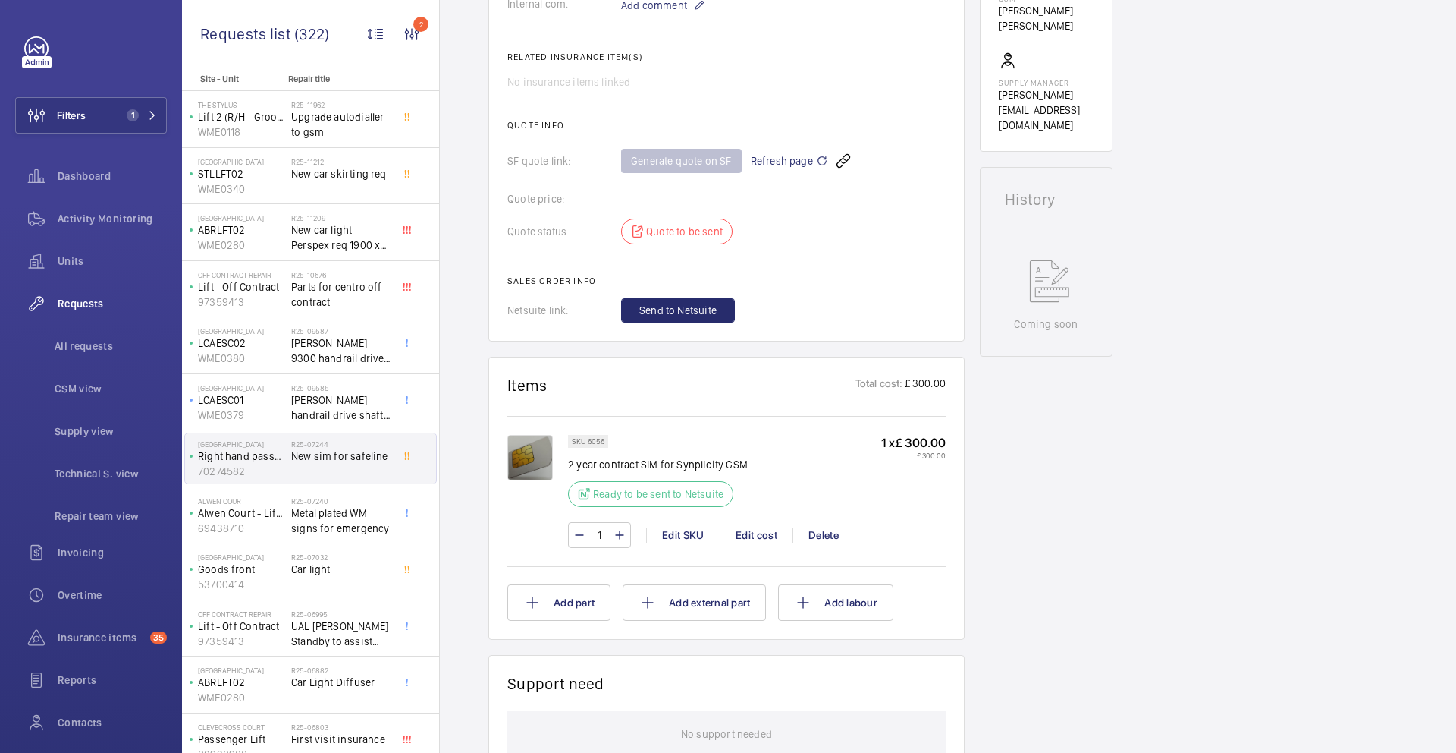
click at [788, 159] on span "Refresh page" at bounding box center [789, 161] width 77 height 18
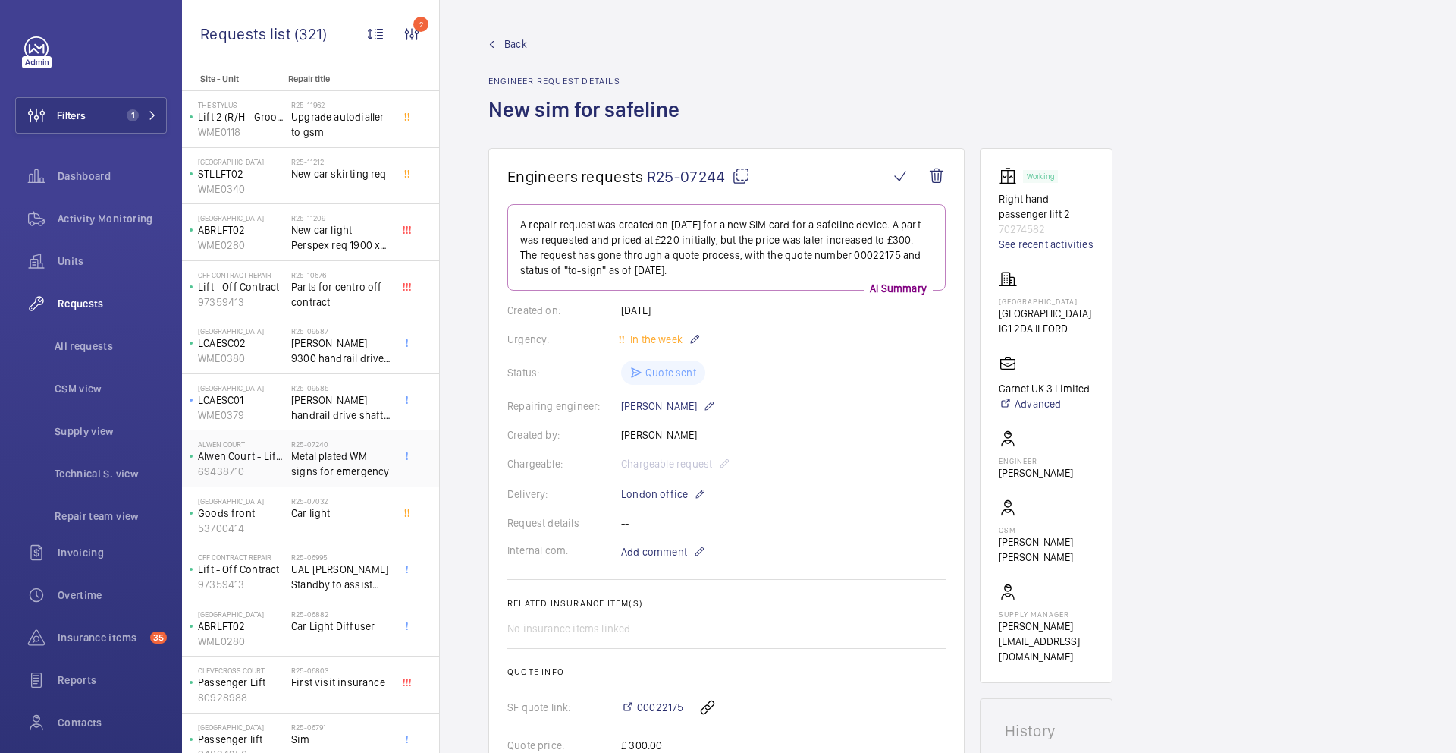
scroll to position [216, 0]
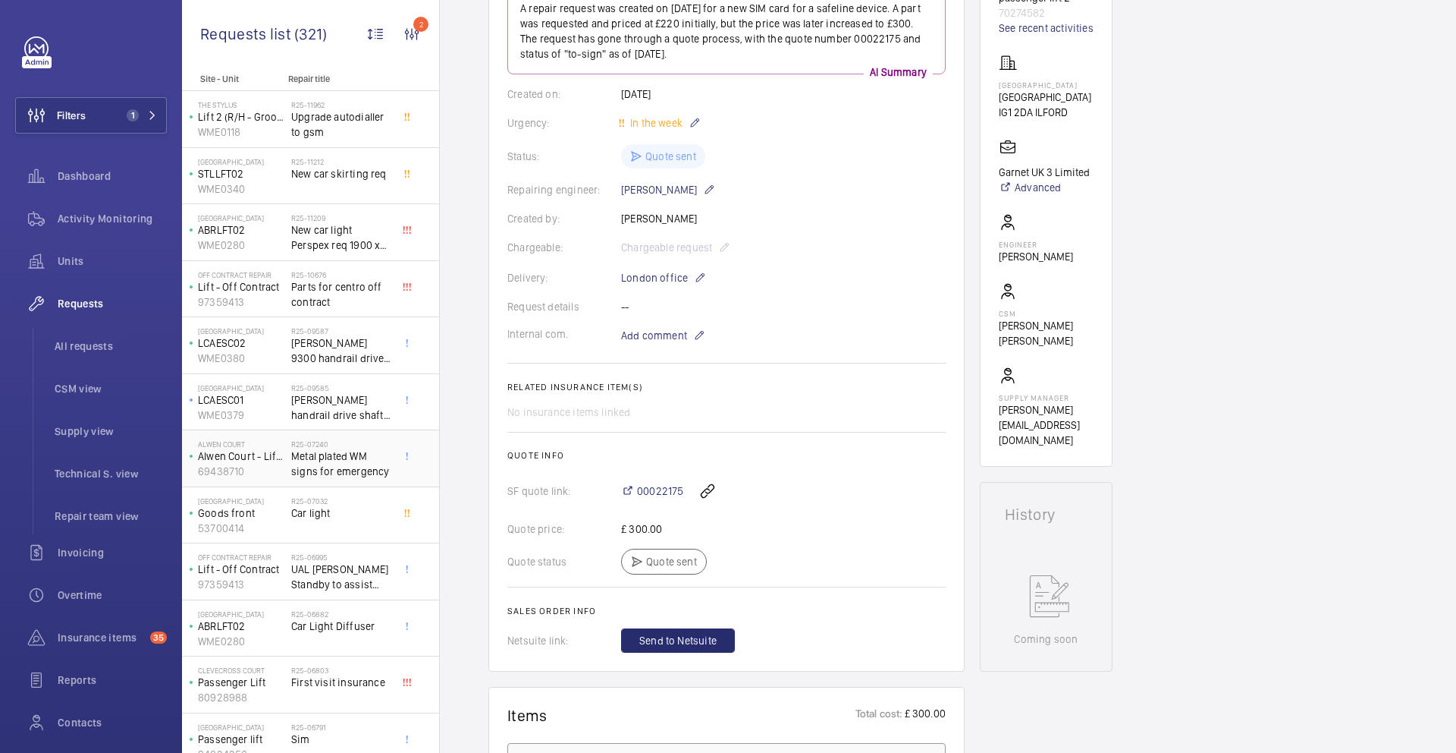
click at [332, 477] on span "Metal plated WM signs for emergency" at bounding box center [341, 463] width 100 height 30
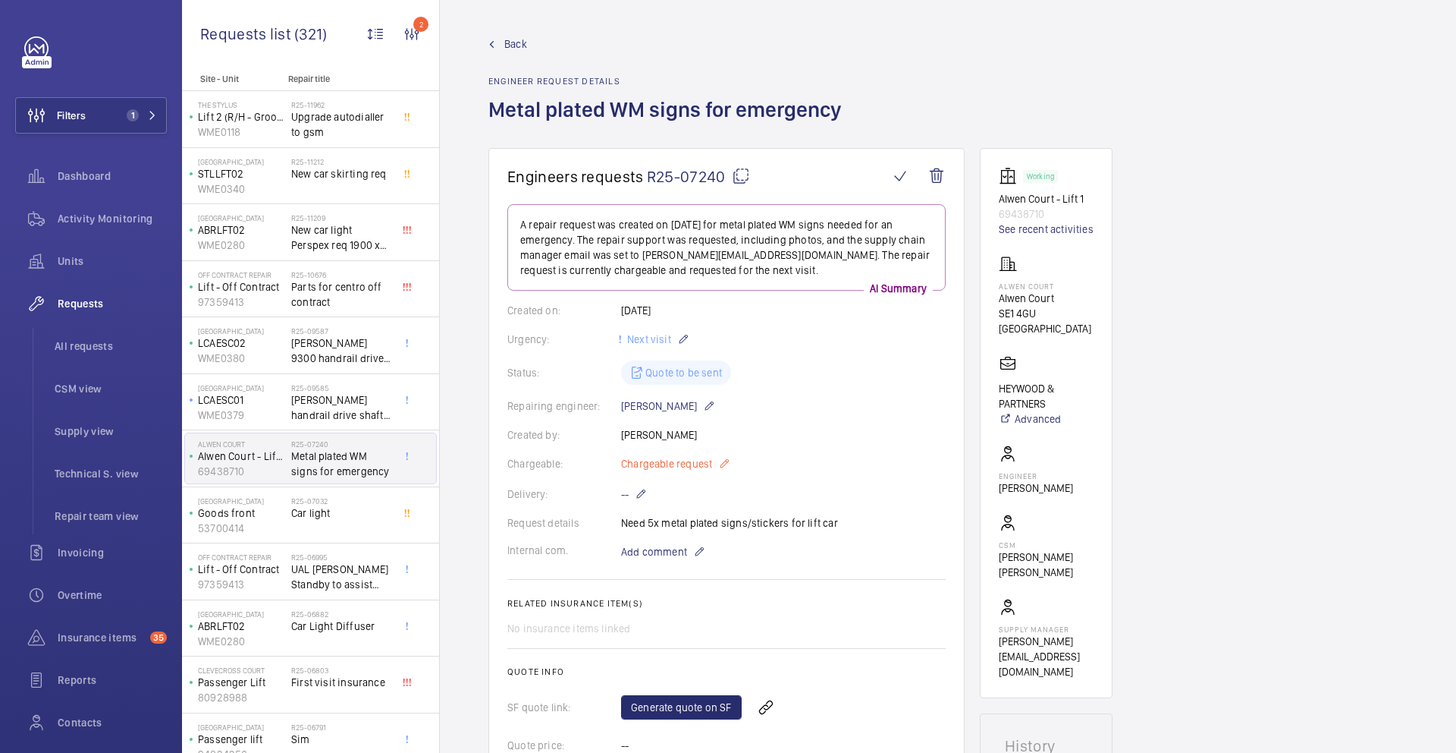
click at [727, 464] on mat-icon at bounding box center [724, 463] width 12 height 18
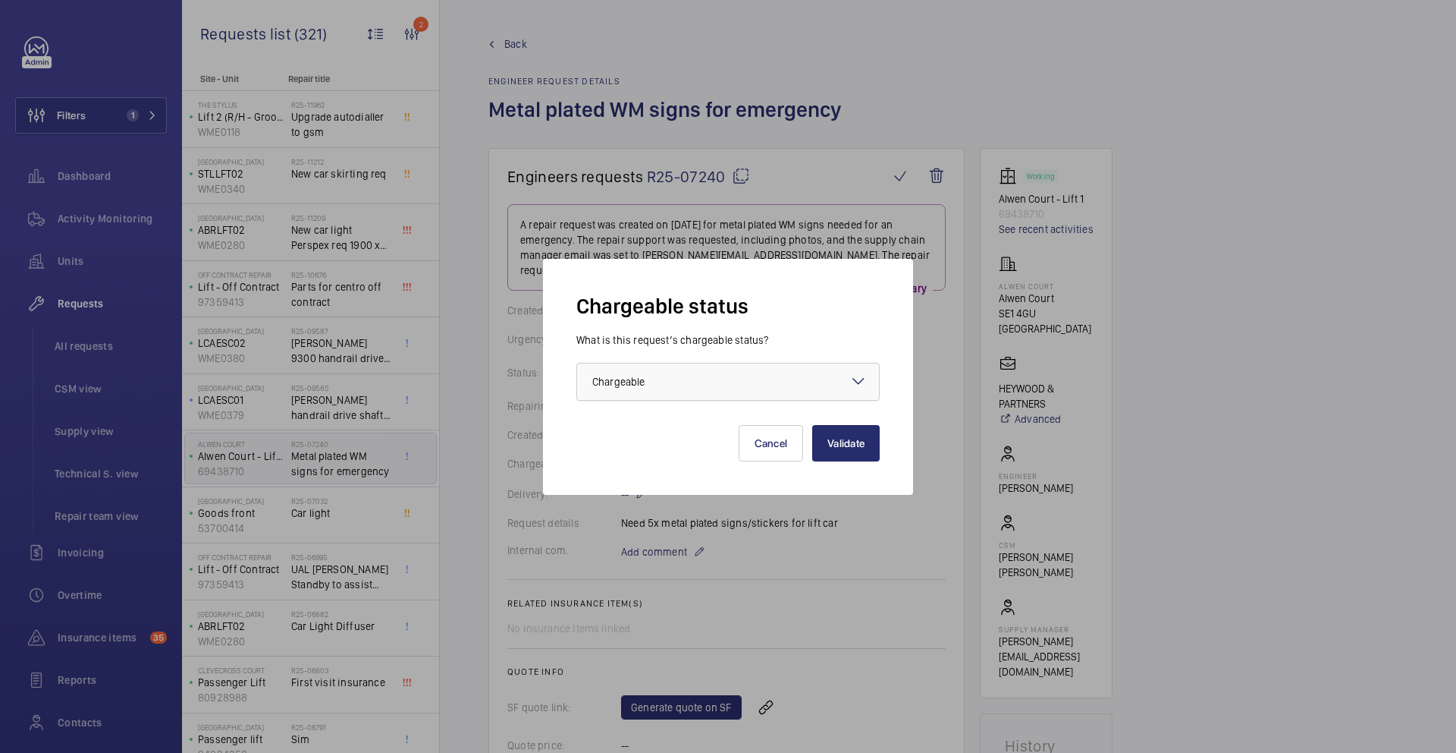
click at [754, 398] on div at bounding box center [728, 381] width 302 height 36
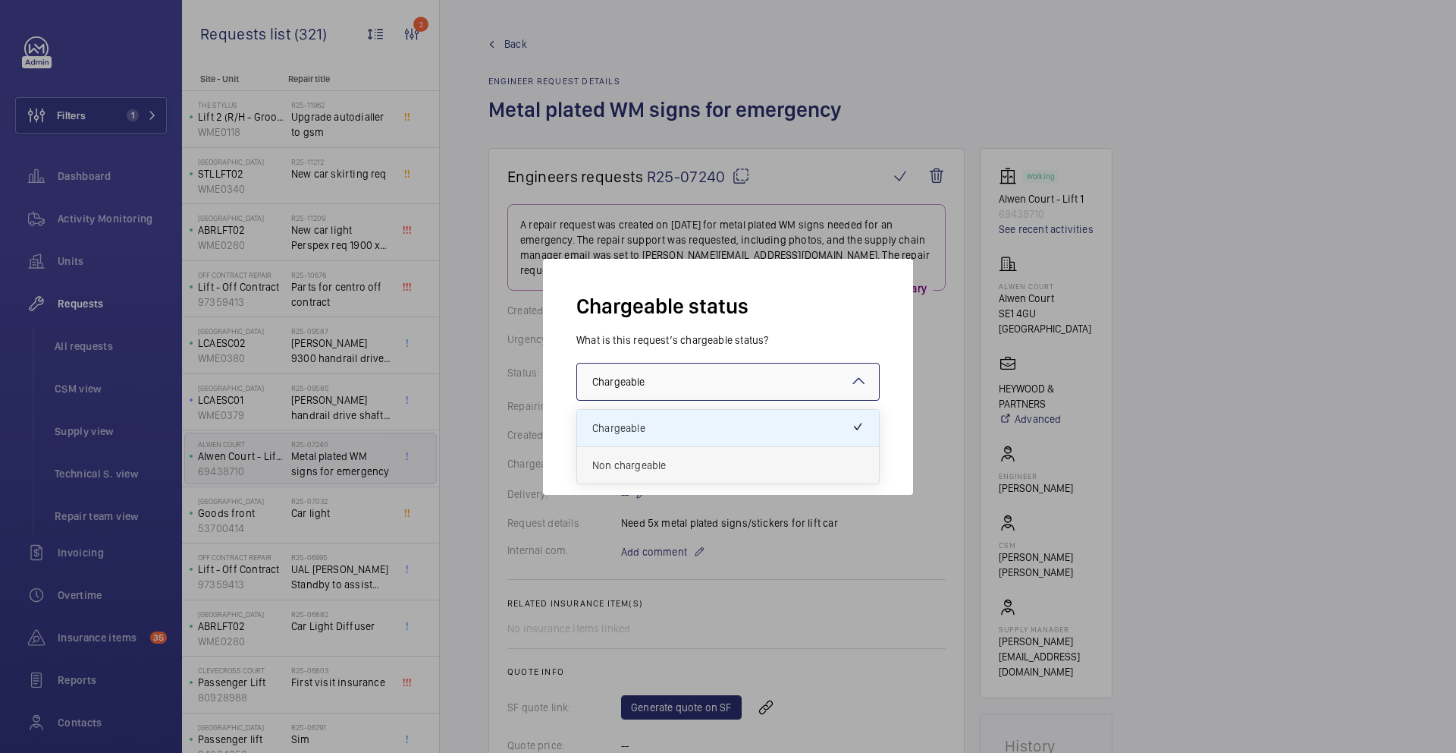
click at [708, 464] on span "Non chargeable" at bounding box center [728, 464] width 272 height 15
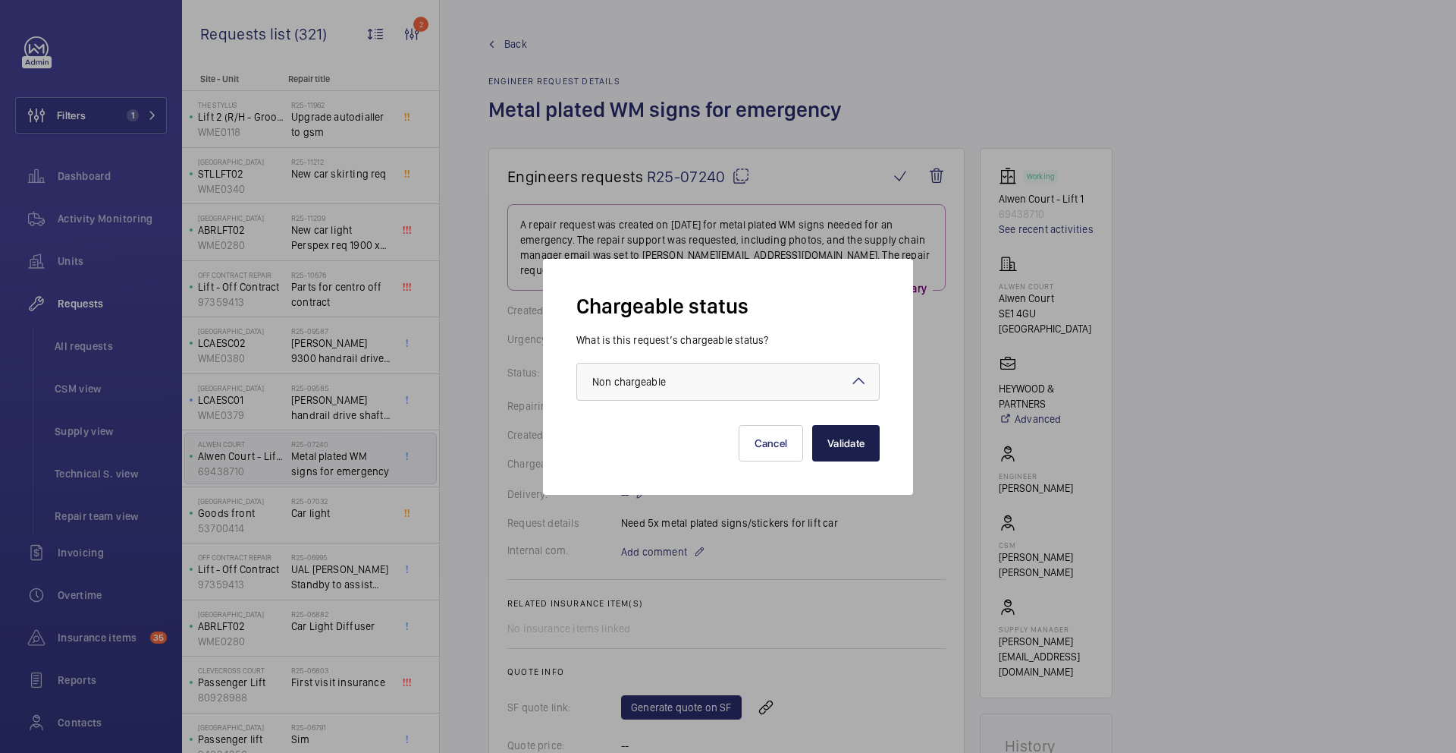
click at [844, 442] on button "Validate" at bounding box center [846, 443] width 68 height 36
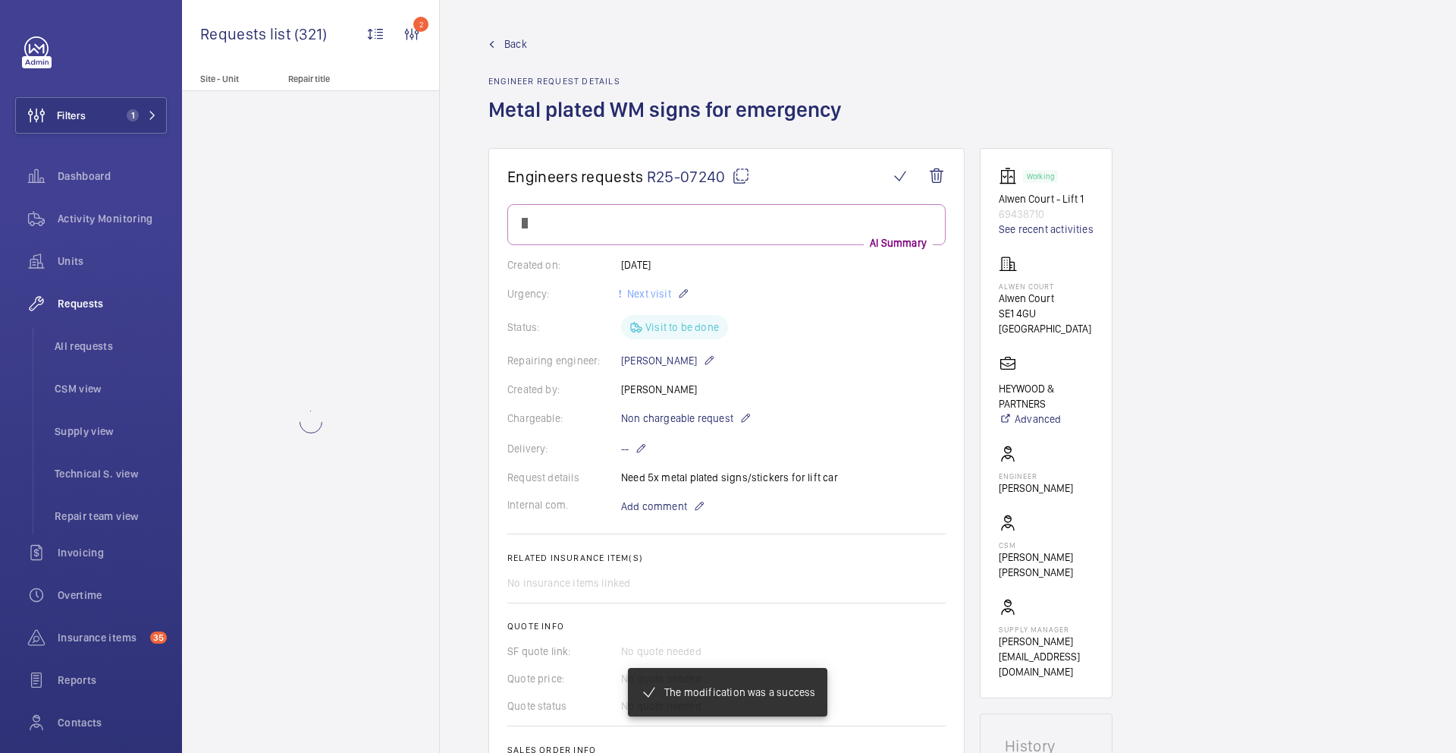
scroll to position [216, 0]
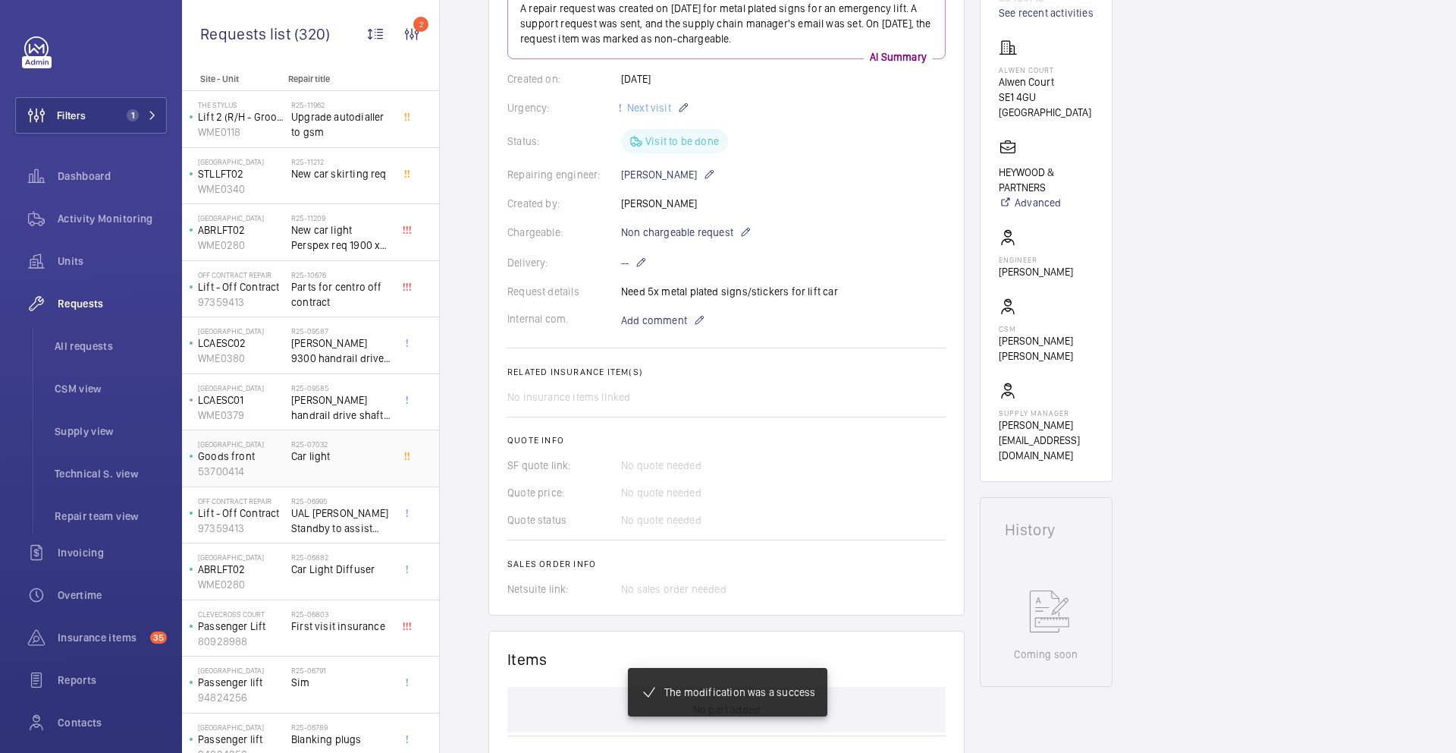
click at [322, 467] on div "R25-07032 Car light" at bounding box center [341, 461] width 100 height 44
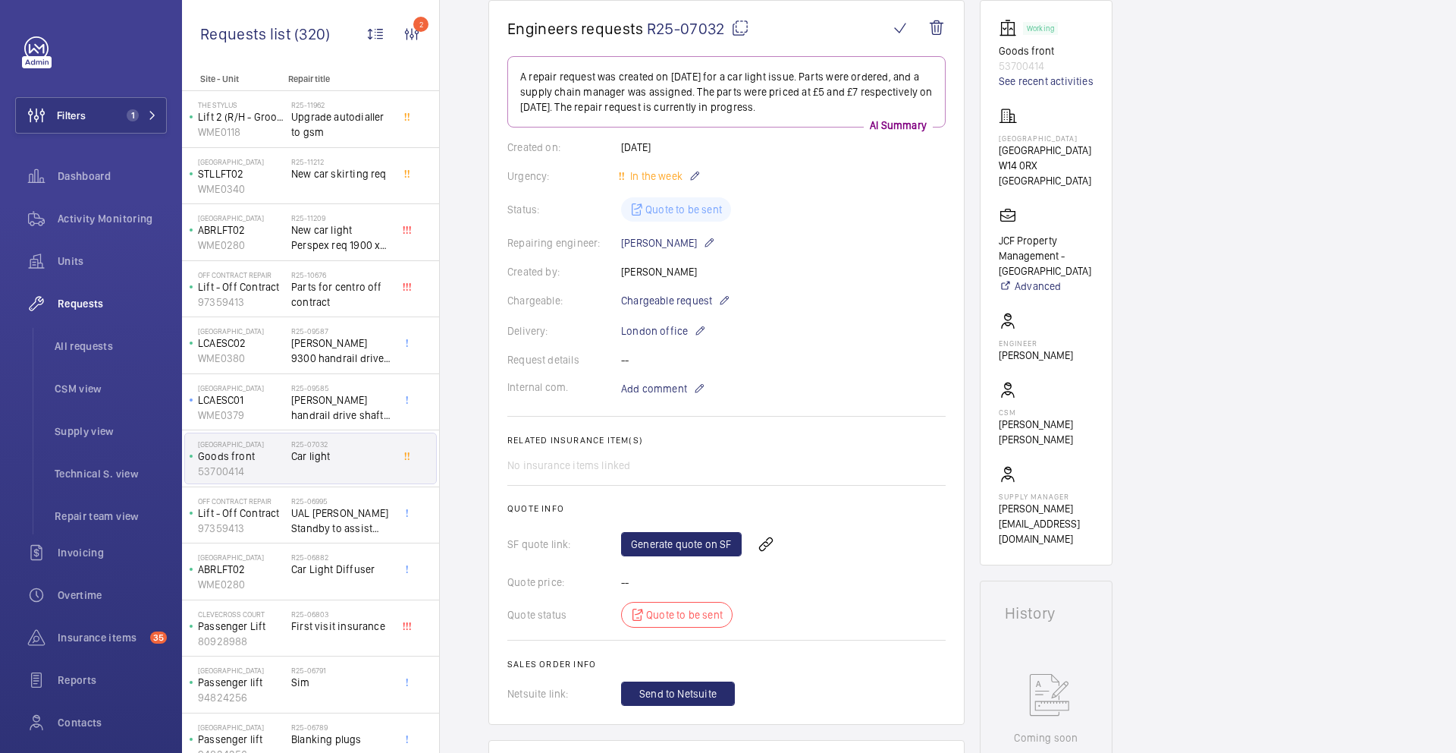
scroll to position [138, 0]
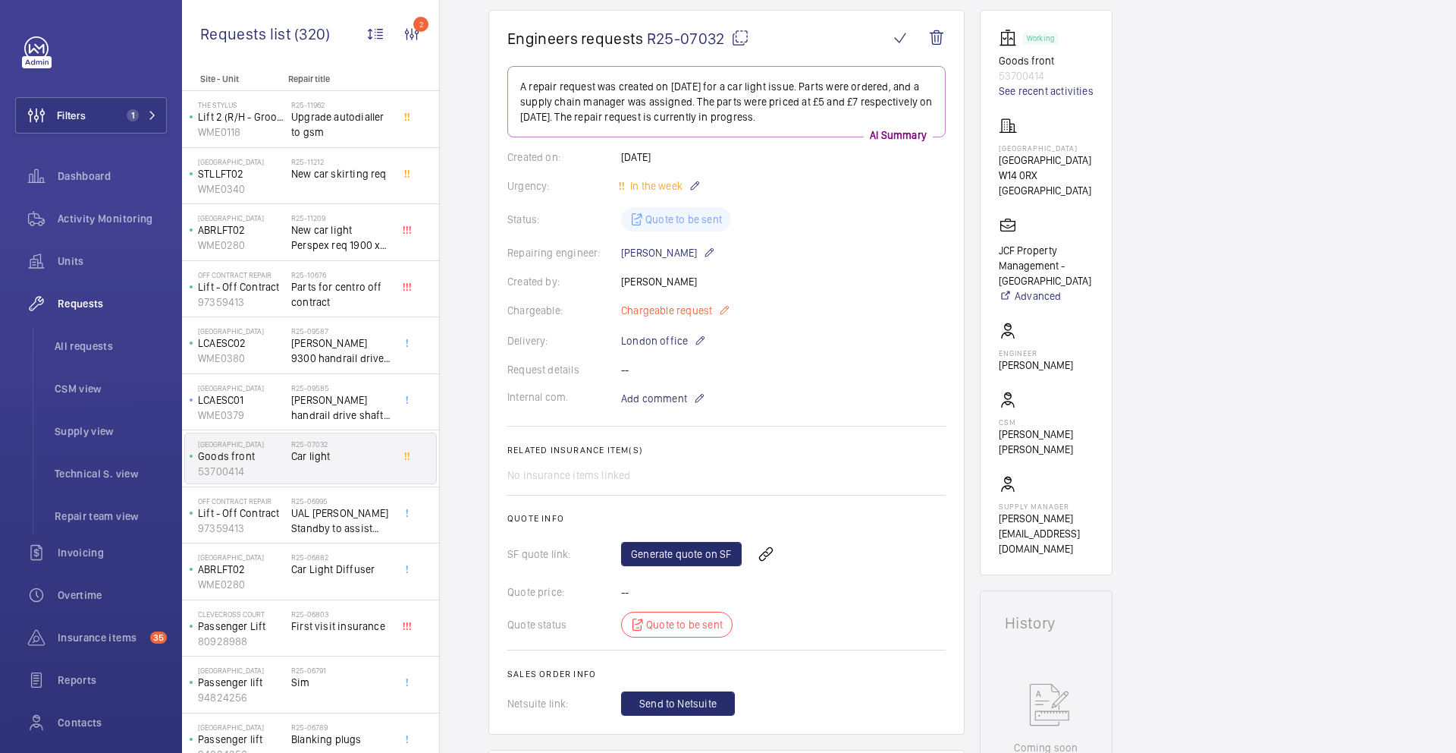
click at [725, 309] on mat-icon at bounding box center [724, 310] width 12 height 18
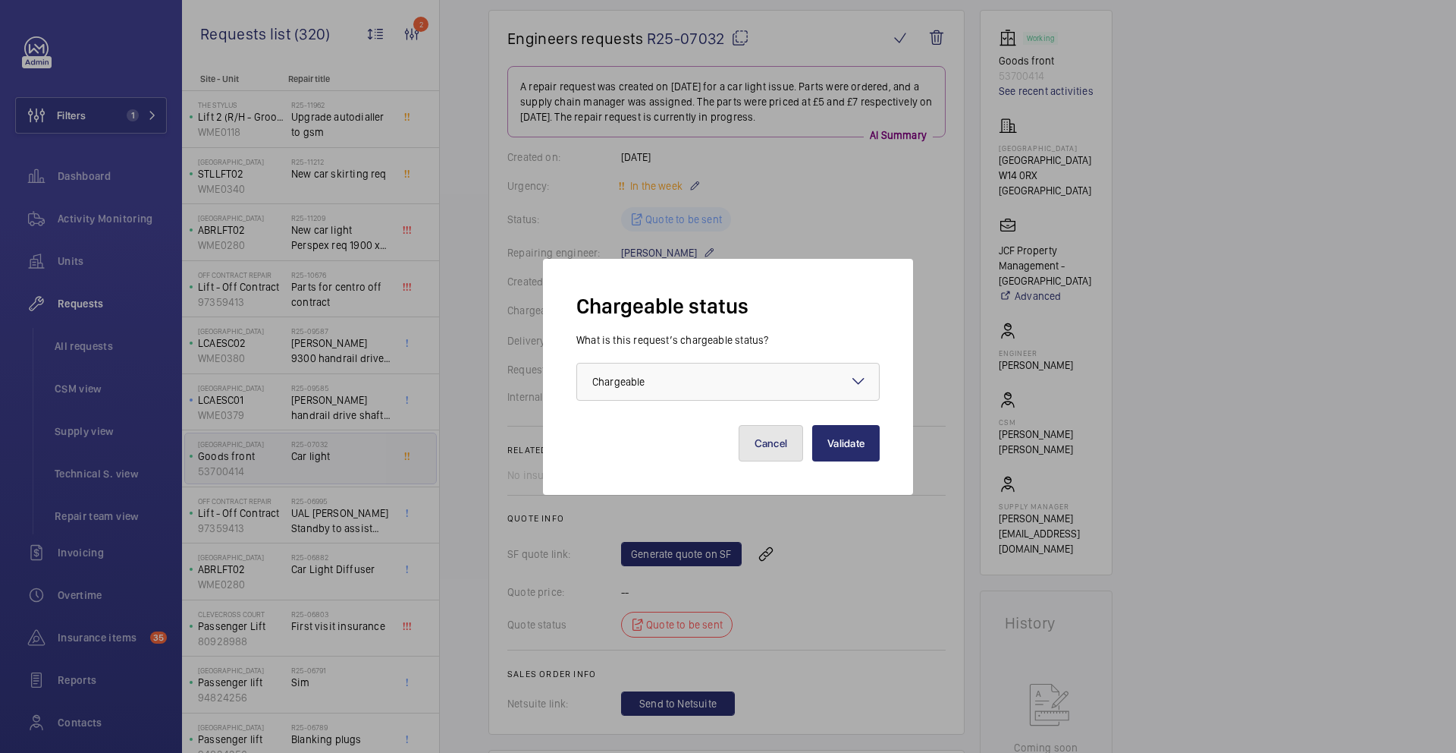
click at [762, 454] on button "Cancel" at bounding box center [771, 443] width 65 height 36
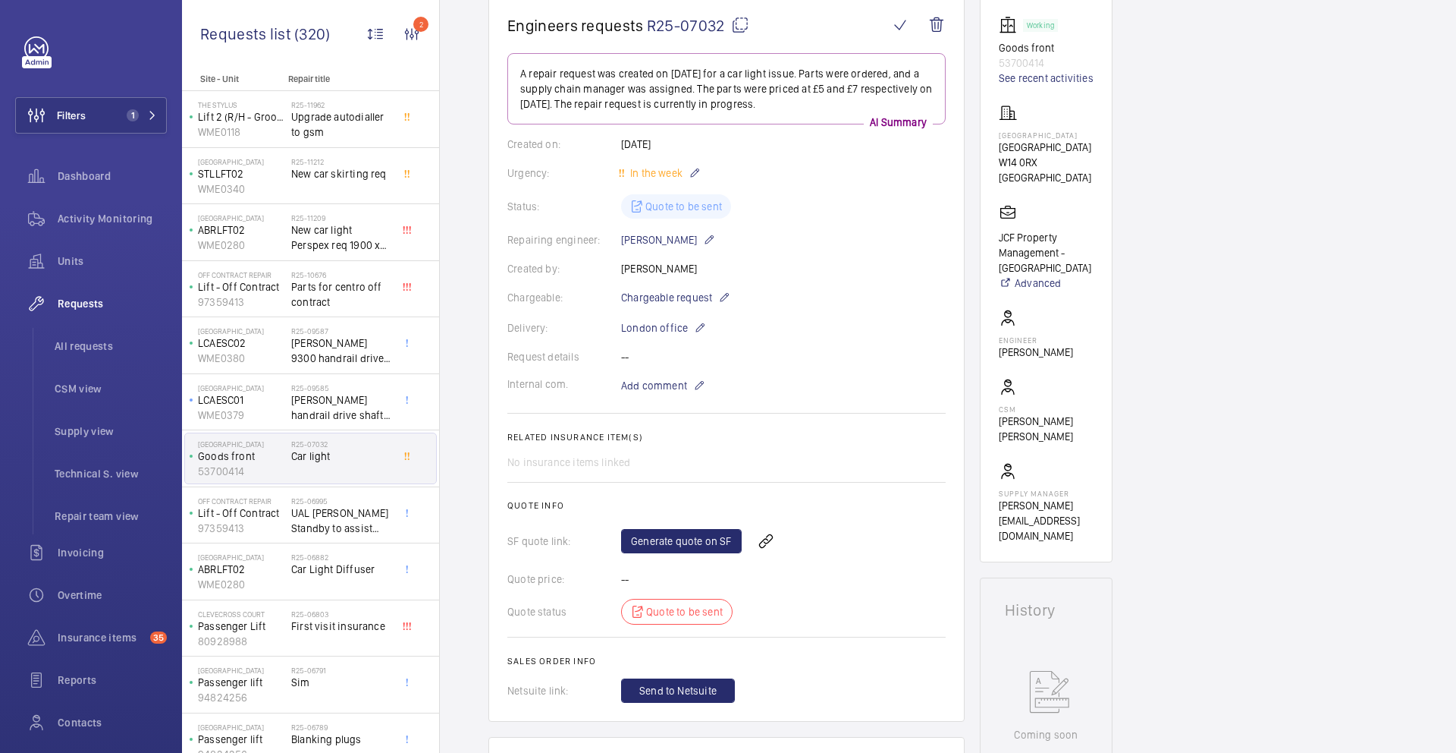
scroll to position [150, 0]
click at [721, 299] on mat-icon at bounding box center [724, 298] width 12 height 18
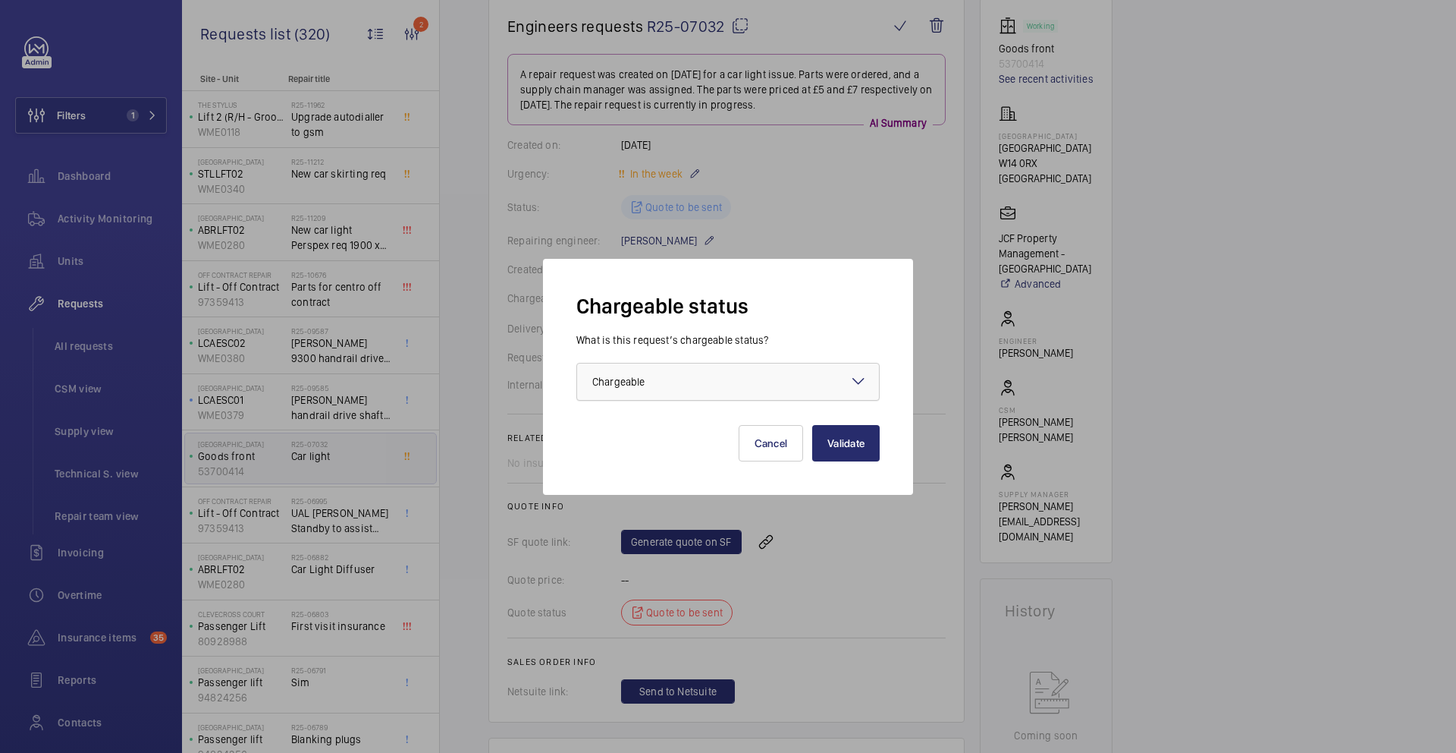
click at [717, 383] on div at bounding box center [728, 381] width 302 height 36
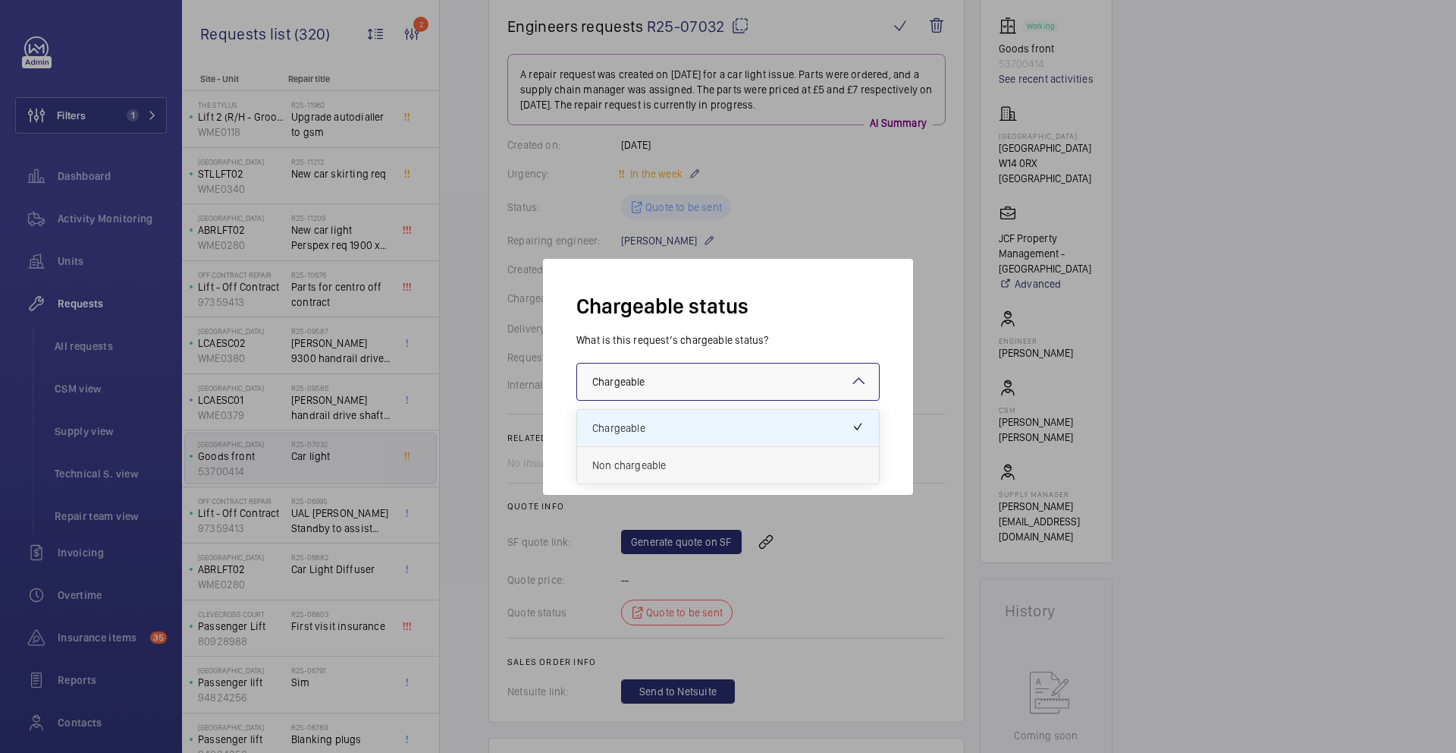
click at [692, 462] on span "Non chargeable" at bounding box center [728, 464] width 272 height 15
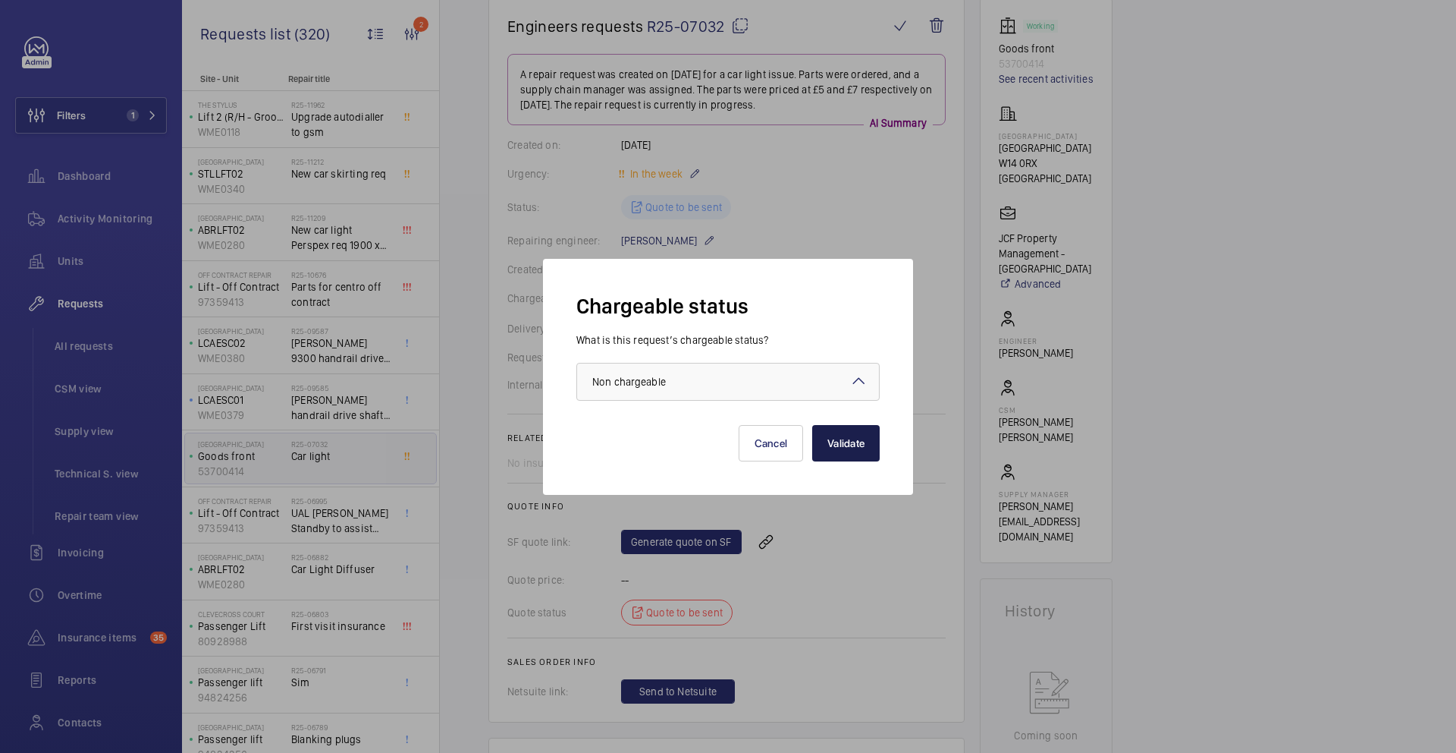
click at [828, 446] on button "Validate" at bounding box center [846, 443] width 68 height 36
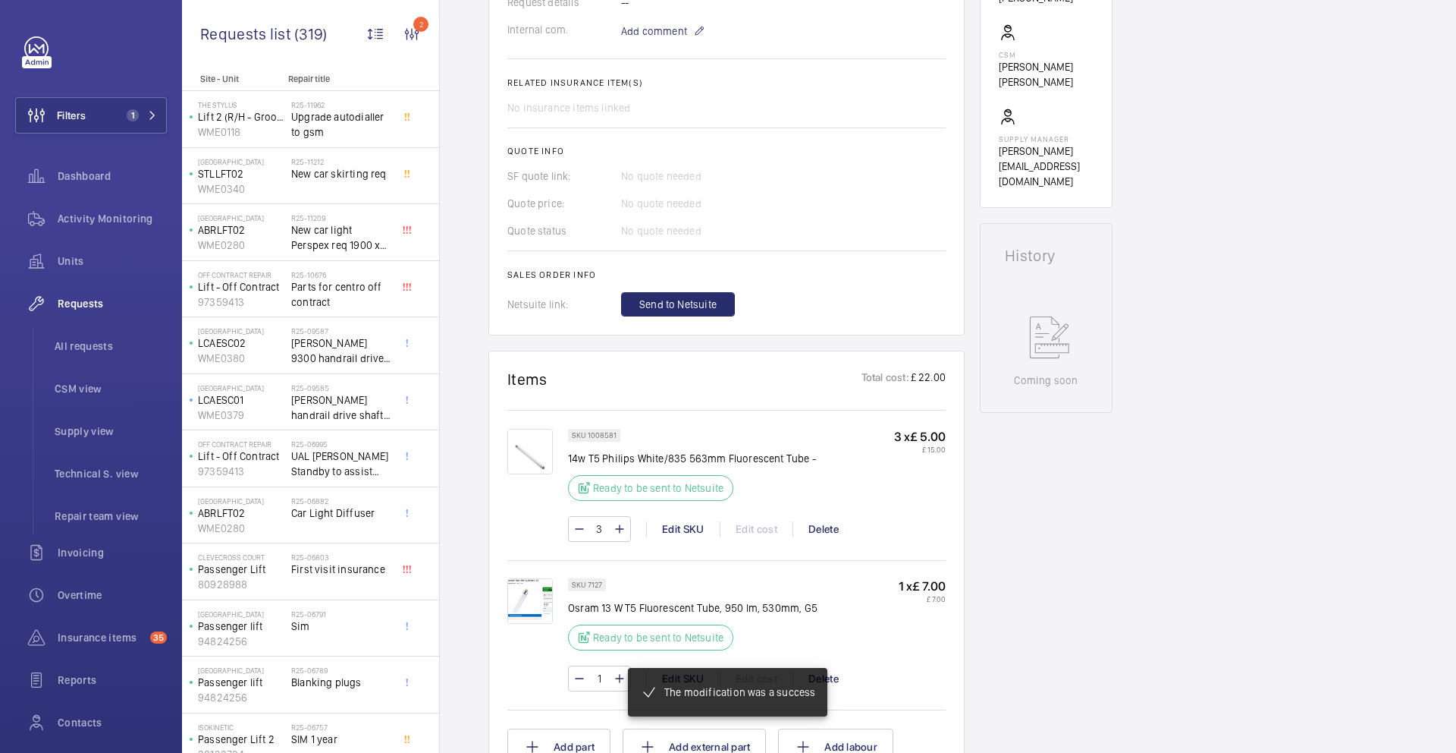
scroll to position [520, 0]
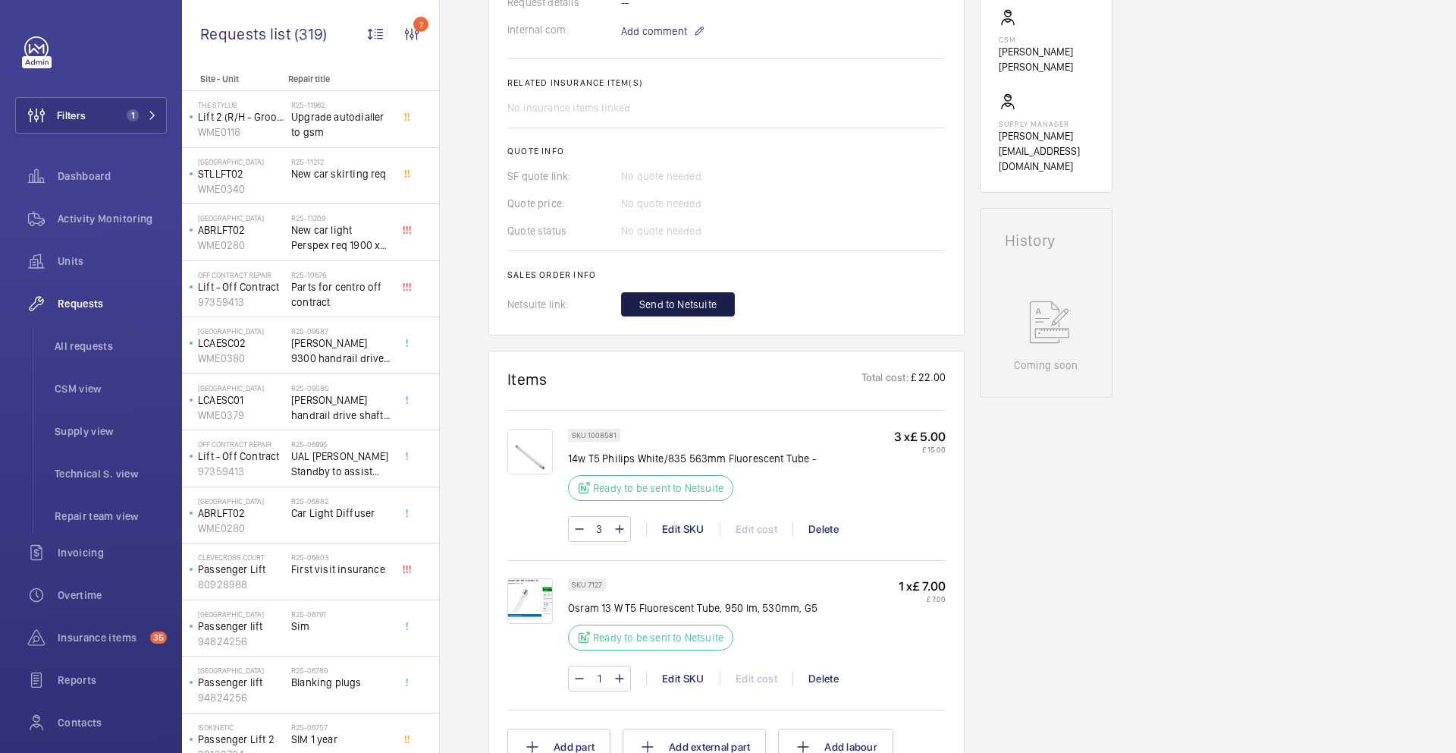
click at [679, 297] on span "Send to Netsuite" at bounding box center [677, 304] width 77 height 15
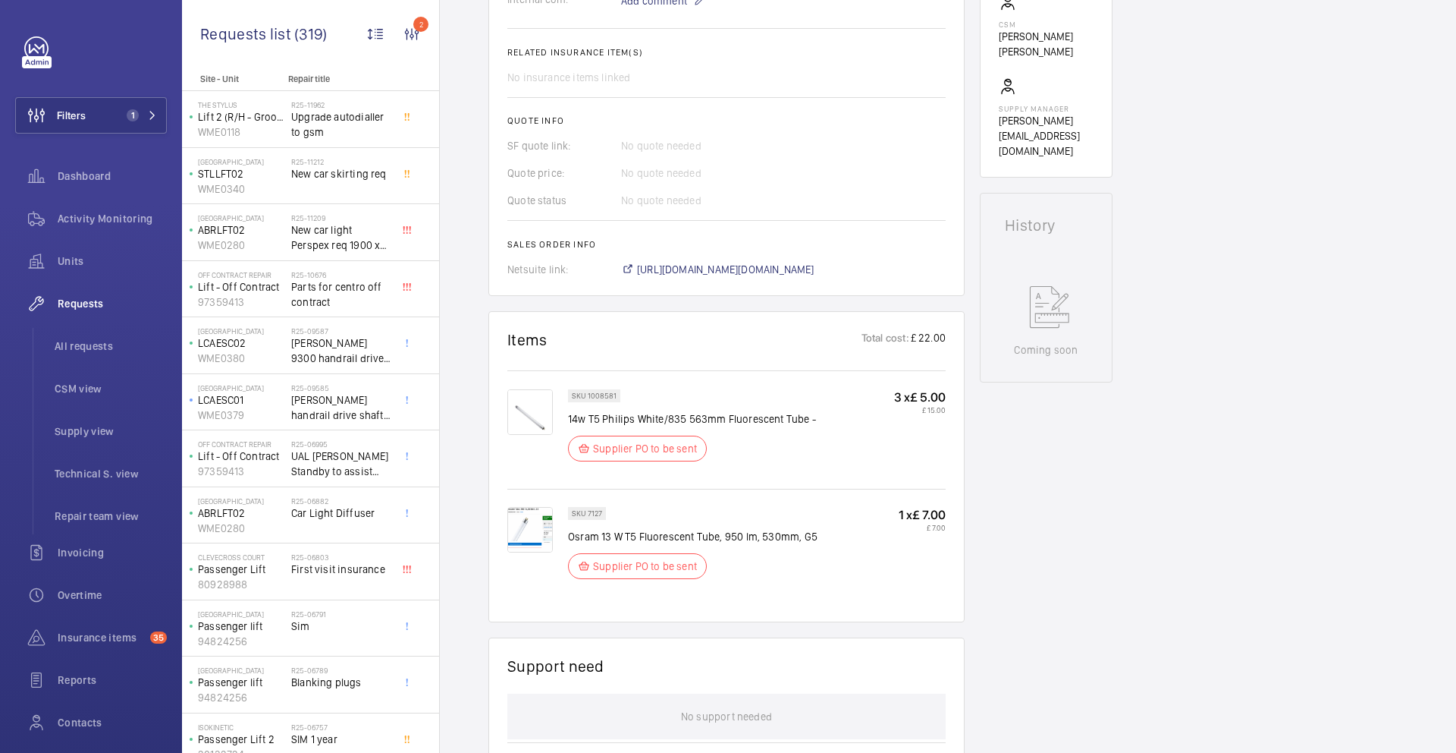
scroll to position [551, 0]
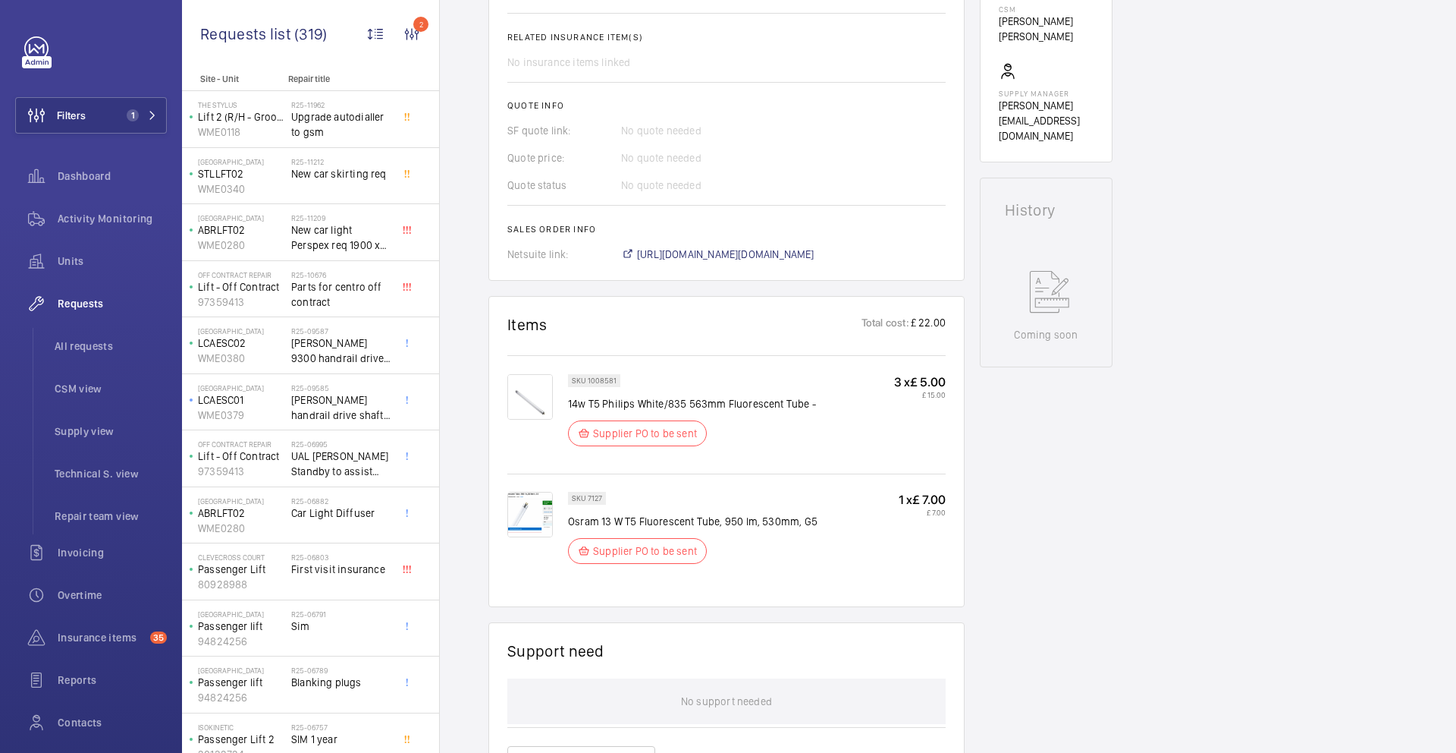
click at [355, 462] on span "UAL [PERSON_NAME] Standby to assist Insurance man" at bounding box center [341, 463] width 100 height 30
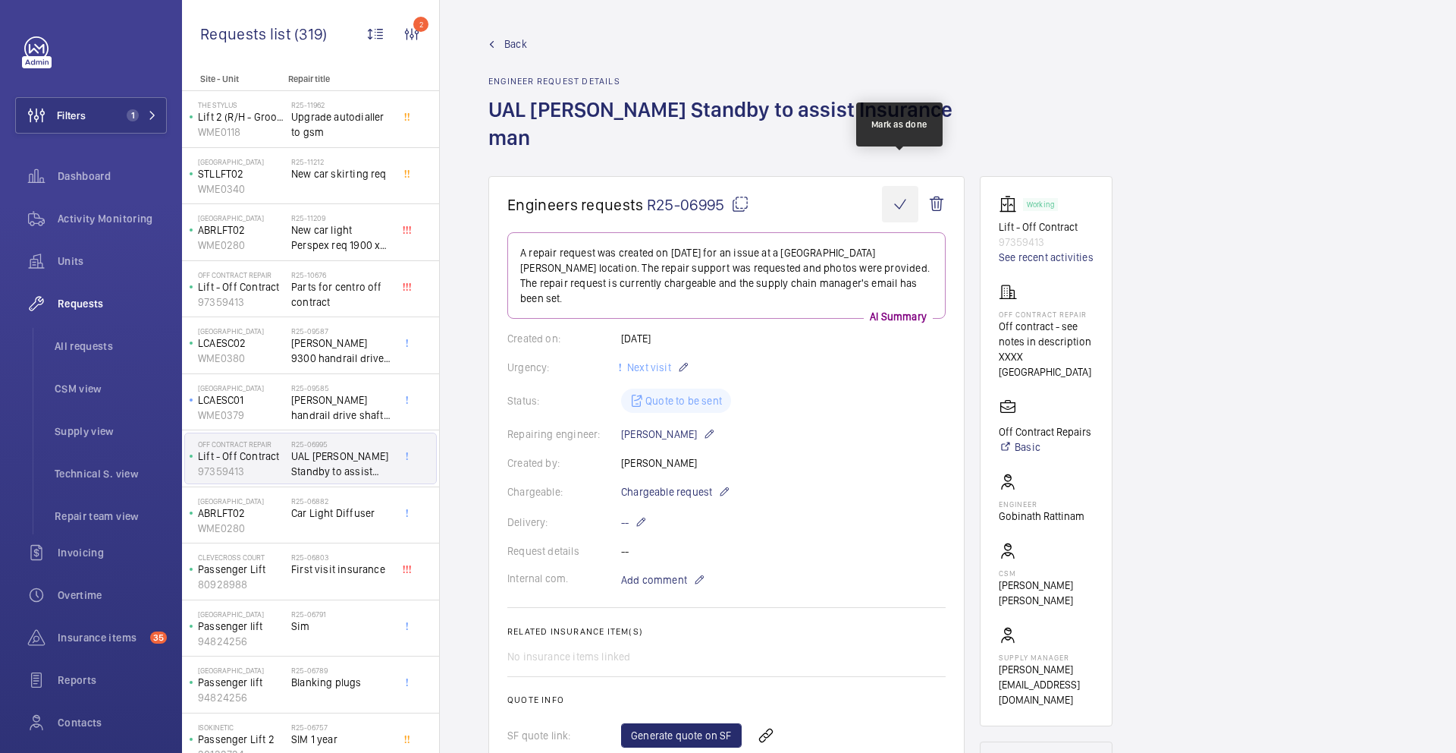
click at [896, 186] on wm-front-icon-button at bounding box center [900, 204] width 36 height 36
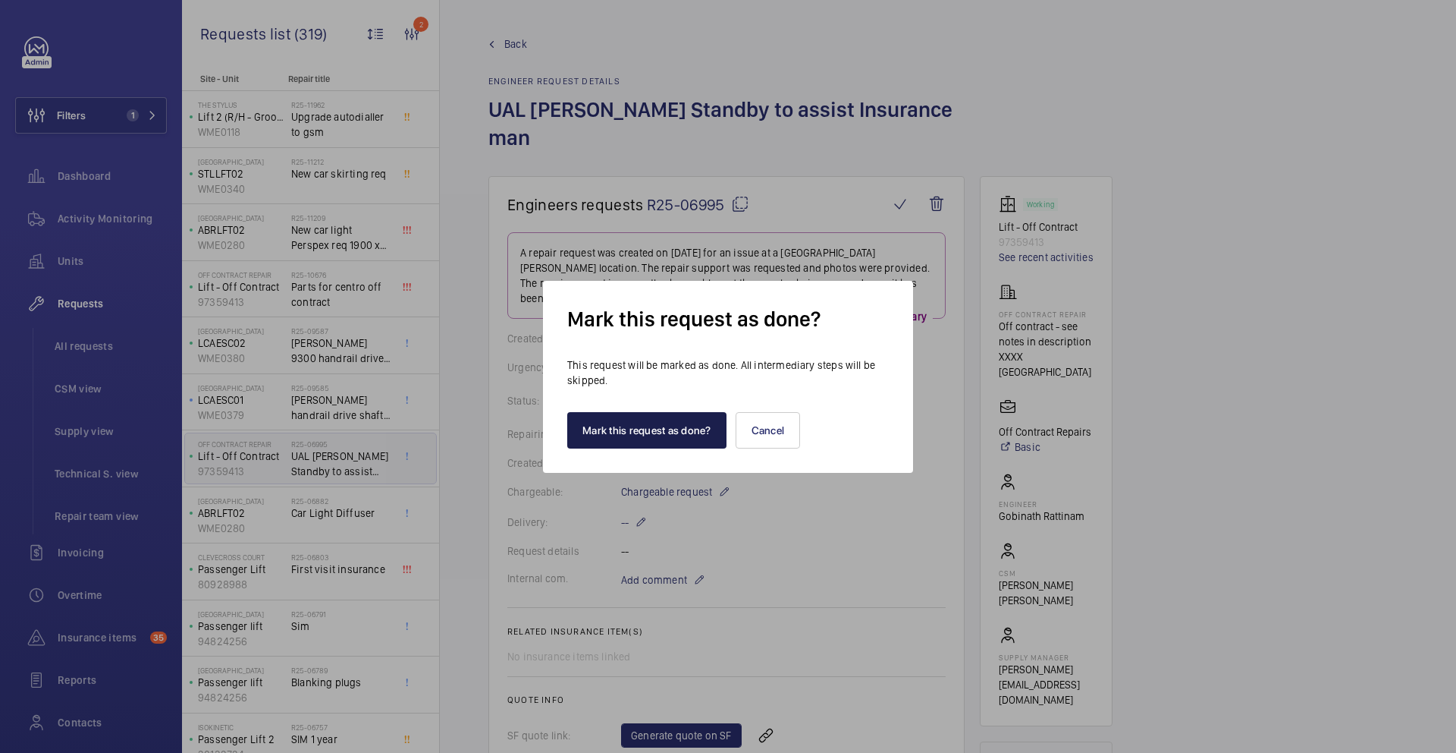
click at [694, 430] on button "Mark this request as done?" at bounding box center [646, 430] width 159 height 36
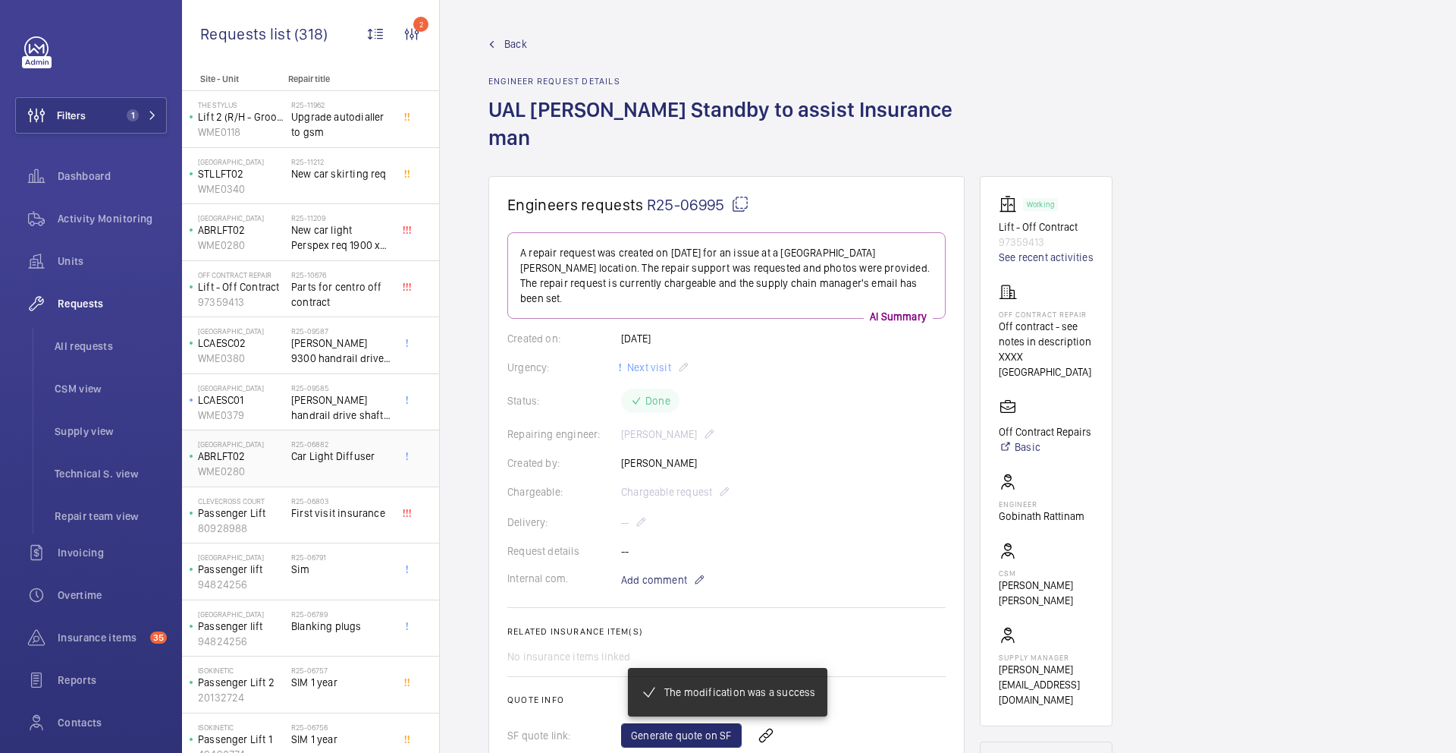
click at [332, 462] on span "Car Light Diffuser" at bounding box center [341, 455] width 100 height 15
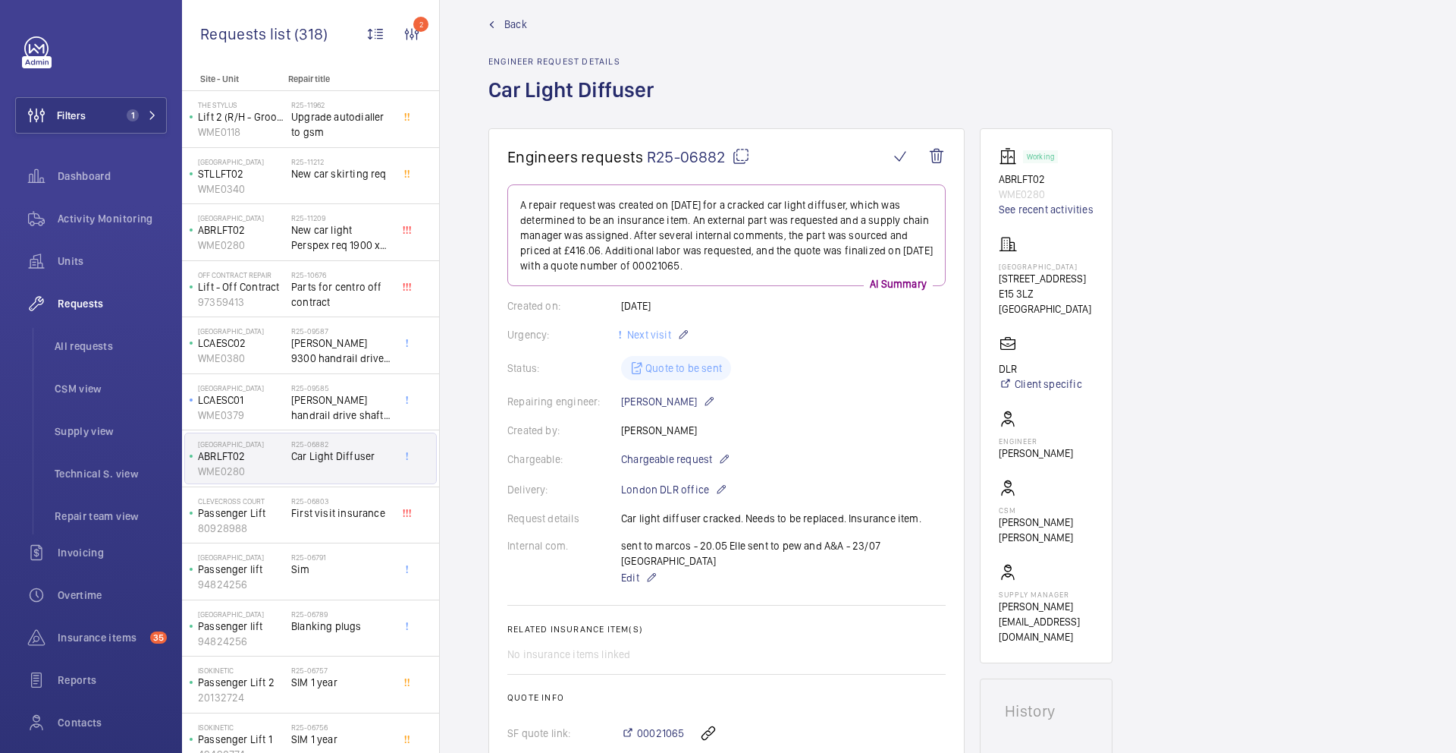
scroll to position [29, 0]
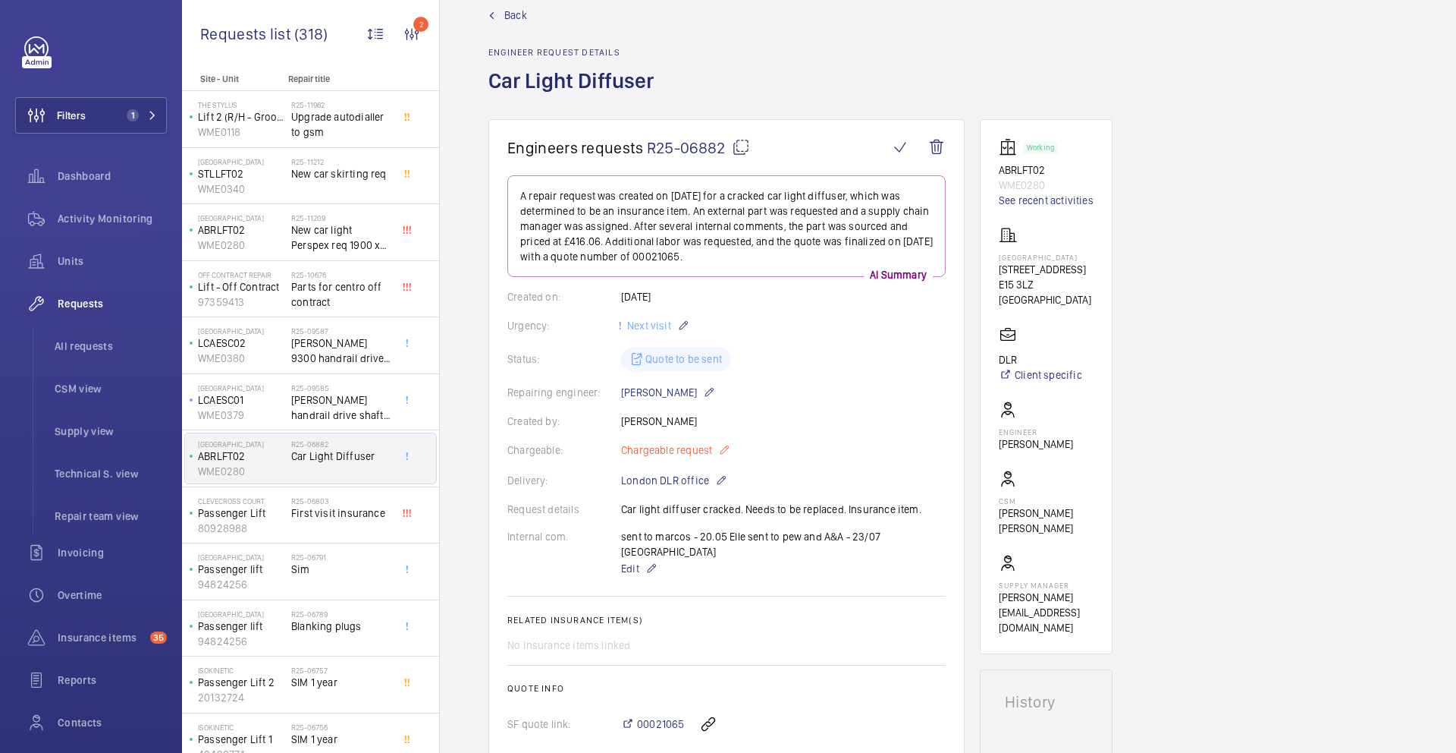
click at [717, 454] on p "Chargeable request" at bounding box center [675, 450] width 109 height 18
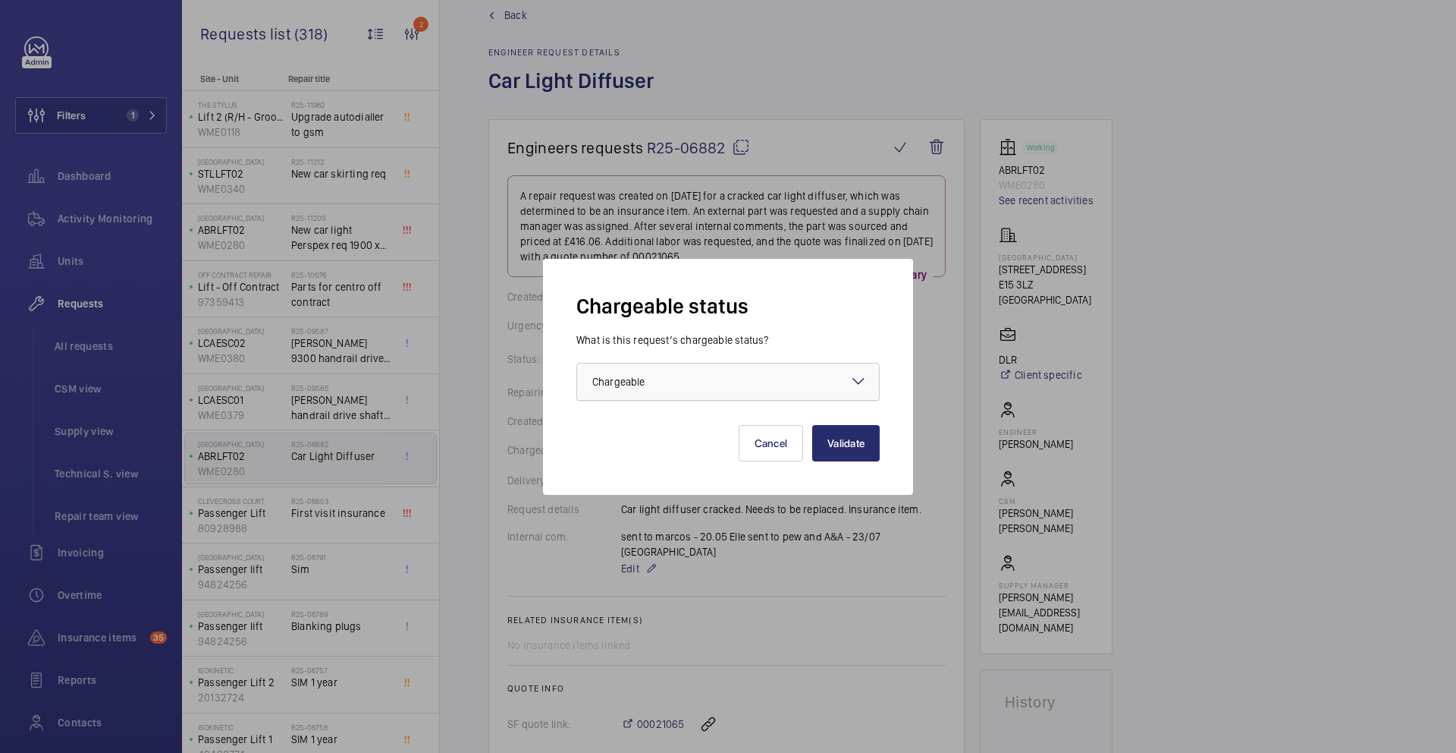
click at [714, 388] on div at bounding box center [728, 381] width 302 height 36
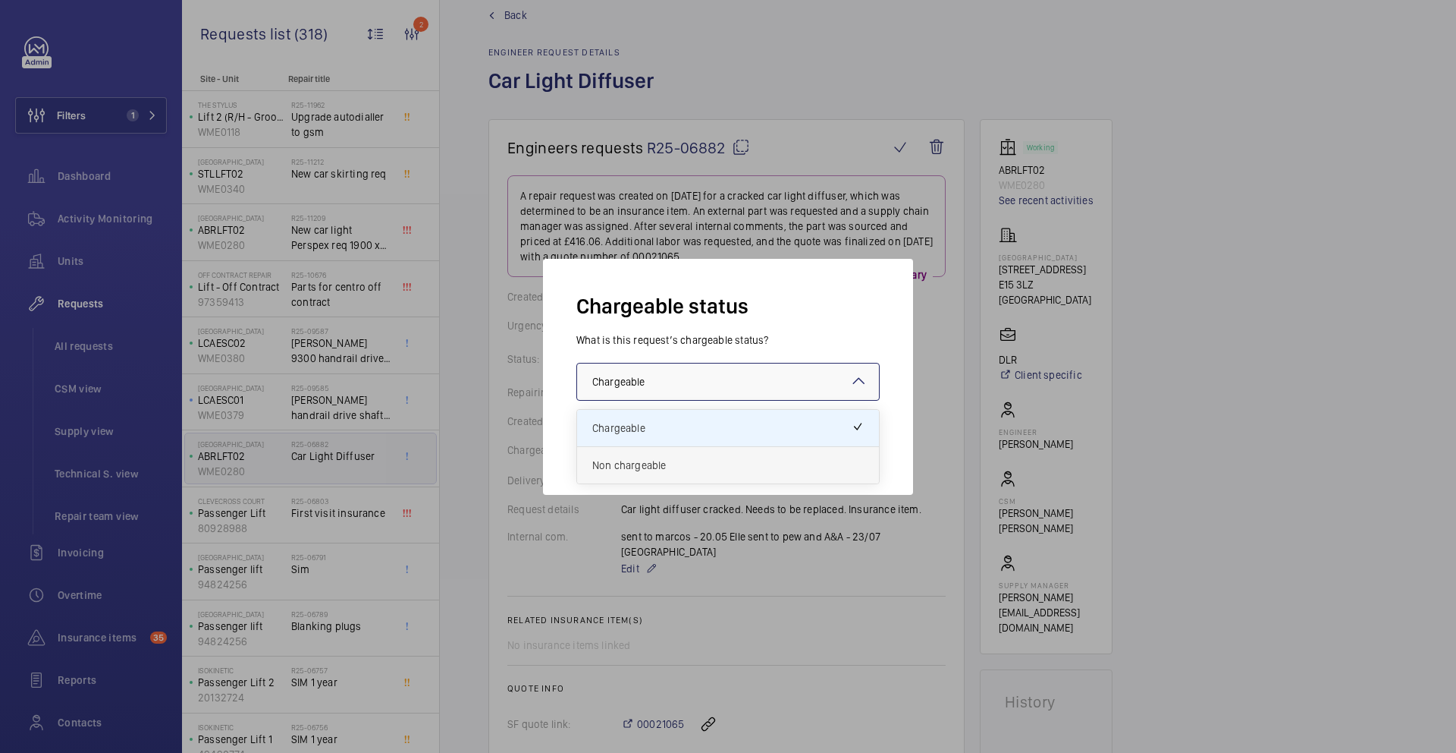
click at [705, 471] on span "Non chargeable" at bounding box center [728, 464] width 272 height 15
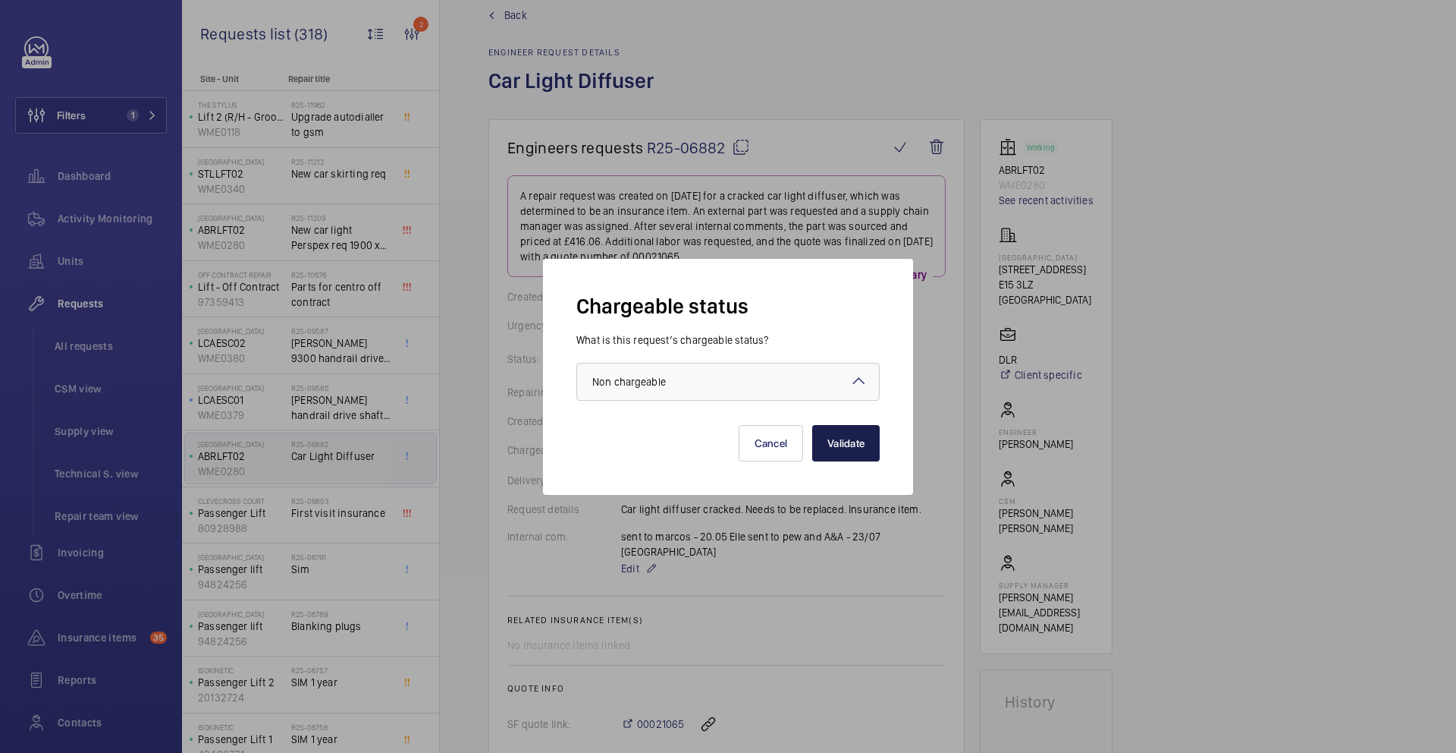
click at [864, 451] on button "Validate" at bounding box center [846, 443] width 68 height 36
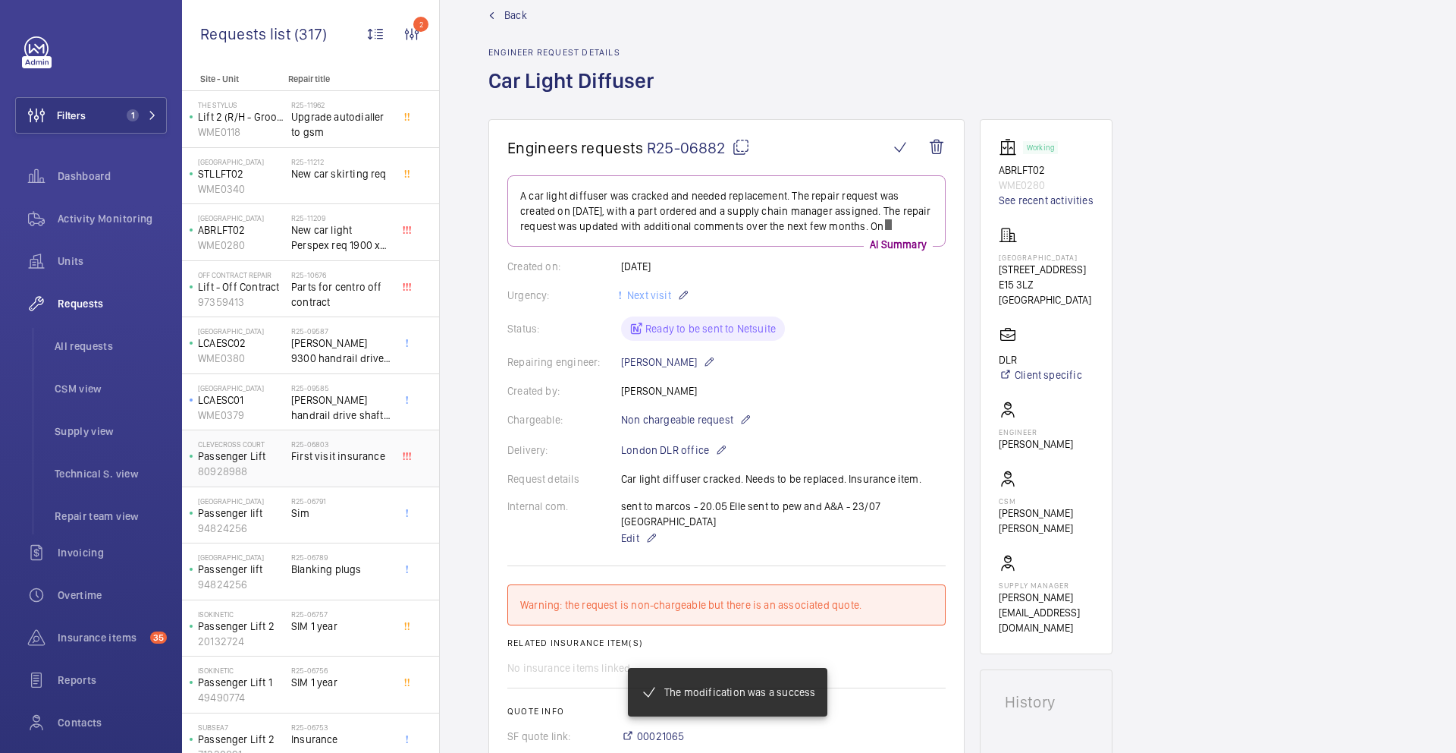
click at [325, 474] on div "R25-06803 First visit insurance" at bounding box center [341, 461] width 100 height 44
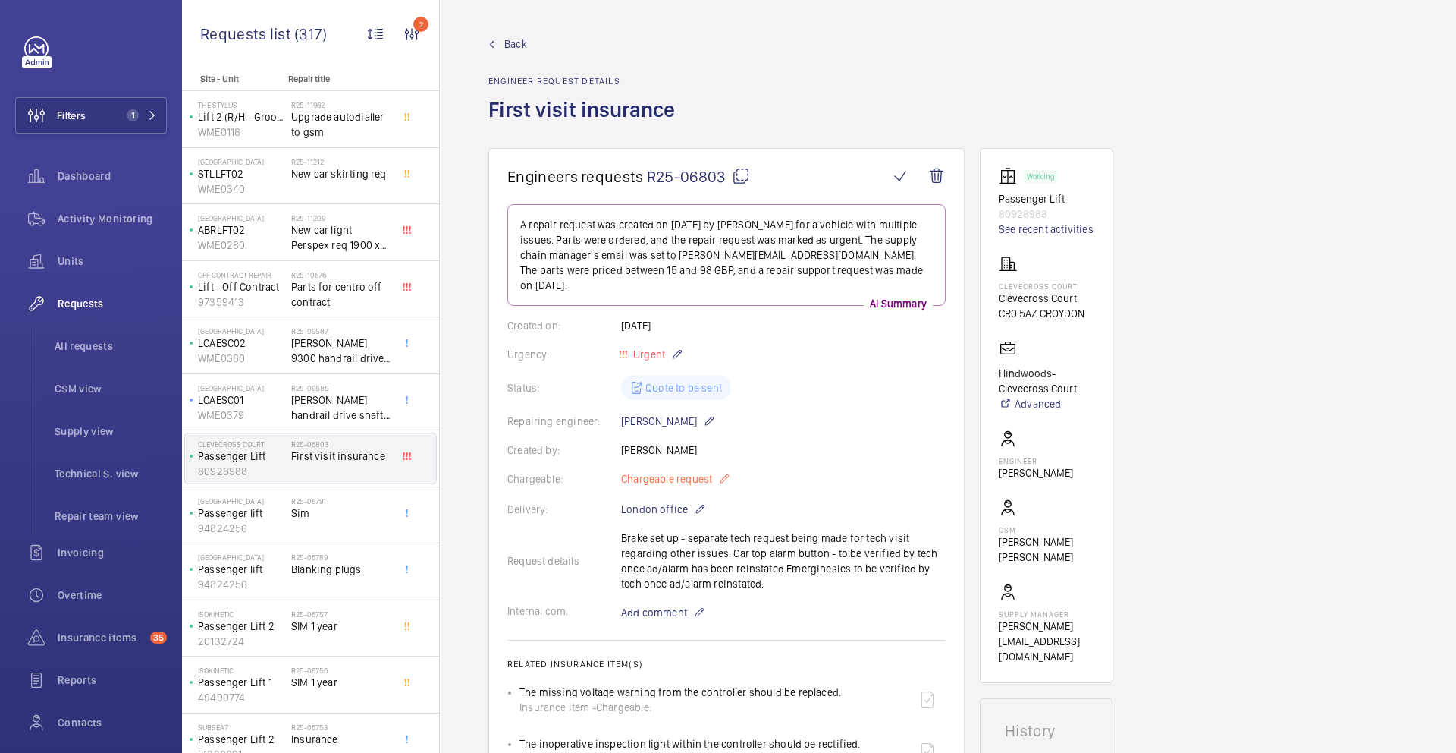
click at [722, 470] on mat-icon at bounding box center [724, 479] width 12 height 18
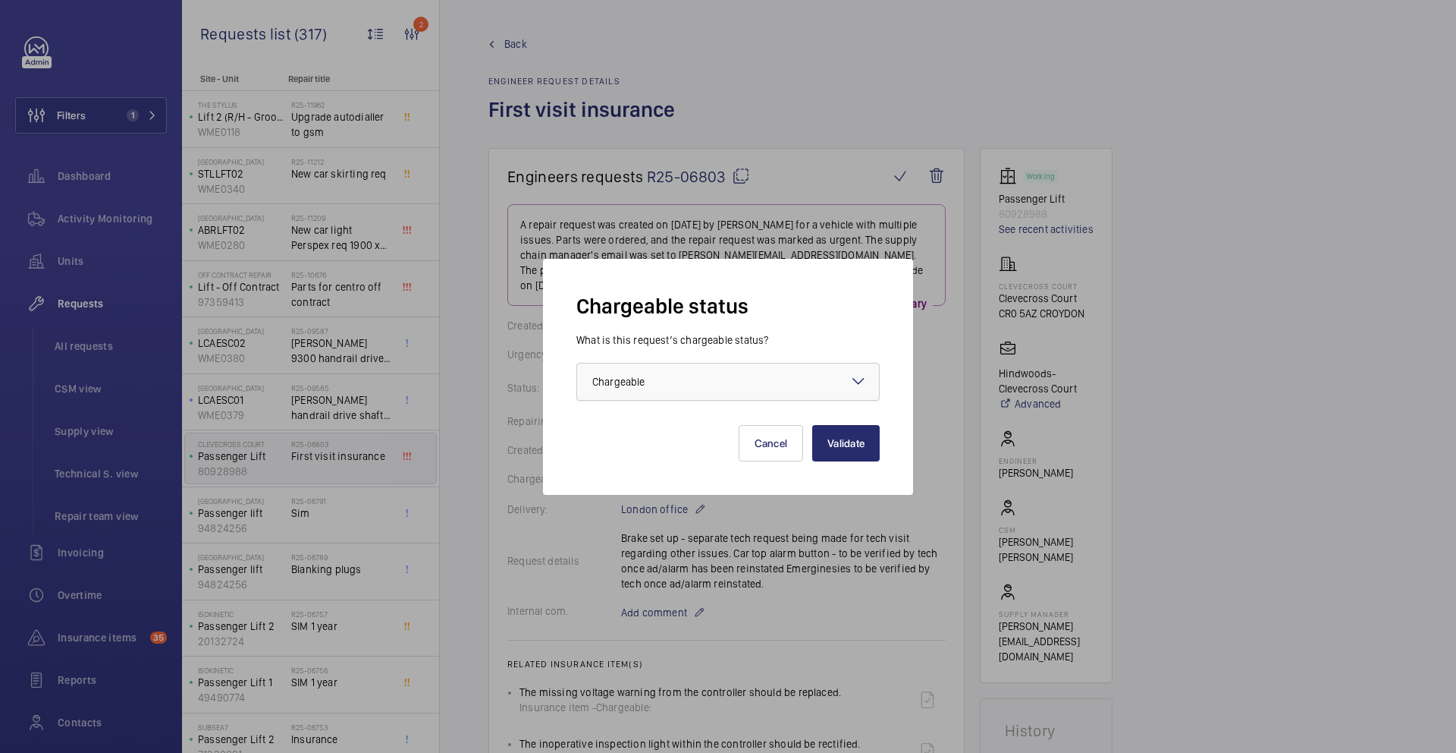
click at [683, 376] on div at bounding box center [728, 381] width 302 height 36
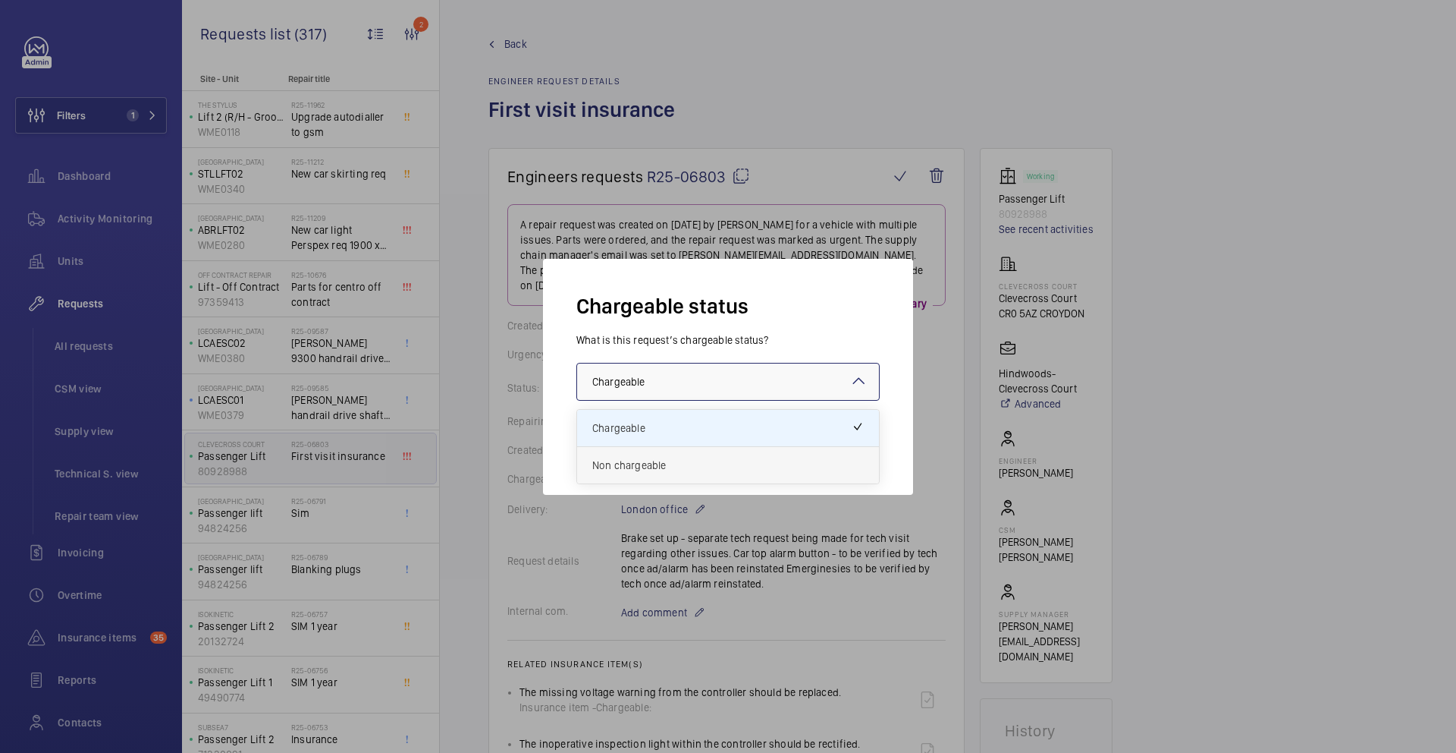
click at [665, 462] on span "Non chargeable" at bounding box center [728, 464] width 272 height 15
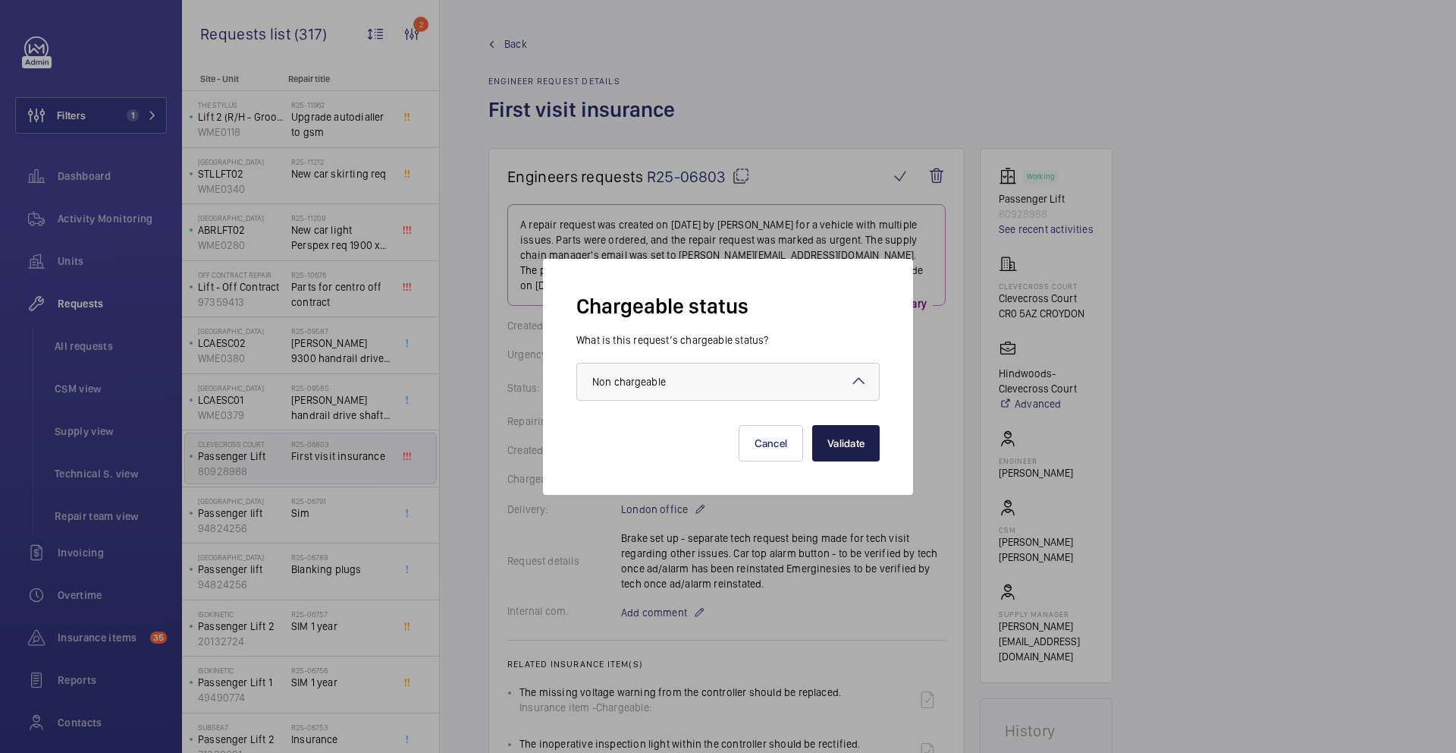
click at [822, 458] on button "Validate" at bounding box center [846, 443] width 68 height 36
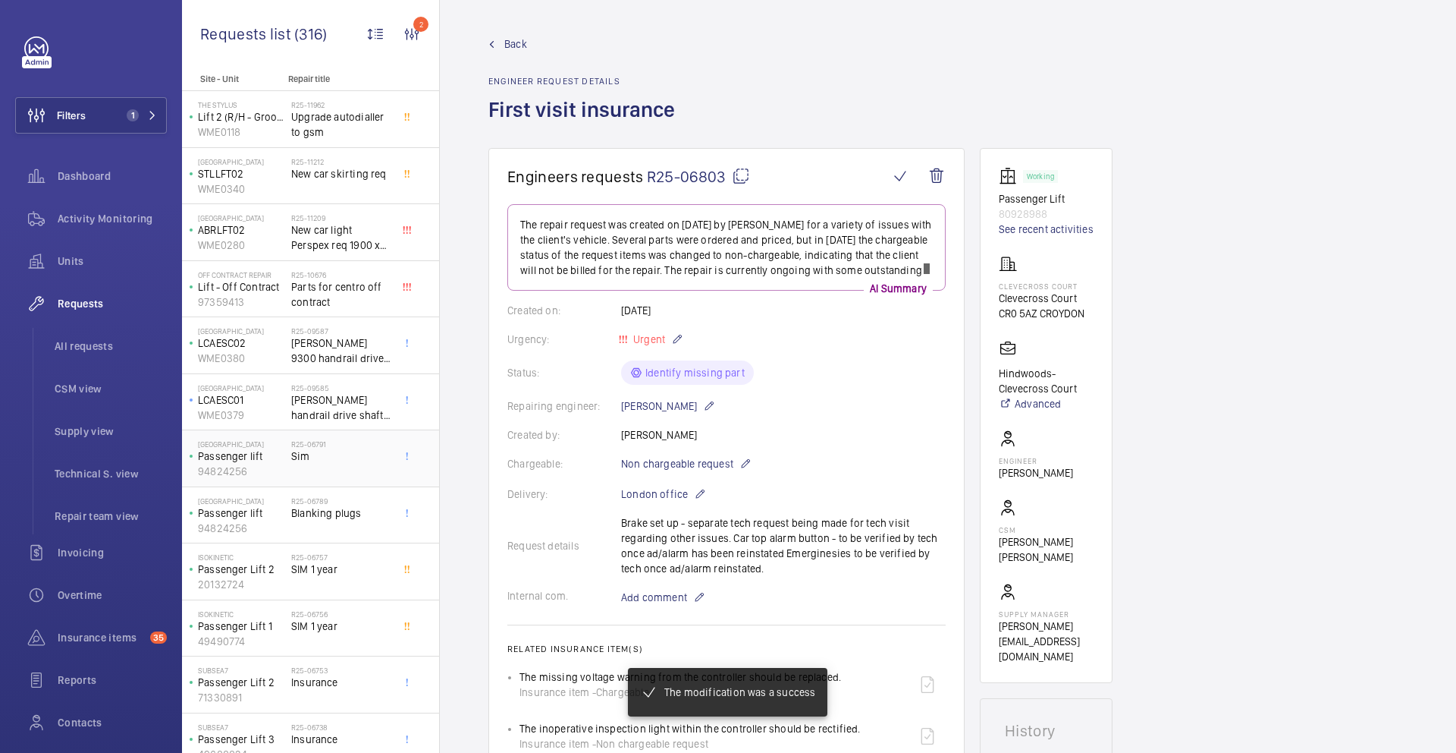
click at [317, 464] on div "R25-06791 Sim" at bounding box center [341, 461] width 100 height 44
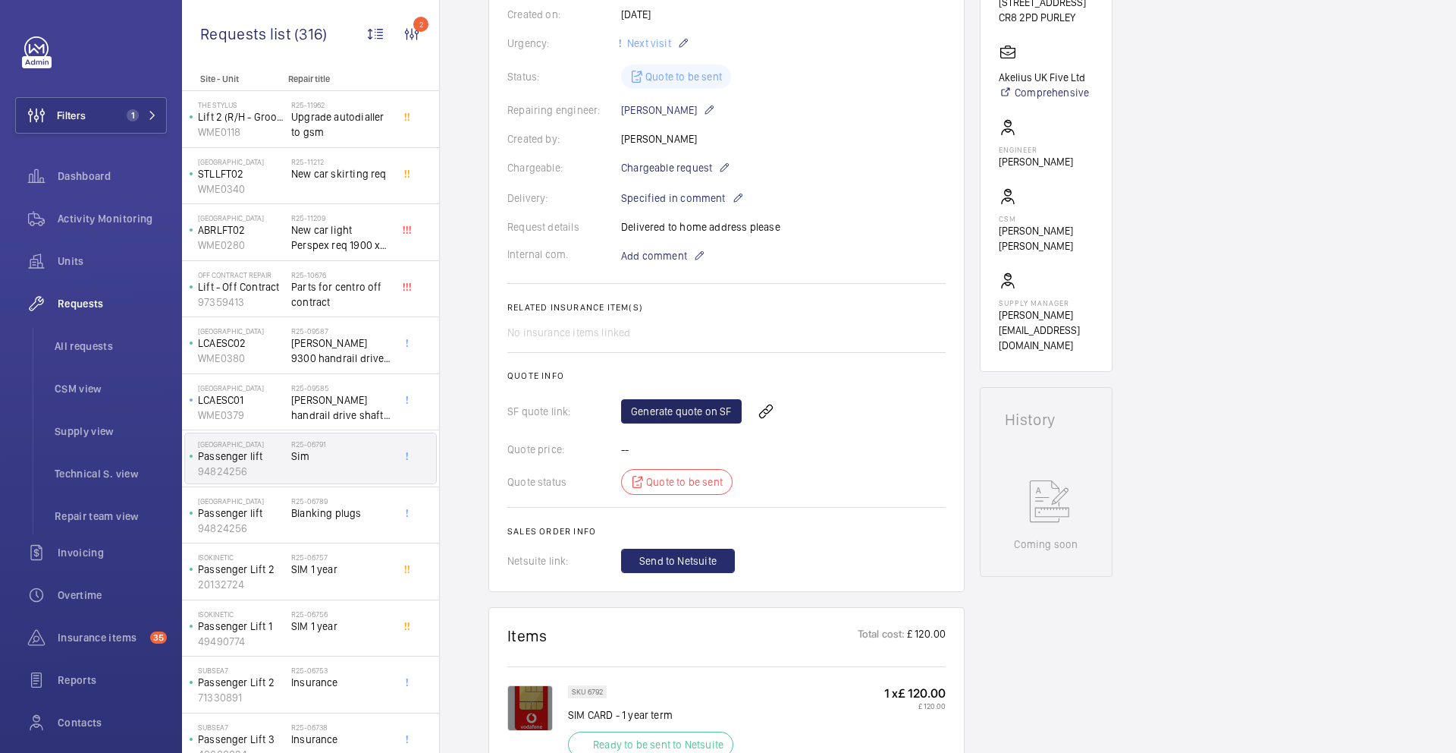
scroll to position [398, 0]
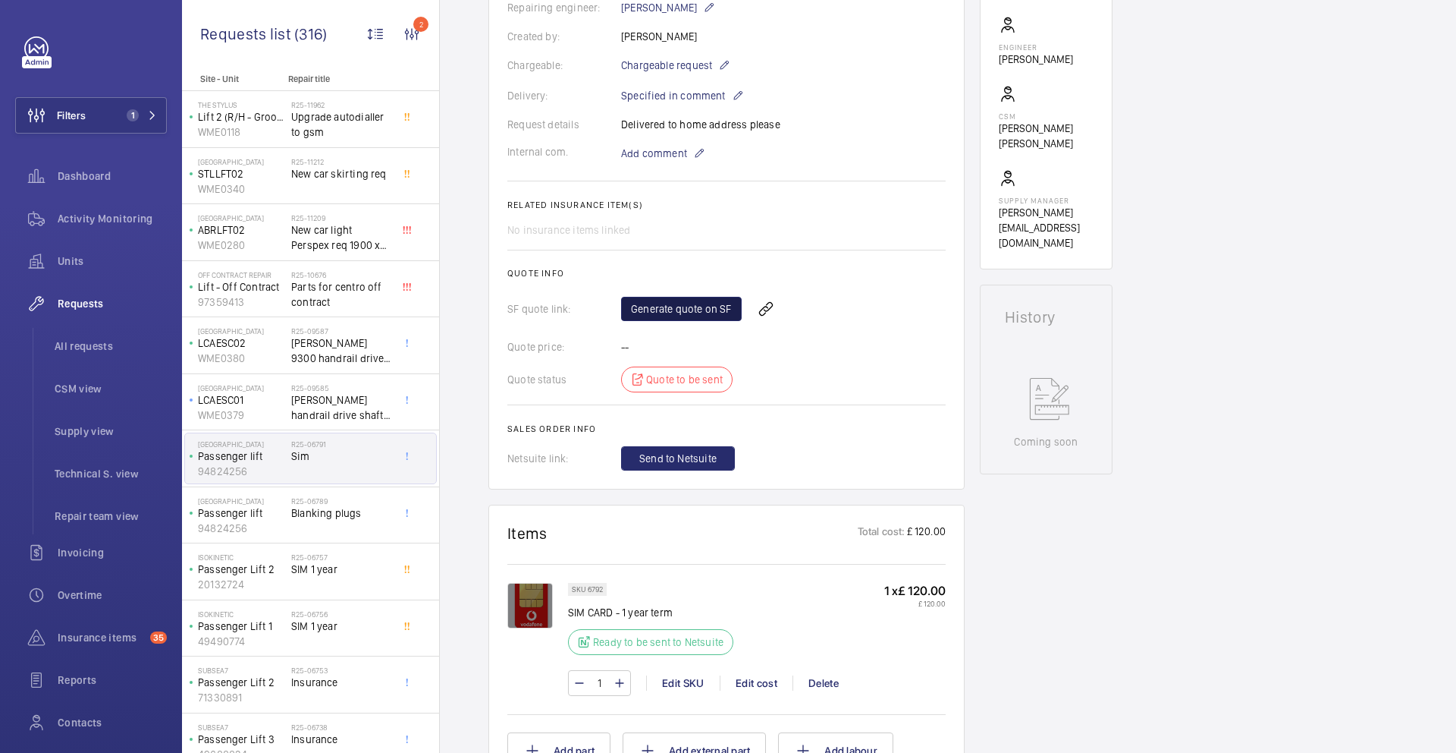
click at [708, 306] on link "Generate quote on SF" at bounding box center [681, 309] width 121 height 24
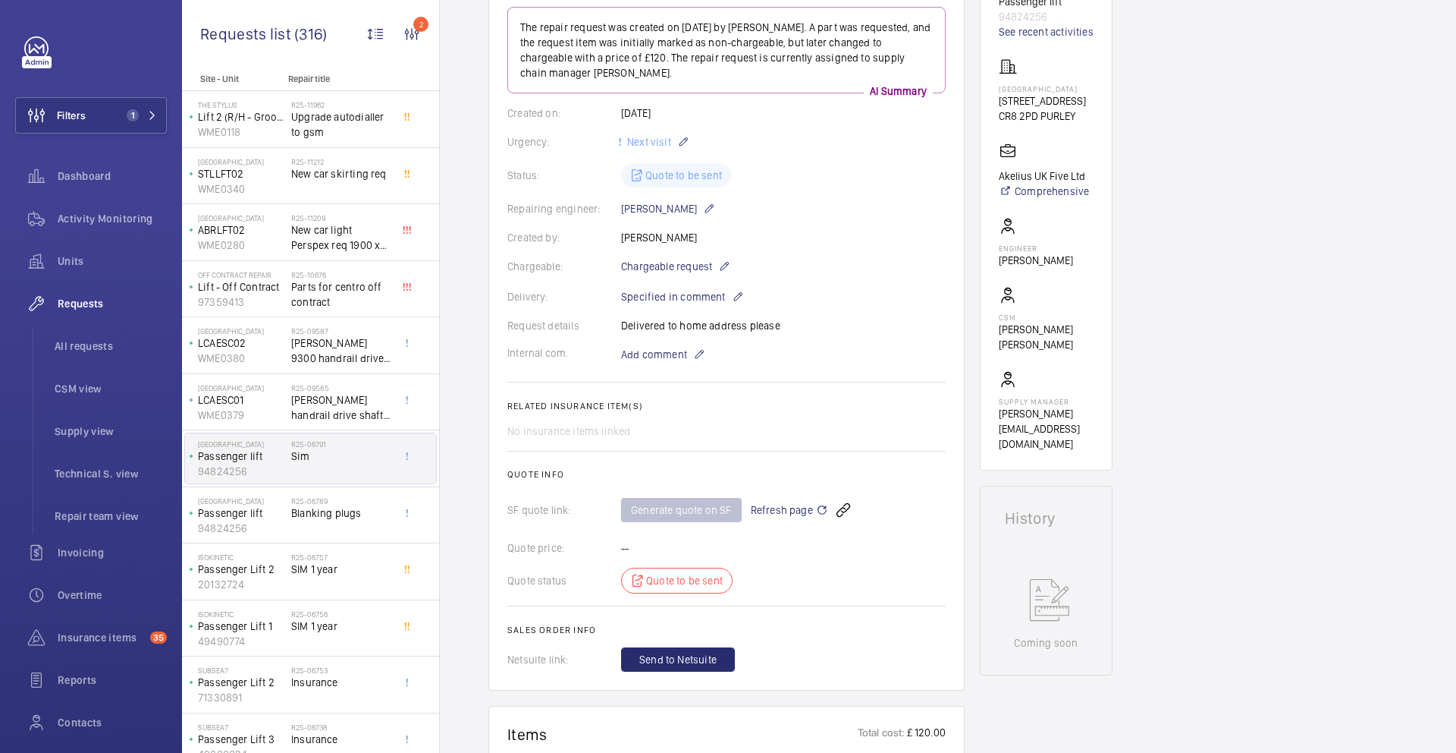
scroll to position [0, 0]
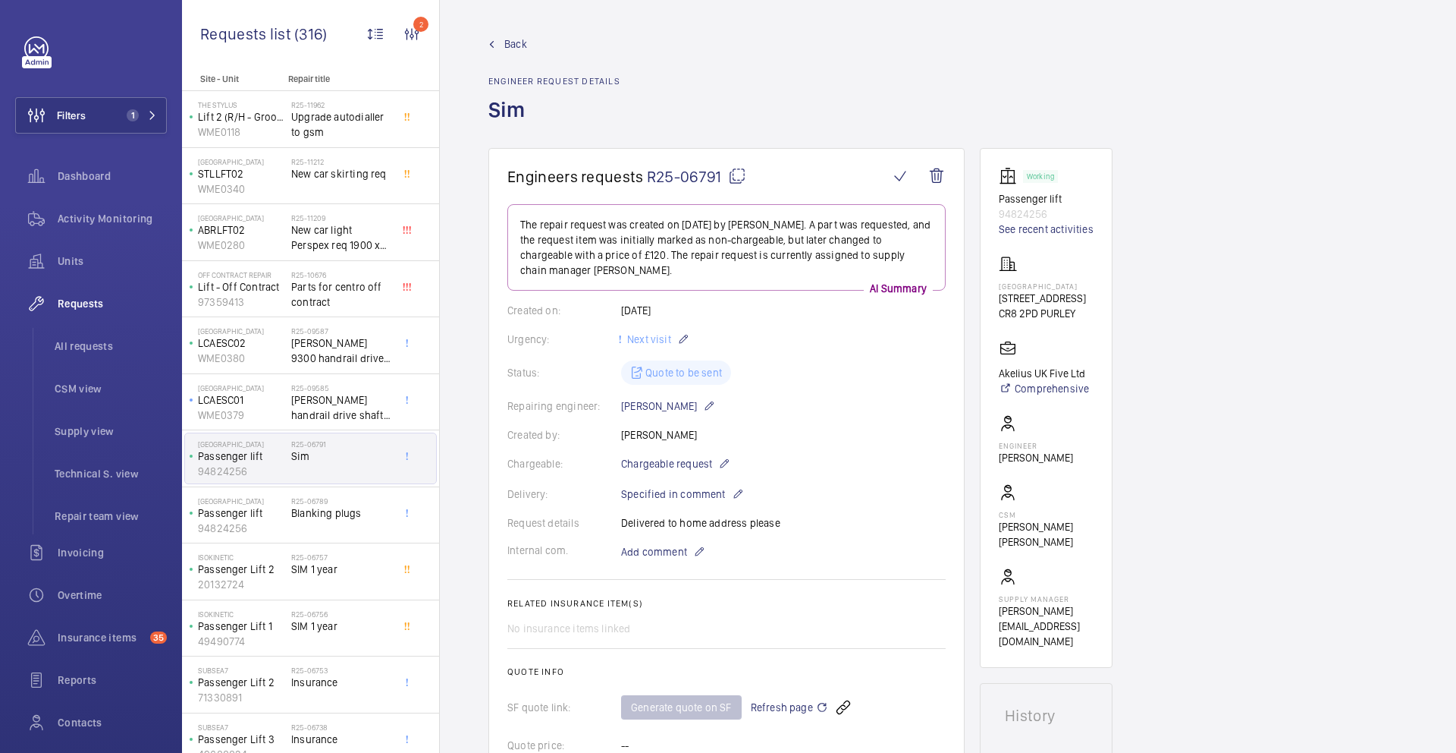
click at [739, 171] on mat-icon at bounding box center [737, 176] width 18 height 18
